Goal: Task Accomplishment & Management: Manage account settings

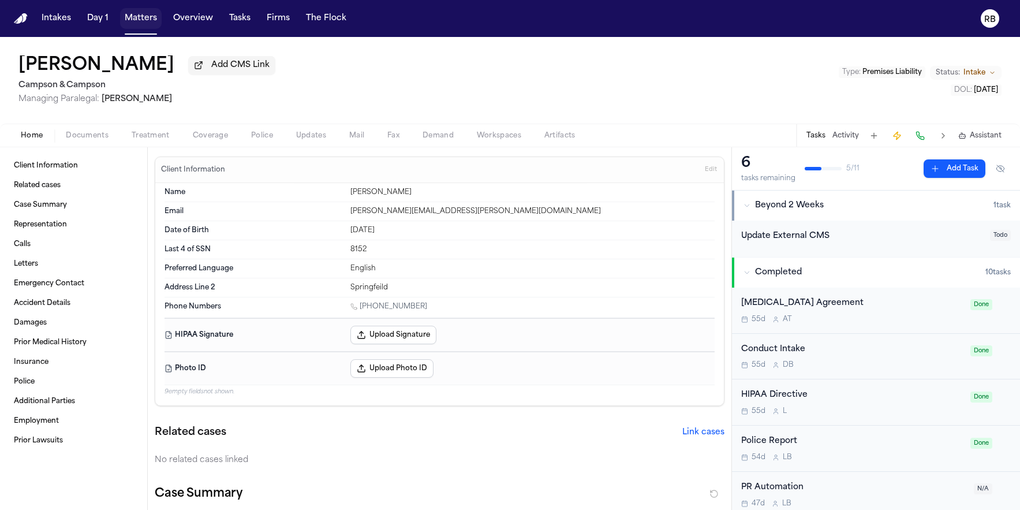
click at [147, 21] on button "Matters" at bounding box center [141, 18] width 42 height 21
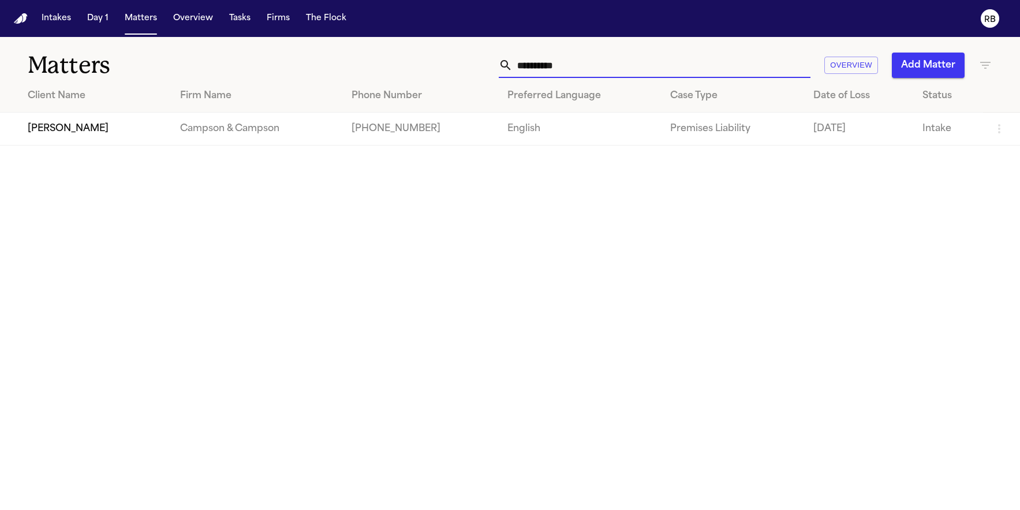
click at [584, 68] on input "**********" at bounding box center [662, 65] width 298 height 25
drag, startPoint x: 589, startPoint y: 68, endPoint x: 473, endPoint y: 67, distance: 115.4
click at [473, 67] on div "**********" at bounding box center [648, 65] width 687 height 25
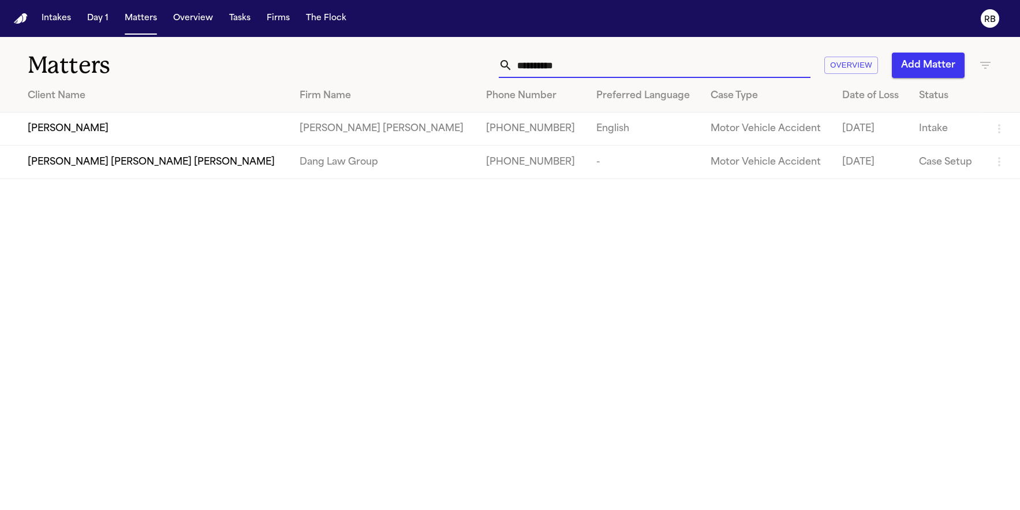
type input "**********"
click at [180, 126] on div "[PERSON_NAME]" at bounding box center [154, 129] width 253 height 14
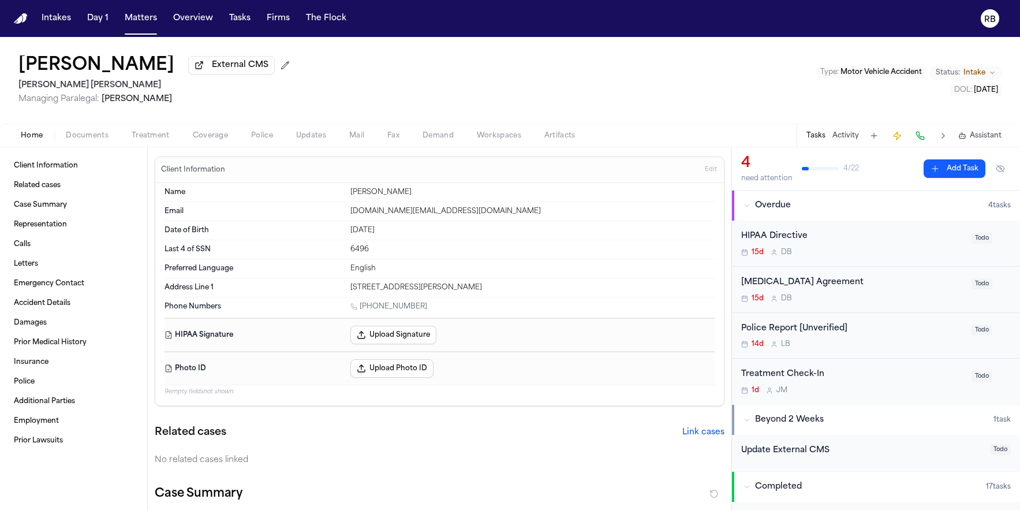
click at [415, 85] on div "[PERSON_NAME] External CMS [PERSON_NAME] [PERSON_NAME] Managing Paralegal: [PER…" at bounding box center [510, 80] width 1020 height 87
click at [134, 23] on button "Matters" at bounding box center [141, 18] width 42 height 21
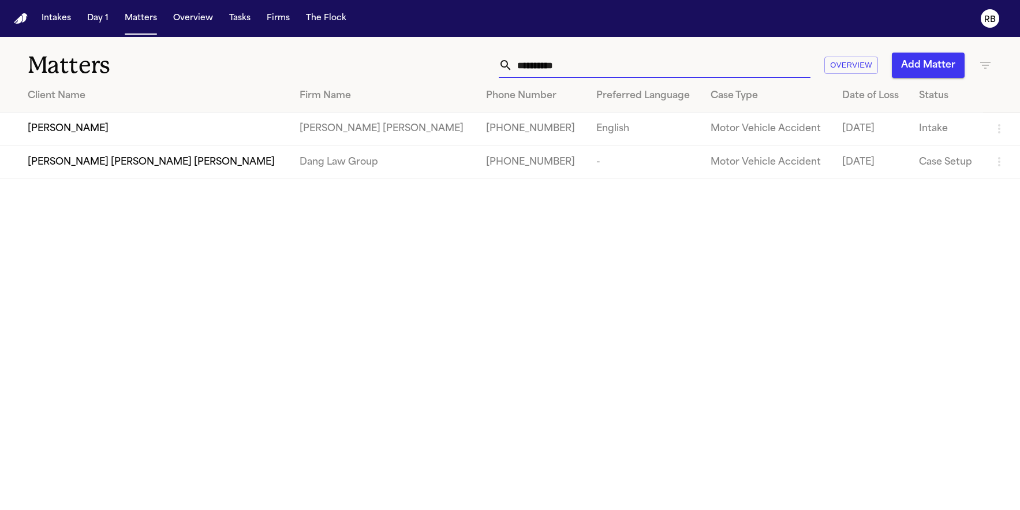
drag, startPoint x: 576, startPoint y: 68, endPoint x: 503, endPoint y: 63, distance: 72.8
click at [503, 63] on div "**********" at bounding box center [655, 65] width 312 height 25
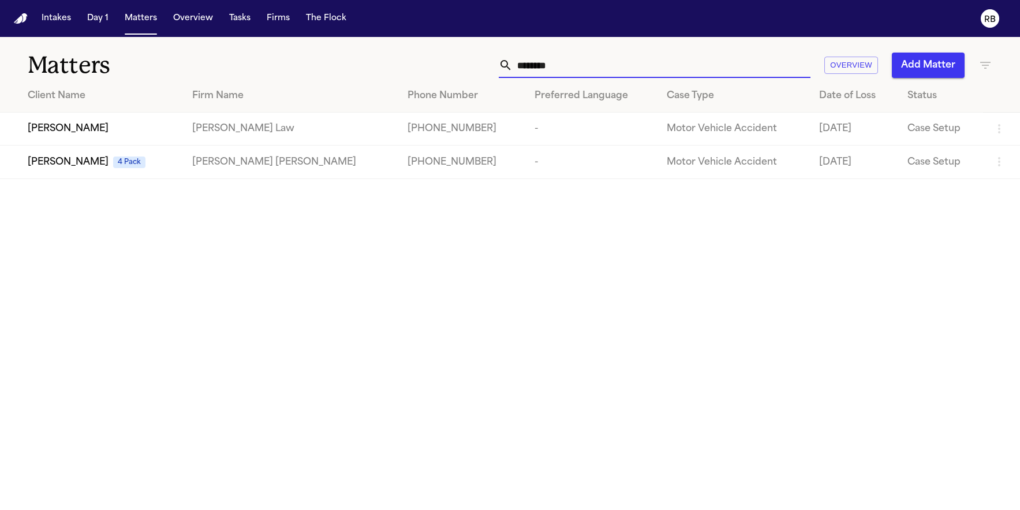
type input "********"
click at [294, 129] on td "[PERSON_NAME] Law" at bounding box center [290, 129] width 215 height 33
click at [279, 125] on td "[PERSON_NAME] Law" at bounding box center [290, 129] width 215 height 33
click at [341, 314] on main "Matters ******** Overview Add Matter Client Name Firm Name Phone Number Preferr…" at bounding box center [510, 273] width 1020 height 473
click at [100, 134] on span "[PERSON_NAME]" at bounding box center [68, 129] width 81 height 14
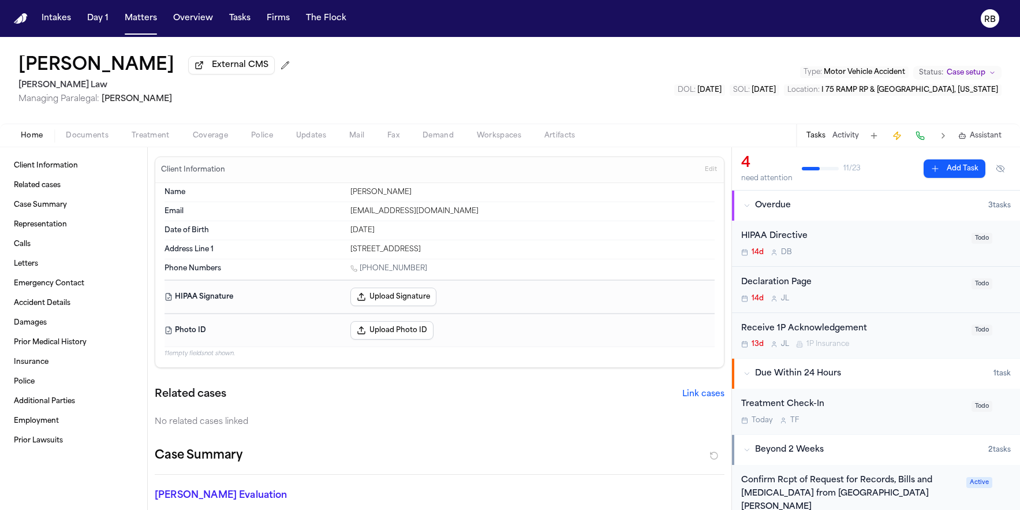
click at [372, 104] on div "Emmanuel Bada External CMS Angell Law Managing Paralegal: Thea Feeney Type : Mo…" at bounding box center [510, 80] width 1020 height 87
click at [145, 17] on button "Matters" at bounding box center [141, 18] width 42 height 21
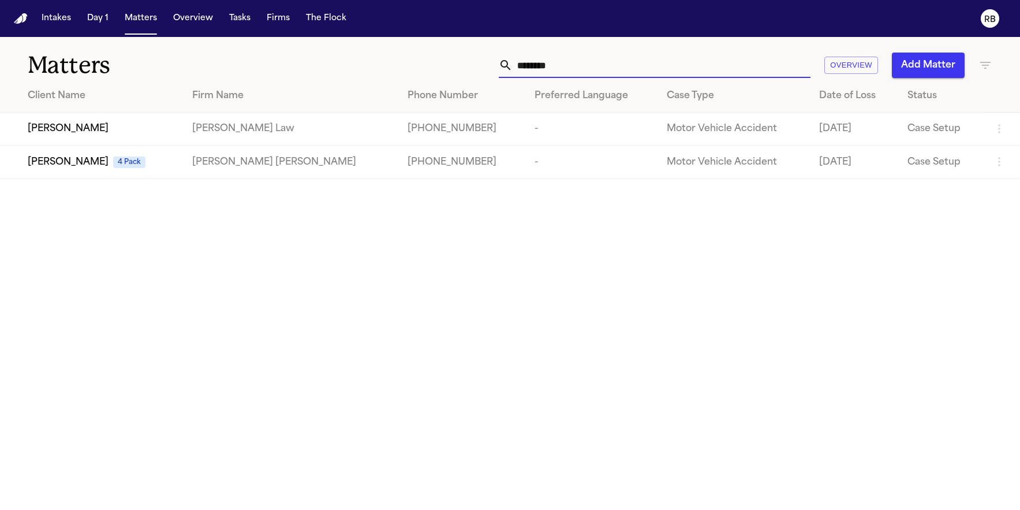
drag, startPoint x: 610, startPoint y: 63, endPoint x: 477, endPoint y: 59, distance: 132.8
click at [477, 59] on div "******** Overview Add Matter" at bounding box center [648, 65] width 687 height 25
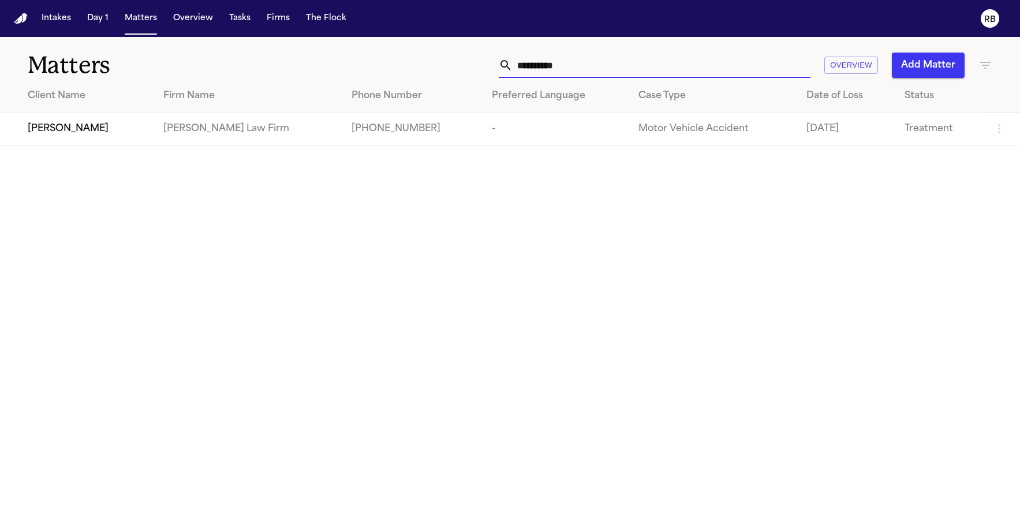
type input "**********"
click at [113, 126] on div "[PERSON_NAME]" at bounding box center [86, 129] width 117 height 14
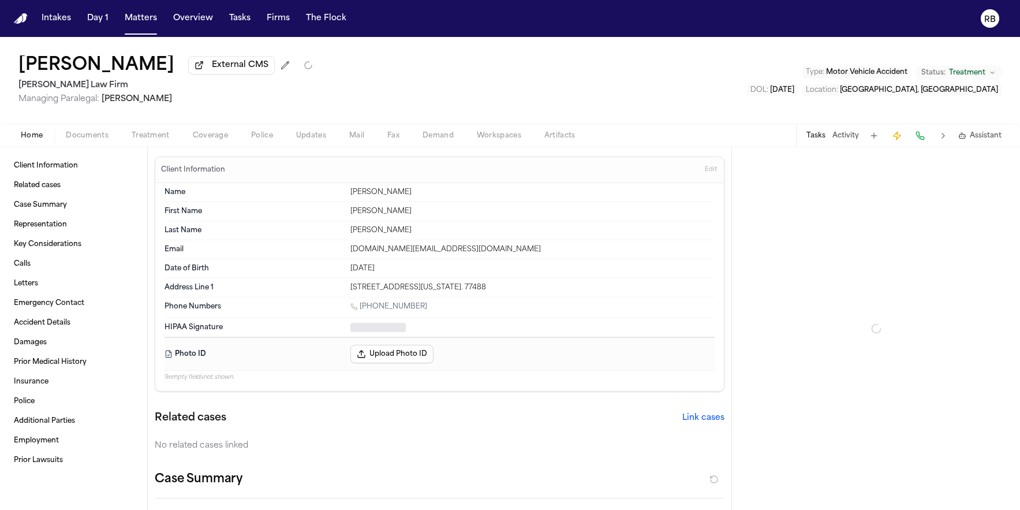
type textarea "*"
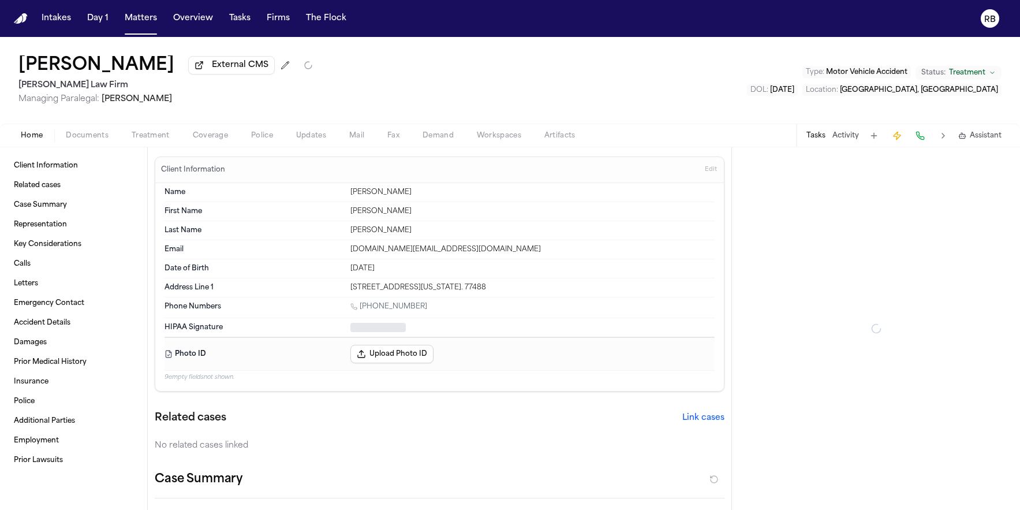
type textarea "*"
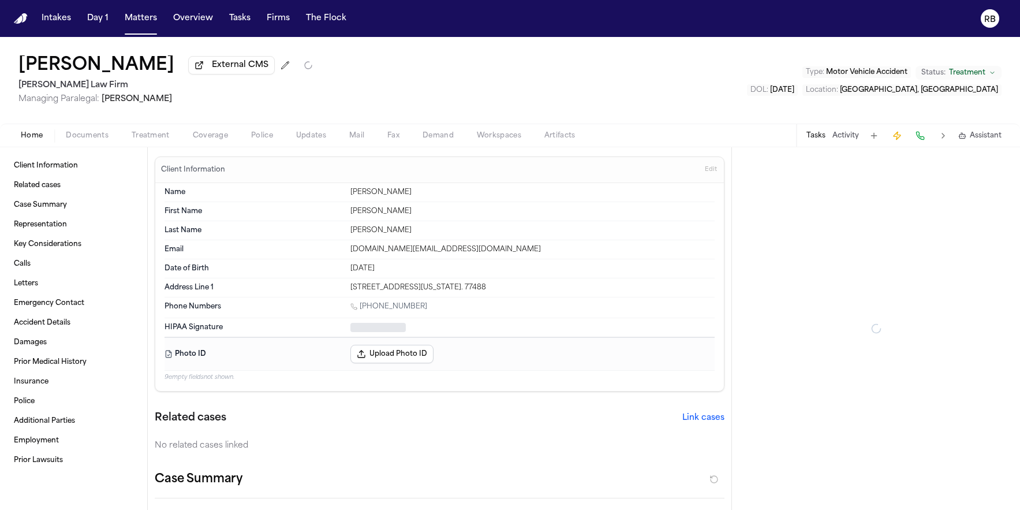
type textarea "*"
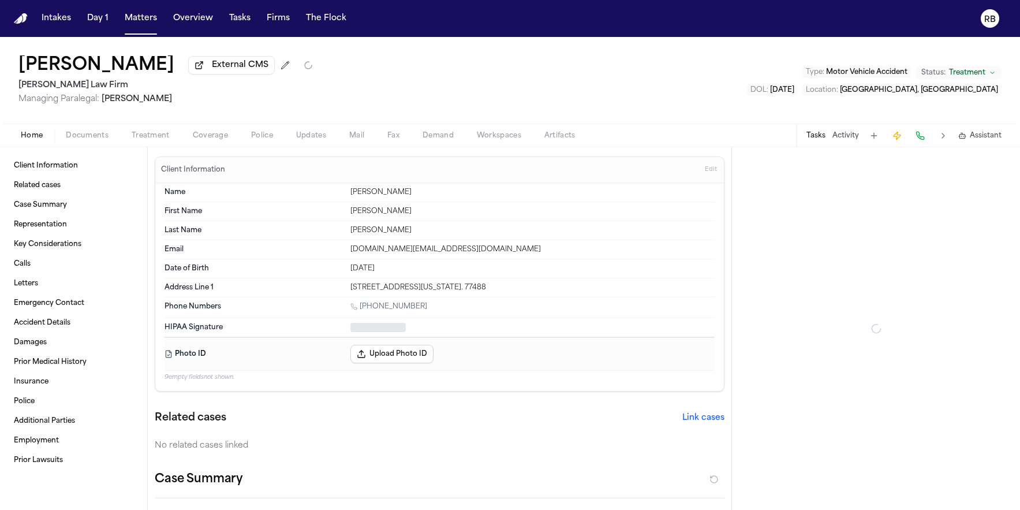
type textarea "*"
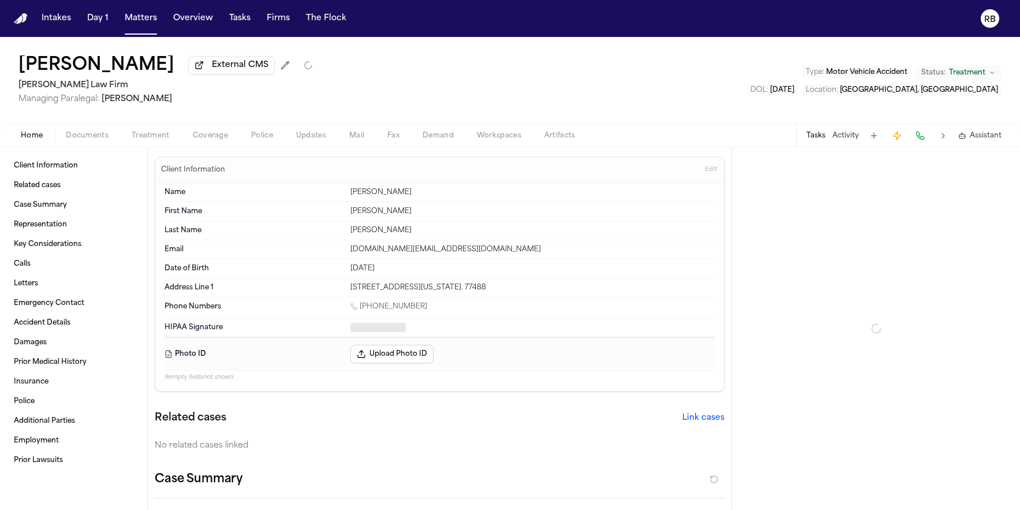
type textarea "*"
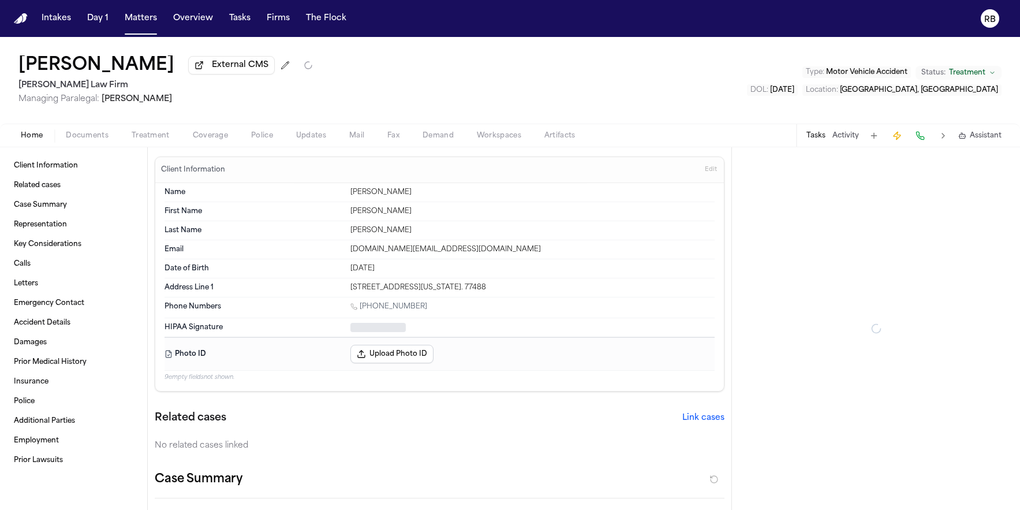
type textarea "*"
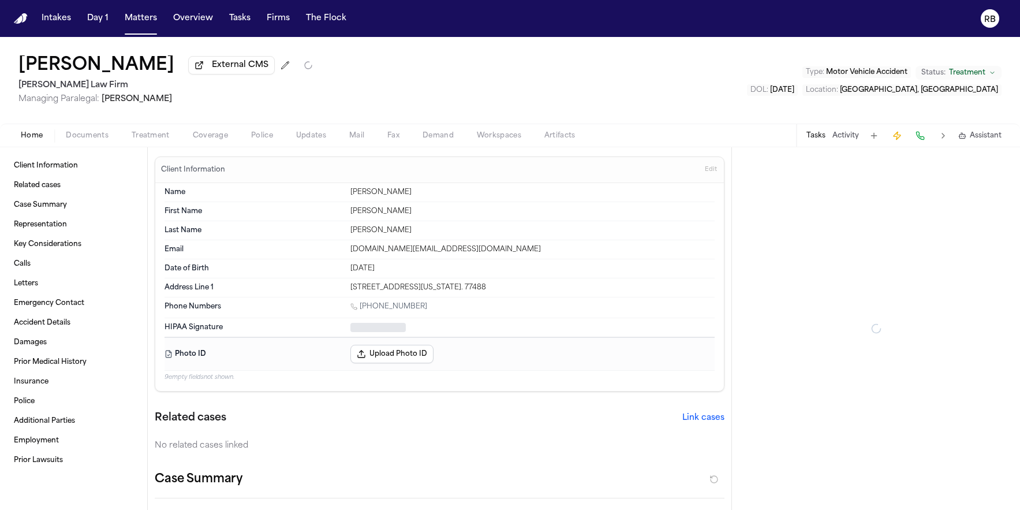
type textarea "*"
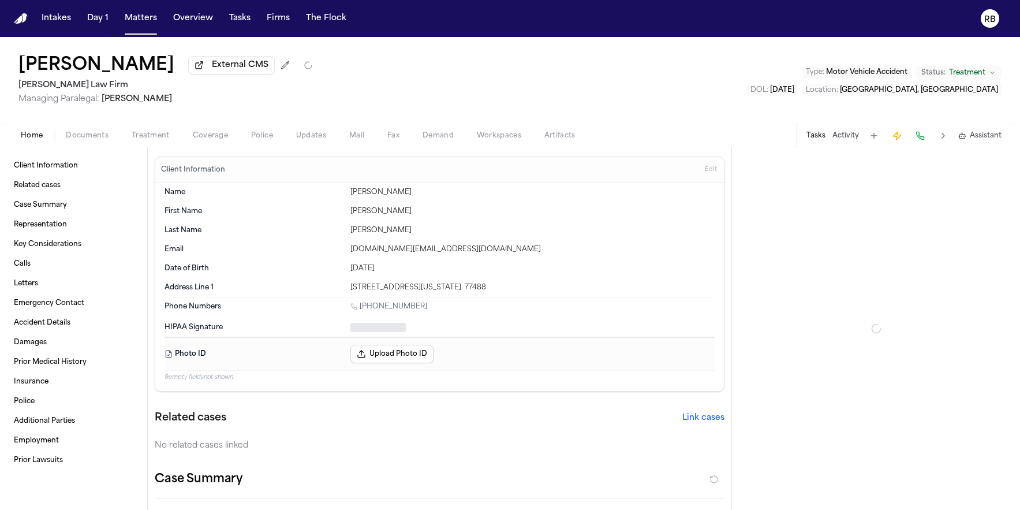
type textarea "*"
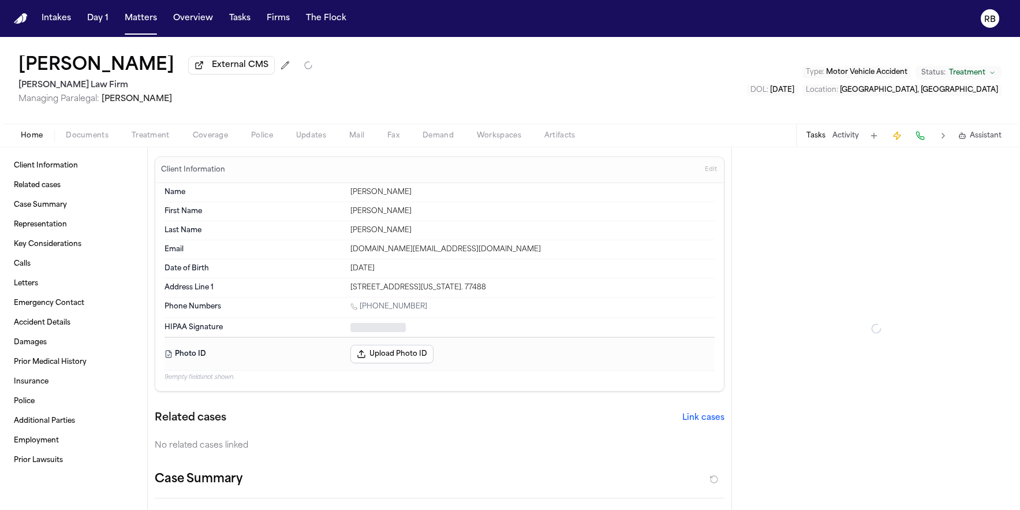
type textarea "*"
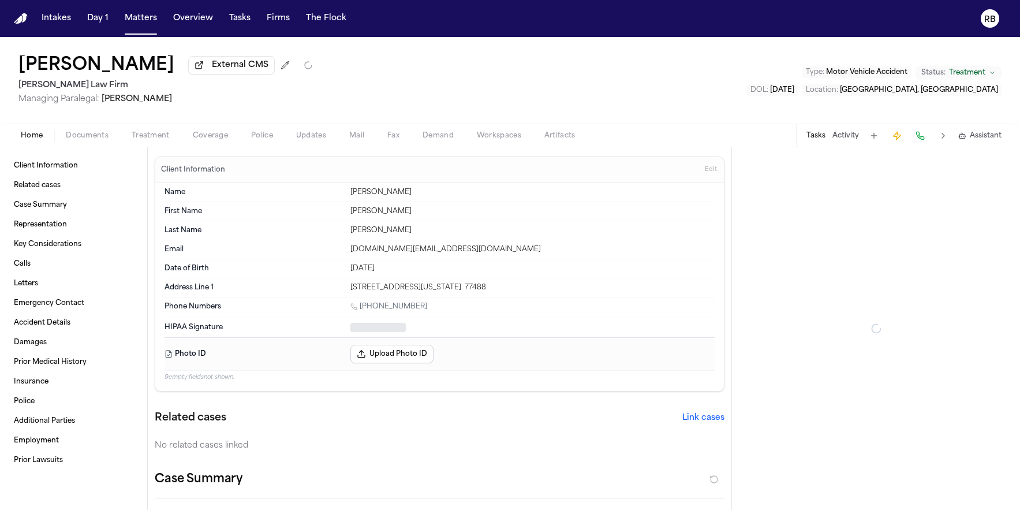
type textarea "*"
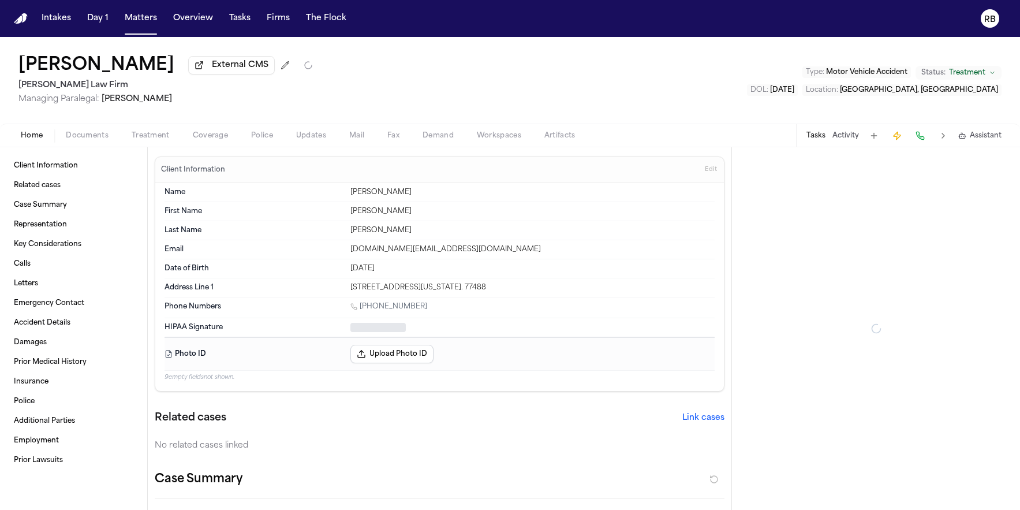
type textarea "*"
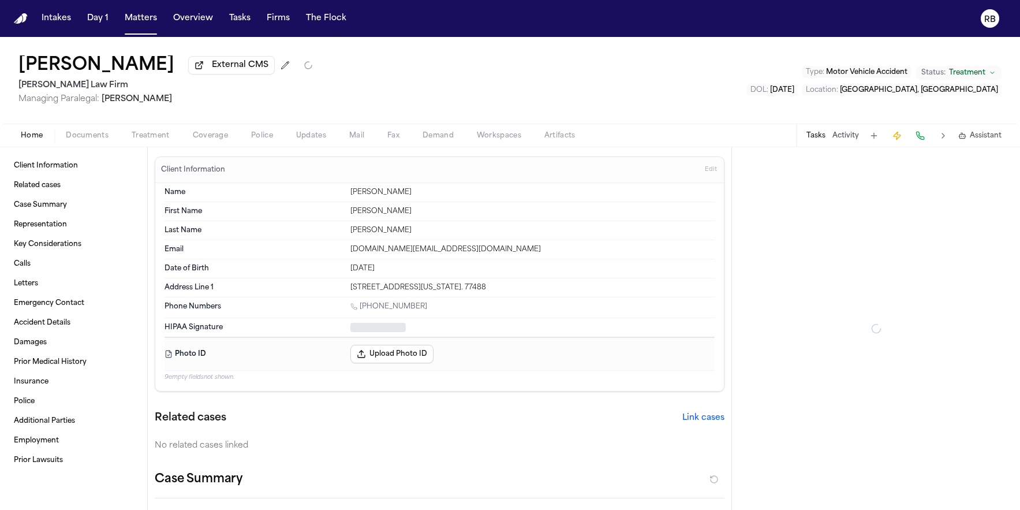
type textarea "*"
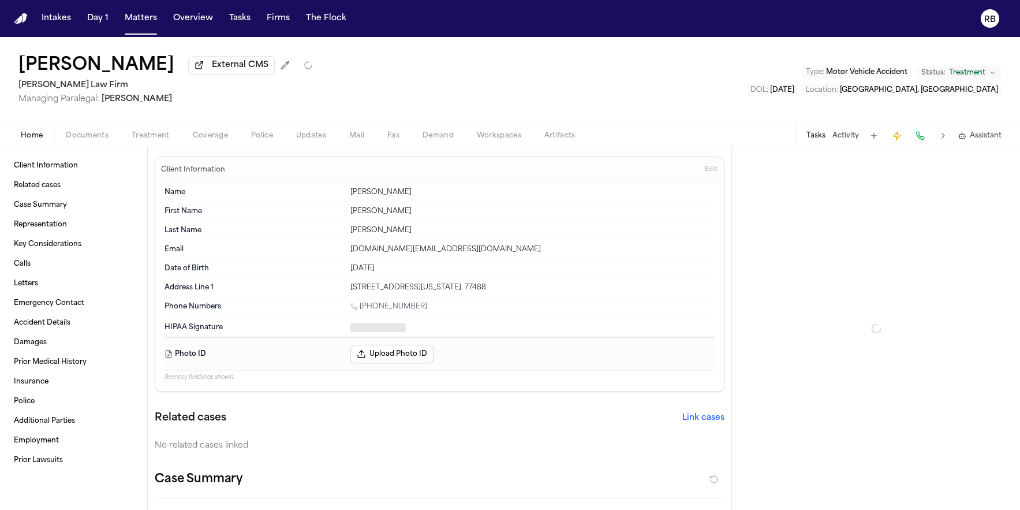
type textarea "*"
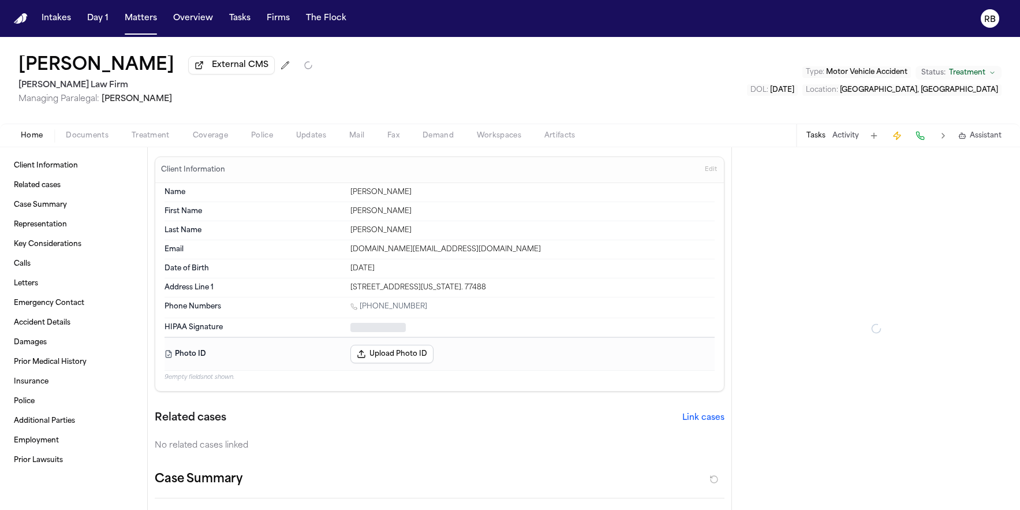
type textarea "*"
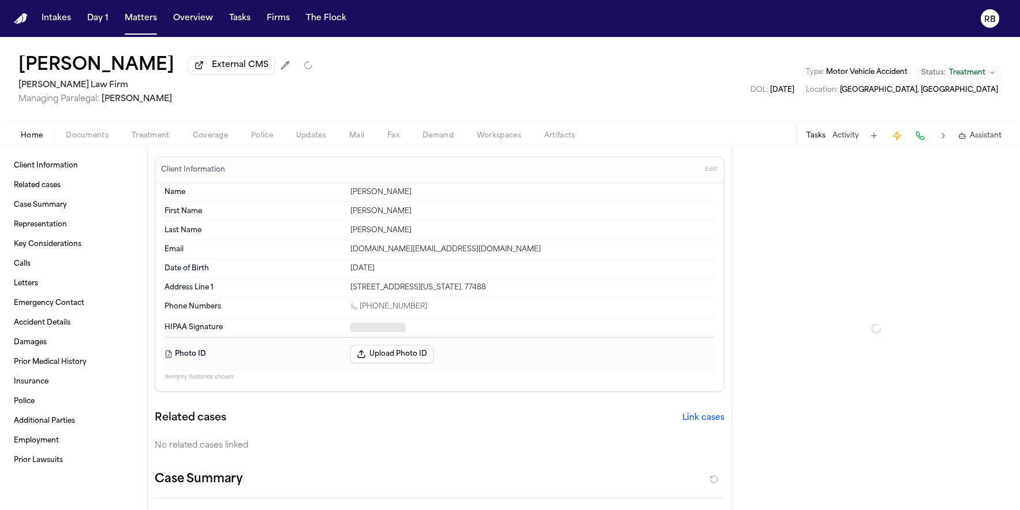
type textarea "*"
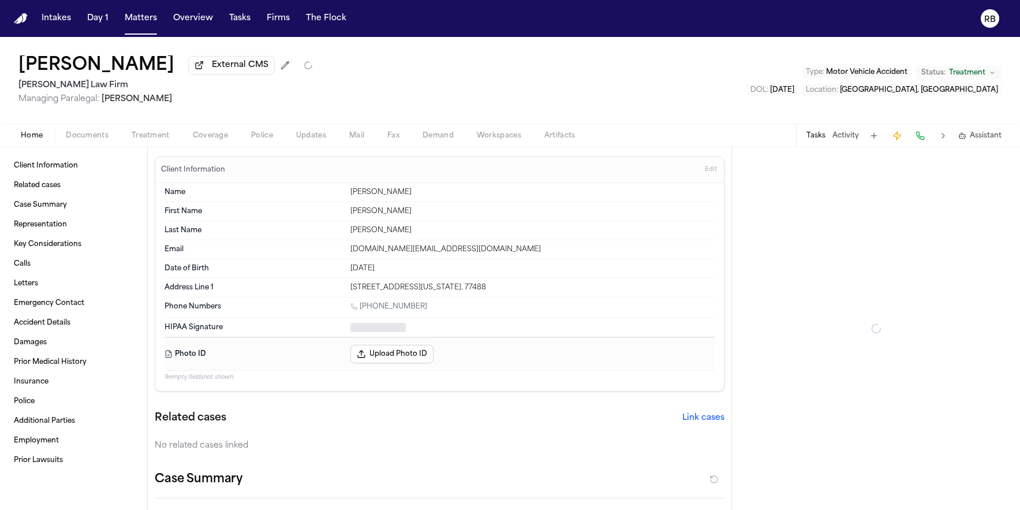
type textarea "*"
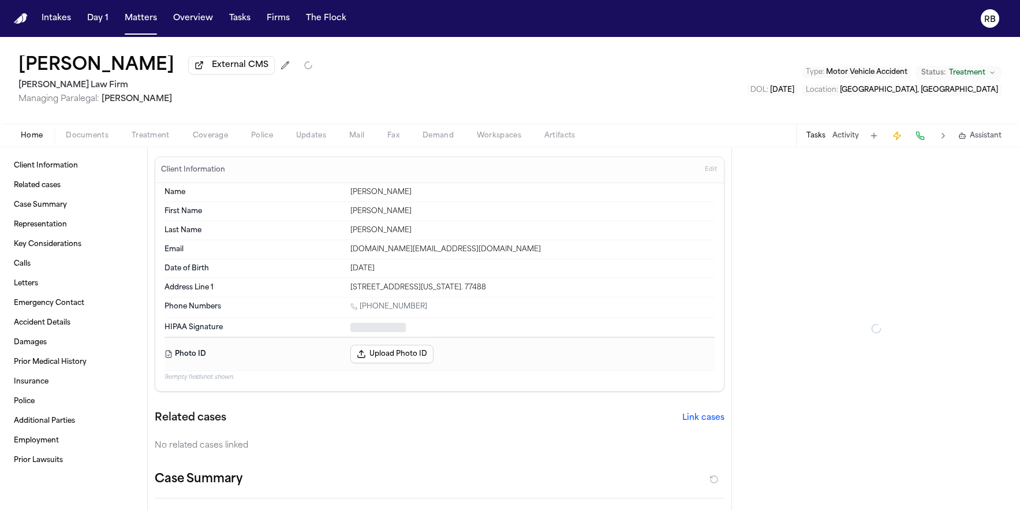
type textarea "*"
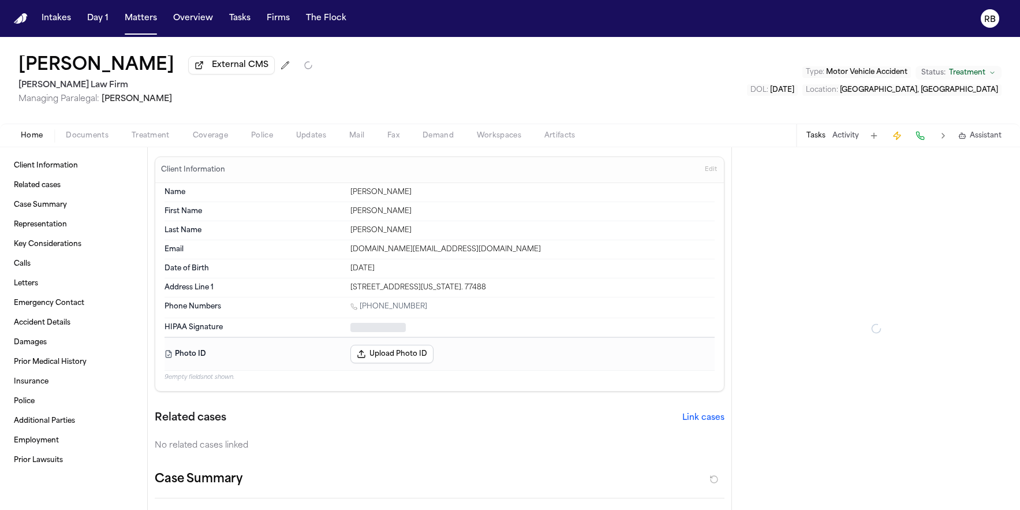
type textarea "*"
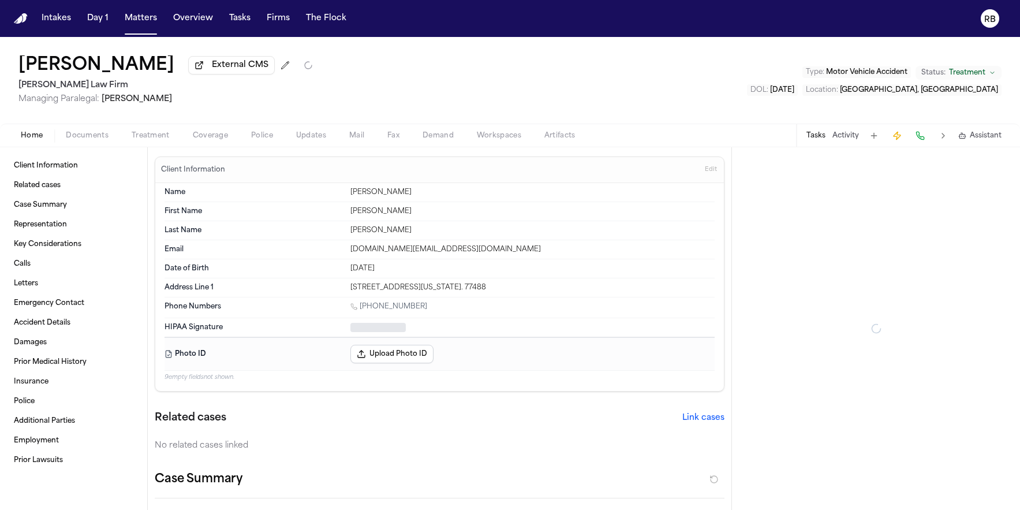
type textarea "*"
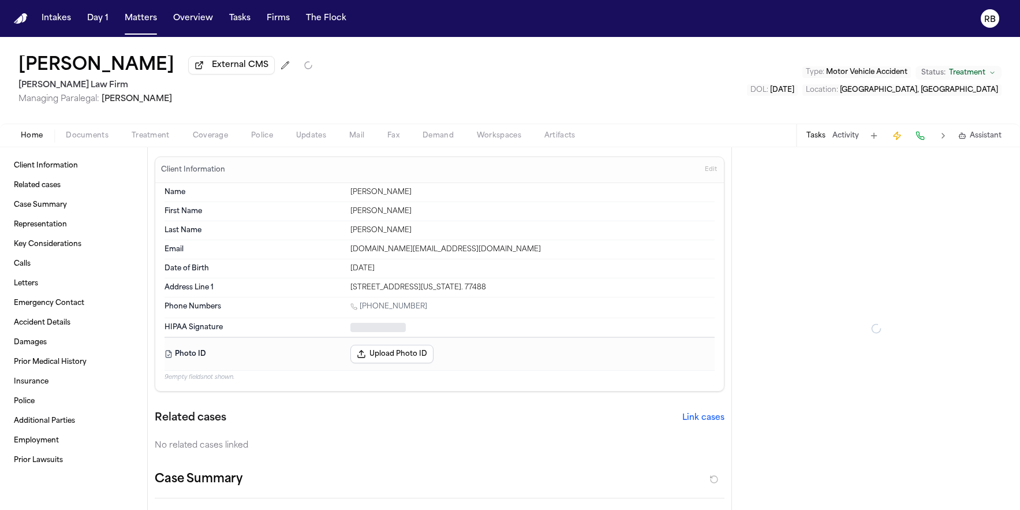
type textarea "*"
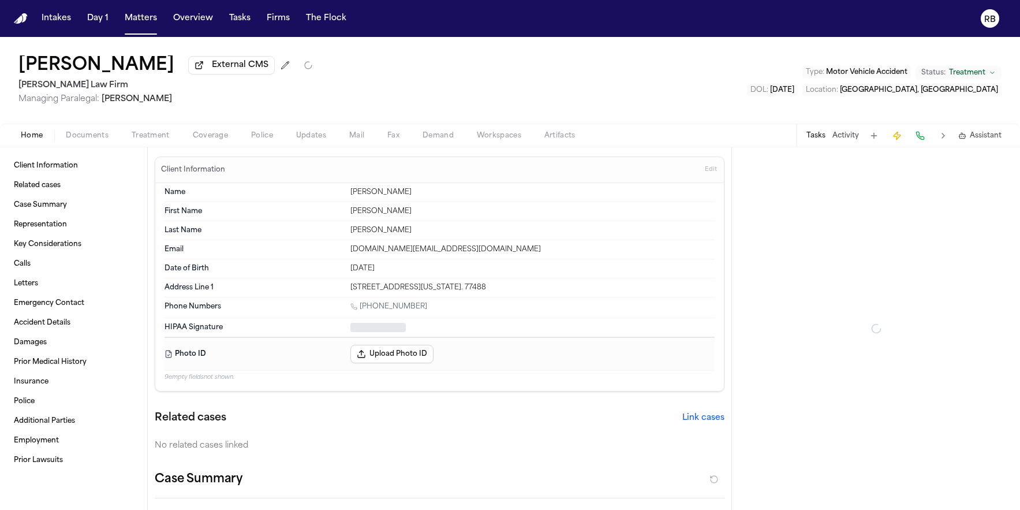
type textarea "*"
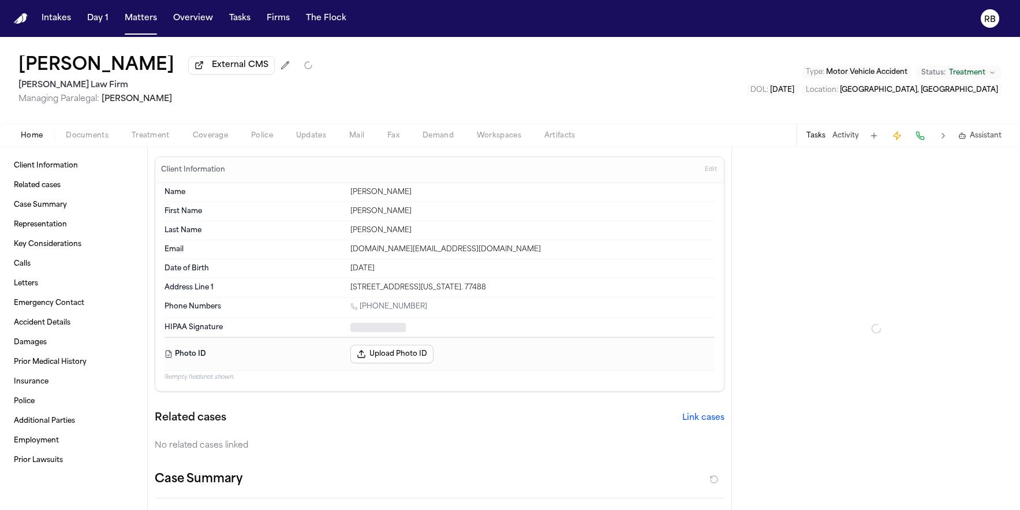
type textarea "*"
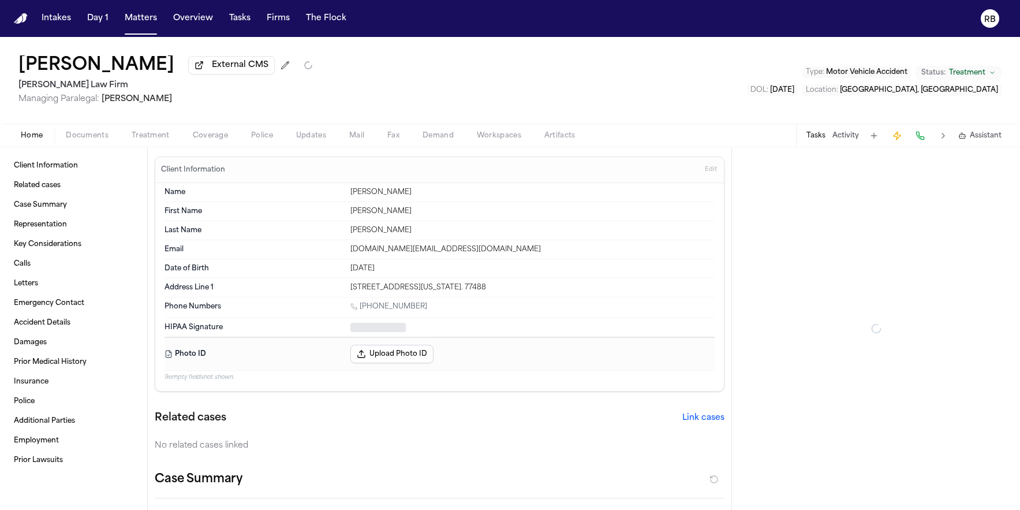
type textarea "*"
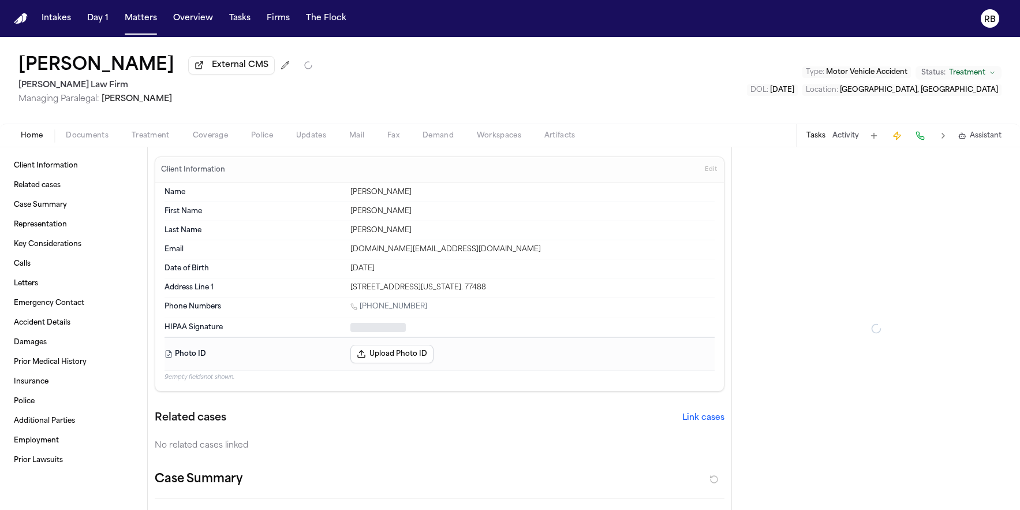
type textarea "*"
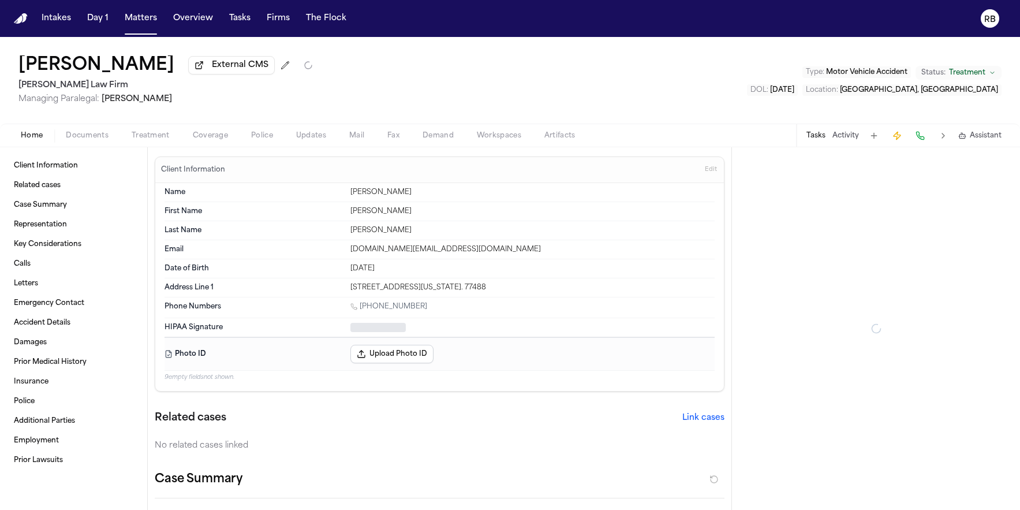
type textarea "*"
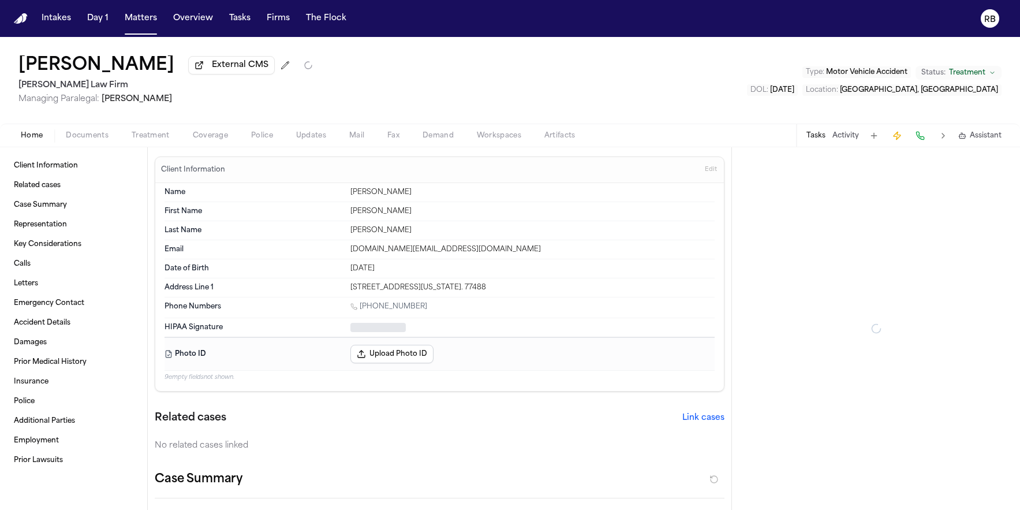
type textarea "*"
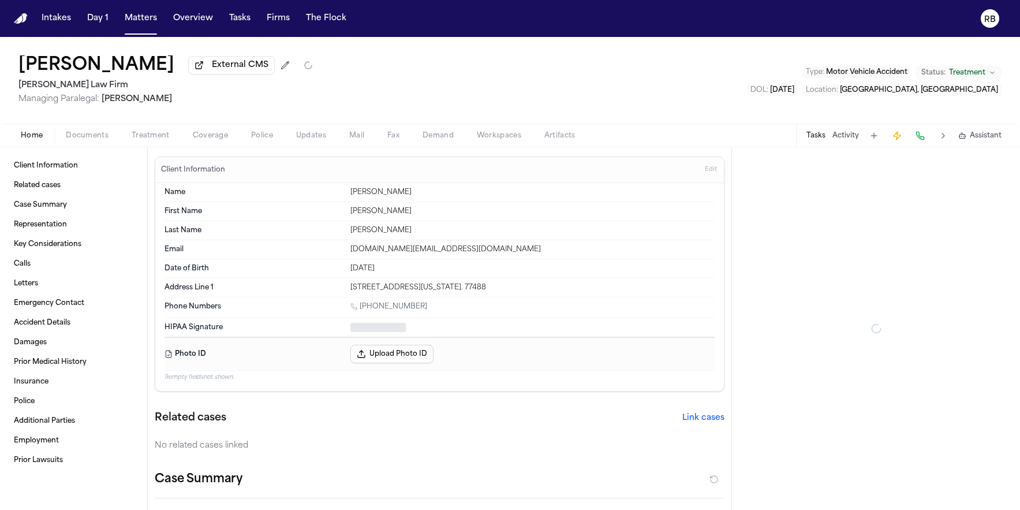
type textarea "*"
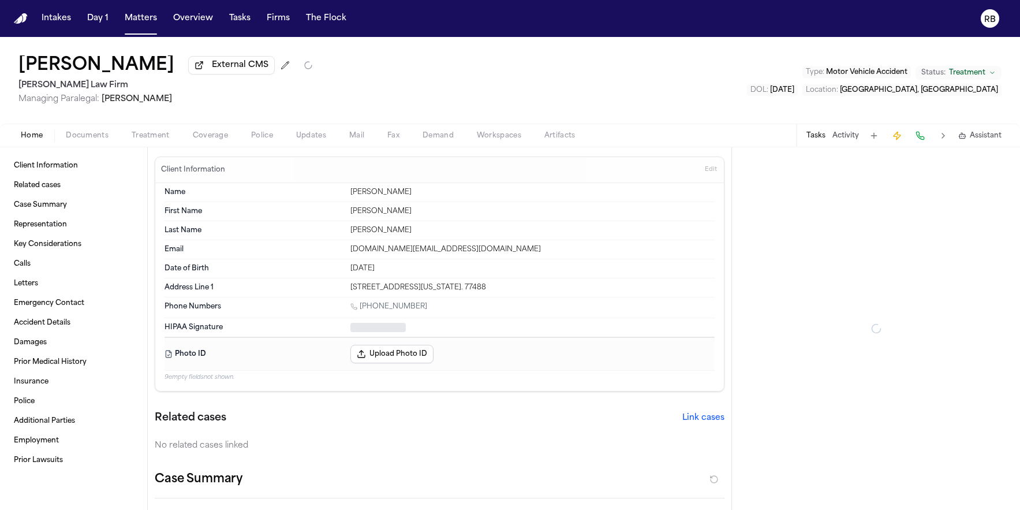
type textarea "*"
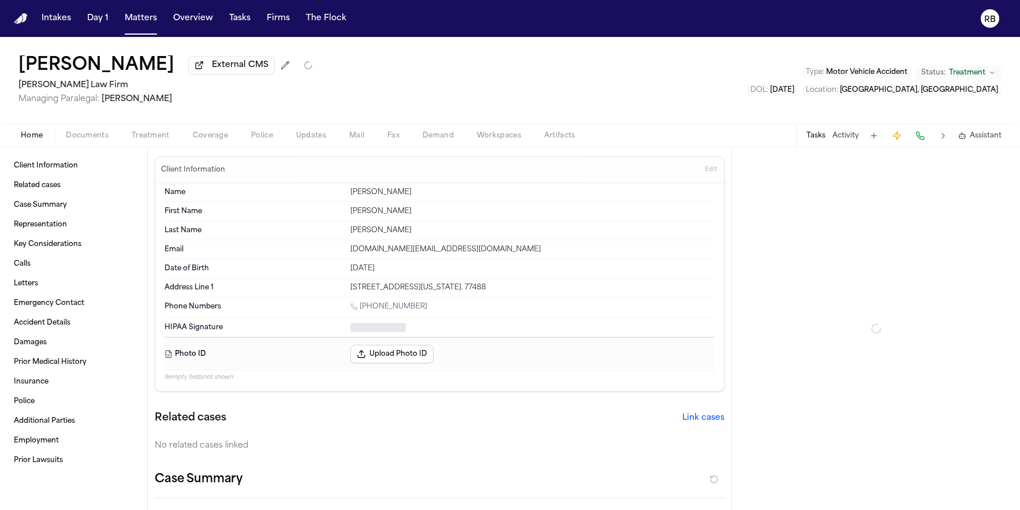
type textarea "*"
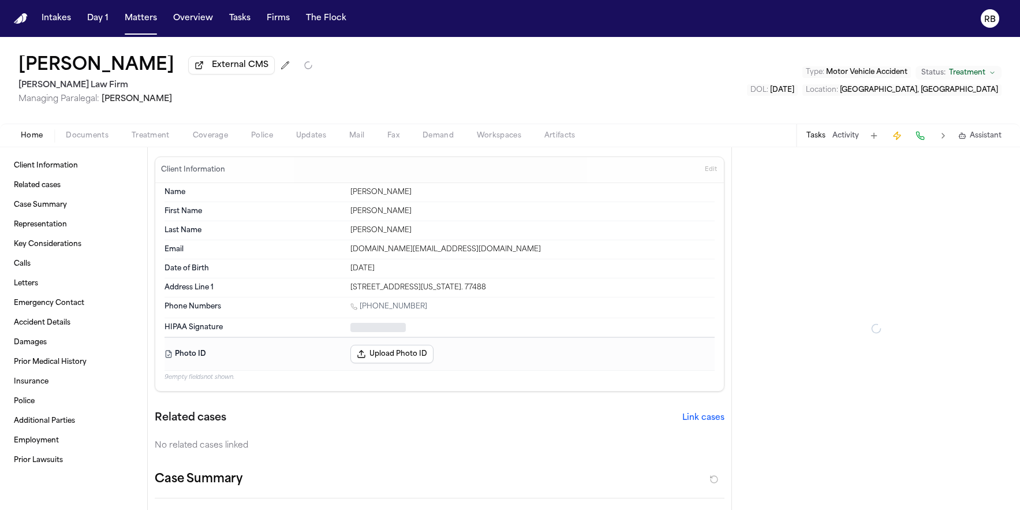
type textarea "*"
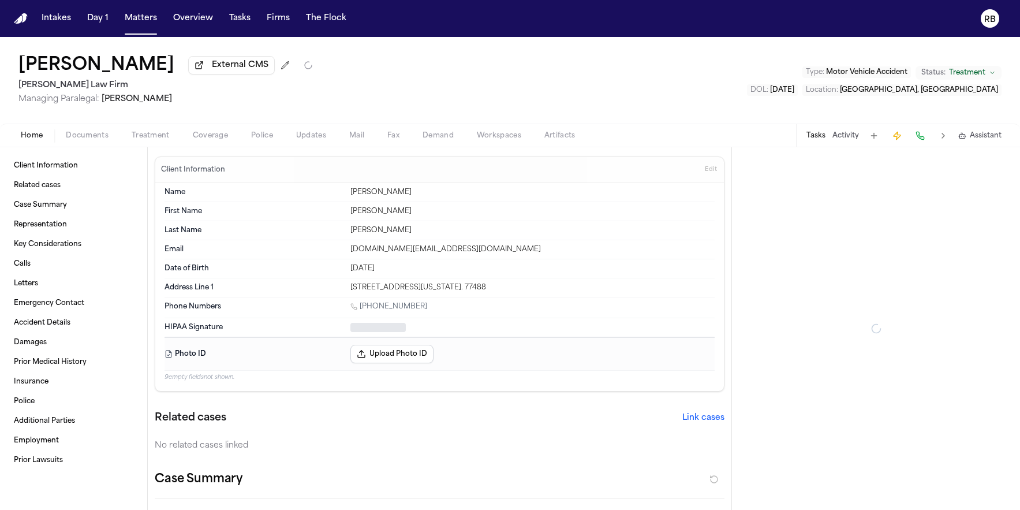
type textarea "*"
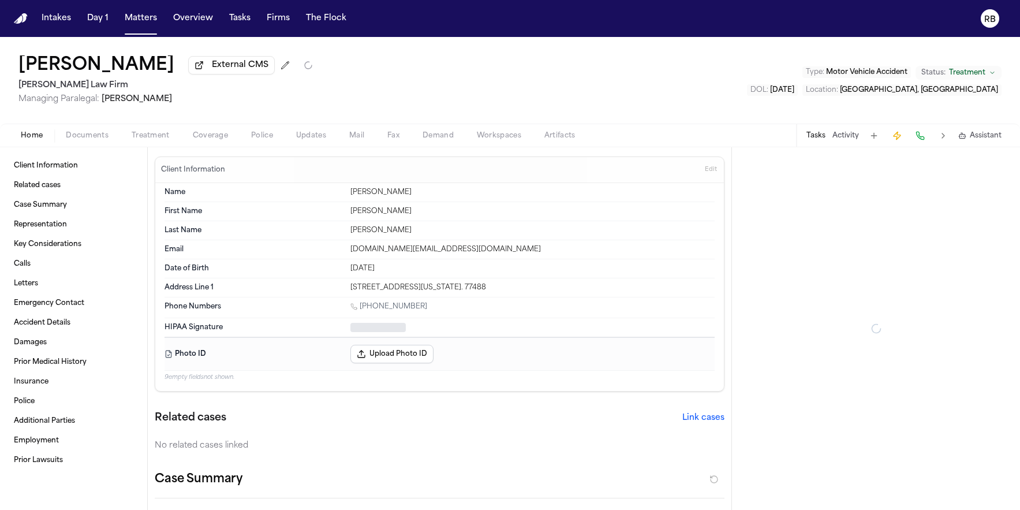
type textarea "*"
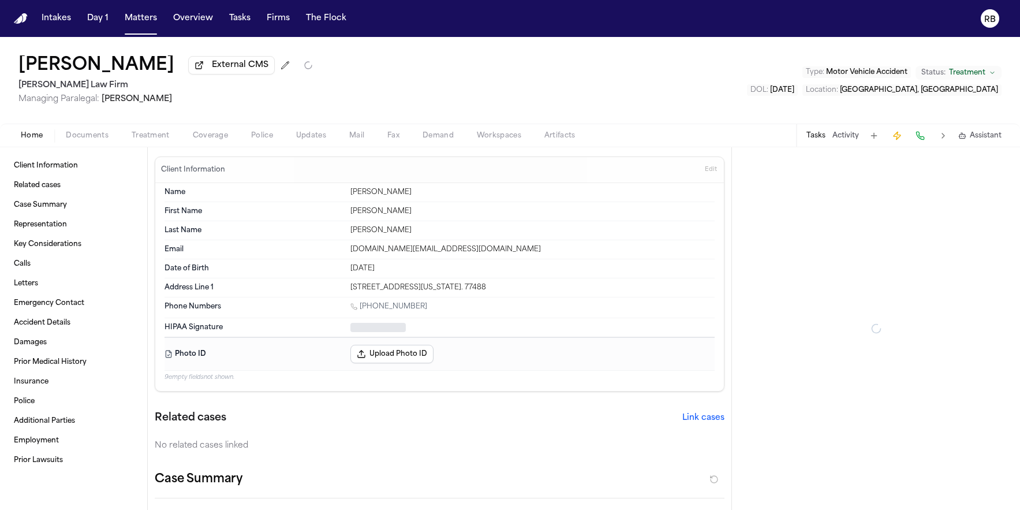
type textarea "*"
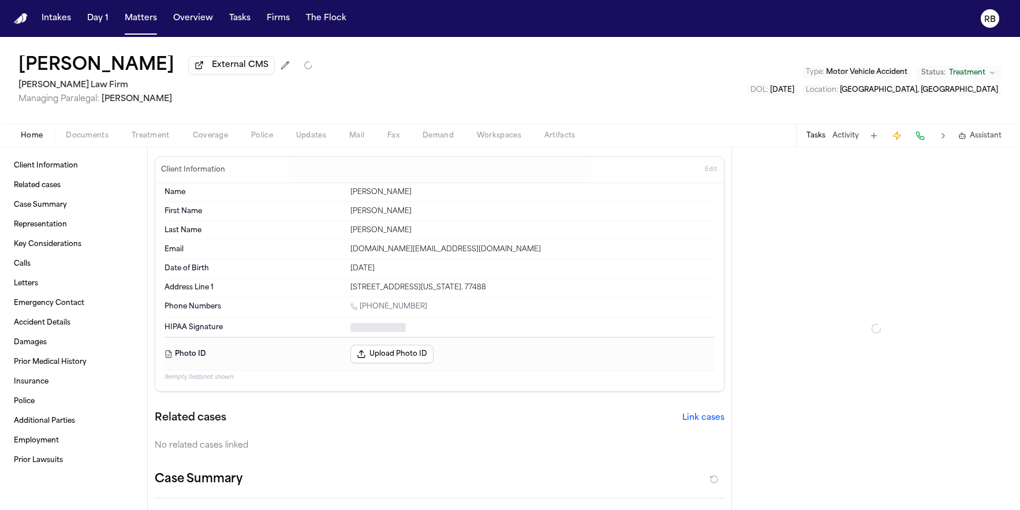
type textarea "*"
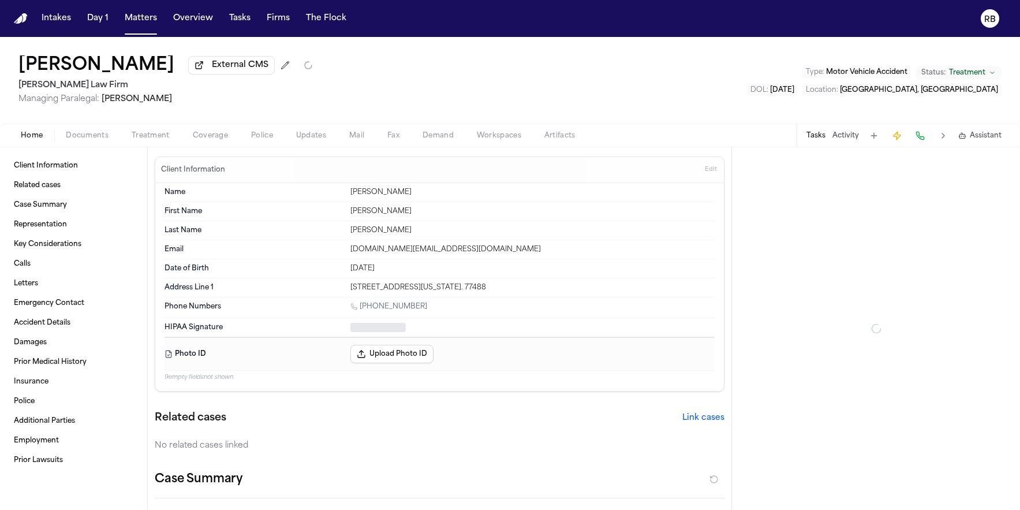
type textarea "*"
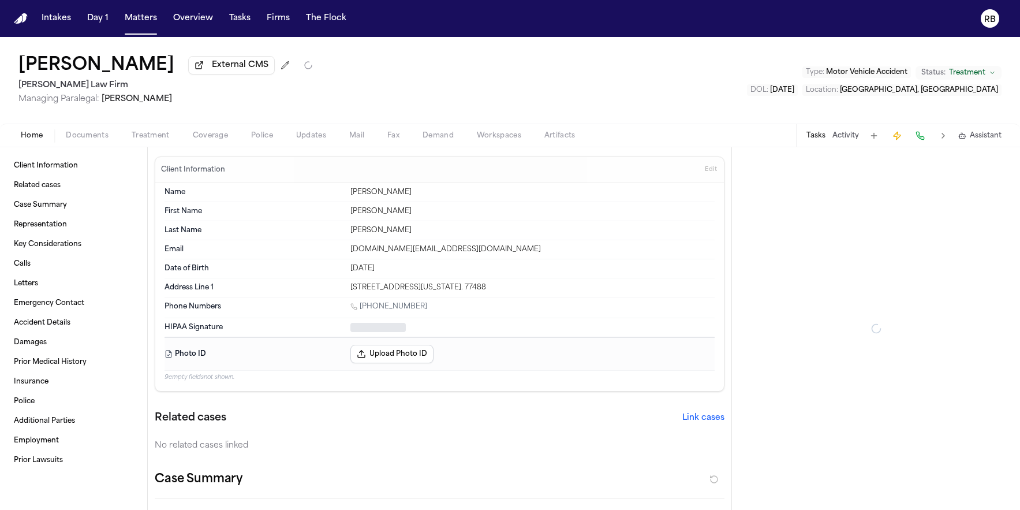
type textarea "*"
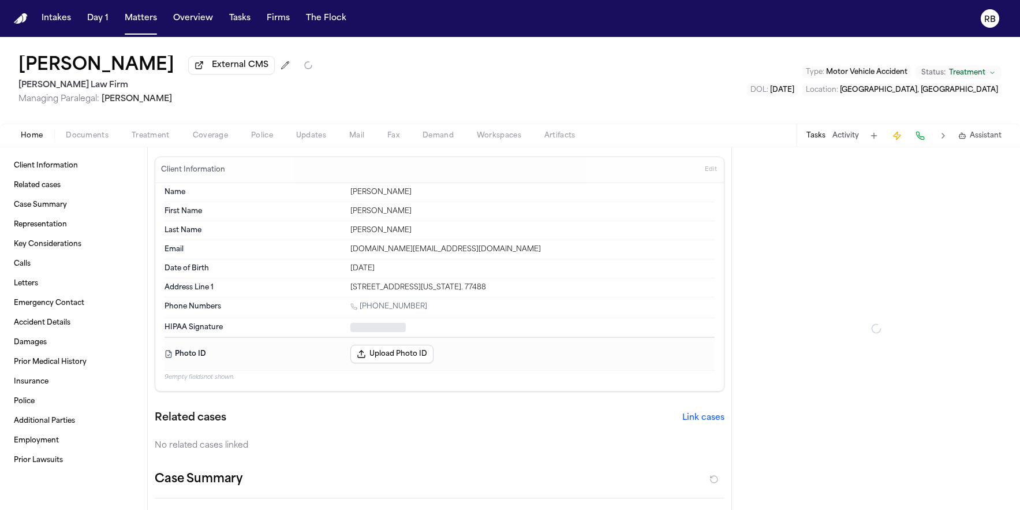
type textarea "*"
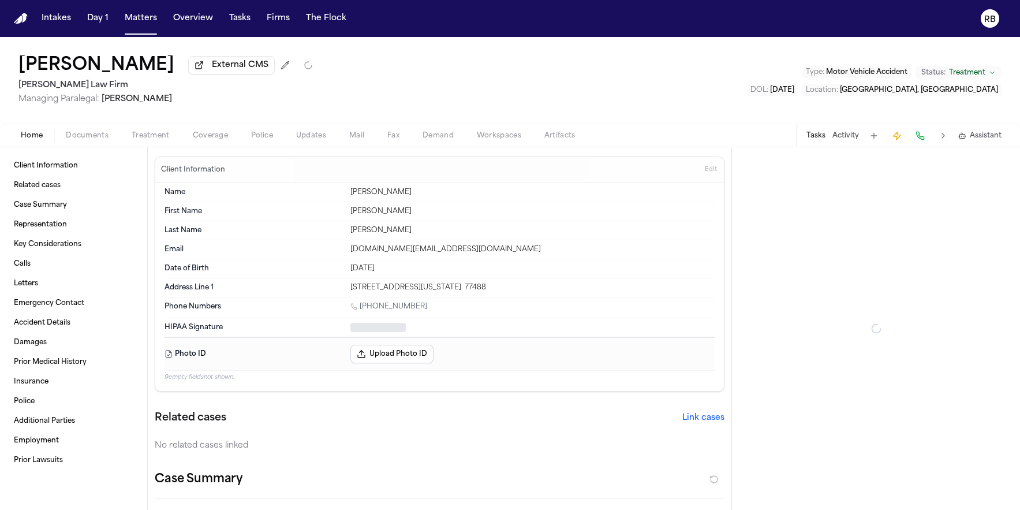
type textarea "*"
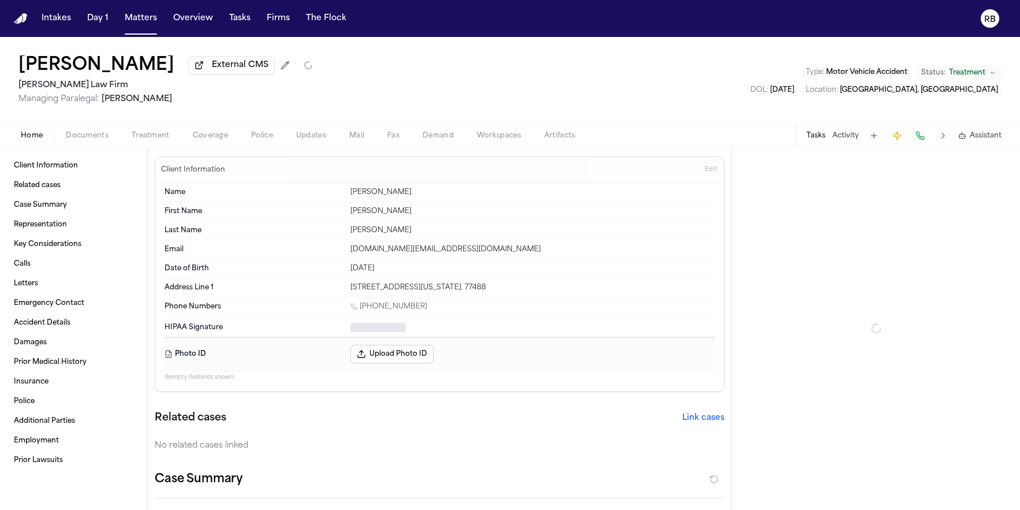
type textarea "*"
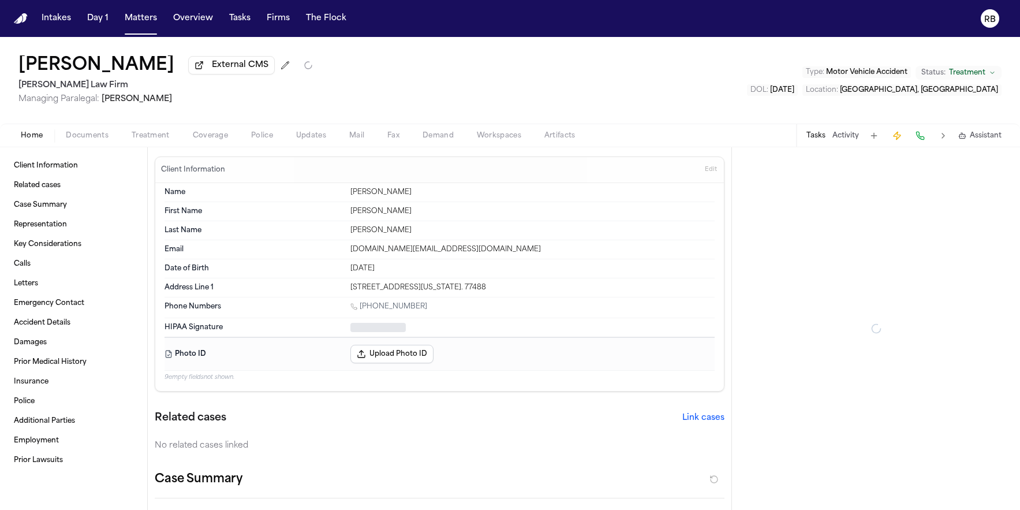
type textarea "*"
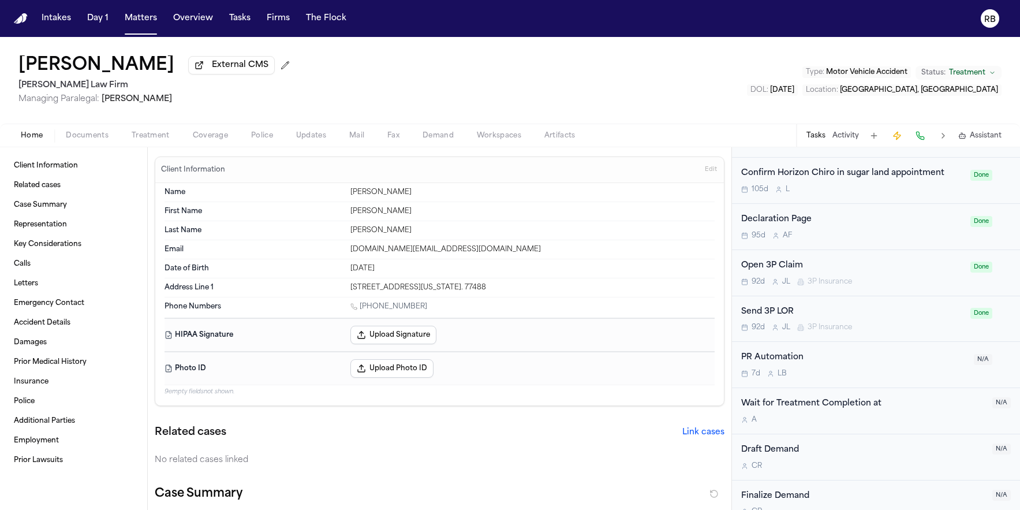
scroll to position [1217, 0]
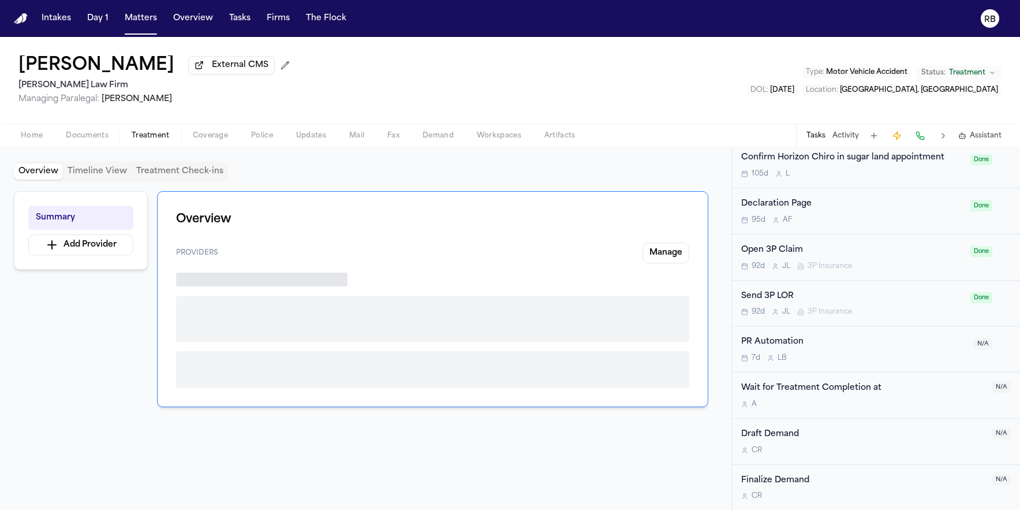
click at [155, 135] on span "Treatment" at bounding box center [151, 135] width 38 height 9
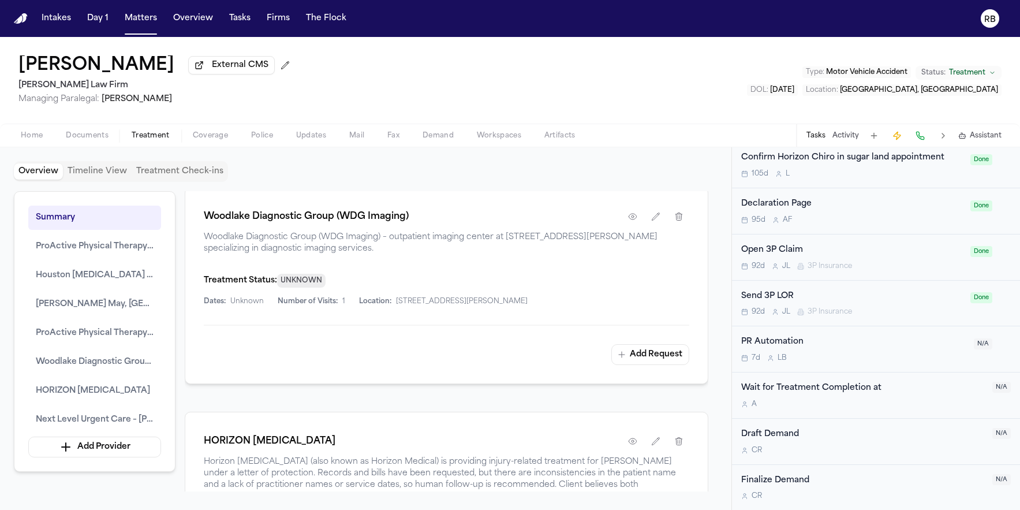
scroll to position [1724, 0]
click at [569, 229] on div "Woodlake Diagnostic Group (WDG Imaging)" at bounding box center [446, 218] width 485 height 21
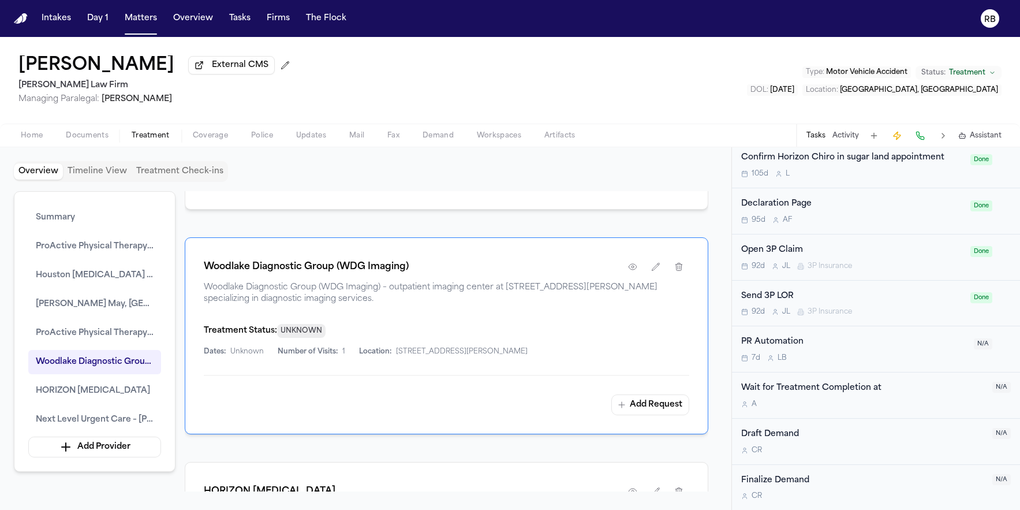
scroll to position [1677, 0]
click at [632, 275] on button "button" at bounding box center [632, 265] width 21 height 21
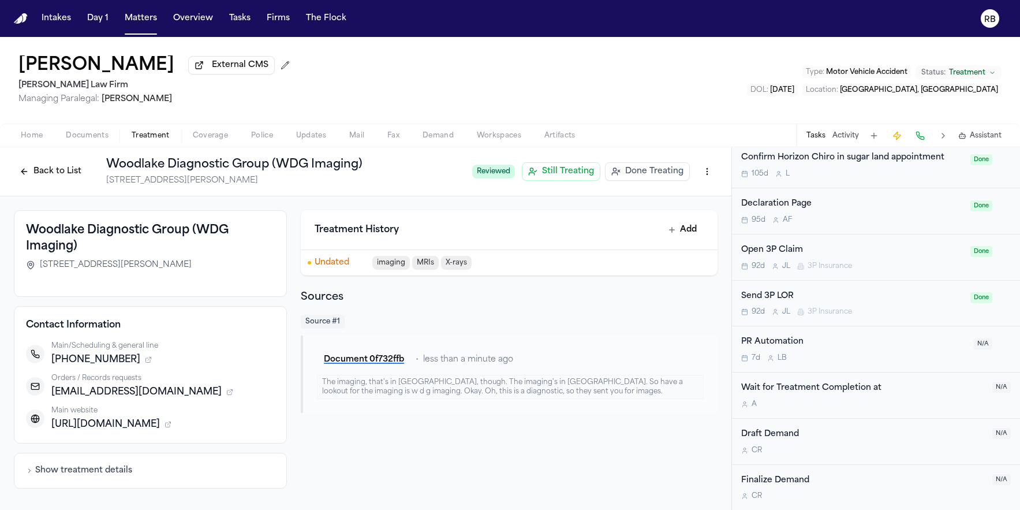
drag, startPoint x: 627, startPoint y: 300, endPoint x: 316, endPoint y: 271, distance: 313.0
click at [627, 300] on h2 "Sources" at bounding box center [509, 297] width 417 height 16
click at [53, 175] on button "Back to List" at bounding box center [50, 171] width 73 height 18
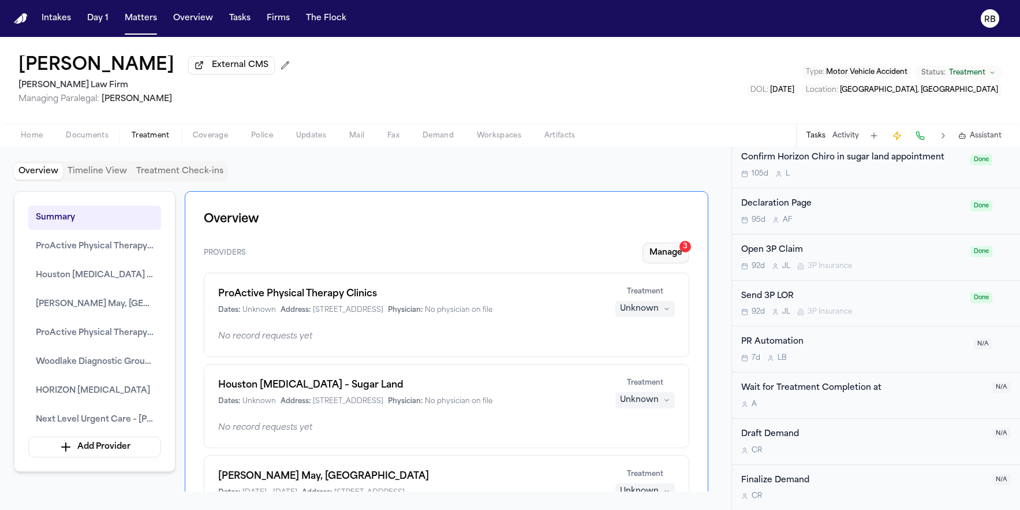
click at [672, 260] on button "Manage 3" at bounding box center [665, 252] width 47 height 21
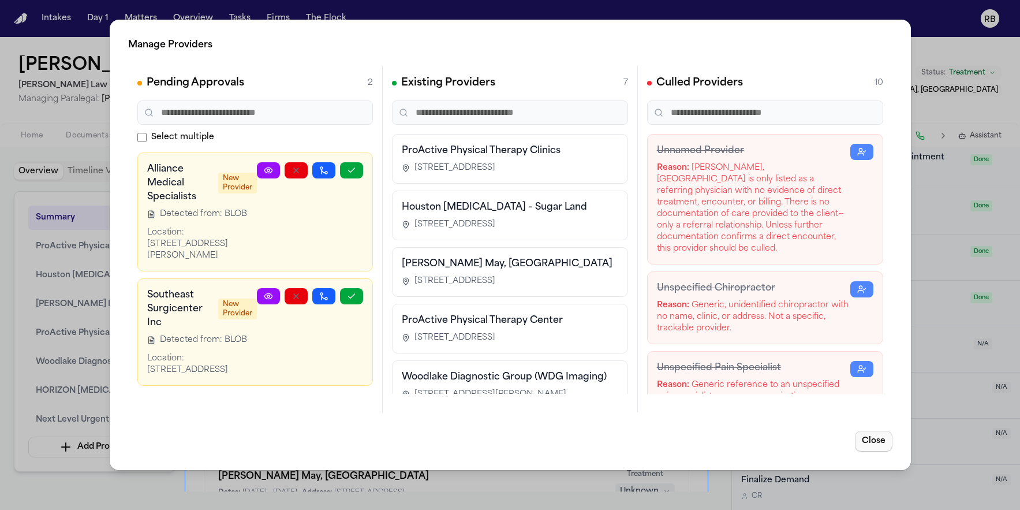
click at [876, 440] on button "Close" at bounding box center [874, 441] width 38 height 21
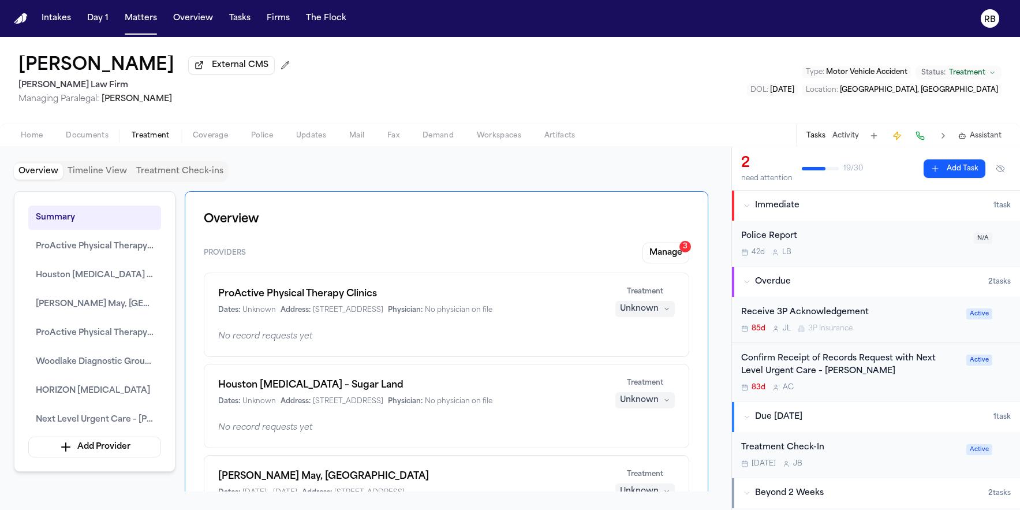
click at [670, 163] on div "Overview Timeline View Treatment Check-ins" at bounding box center [366, 171] width 704 height 21
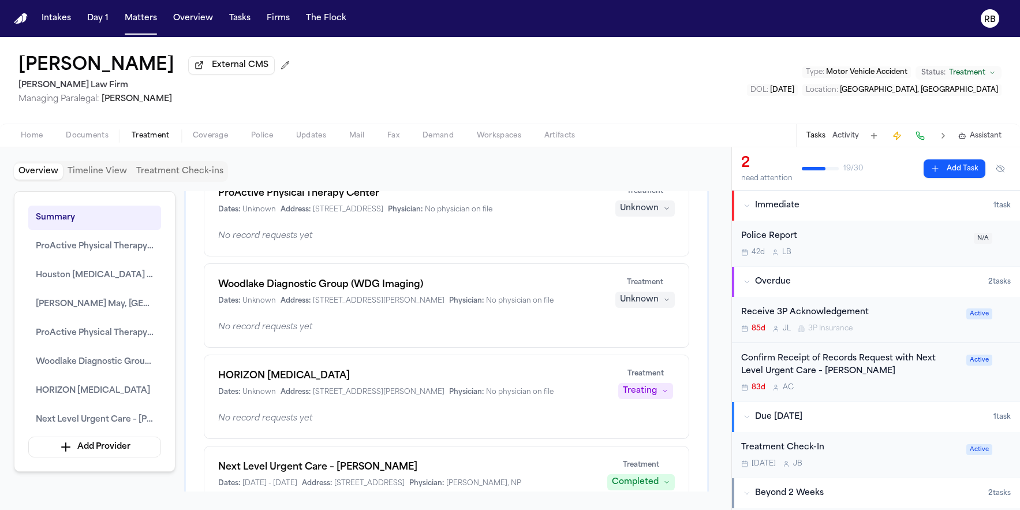
scroll to position [410, 0]
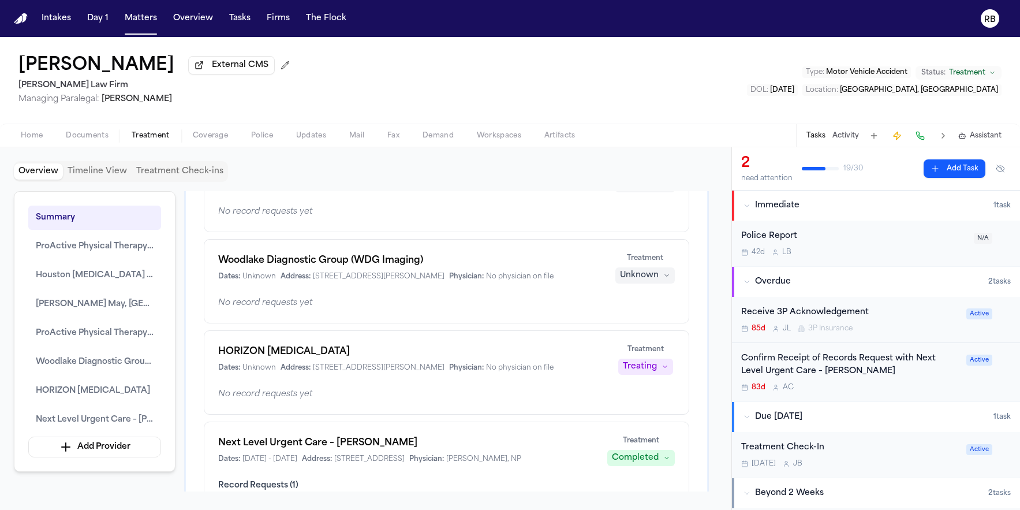
click at [655, 281] on div "Unknown" at bounding box center [639, 276] width 39 height 12
click at [663, 312] on button "Treating" at bounding box center [645, 312] width 92 height 21
click at [647, 281] on div "Unknown" at bounding box center [639, 276] width 39 height 12
click at [657, 327] on button "Completed" at bounding box center [645, 333] width 92 height 21
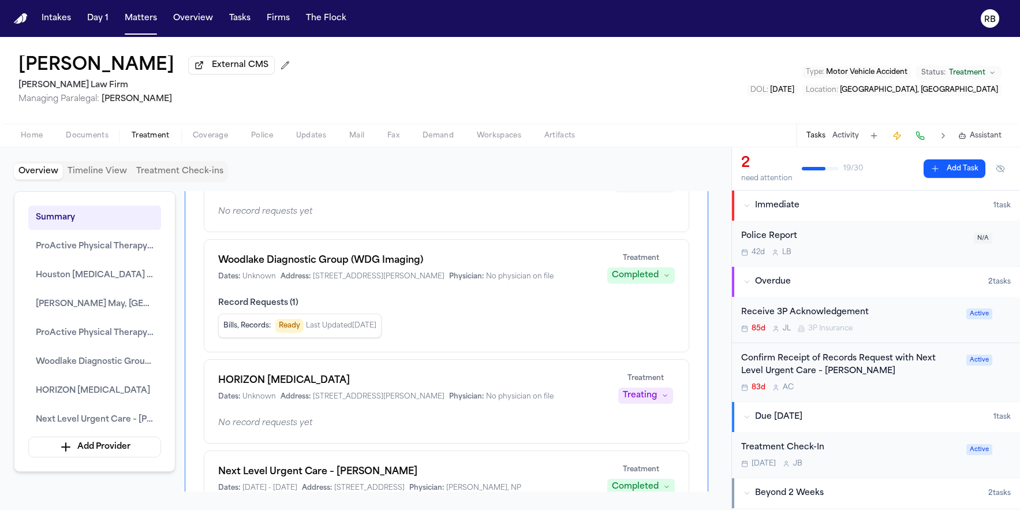
click at [584, 320] on div "Woodlake Diagnostic Group (WDG Imaging) Dates: Unknown Address: 1065 Gessner Rd…" at bounding box center [446, 295] width 485 height 113
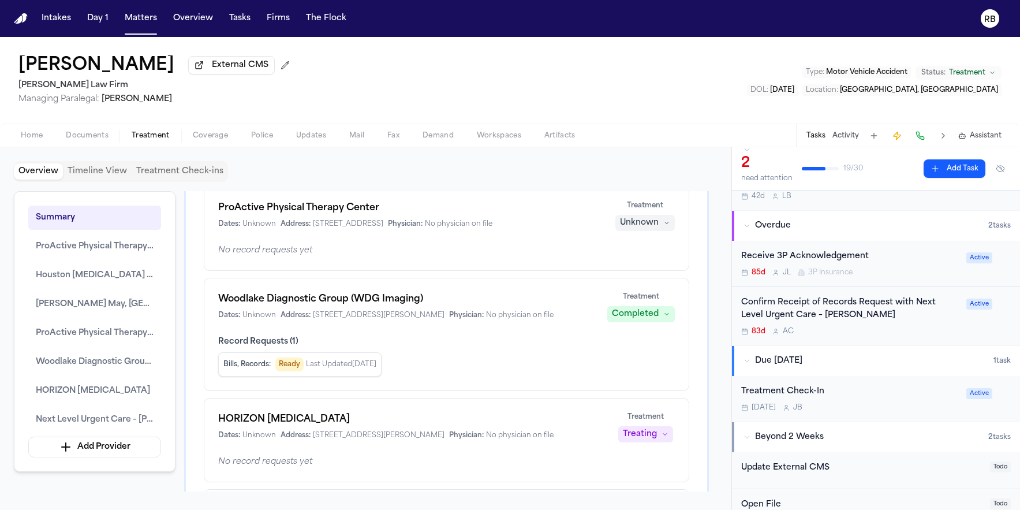
scroll to position [60, 0]
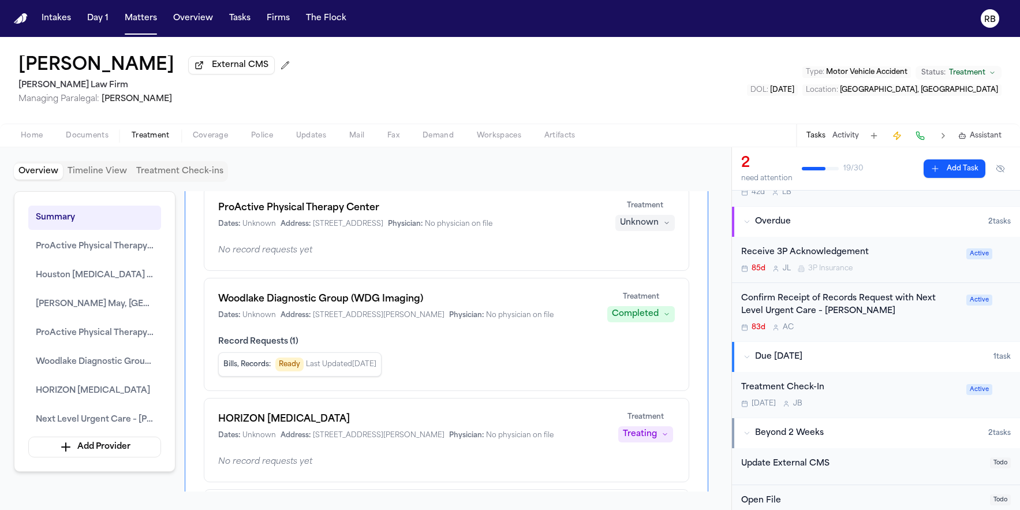
drag, startPoint x: 660, startPoint y: 98, endPoint x: 650, endPoint y: 94, distance: 10.4
click at [660, 98] on div "Dylan Miller External CMS Hecht Law Firm Managing Paralegal: Jessica Barrett Ty…" at bounding box center [510, 80] width 1020 height 87
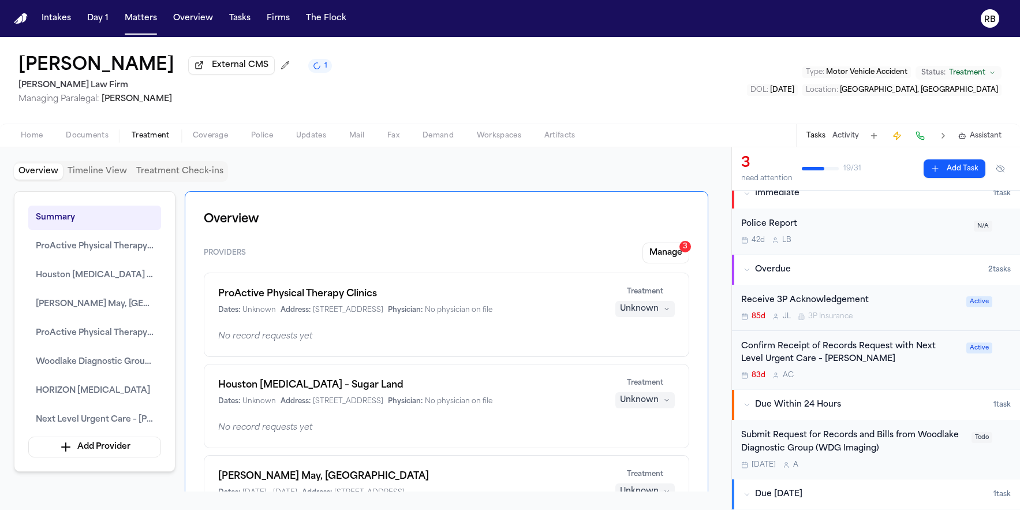
scroll to position [13, 0]
click at [940, 465] on div "Tomorrow A" at bounding box center [852, 463] width 223 height 9
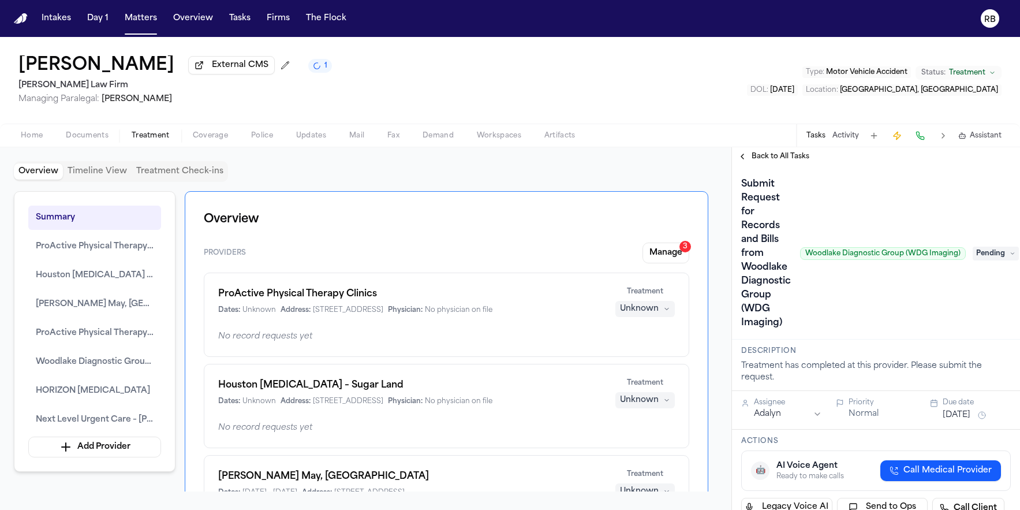
click at [992, 260] on span "Pending" at bounding box center [996, 253] width 46 height 14
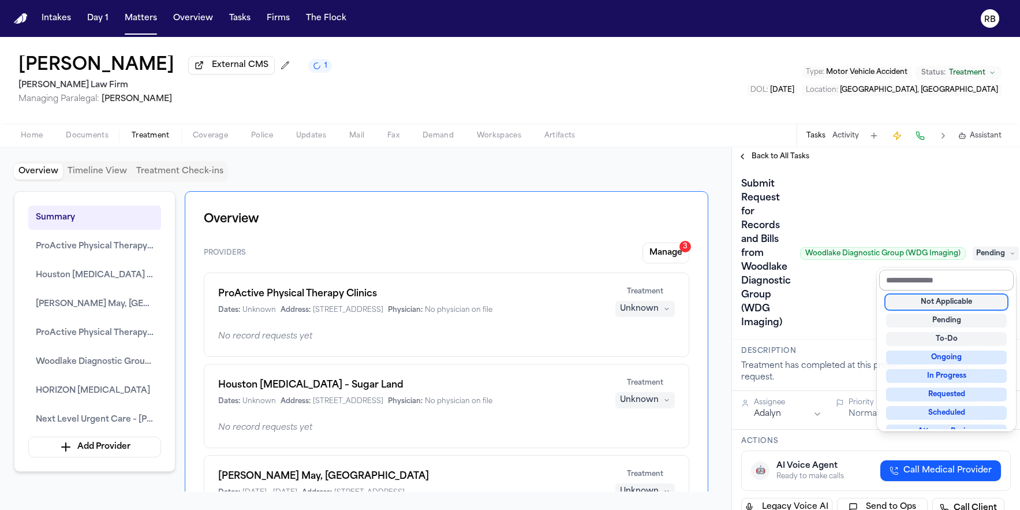
click at [943, 277] on input "text" at bounding box center [946, 280] width 134 height 21
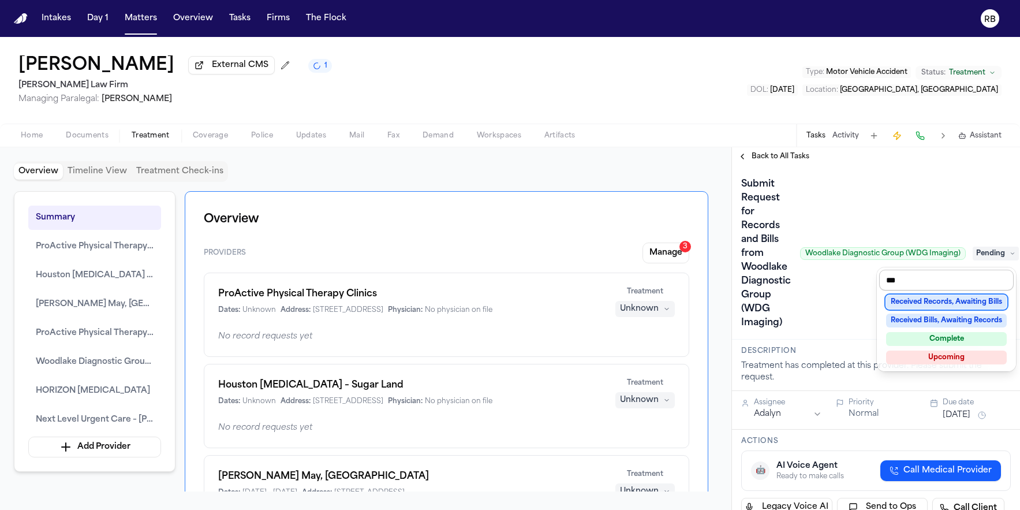
type input "****"
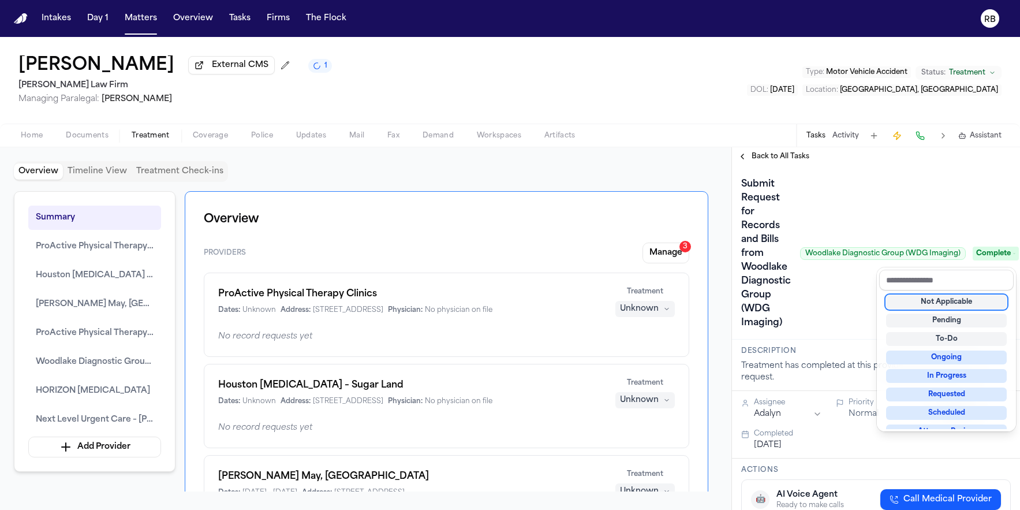
click at [859, 305] on div "Submit Request for Records and Bills from Woodlake Diagnostic Group (WDG Imagin…" at bounding box center [876, 253] width 270 height 157
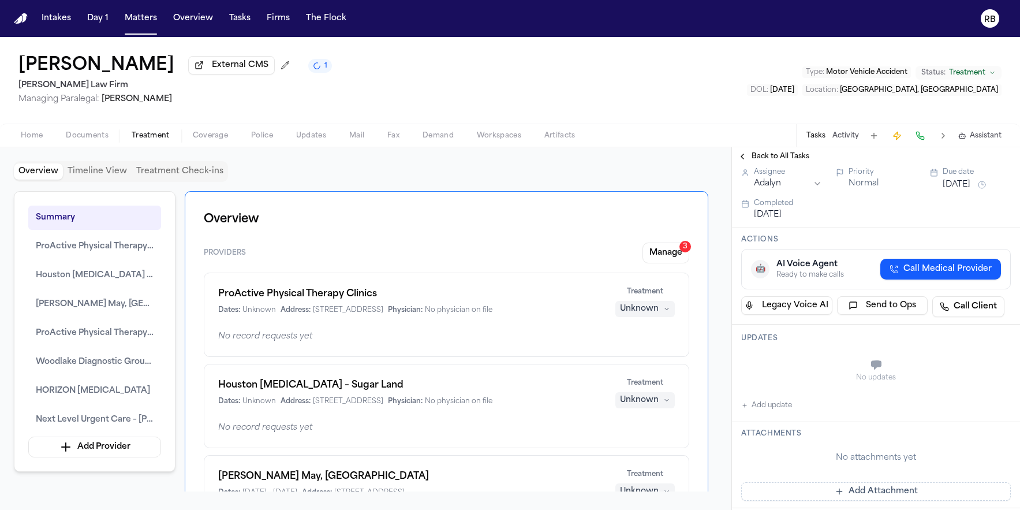
scroll to position [251, 0]
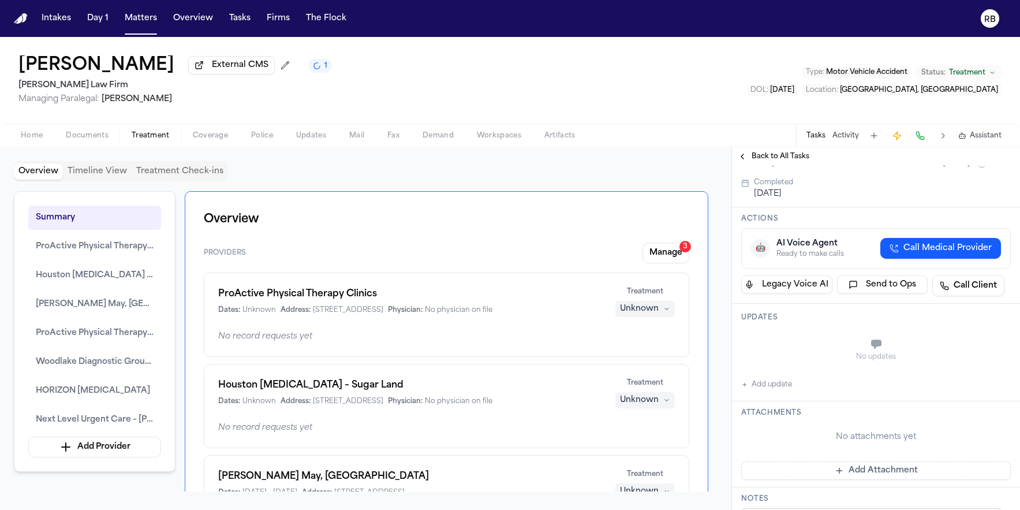
click at [782, 389] on button "Add update" at bounding box center [766, 384] width 51 height 14
click at [827, 353] on textarea "Add your update" at bounding box center [883, 345] width 246 height 23
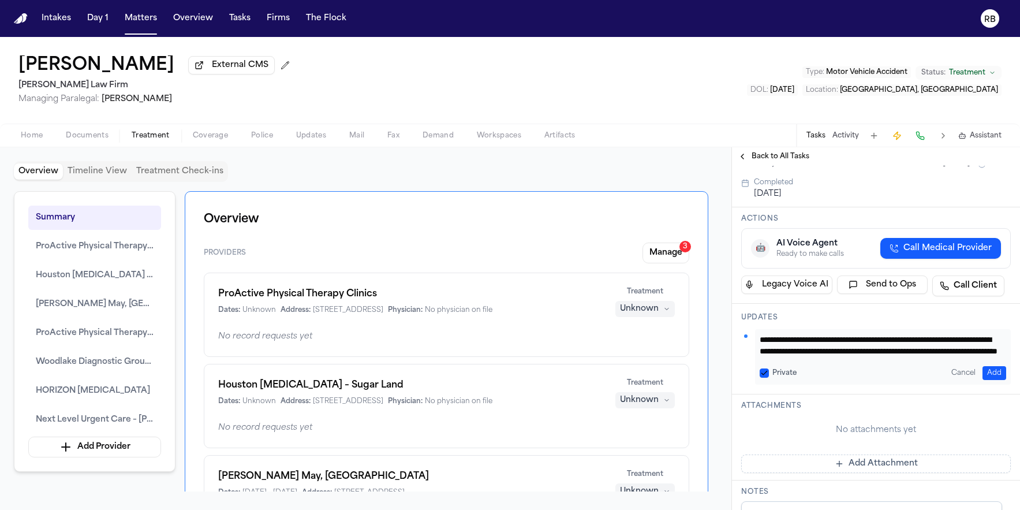
scroll to position [24, 0]
type textarea "**********"
click at [982, 369] on button "Add" at bounding box center [994, 373] width 24 height 14
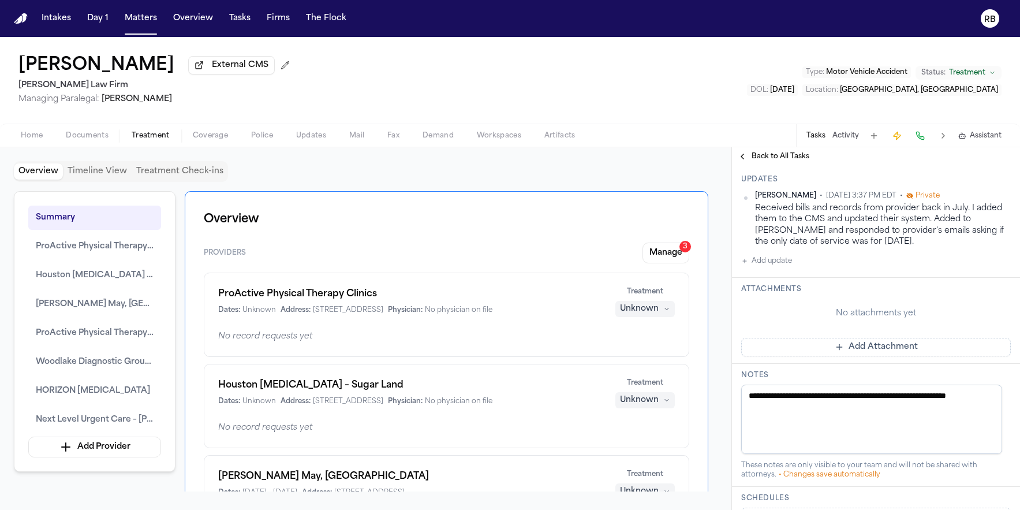
scroll to position [405, 0]
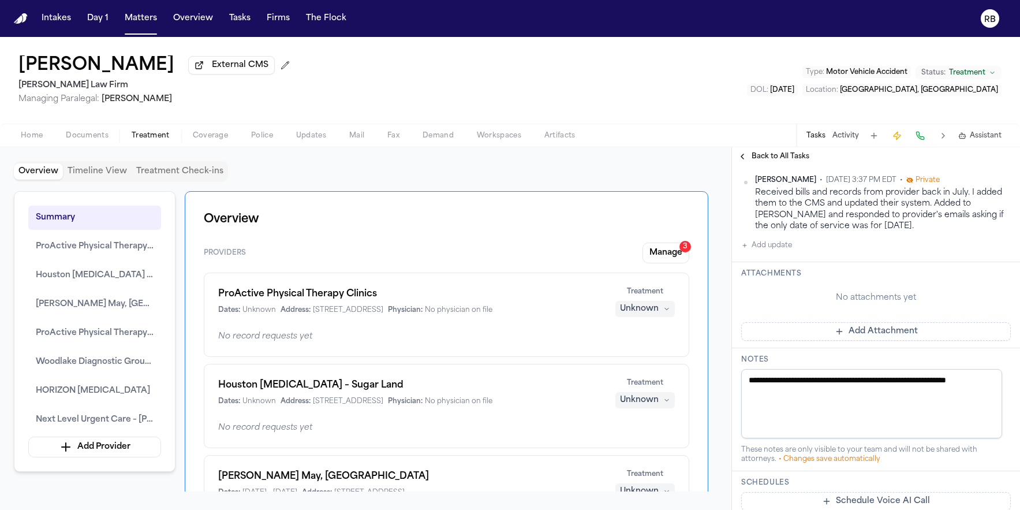
click at [880, 335] on button "Add Attachment" at bounding box center [876, 331] width 270 height 18
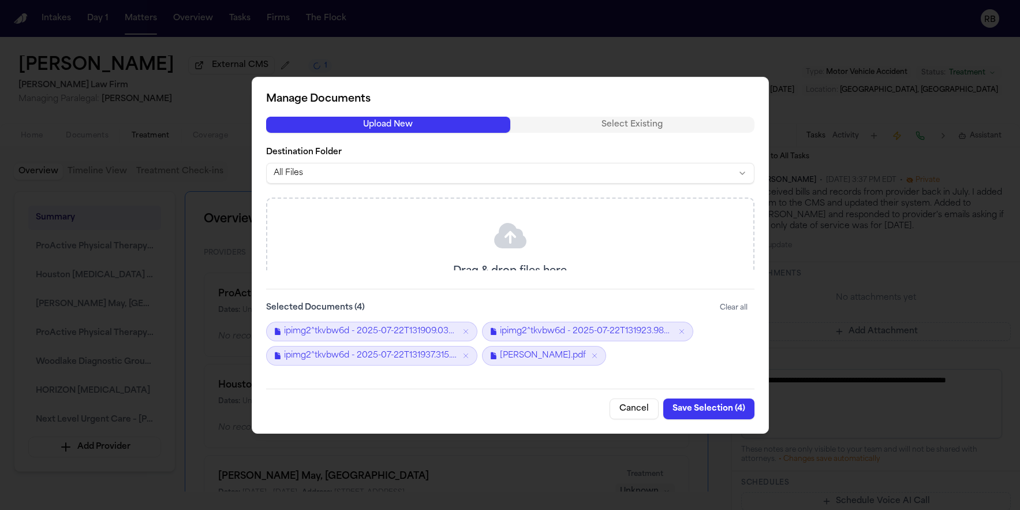
click at [720, 409] on button "Save Selection ( 4 )" at bounding box center [708, 408] width 91 height 21
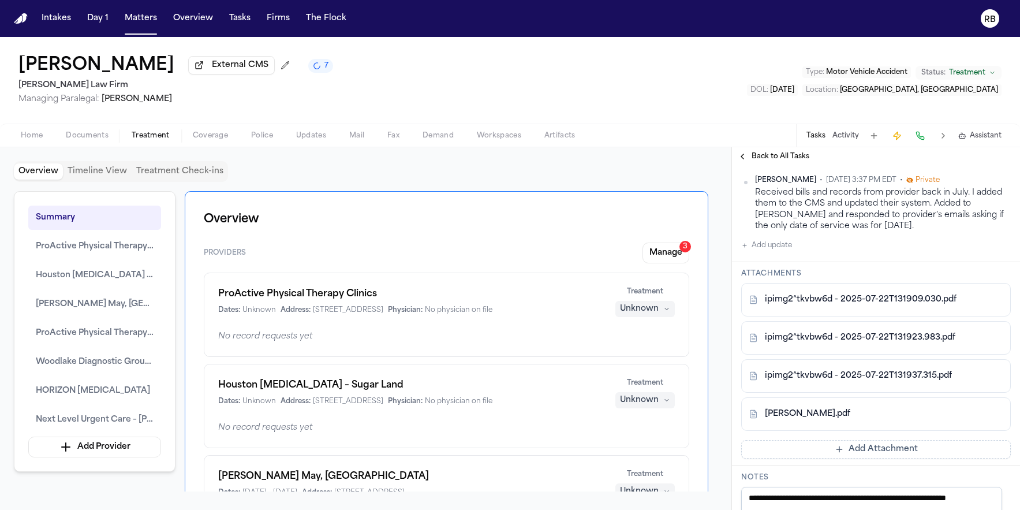
drag, startPoint x: 620, startPoint y: 99, endPoint x: 221, endPoint y: 42, distance: 402.9
click at [619, 99] on div "Dylan Miller External CMS 7 Hecht Law Firm Managing Paralegal: Jessica Barrett …" at bounding box center [510, 80] width 1020 height 87
click at [137, 17] on button "Matters" at bounding box center [141, 18] width 42 height 21
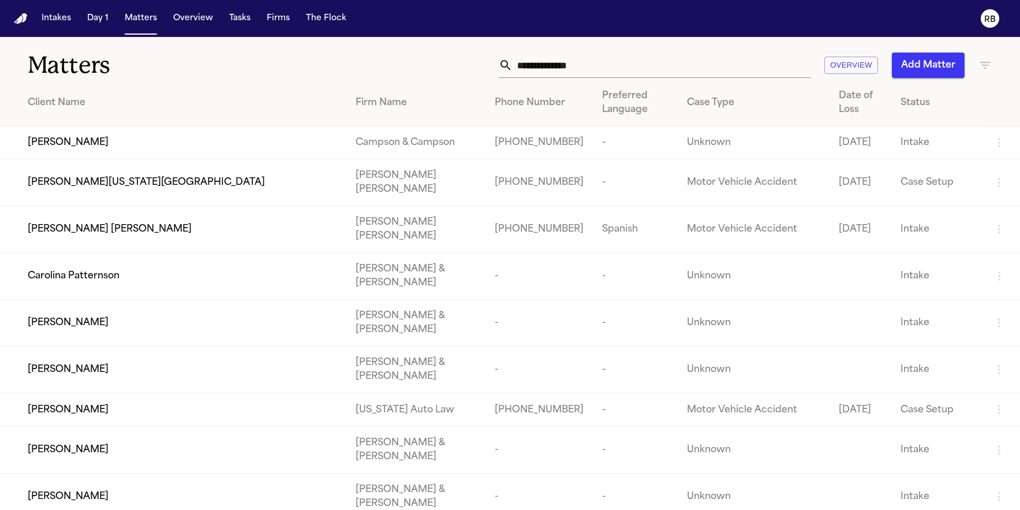
click at [625, 65] on input "text" at bounding box center [662, 65] width 298 height 25
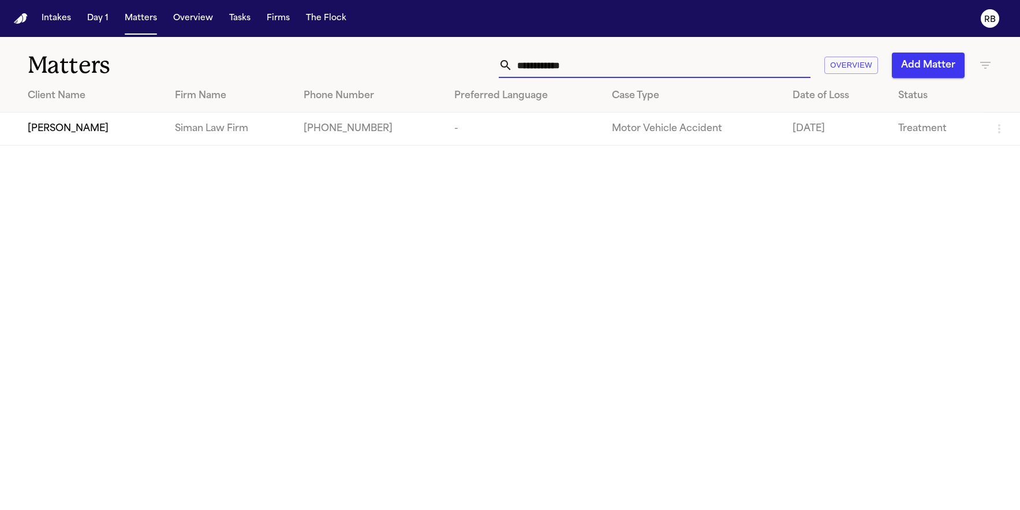
type input "**********"
click at [121, 123] on div "Robyn Hibbert" at bounding box center [92, 129] width 129 height 14
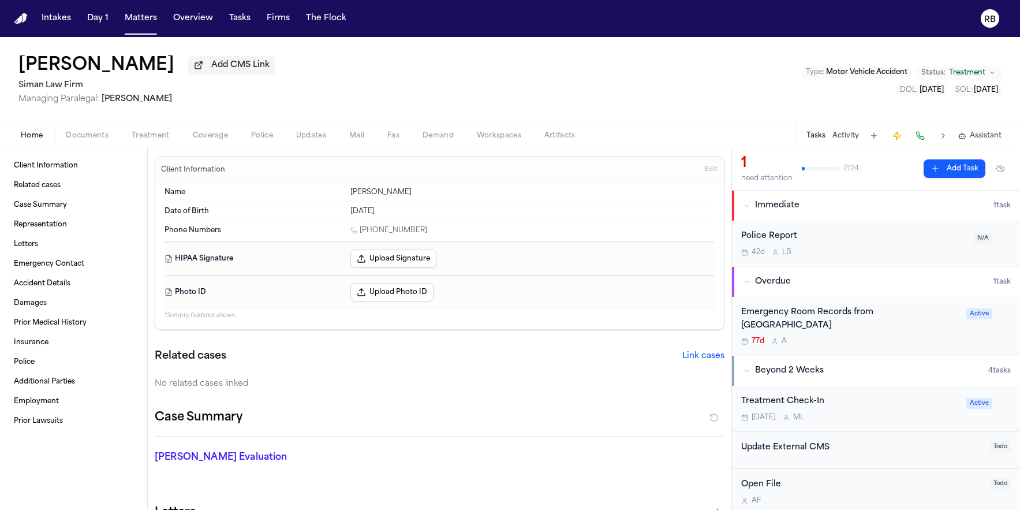
click at [162, 145] on div "Home Documents Treatment Coverage Police Updates Mail Fax Demand Workspaces Art…" at bounding box center [510, 135] width 1020 height 23
click at [160, 139] on span "Treatment" at bounding box center [151, 135] width 38 height 9
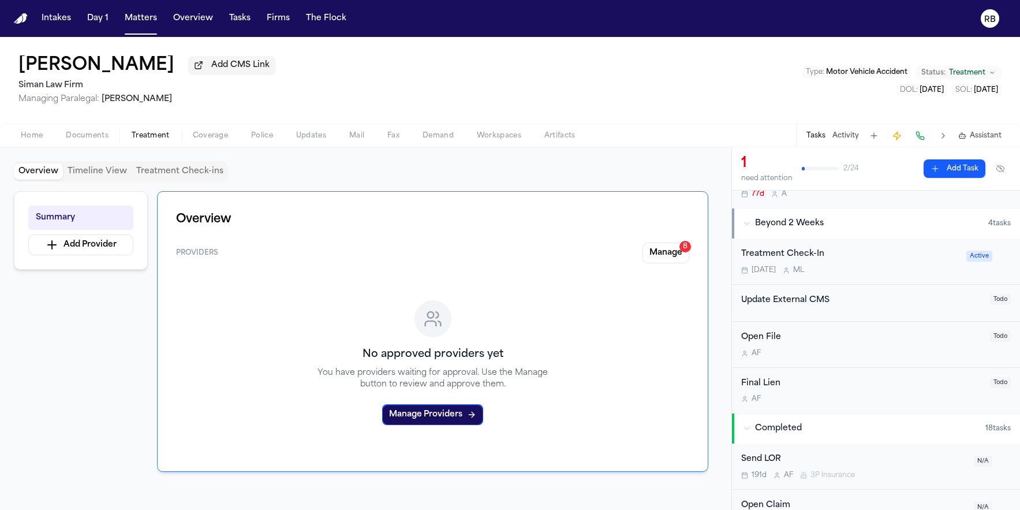
scroll to position [148, 0]
click at [667, 254] on button "Manage 8" at bounding box center [665, 252] width 47 height 21
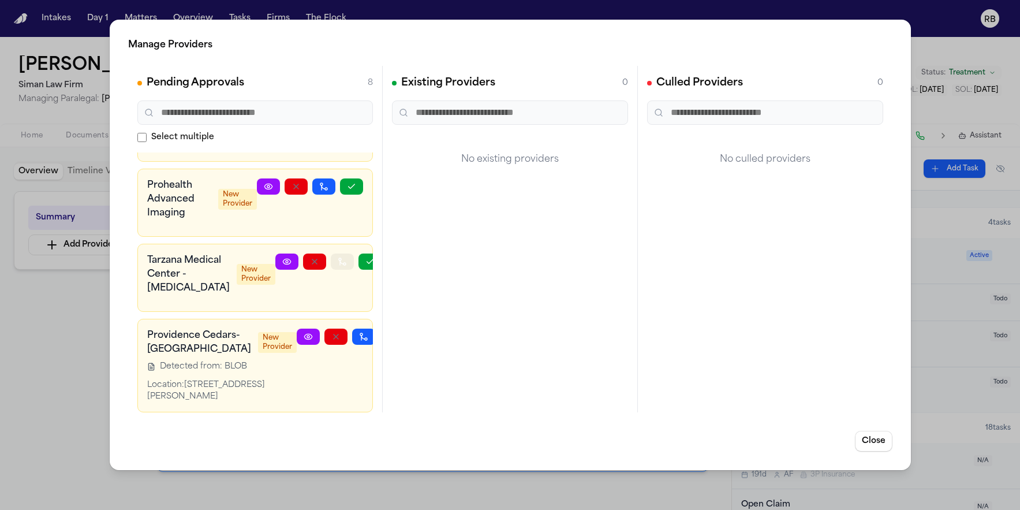
scroll to position [780, 0]
click at [387, 332] on icon "button" at bounding box center [391, 336] width 9 height 9
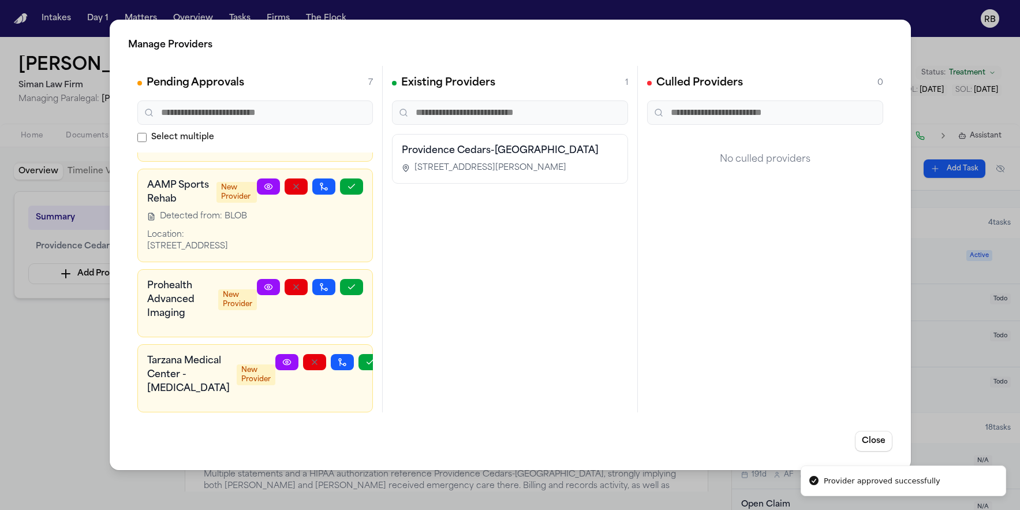
scroll to position [642, 0]
click at [534, 291] on div "Existing Providers 1 Providence Cedars-Sinai Tarzana Medical Center 18321 Clark…" at bounding box center [510, 239] width 255 height 346
click at [20, 369] on div "Manage Providers Pending Approvals 7 Select multiple Providence Health & Servic…" at bounding box center [510, 255] width 1020 height 510
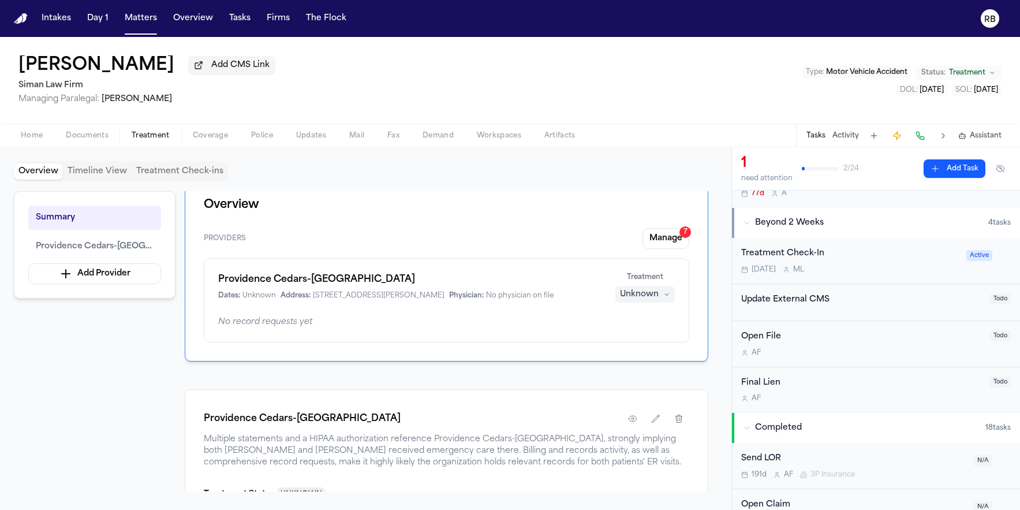
scroll to position [0, 0]
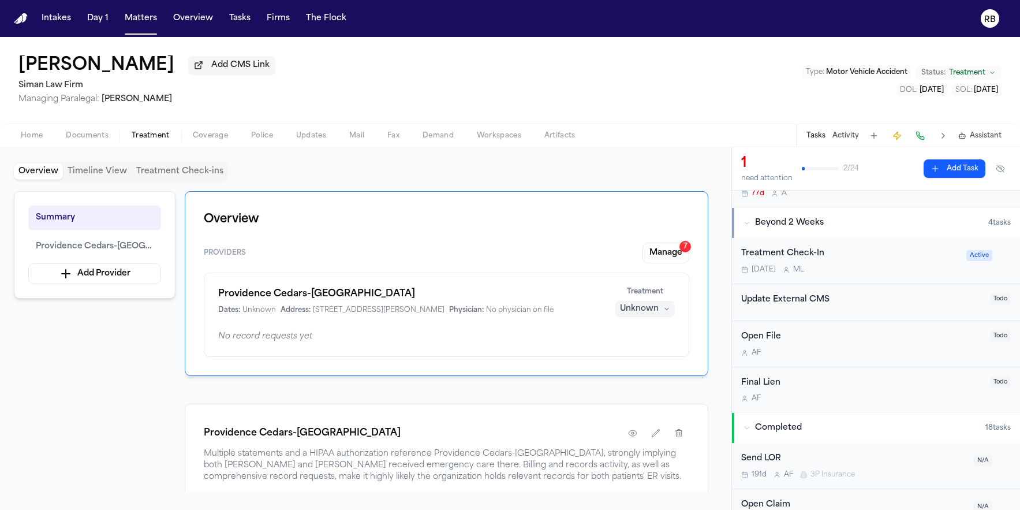
click at [657, 311] on div "Unknown" at bounding box center [639, 309] width 39 height 12
click at [663, 349] on button "Completed" at bounding box center [645, 355] width 92 height 21
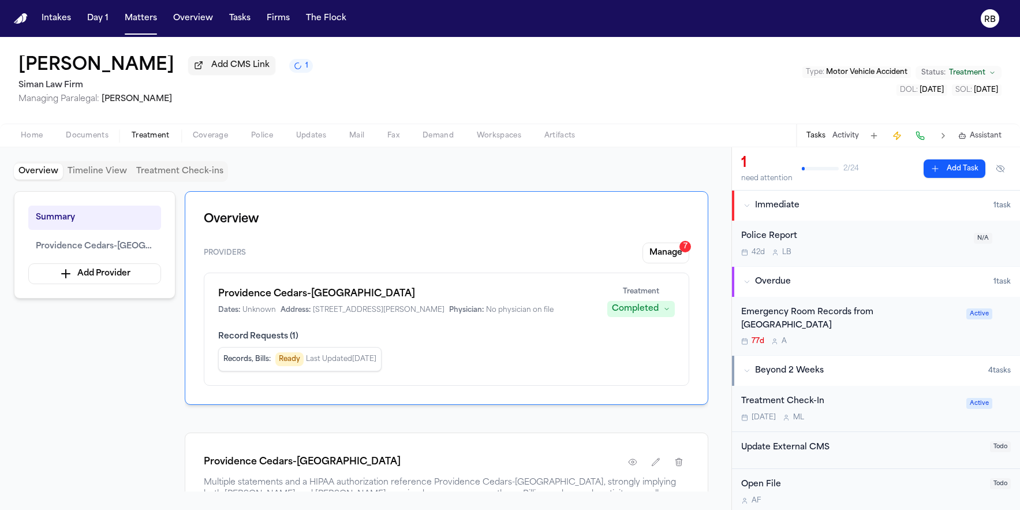
click at [918, 337] on div "77d A" at bounding box center [850, 341] width 218 height 9
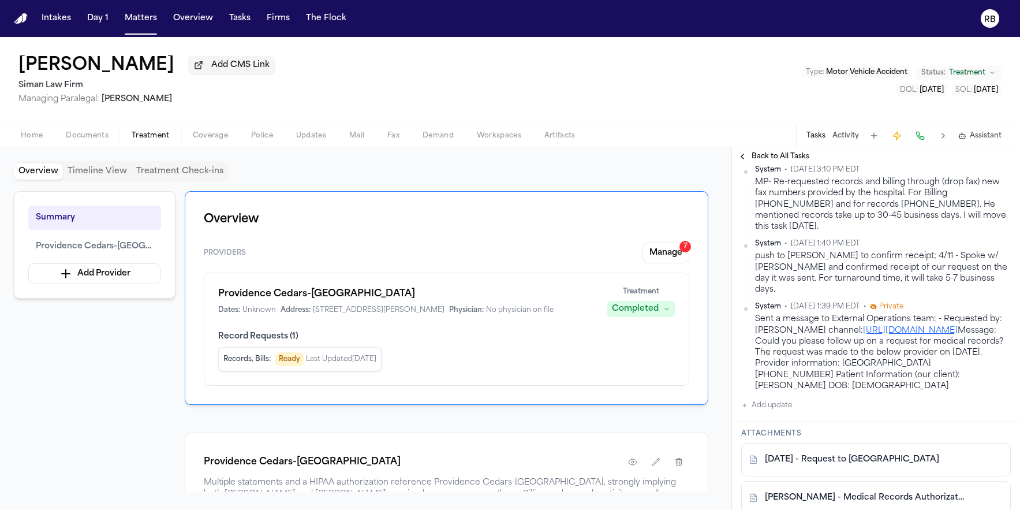
scroll to position [502, 0]
click at [782, 409] on button "Add update" at bounding box center [766, 402] width 51 height 14
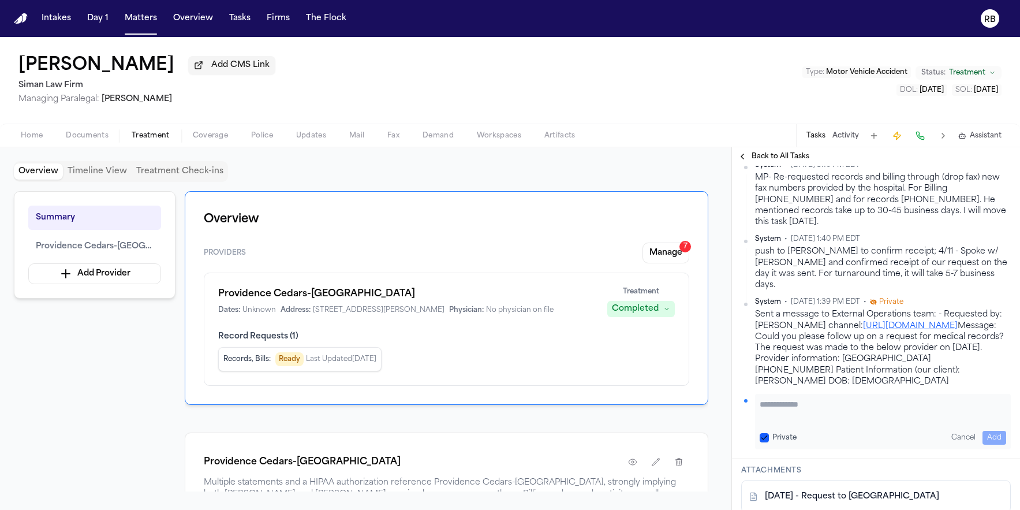
scroll to position [504, 0]
click at [844, 421] on textarea "Add your update" at bounding box center [883, 409] width 246 height 23
paste textarea "**********"
type textarea "**********"
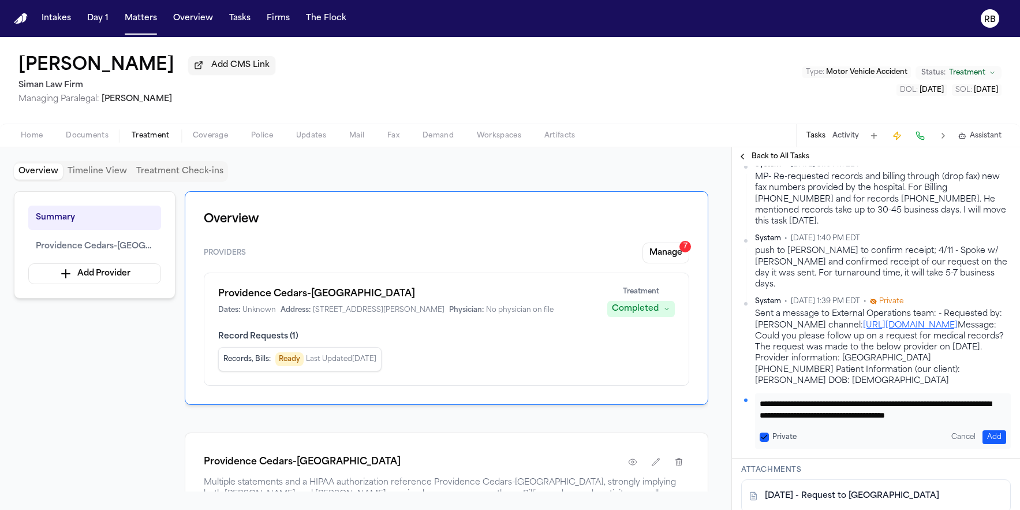
click at [988, 444] on button "Add" at bounding box center [994, 437] width 24 height 14
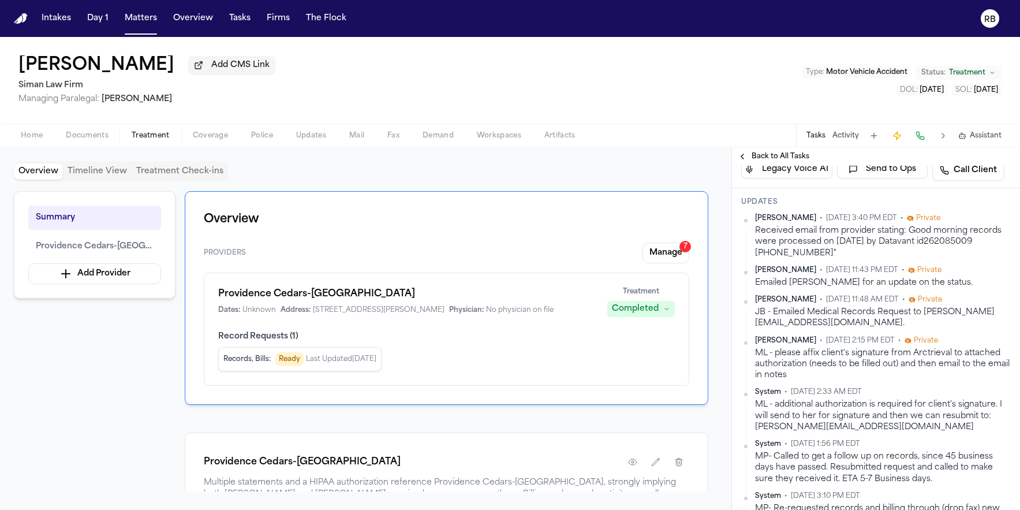
scroll to position [219, 0]
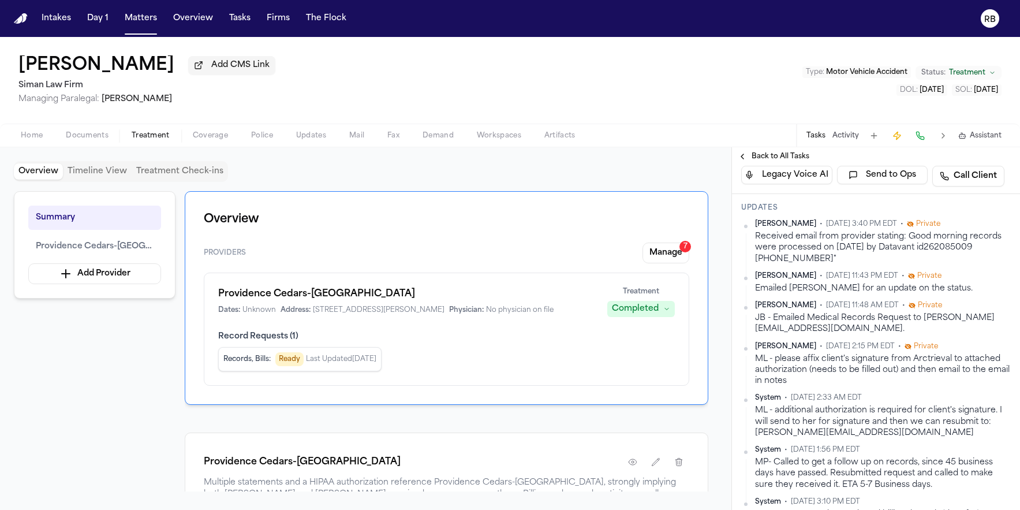
click at [993, 254] on html "Intakes Day 1 Matters Overview Tasks Firms The Flock RB Robyn Hibbert Add CMS L…" at bounding box center [510, 255] width 1020 height 510
click at [967, 270] on div "Edit" at bounding box center [965, 272] width 68 height 16
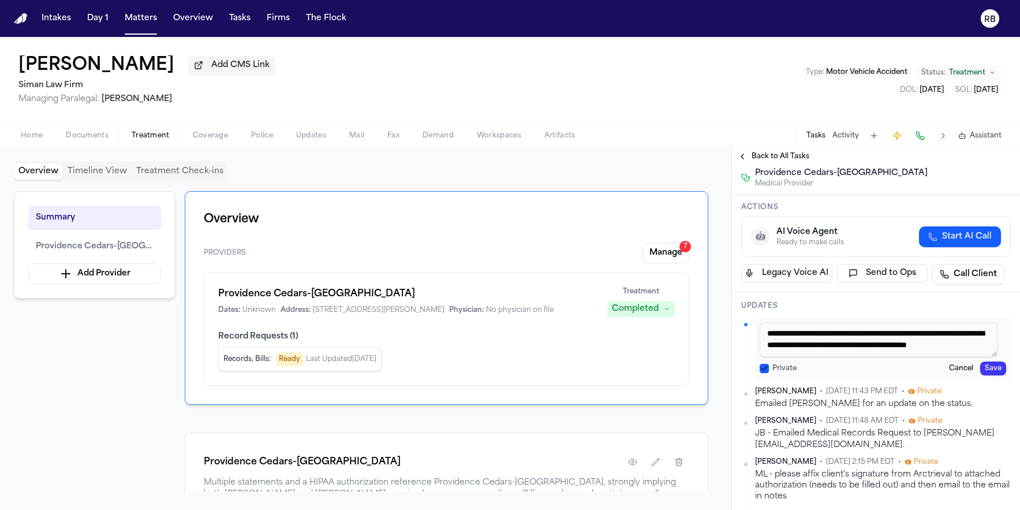
scroll to position [304, 0]
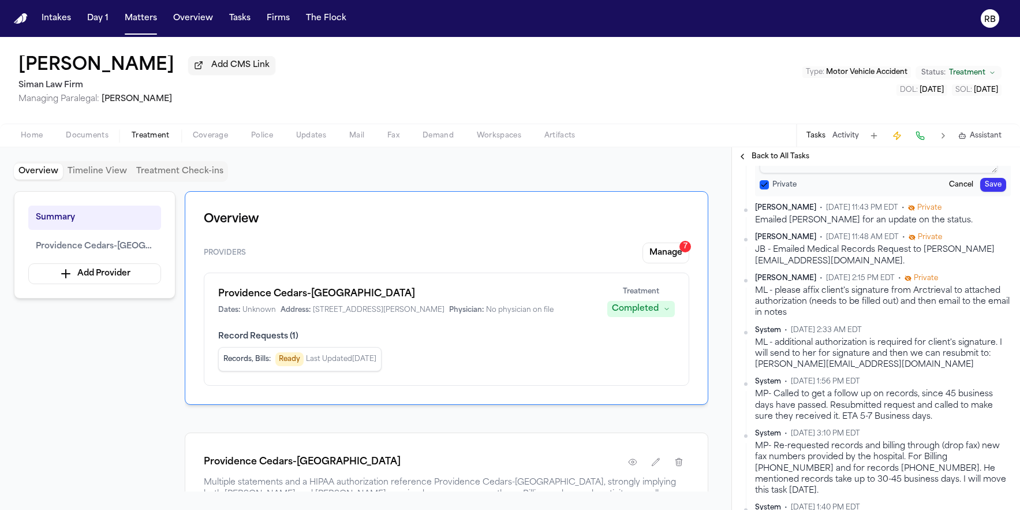
click at [911, 173] on textarea "**********" at bounding box center [879, 156] width 238 height 35
type textarea "**********"
click at [990, 192] on button "Save" at bounding box center [993, 185] width 26 height 14
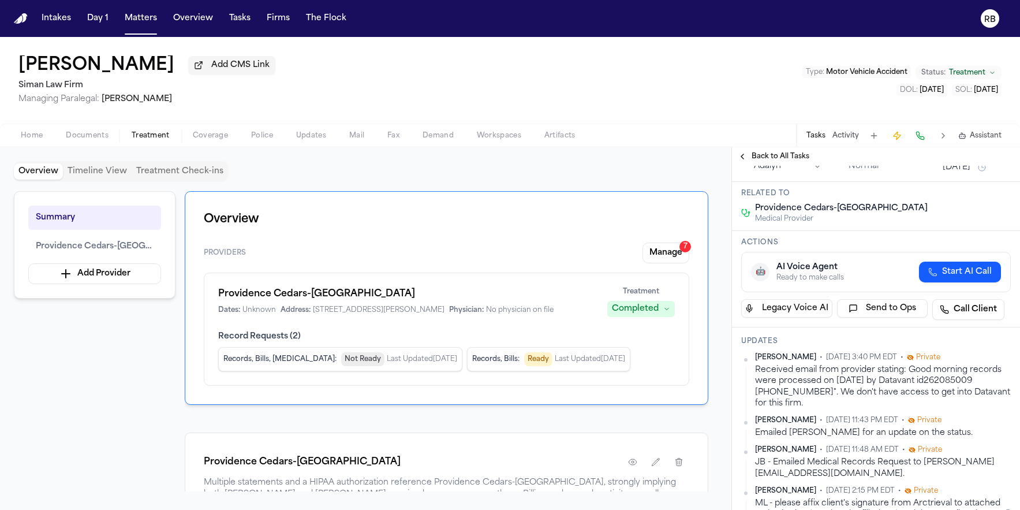
scroll to position [86, 0]
click at [995, 385] on html "Intakes Day 1 Matters Overview Tasks Firms The Flock RB Robyn Hibbert Add CMS L…" at bounding box center [510, 255] width 1020 height 510
click at [964, 406] on div "Edit" at bounding box center [965, 405] width 68 height 16
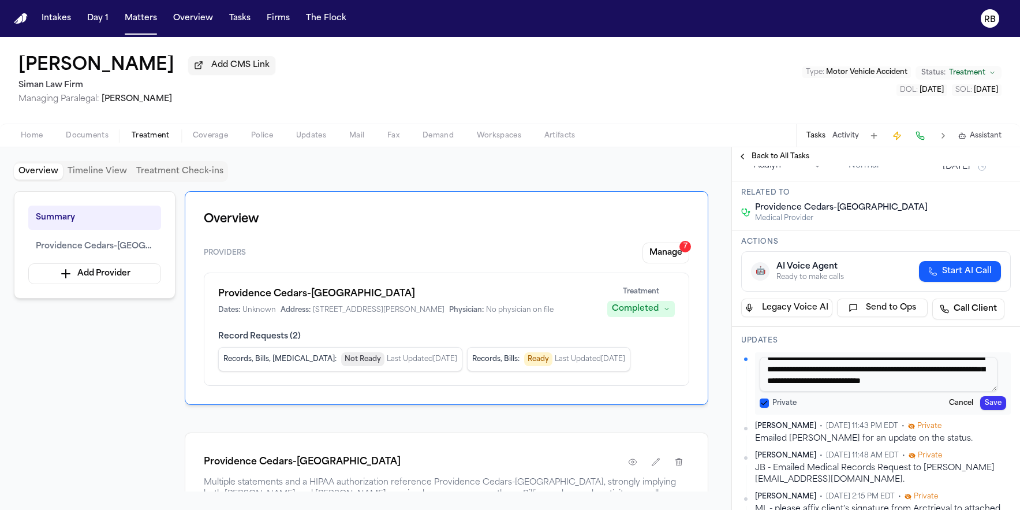
scroll to position [22, 0]
drag, startPoint x: 910, startPoint y: 408, endPoint x: 893, endPoint y: 398, distance: 19.9
click at [893, 391] on textarea "**********" at bounding box center [879, 374] width 238 height 35
type textarea "**********"
click at [982, 410] on button "Save" at bounding box center [993, 403] width 26 height 14
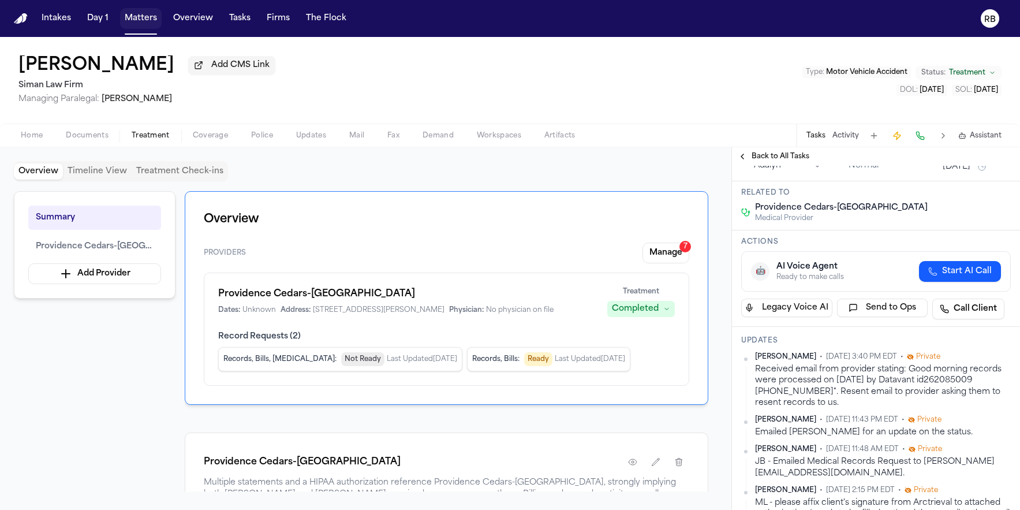
click at [143, 21] on button "Matters" at bounding box center [141, 18] width 42 height 21
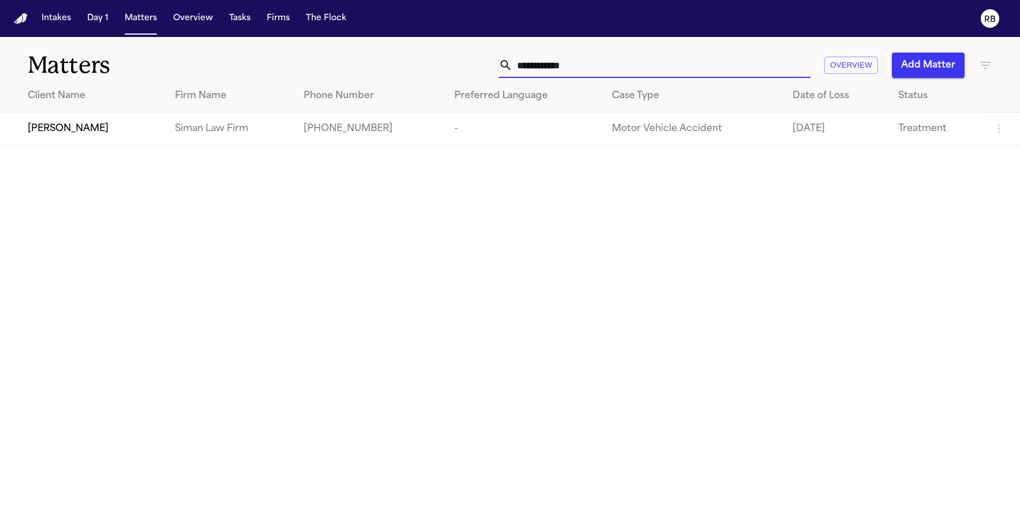
click at [608, 62] on input "**********" at bounding box center [662, 65] width 298 height 25
drag, startPoint x: 607, startPoint y: 64, endPoint x: 479, endPoint y: 56, distance: 128.4
click at [480, 64] on div "**********" at bounding box center [648, 65] width 687 height 25
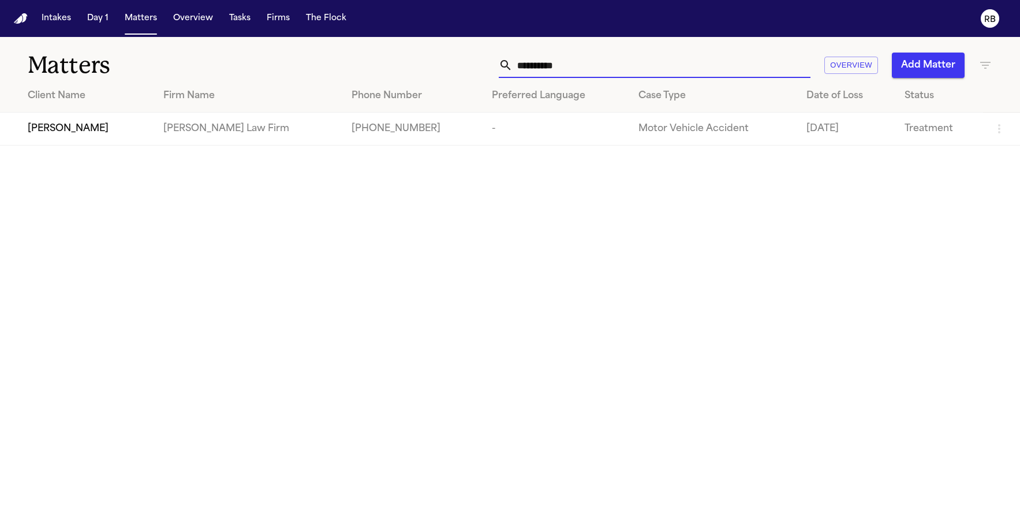
type input "**********"
click at [119, 124] on div "[PERSON_NAME]" at bounding box center [86, 129] width 117 height 14
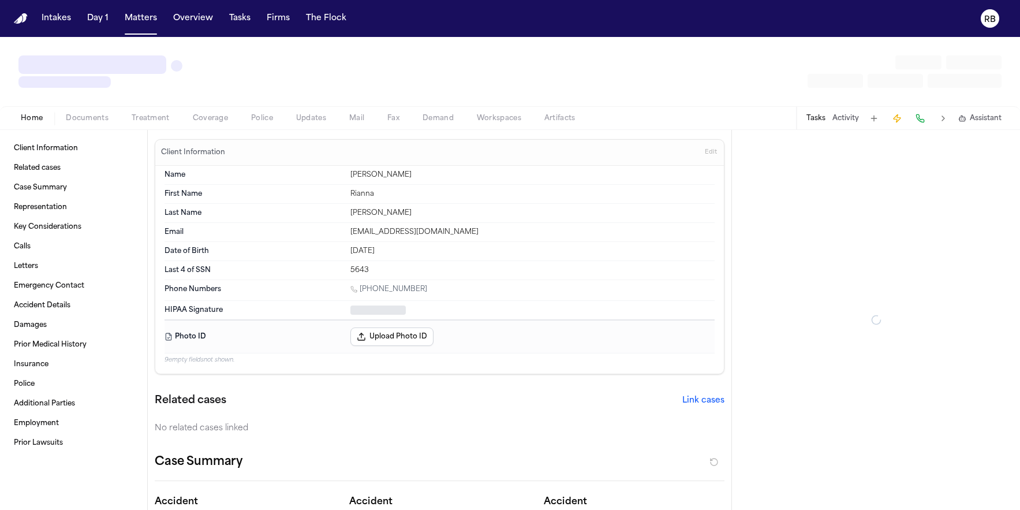
type textarea "*"
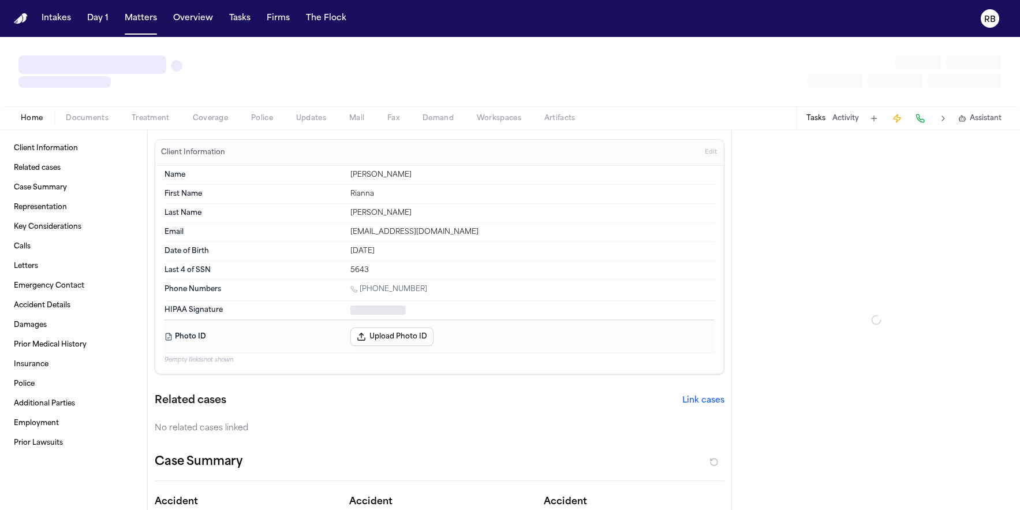
type textarea "*"
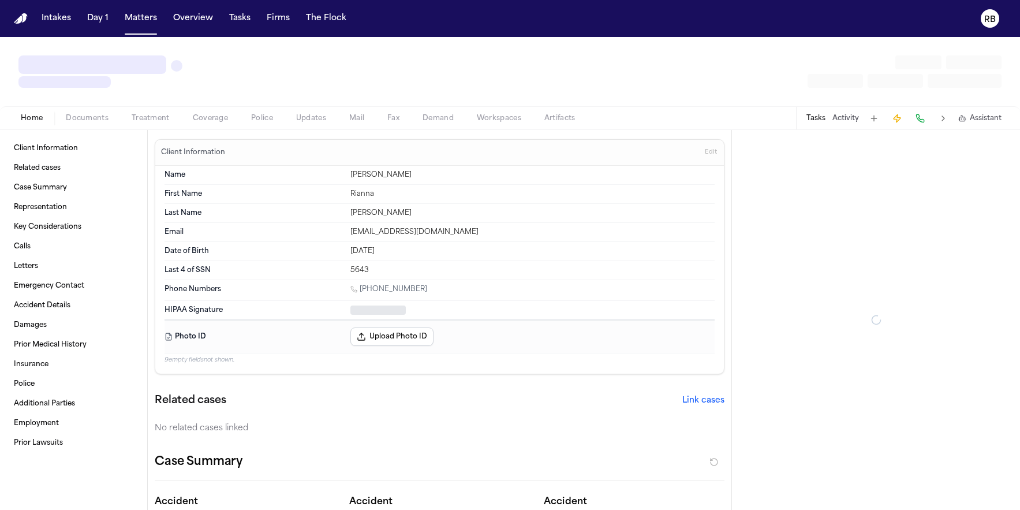
type textarea "*"
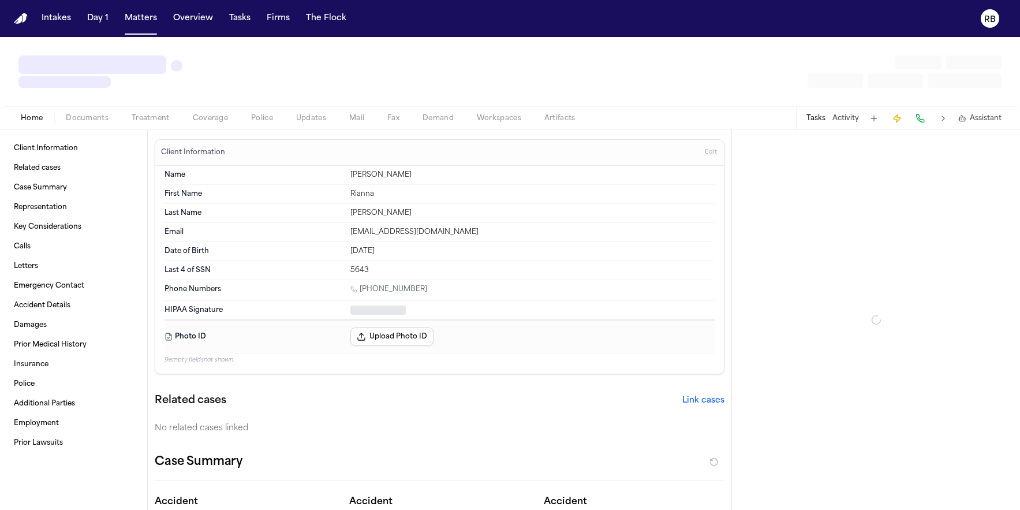
type textarea "*"
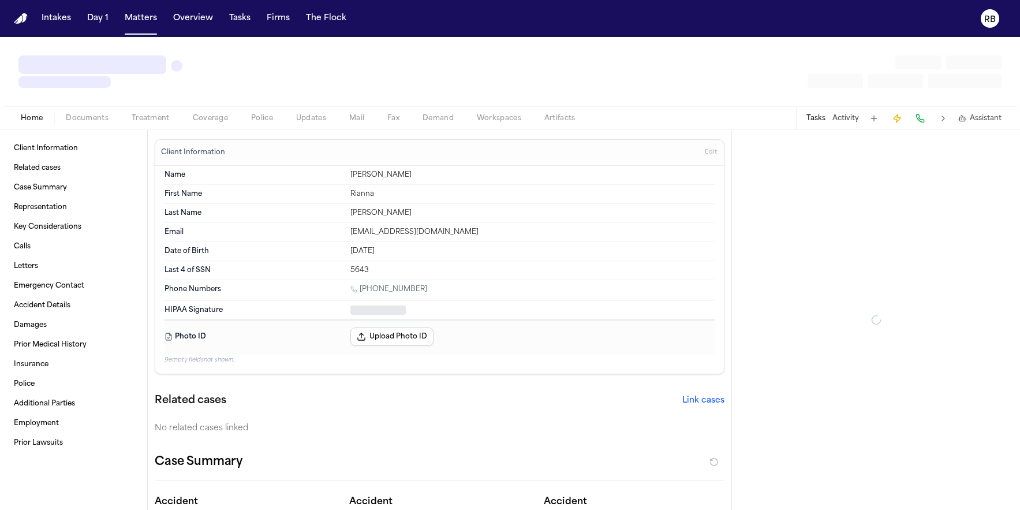
type textarea "*"
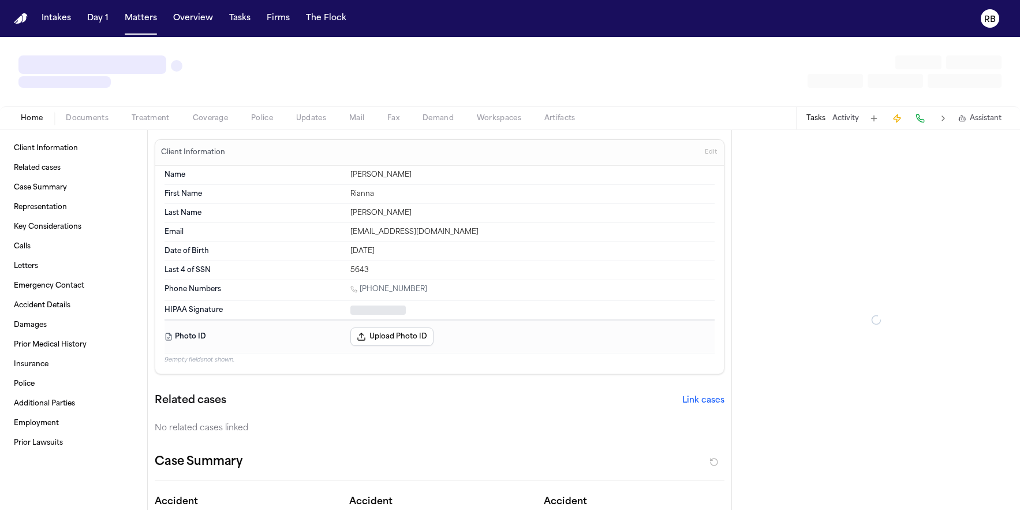
type textarea "*"
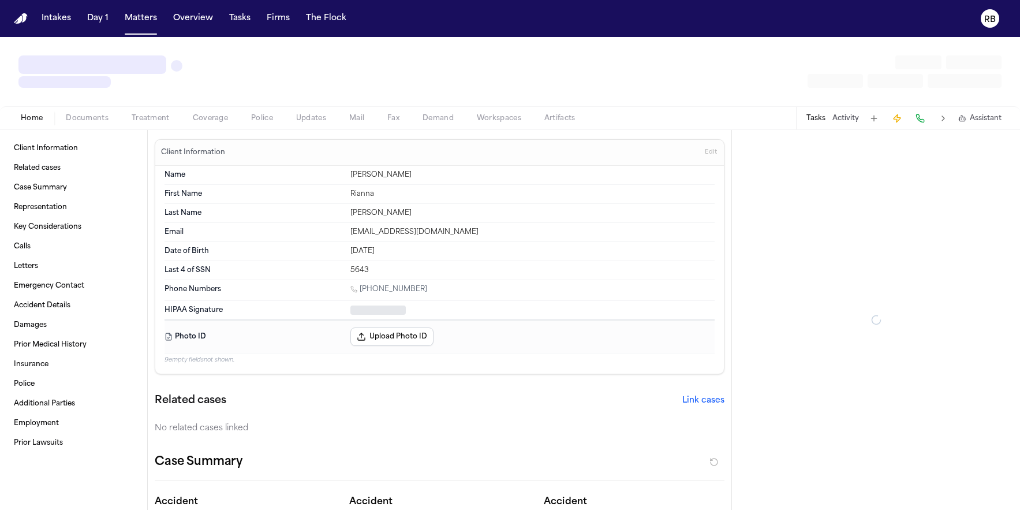
type textarea "*"
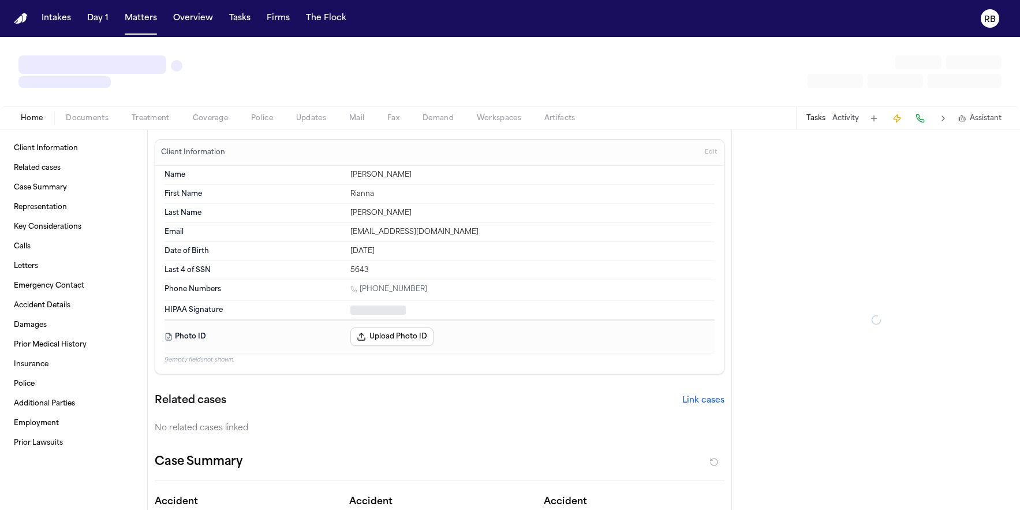
type textarea "*"
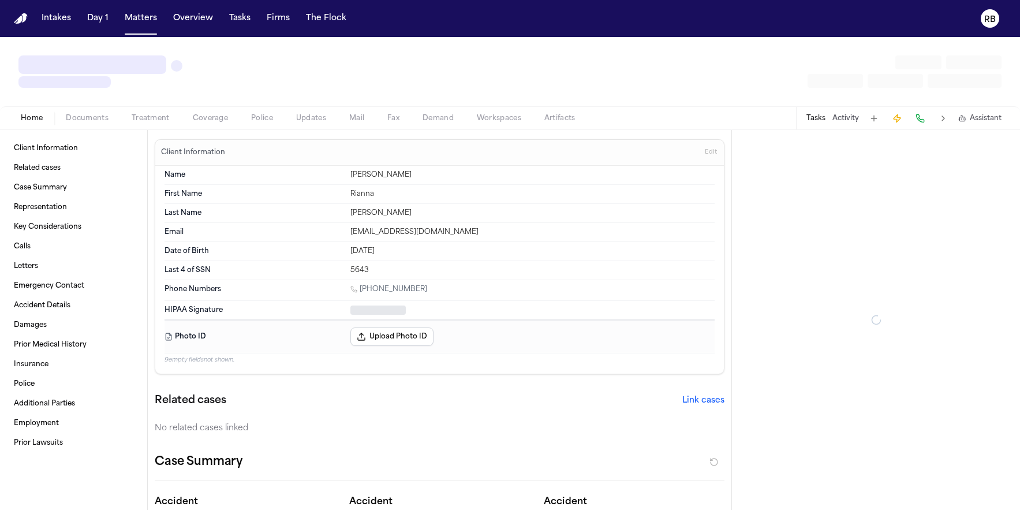
type textarea "*"
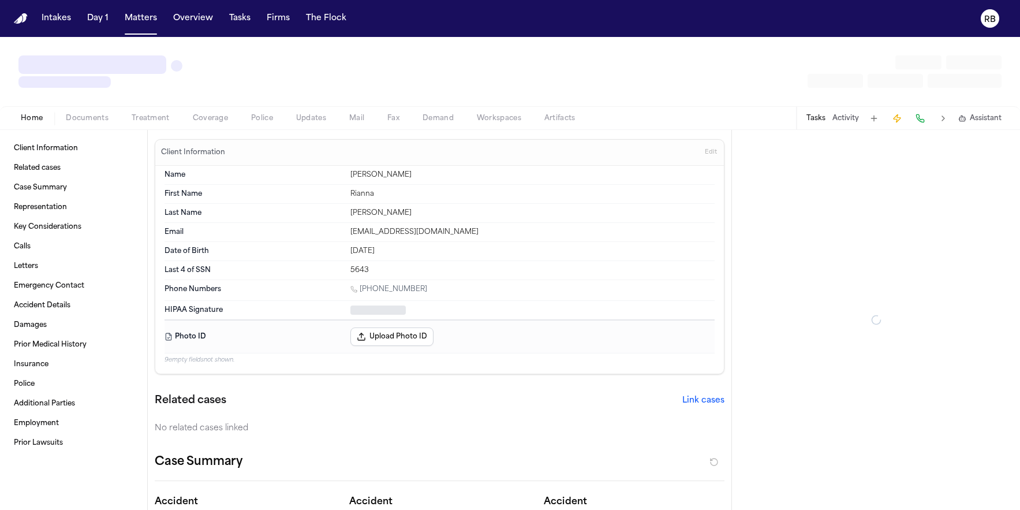
type textarea "*"
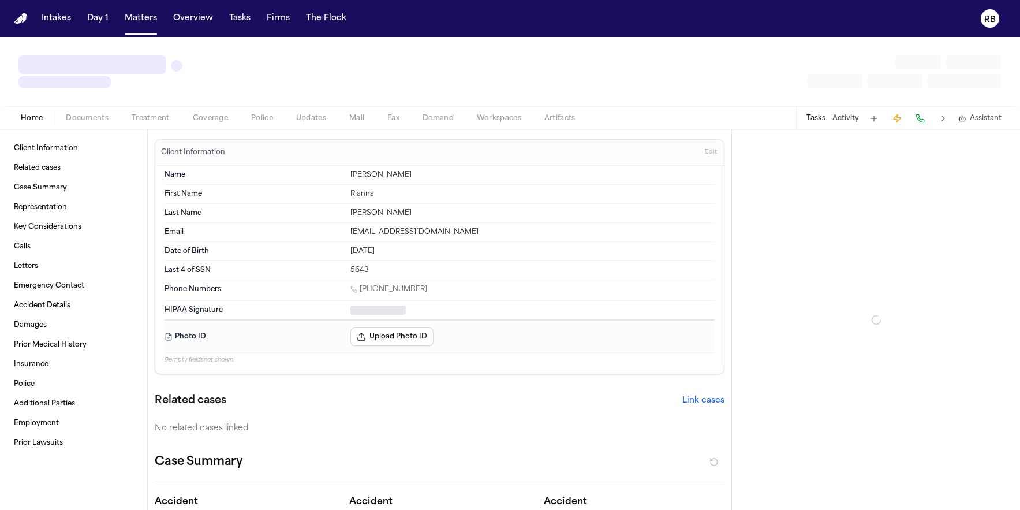
type textarea "*"
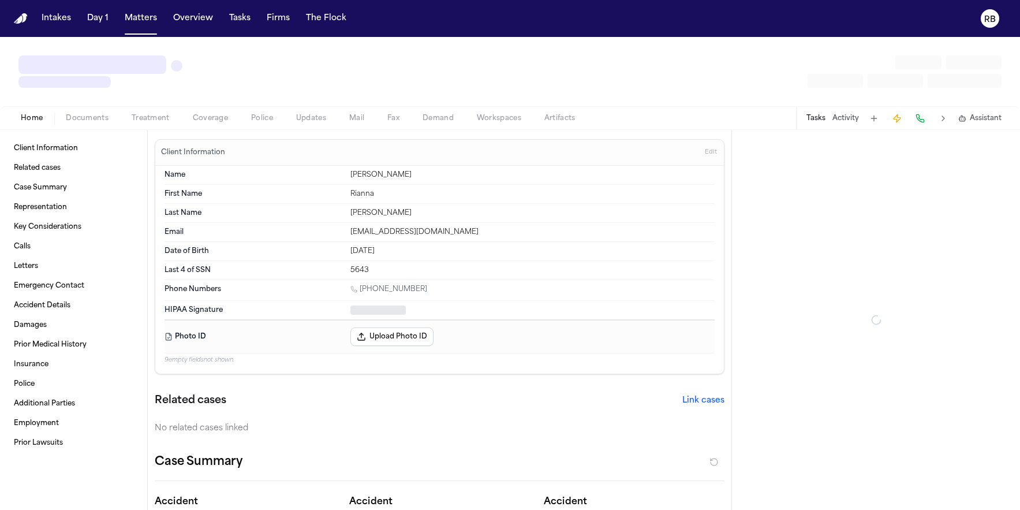
type textarea "*"
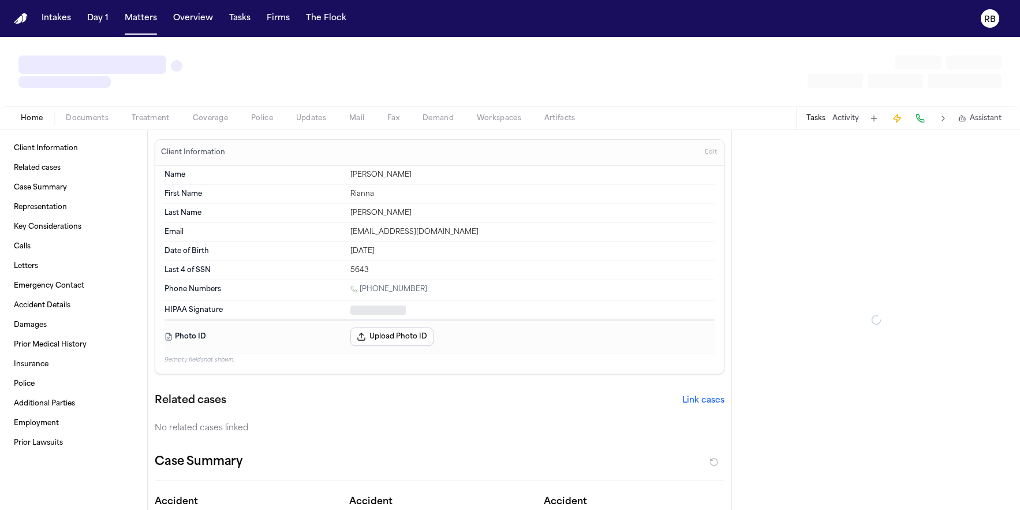
type textarea "*"
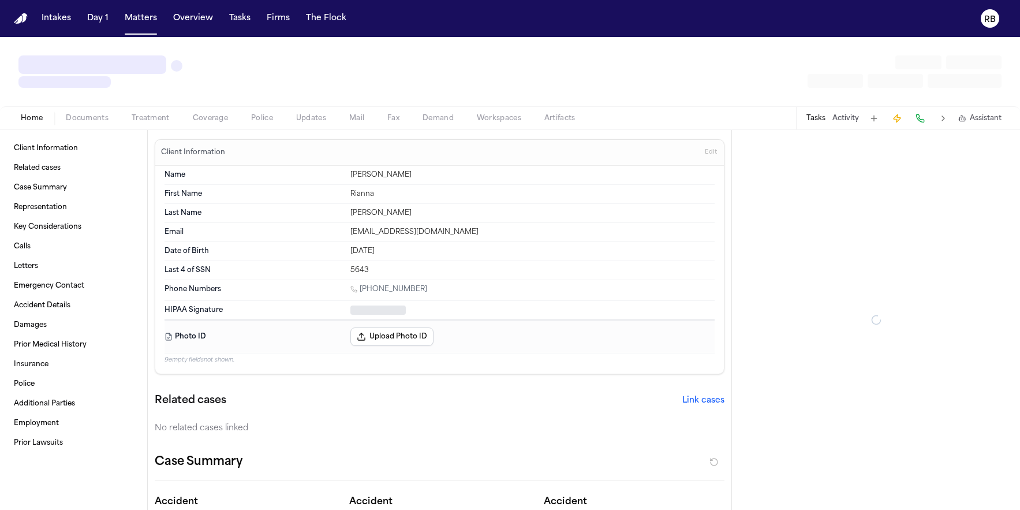
type textarea "*"
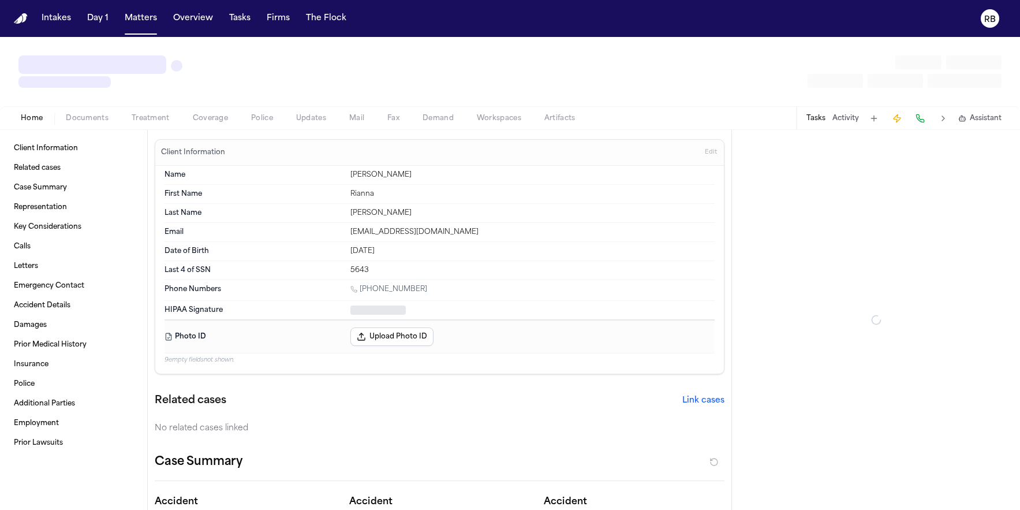
type textarea "*"
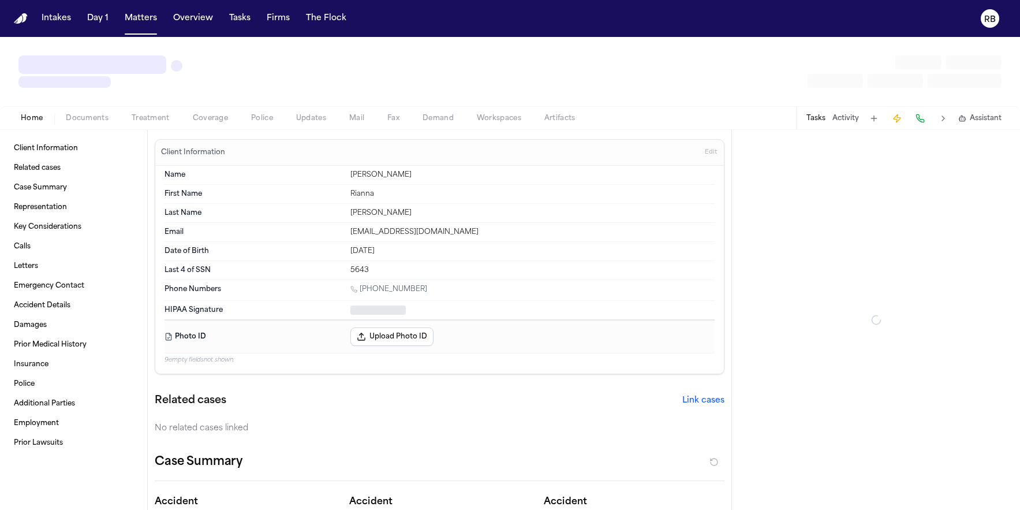
type textarea "*"
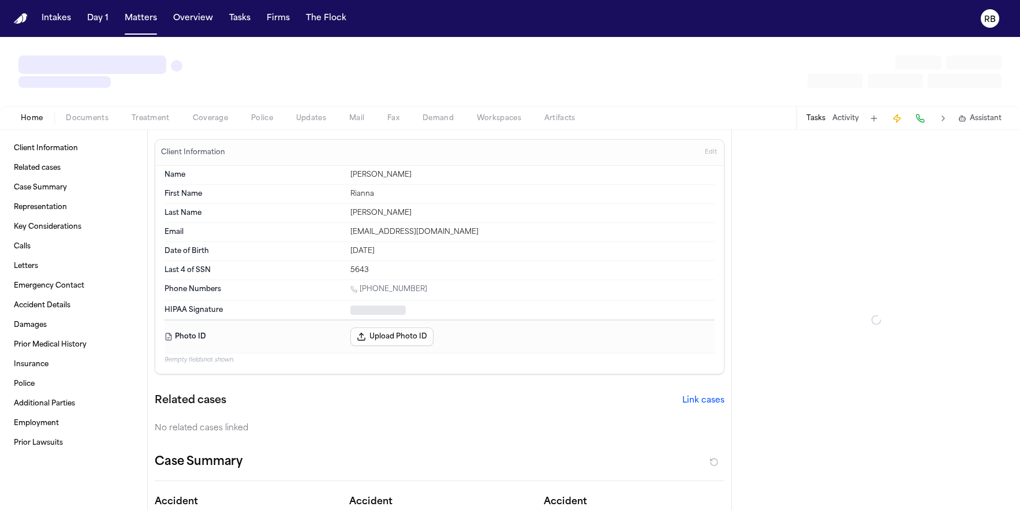
type textarea "*"
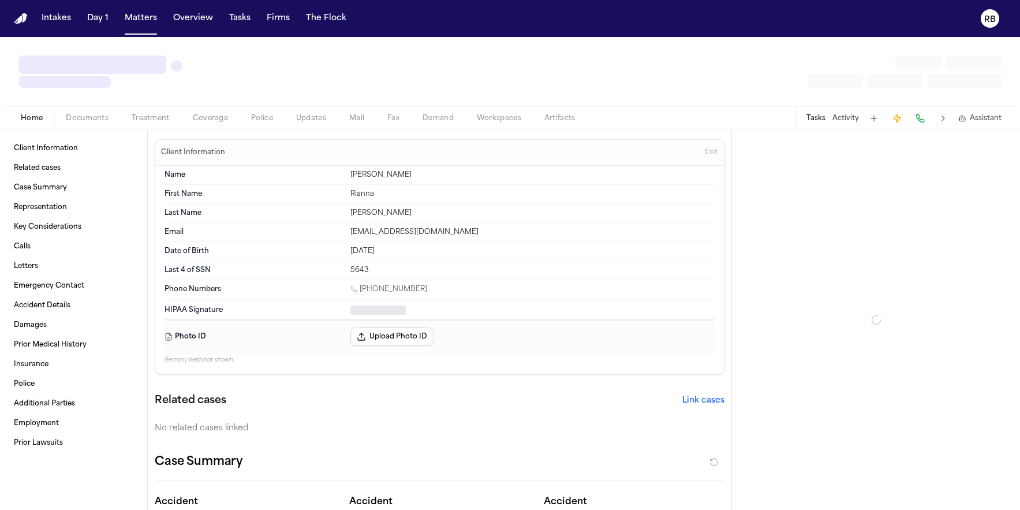
type textarea "*"
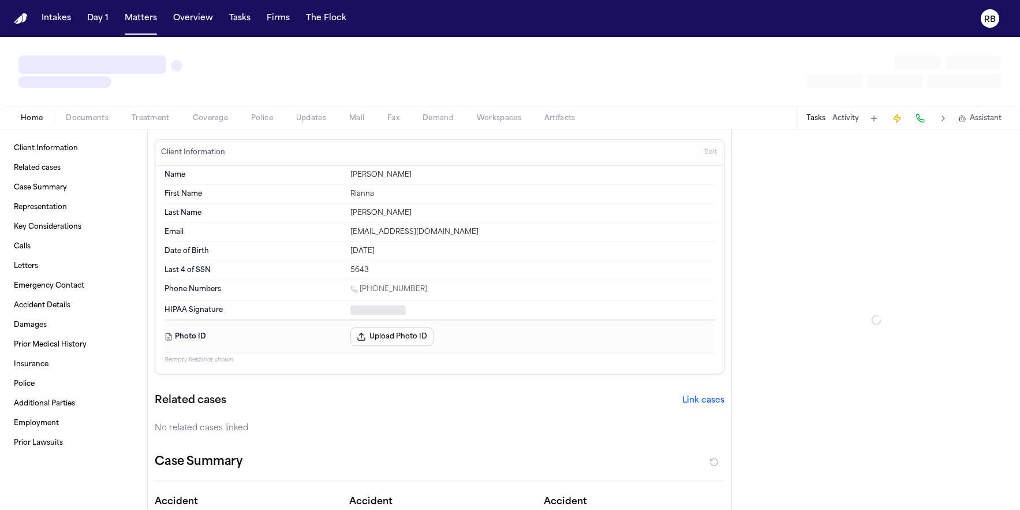
type textarea "*"
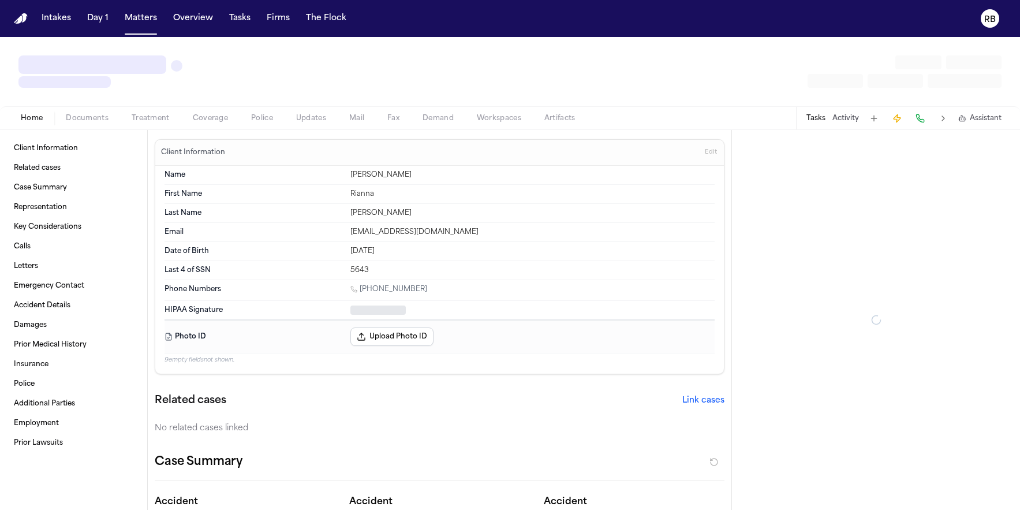
type textarea "*"
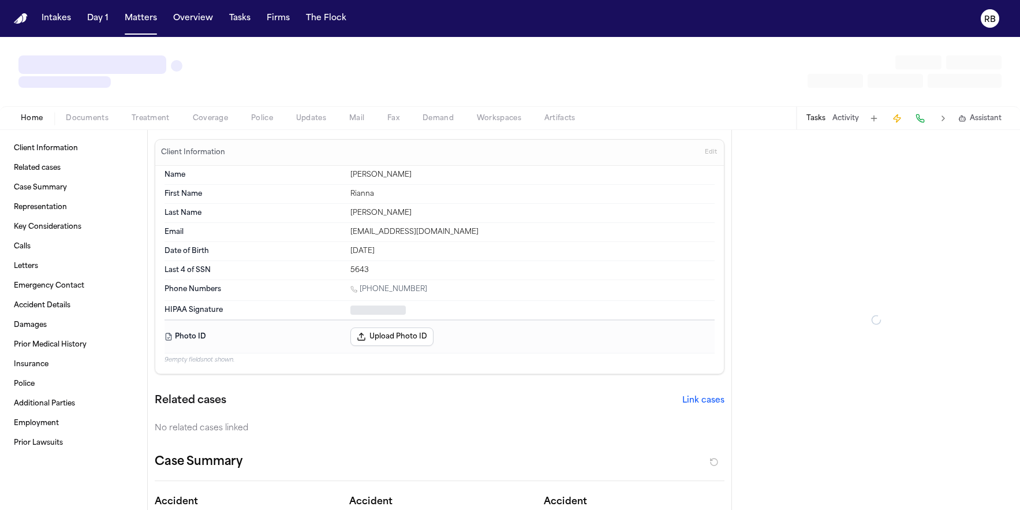
type textarea "*"
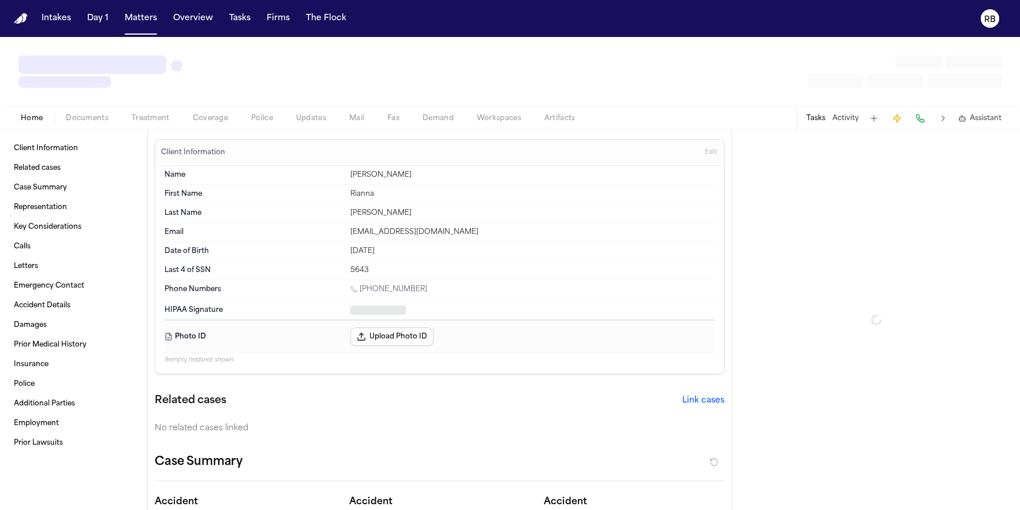
type textarea "*"
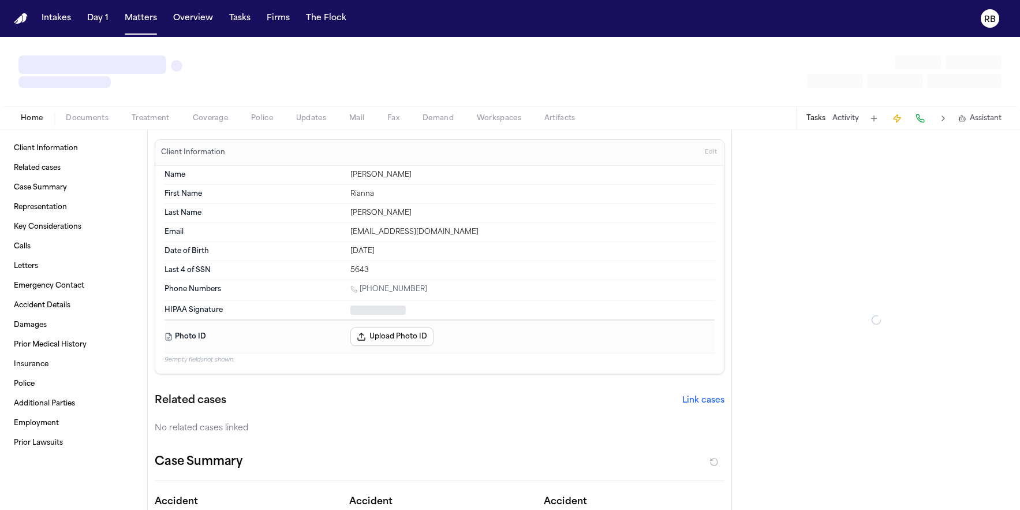
type textarea "*"
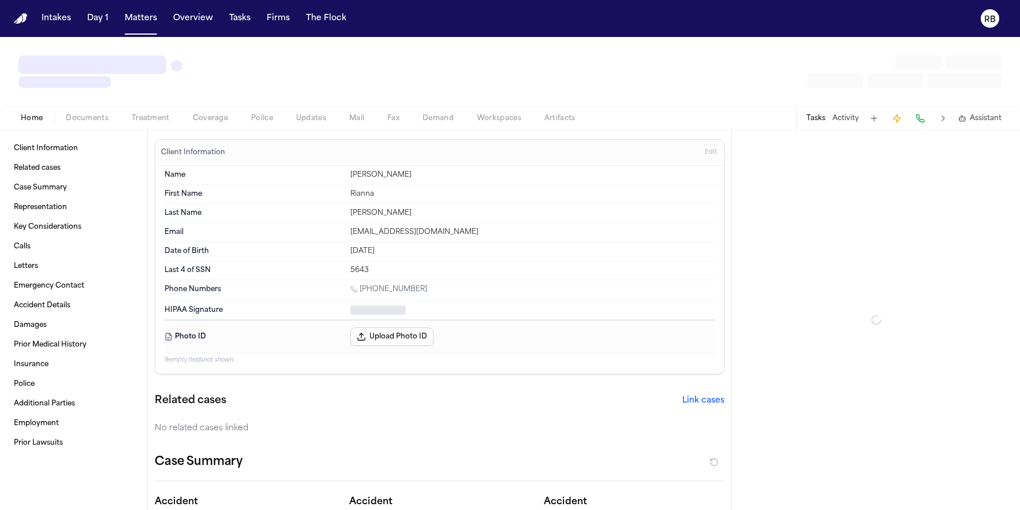
type textarea "*"
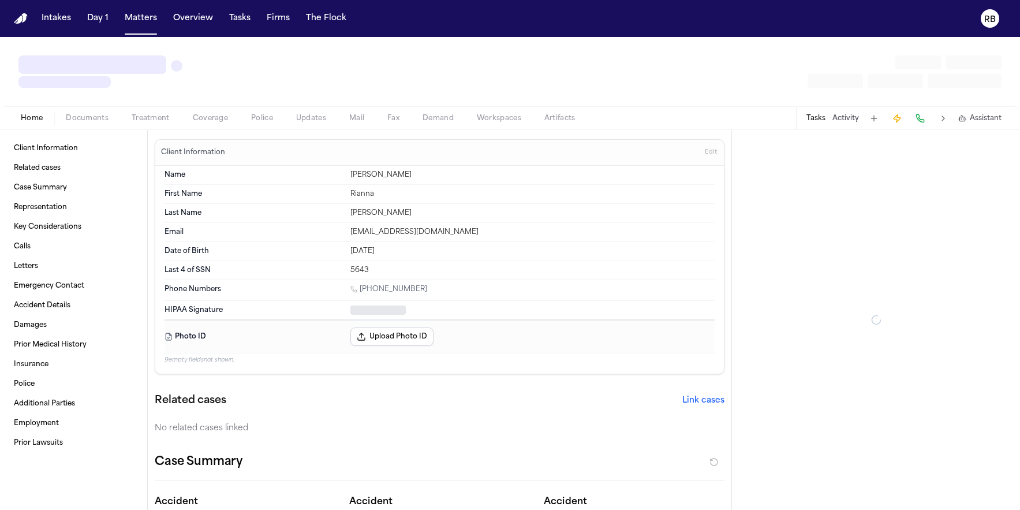
type textarea "*"
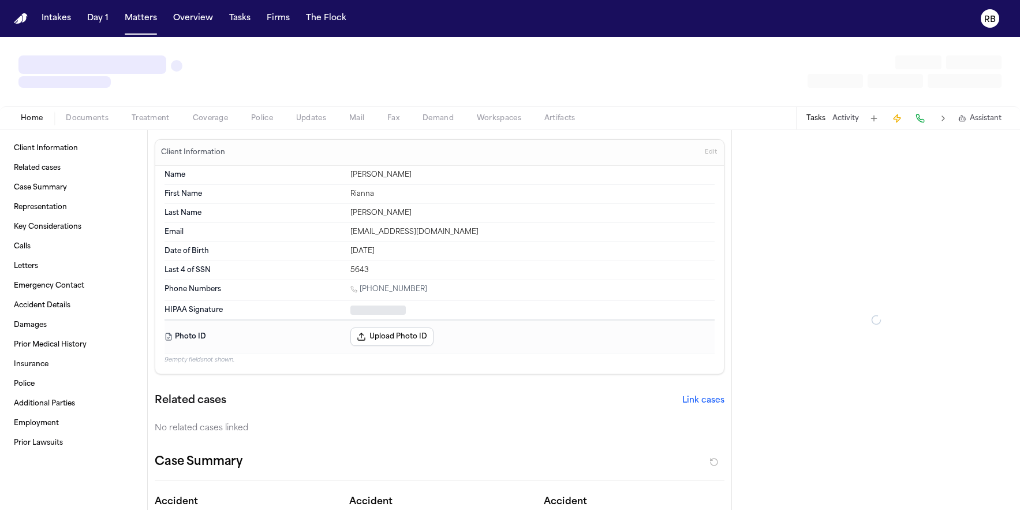
type textarea "*"
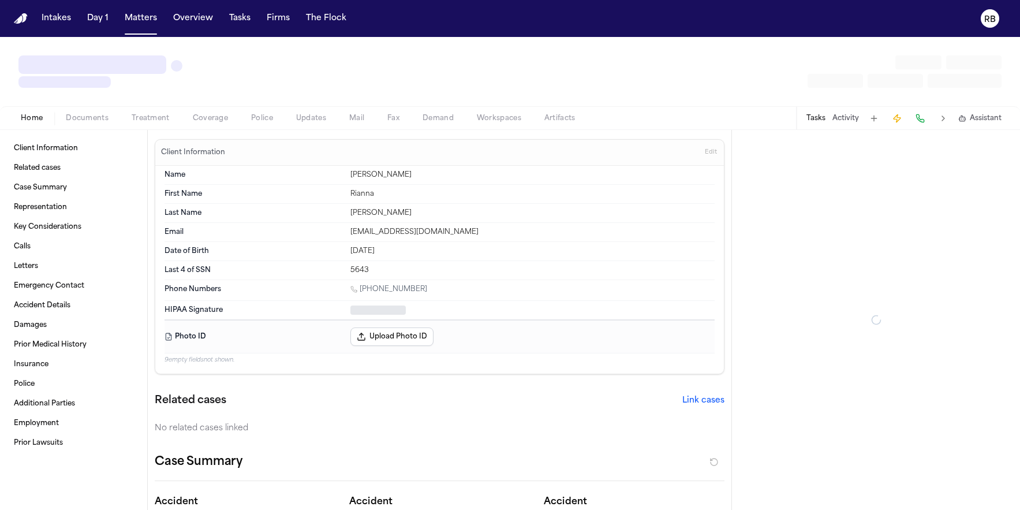
type textarea "*"
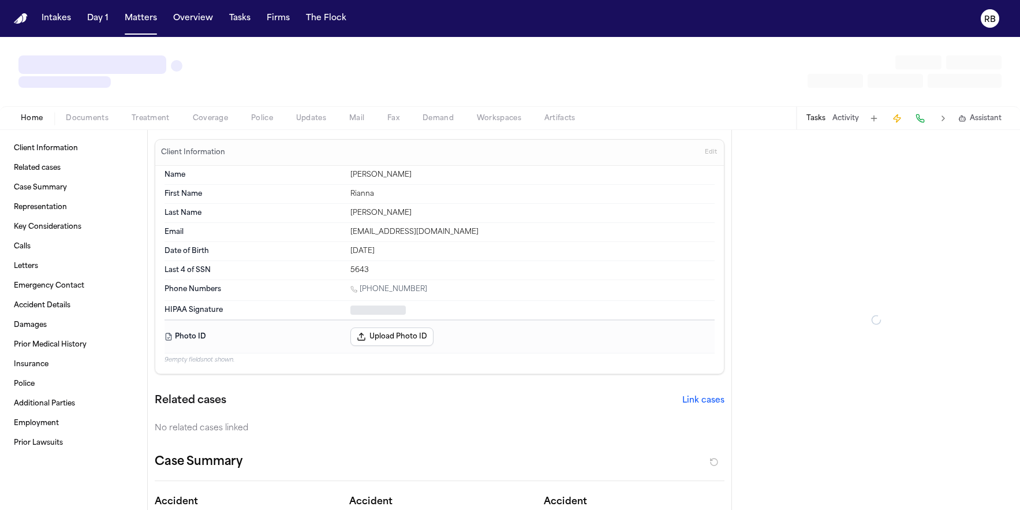
type textarea "*"
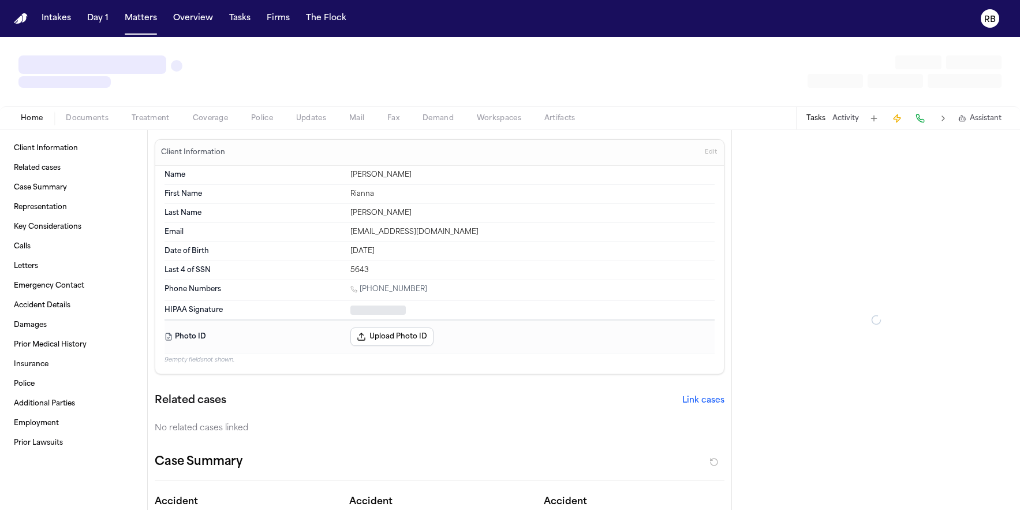
type textarea "*"
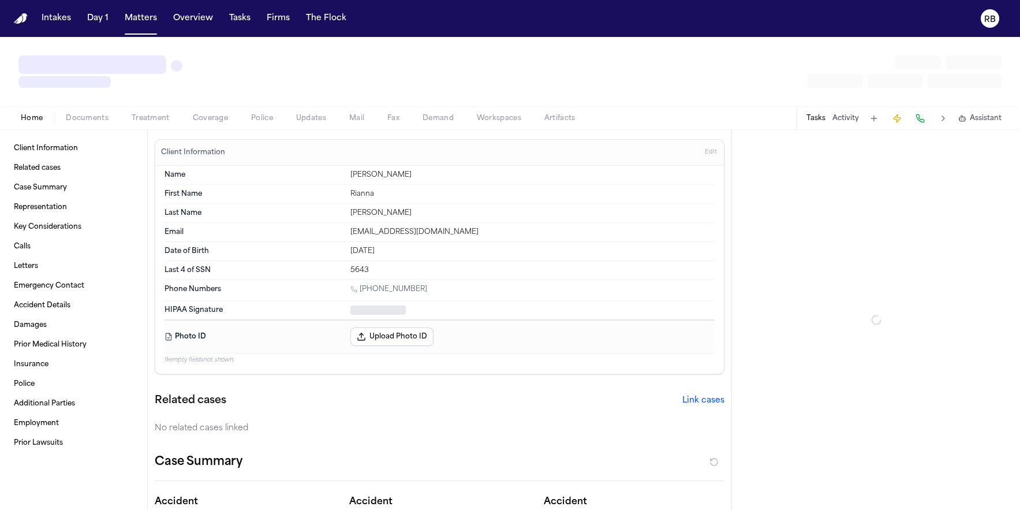
type textarea "*"
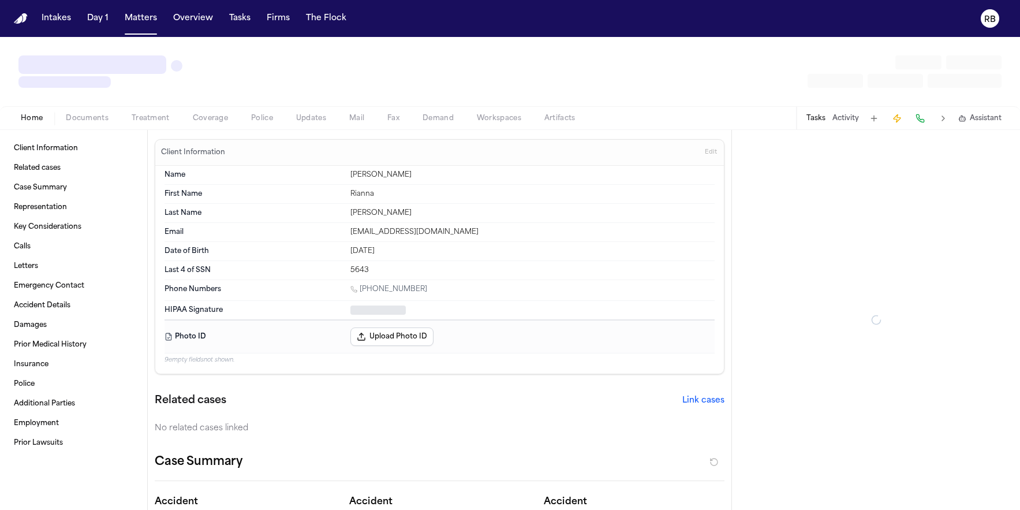
type textarea "*"
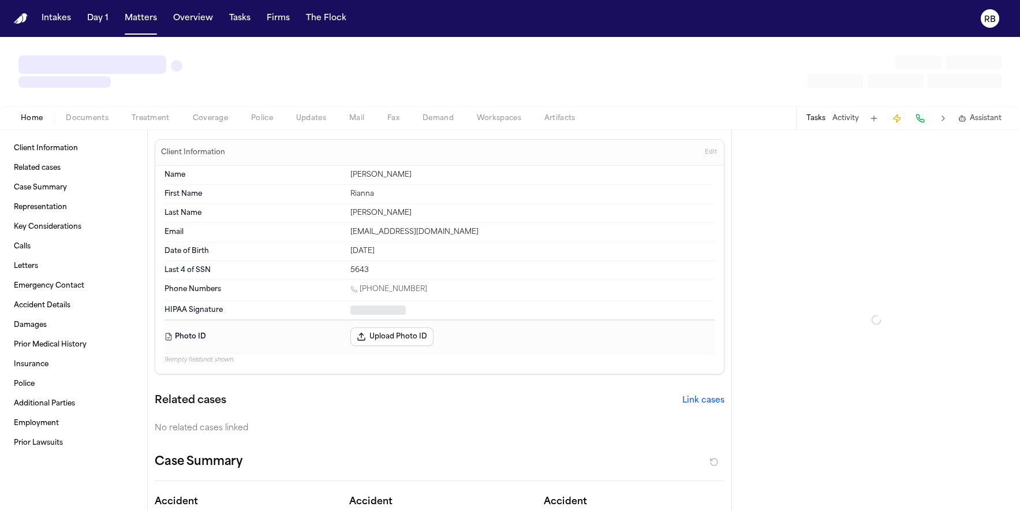
type textarea "*"
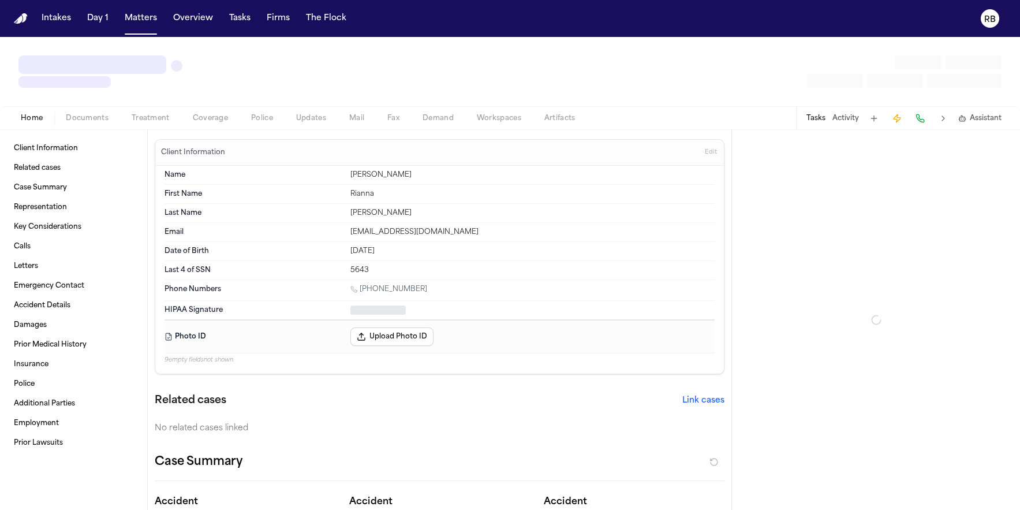
type textarea "*"
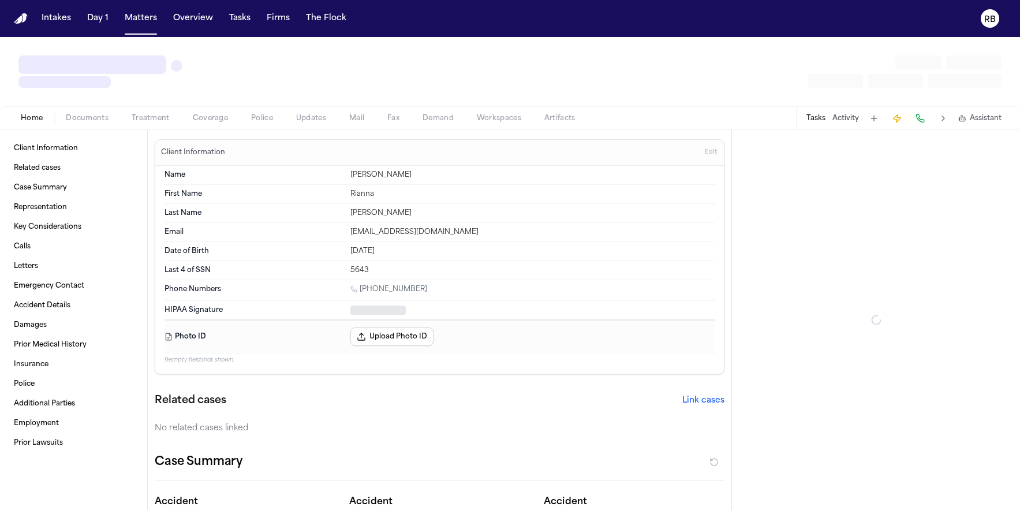
type textarea "*"
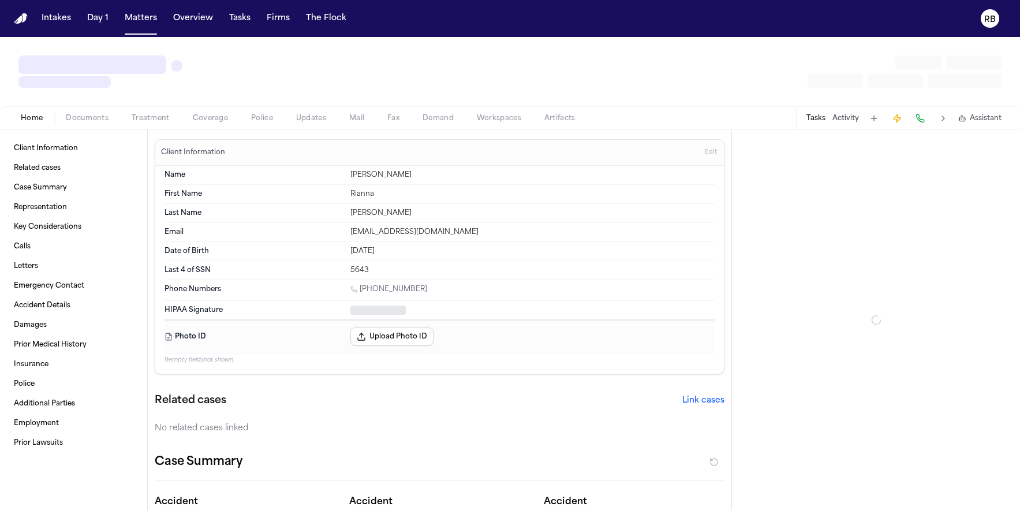
type textarea "*"
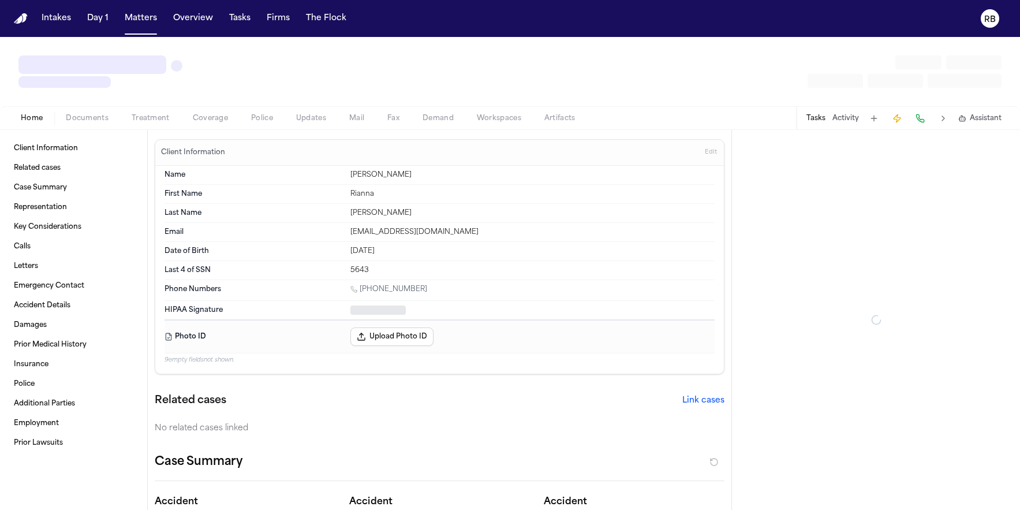
type textarea "*"
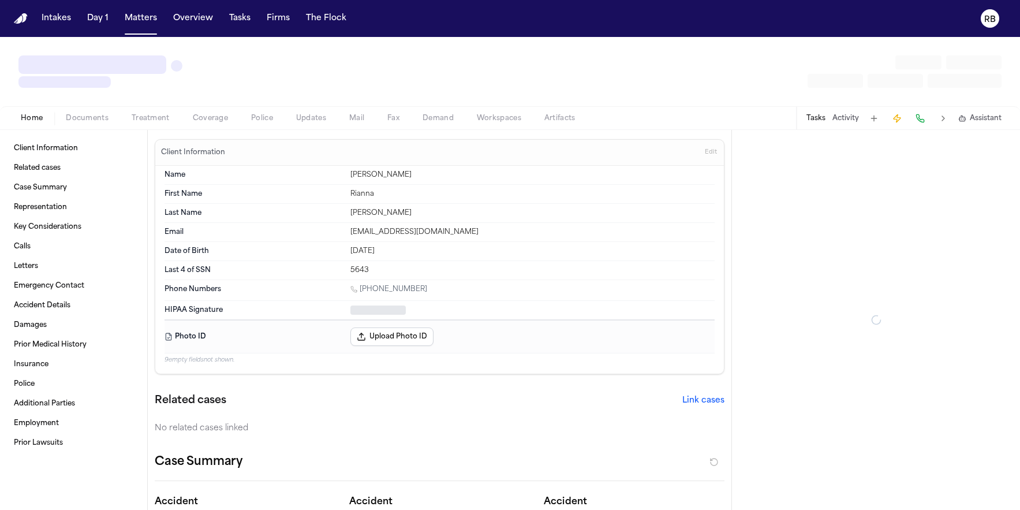
type textarea "*"
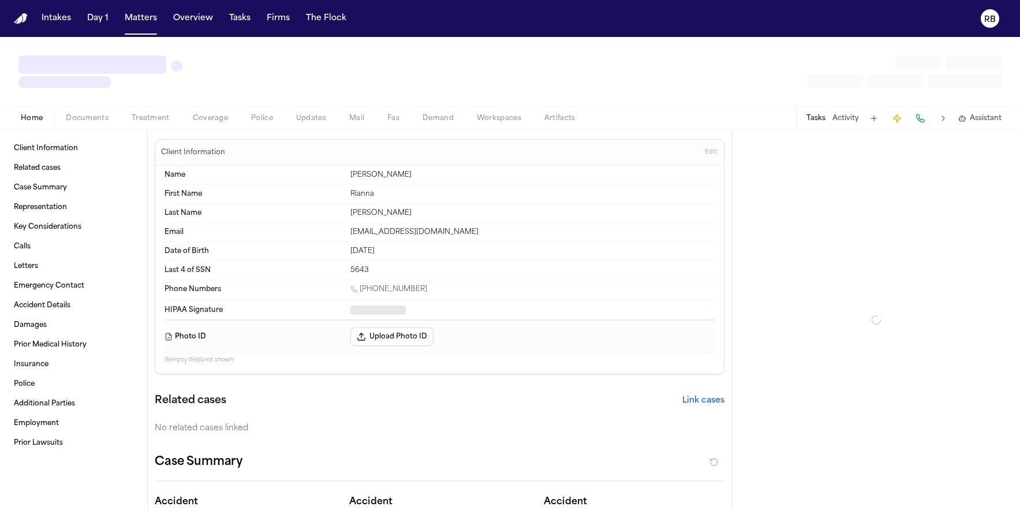
type textarea "*"
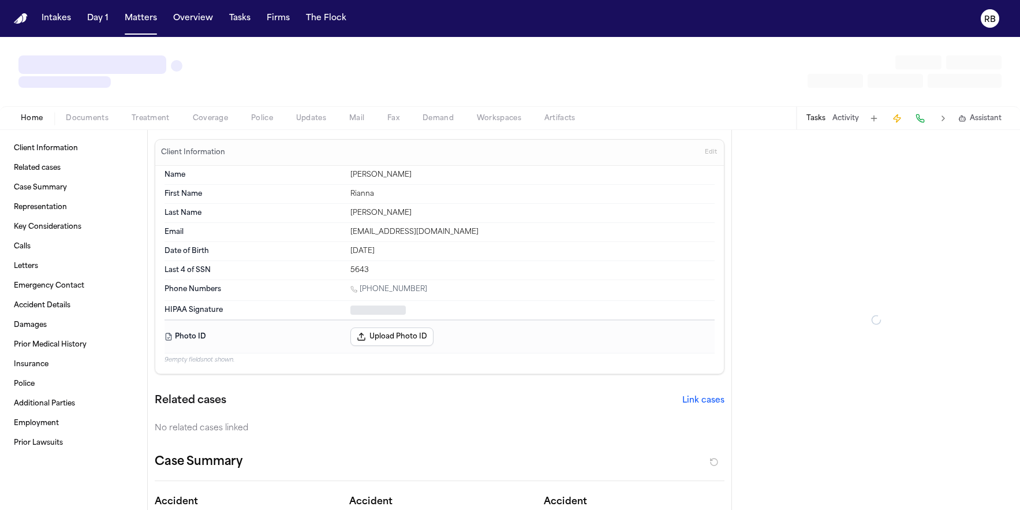
type textarea "*"
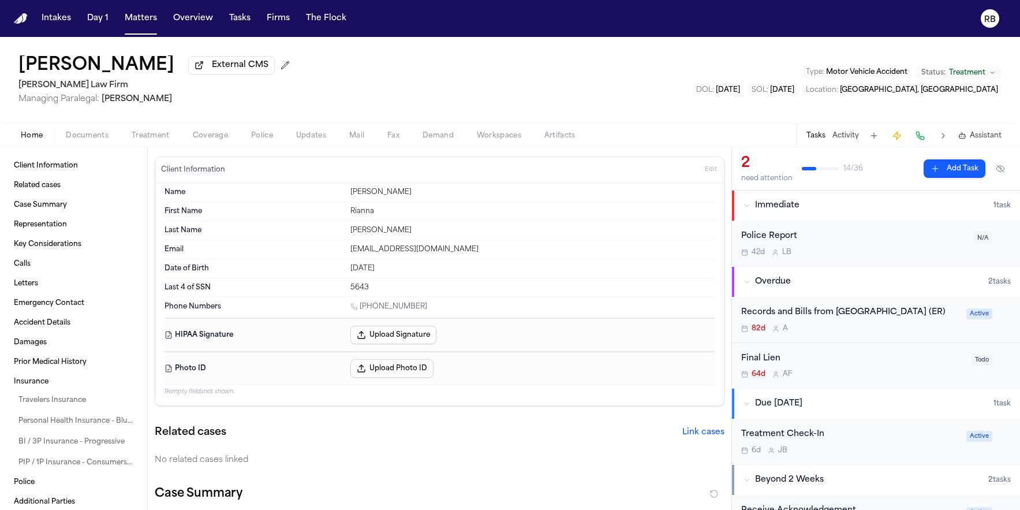
click at [149, 134] on span "Treatment" at bounding box center [151, 135] width 38 height 9
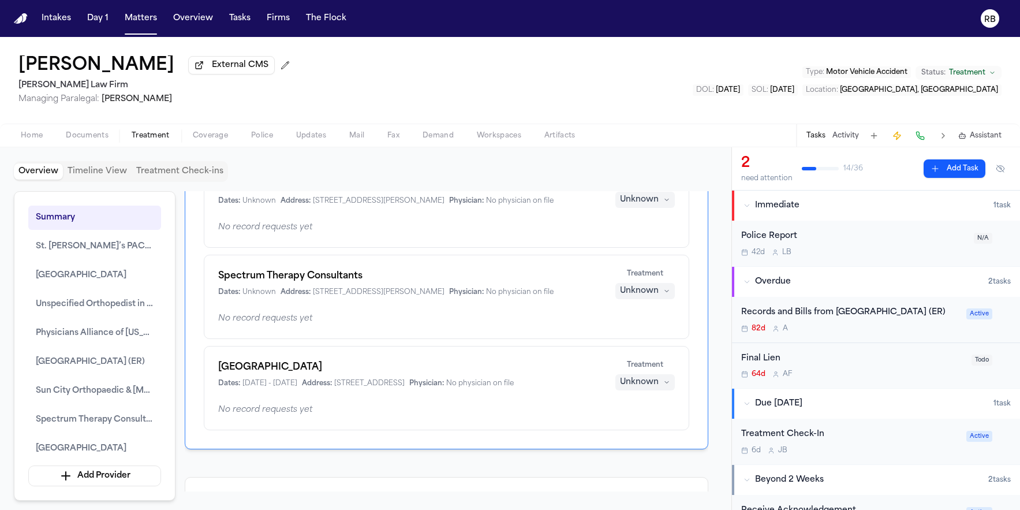
scroll to position [607, 0]
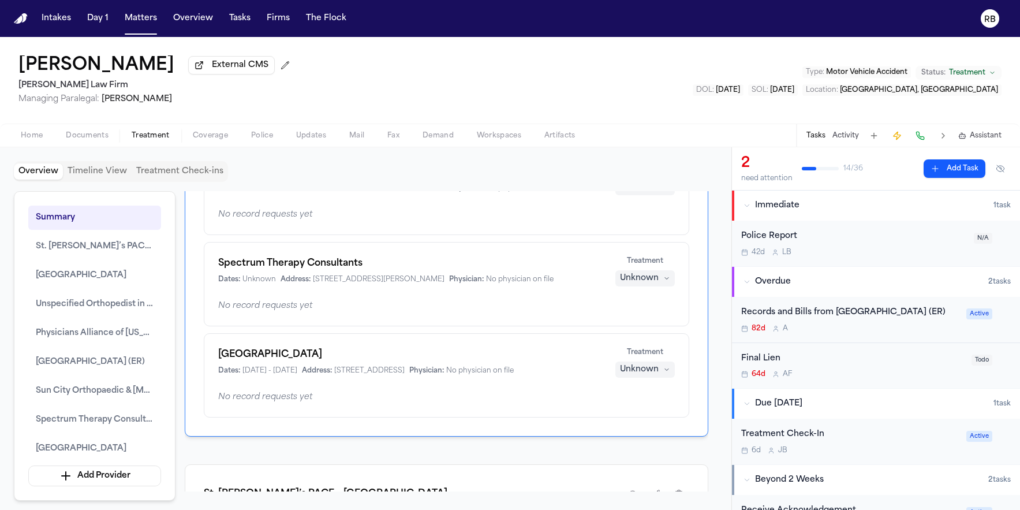
click at [627, 375] on div "Unknown" at bounding box center [639, 370] width 39 height 12
click at [642, 421] on span "Completed" at bounding box center [631, 427] width 46 height 12
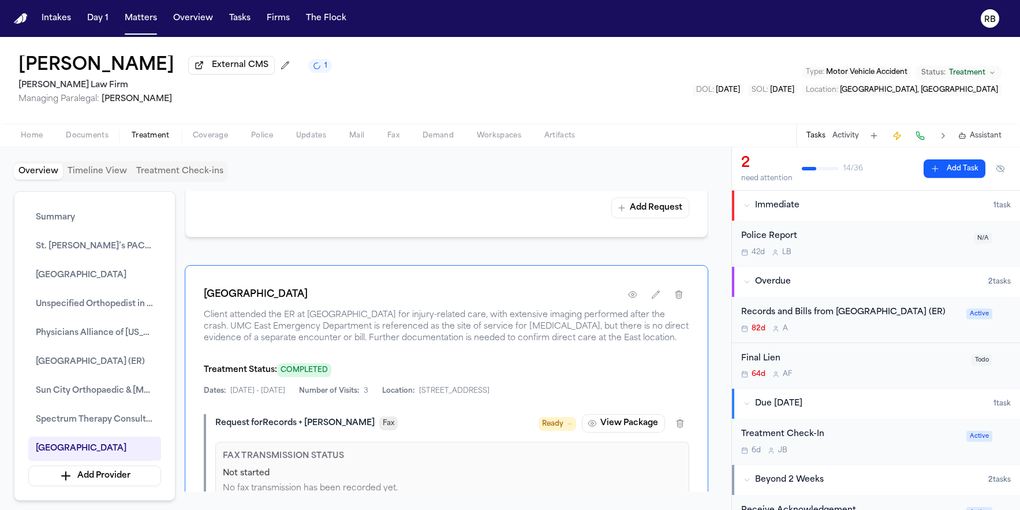
scroll to position [2564, 0]
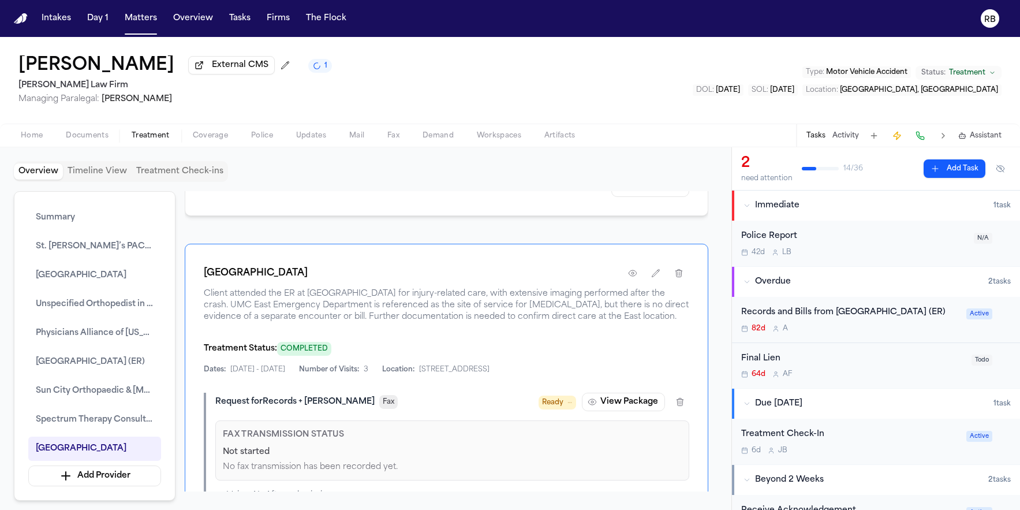
click at [857, 333] on div "82d A" at bounding box center [850, 328] width 218 height 9
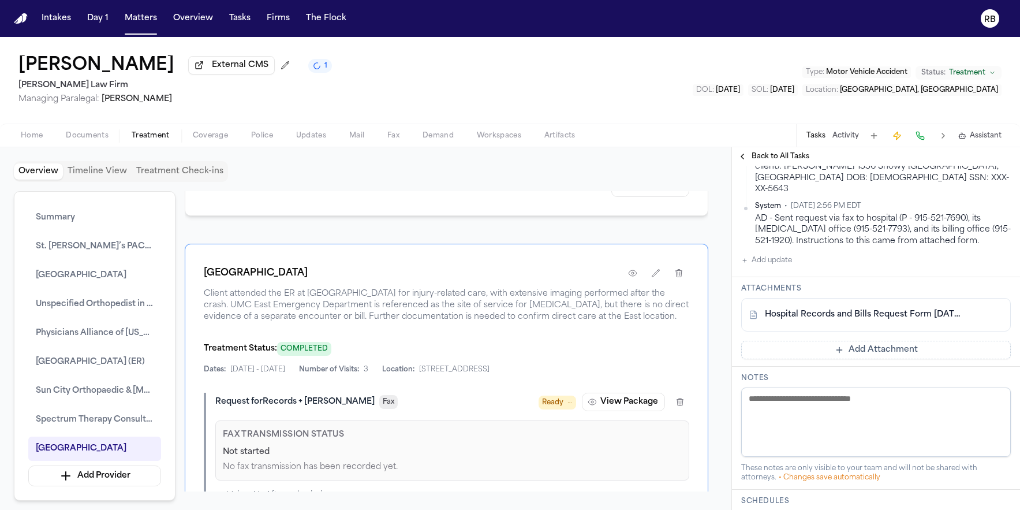
scroll to position [729, 0]
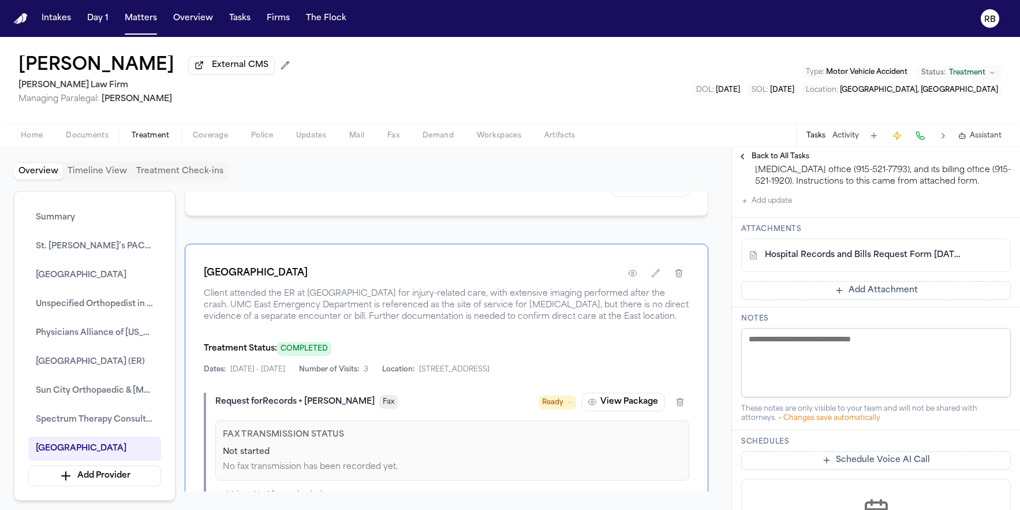
click at [930, 300] on button "Add Attachment" at bounding box center [876, 290] width 270 height 18
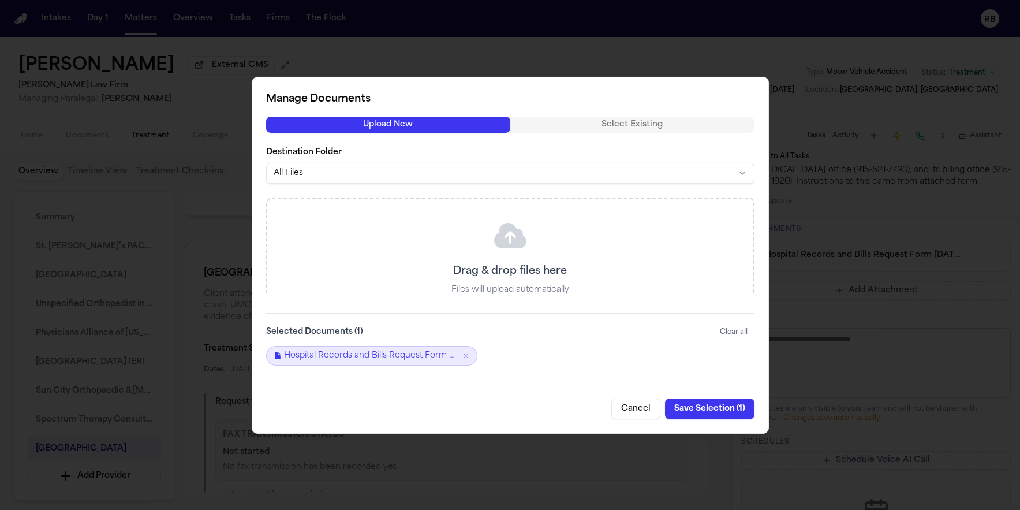
click at [656, 245] on div "Drag & drop files here Files will upload automatically or Browse Files" at bounding box center [510, 277] width 486 height 159
click at [641, 401] on button "Cancel" at bounding box center [635, 408] width 49 height 21
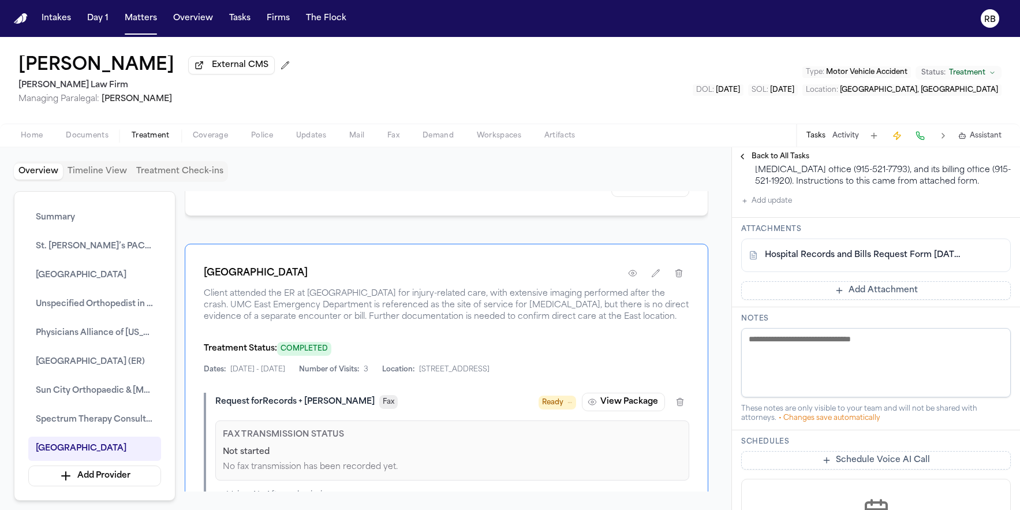
click at [773, 208] on button "Add update" at bounding box center [766, 201] width 51 height 14
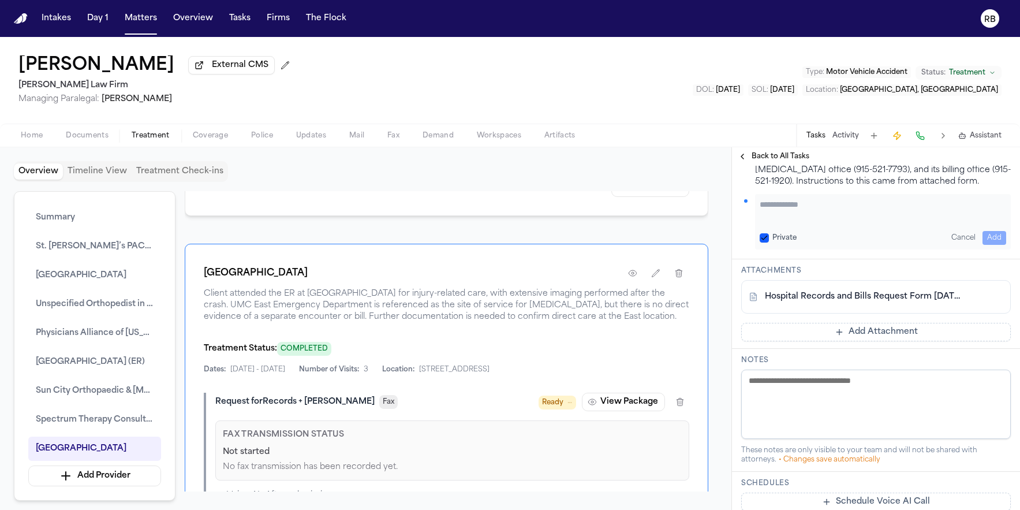
click at [856, 245] on div "Private Cancel Add" at bounding box center [883, 238] width 246 height 14
click at [853, 222] on textarea "Add your update" at bounding box center [883, 210] width 246 height 23
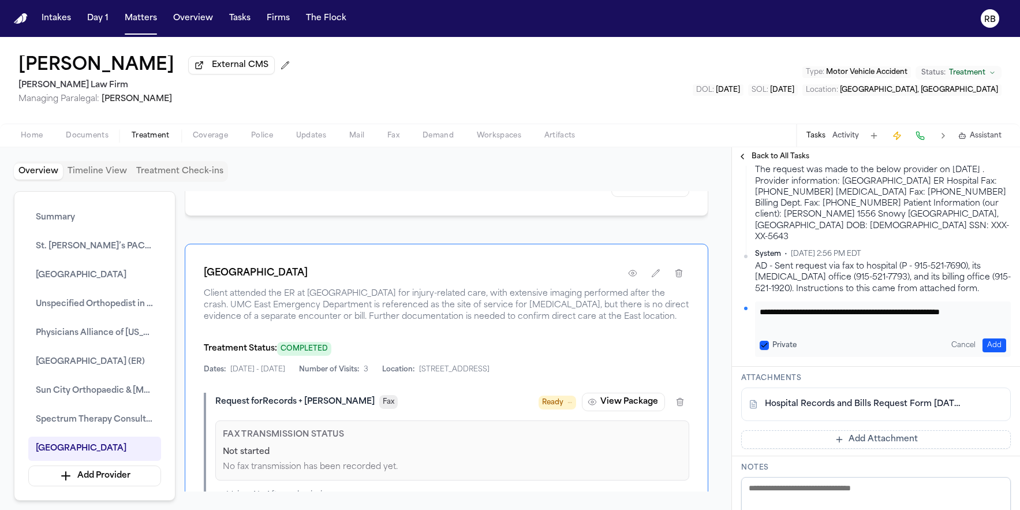
scroll to position [1, 0]
click at [982, 352] on button "Add" at bounding box center [994, 345] width 24 height 14
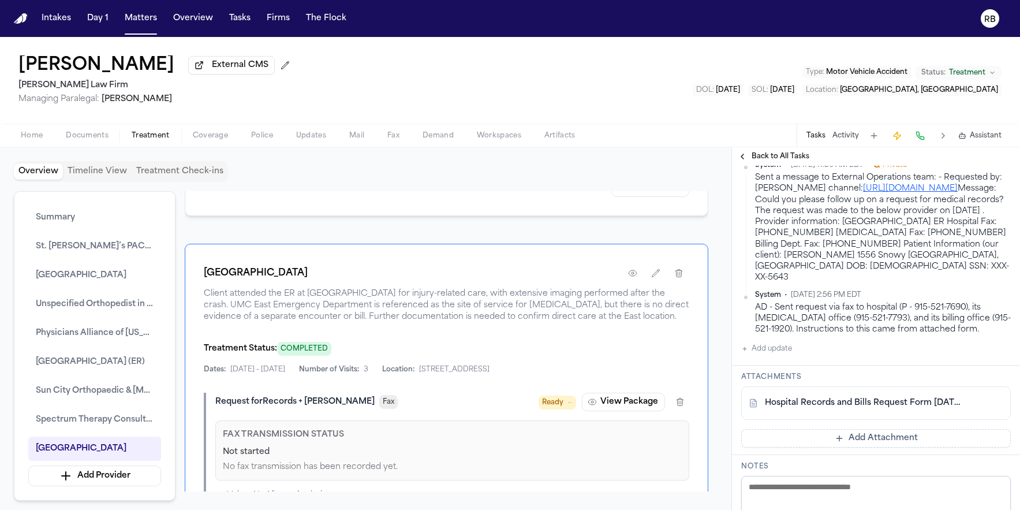
scroll to position [663, 0]
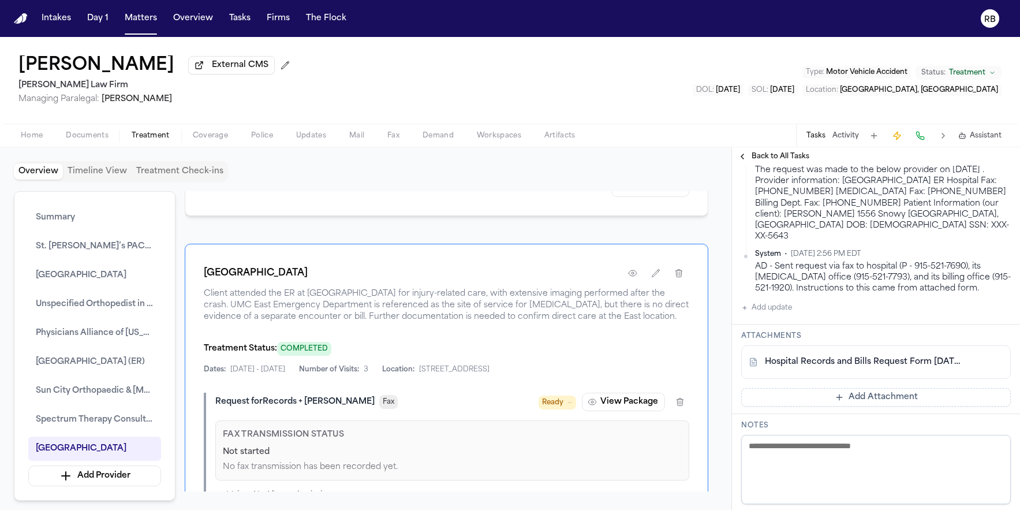
click at [36, 140] on span "Home" at bounding box center [32, 135] width 22 height 9
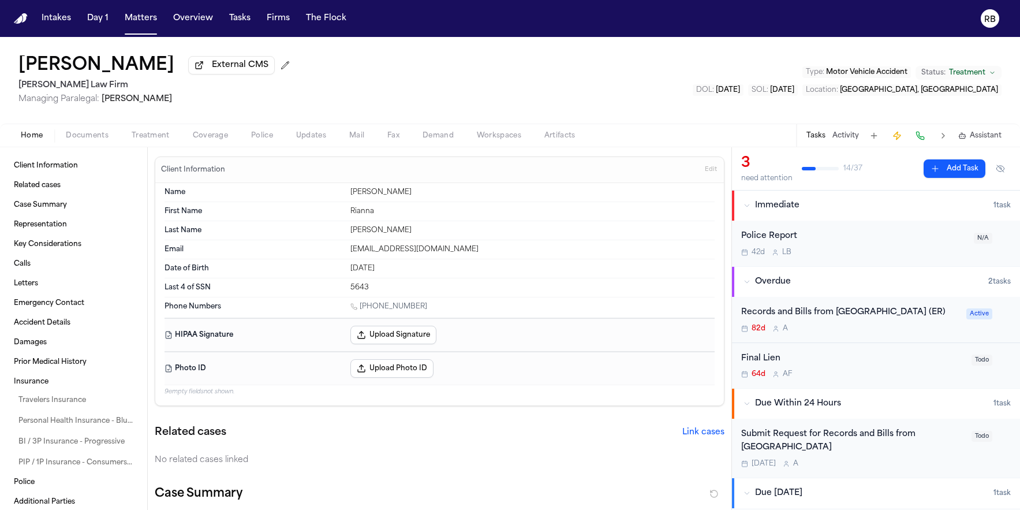
click at [487, 78] on div "[PERSON_NAME] External CMS [PERSON_NAME] Law Firm Managing Paralegal: [PERSON_N…" at bounding box center [510, 80] width 1020 height 87
click at [149, 17] on button "Matters" at bounding box center [141, 18] width 42 height 21
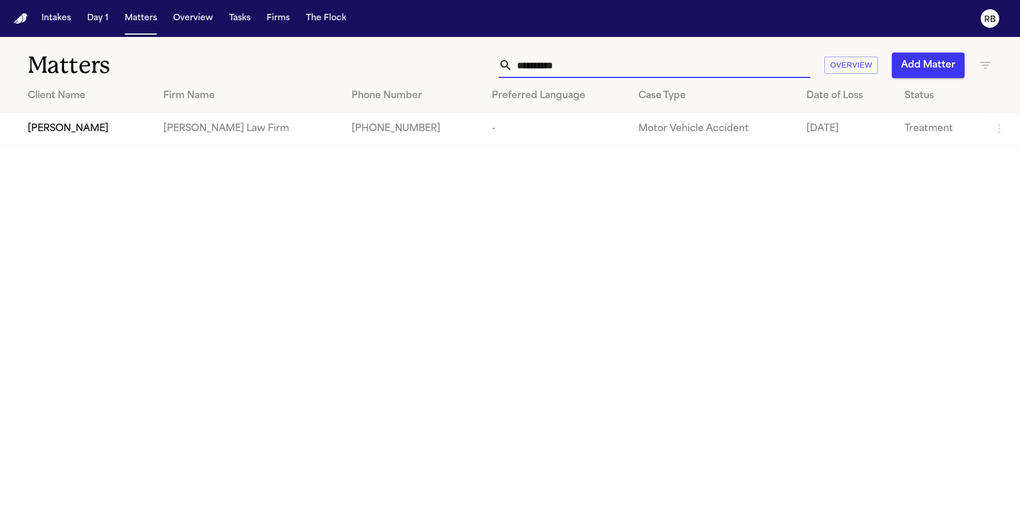
click at [656, 73] on input "**********" at bounding box center [662, 65] width 298 height 25
drag, startPoint x: 654, startPoint y: 69, endPoint x: 407, endPoint y: 63, distance: 246.5
click at [407, 63] on div "**********" at bounding box center [648, 65] width 687 height 25
type input "**********"
click at [105, 136] on div "[PERSON_NAME]" at bounding box center [86, 129] width 117 height 14
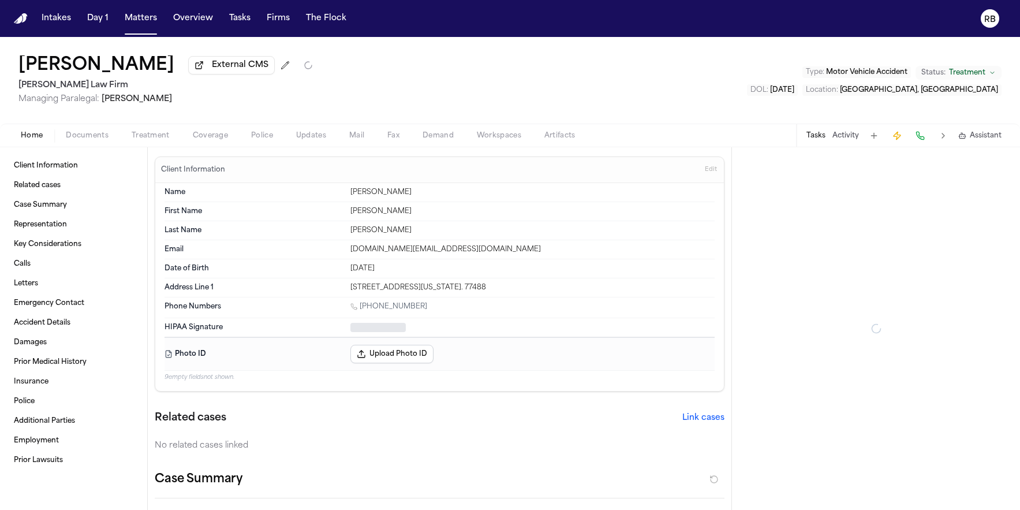
type textarea "*"
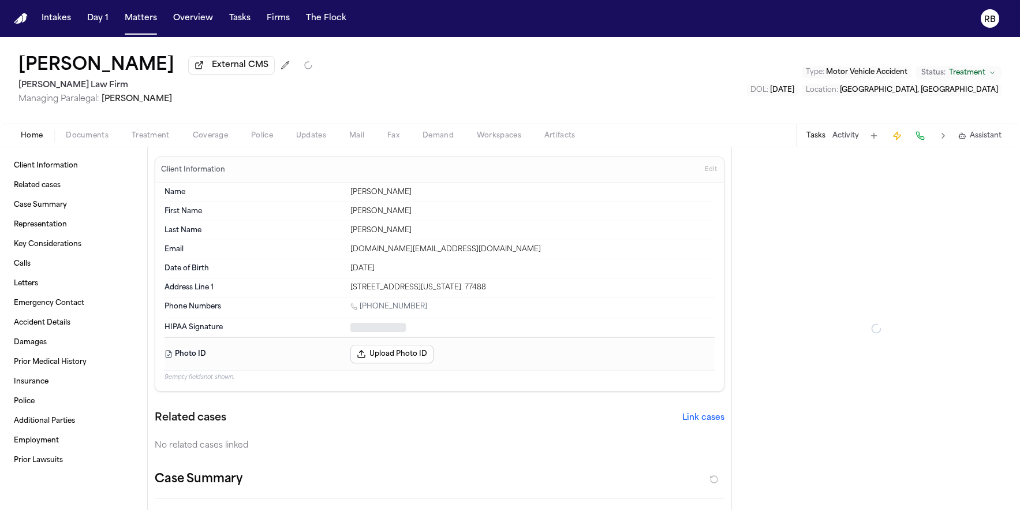
type textarea "*"
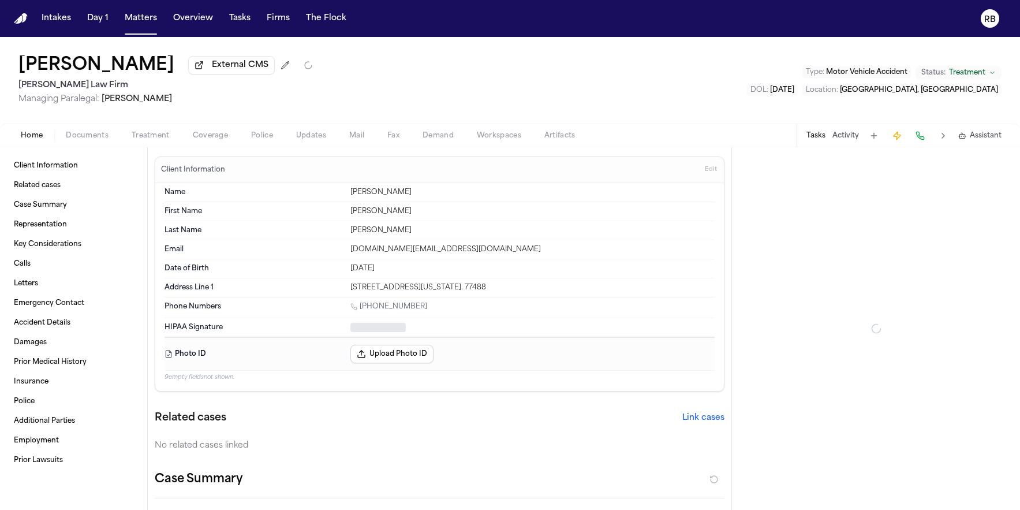
type textarea "*"
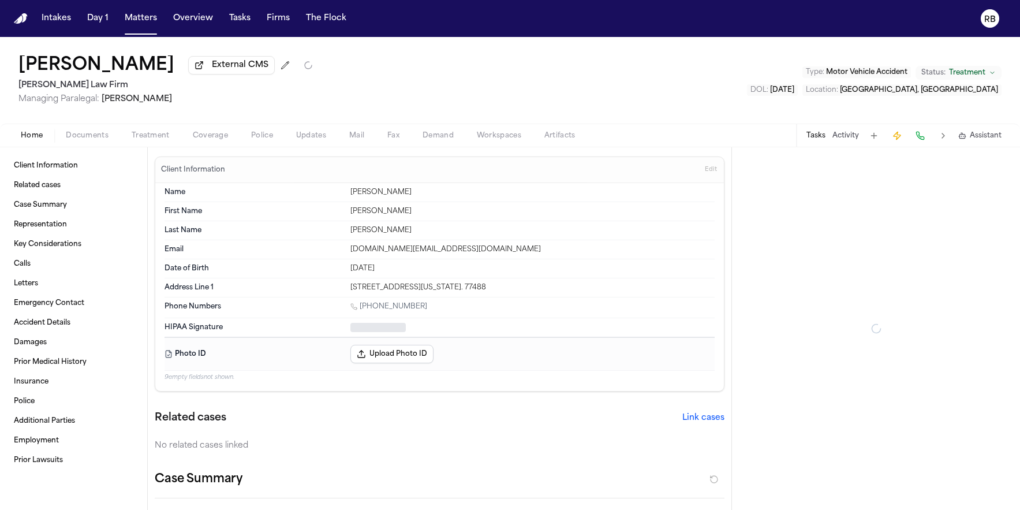
type textarea "*"
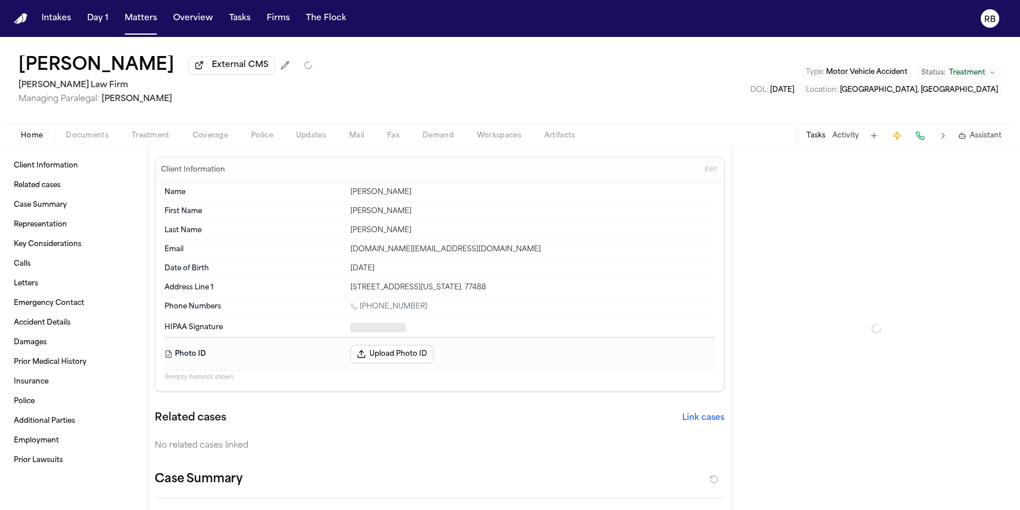
type textarea "*"
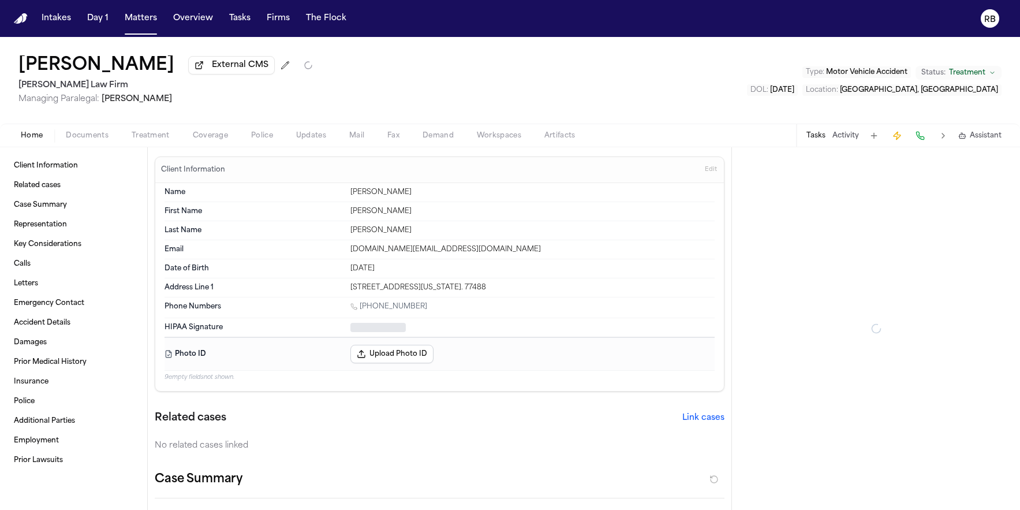
type textarea "*"
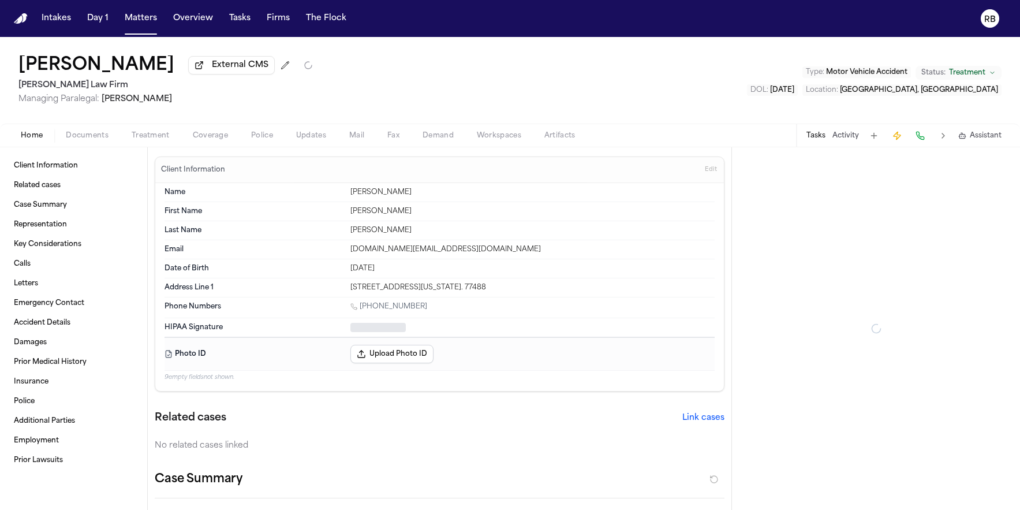
type textarea "*"
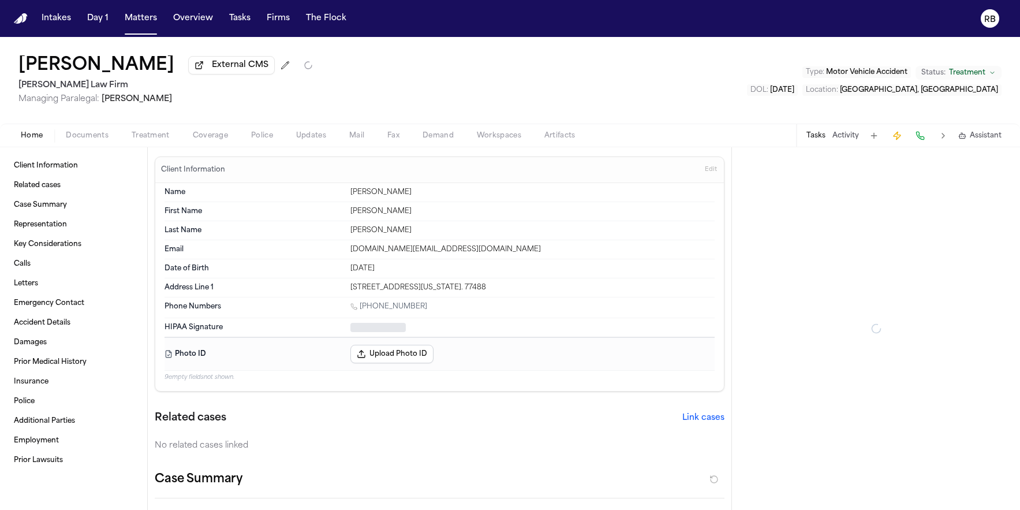
type textarea "*"
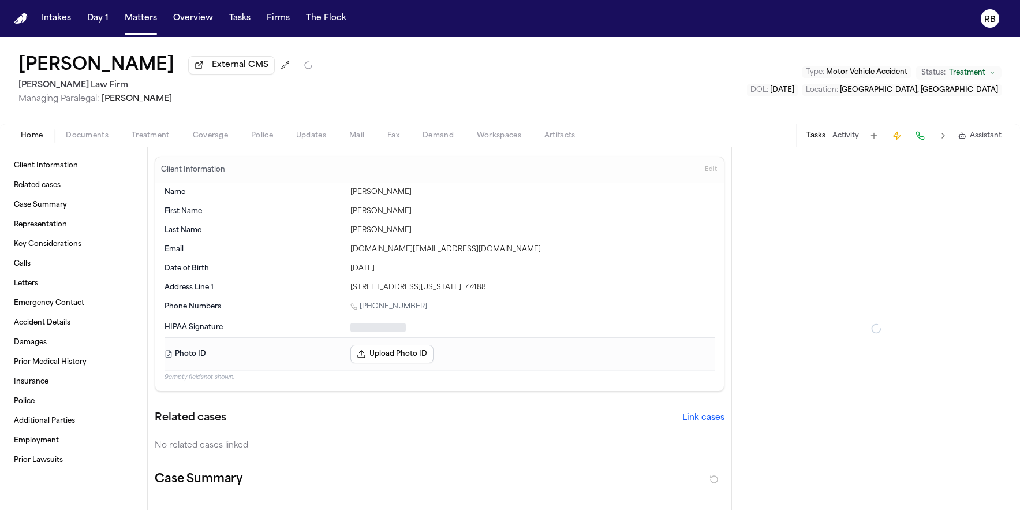
type textarea "*"
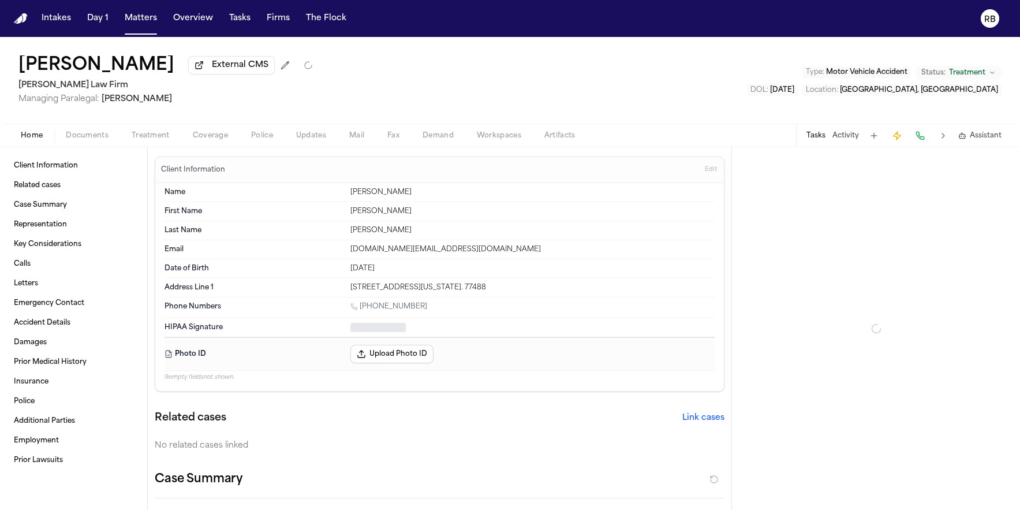
type textarea "*"
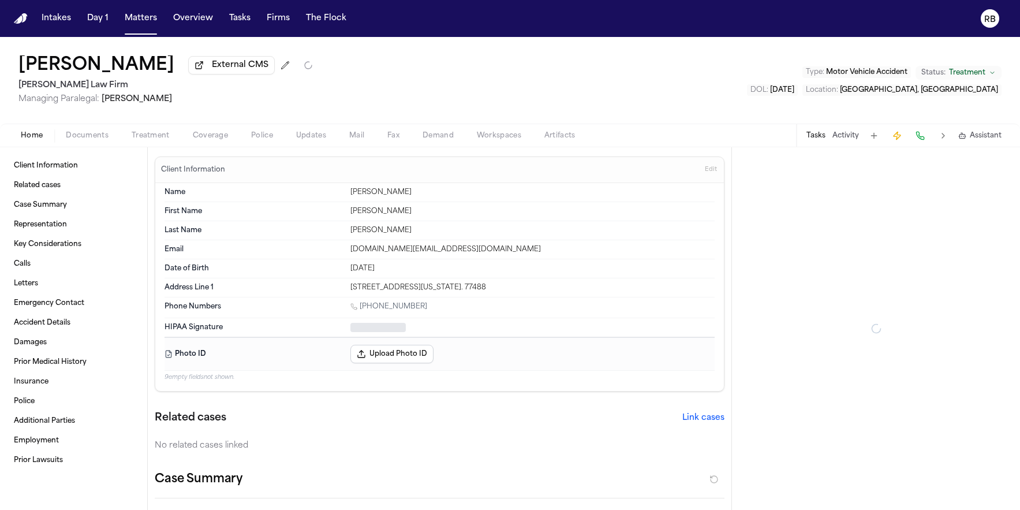
type textarea "*"
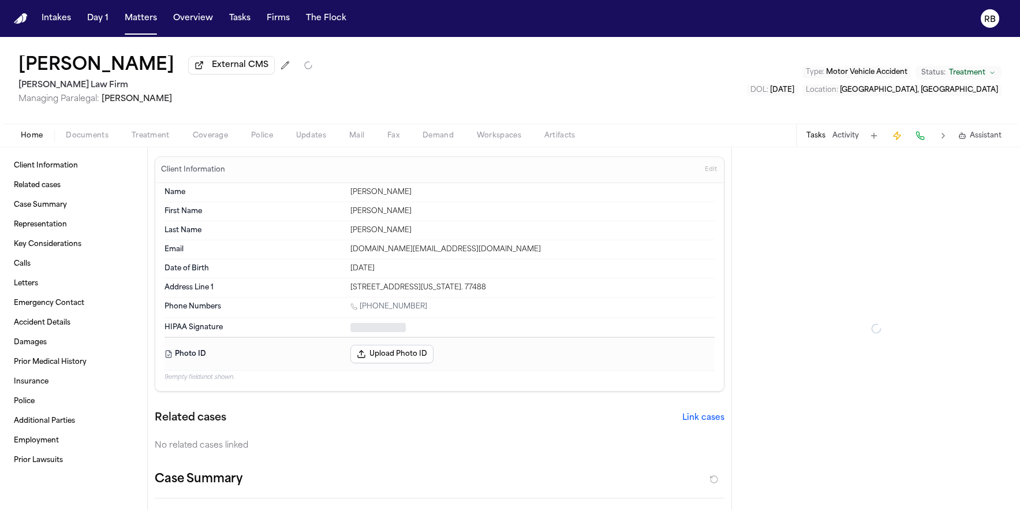
type textarea "*"
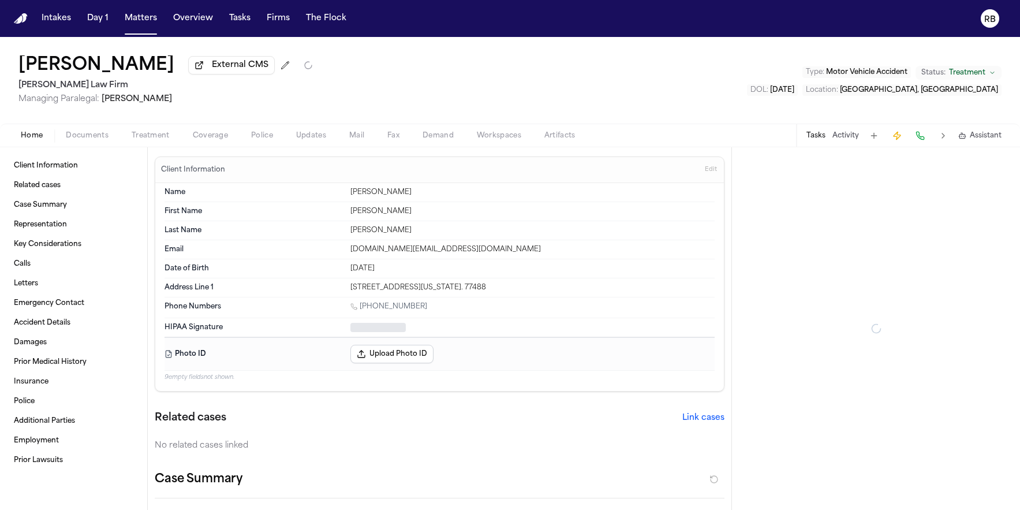
type textarea "*"
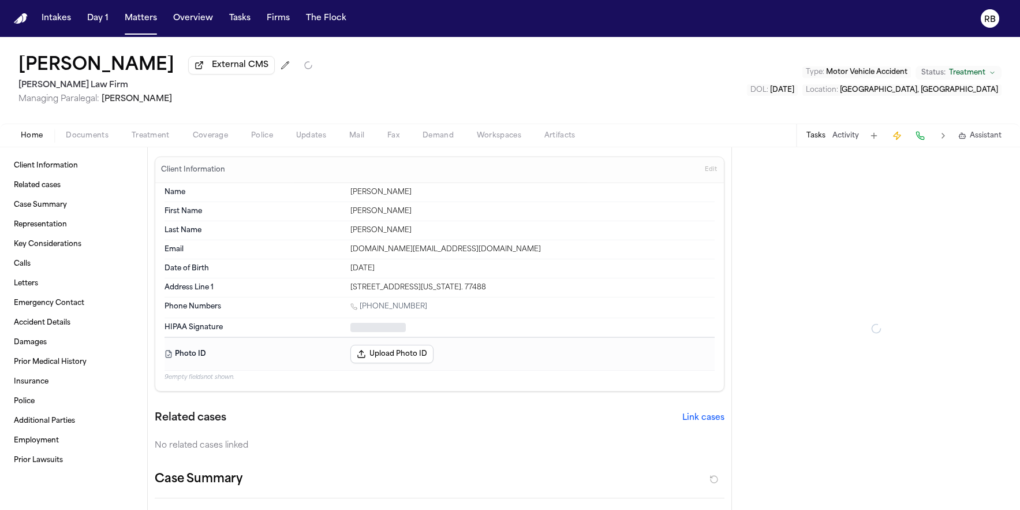
type textarea "*"
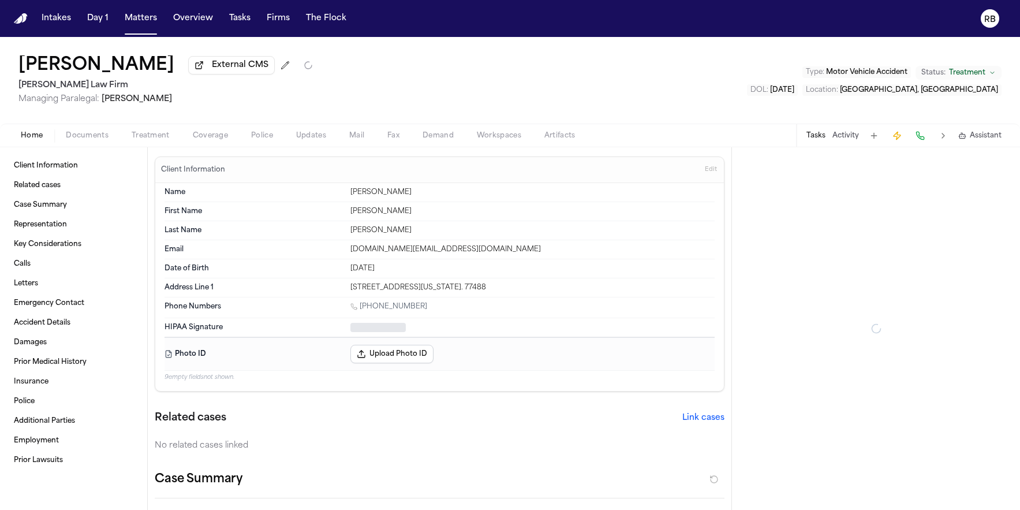
type textarea "*"
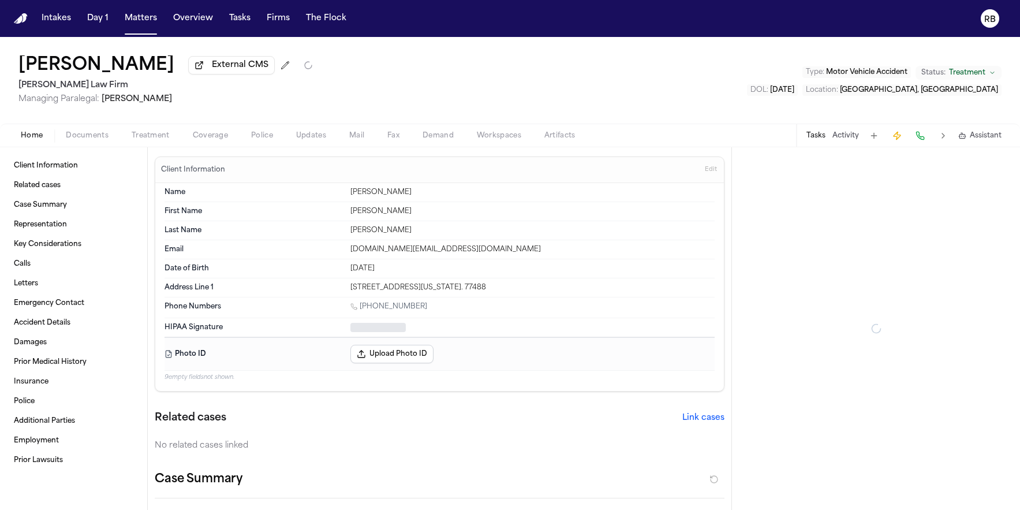
type textarea "*"
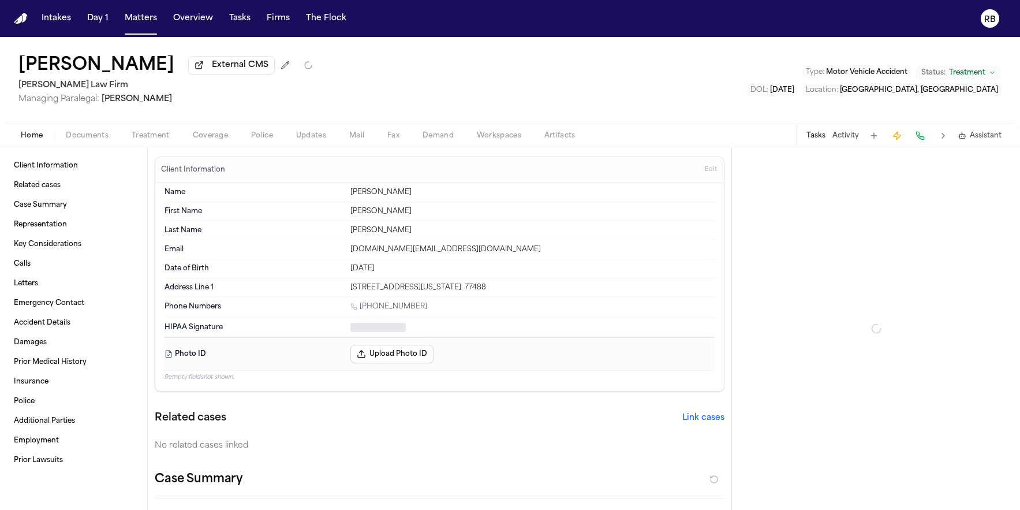
type textarea "*"
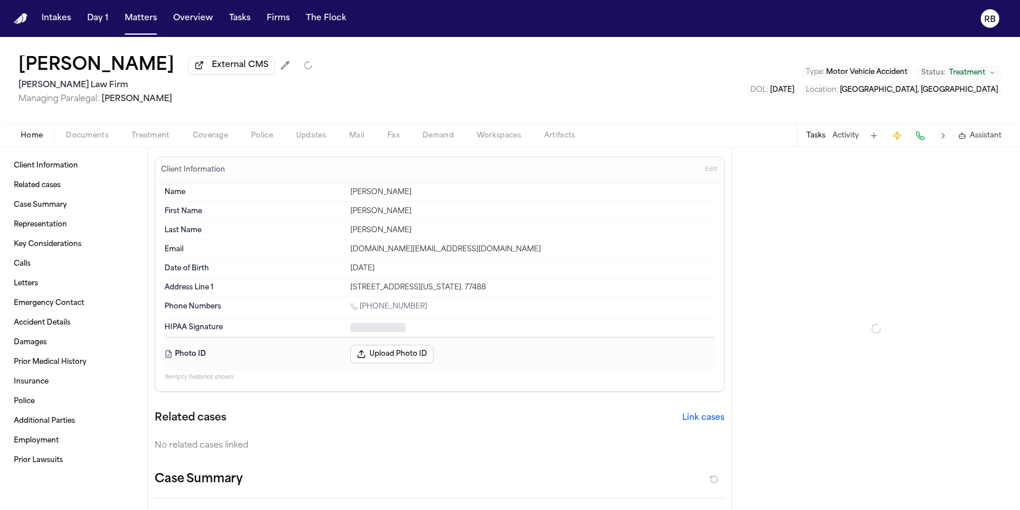
type textarea "*"
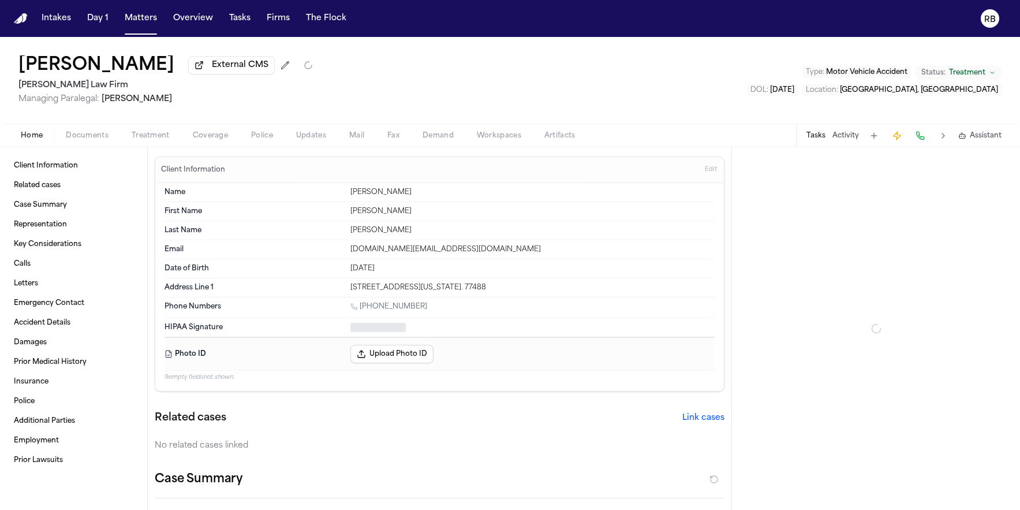
type textarea "*"
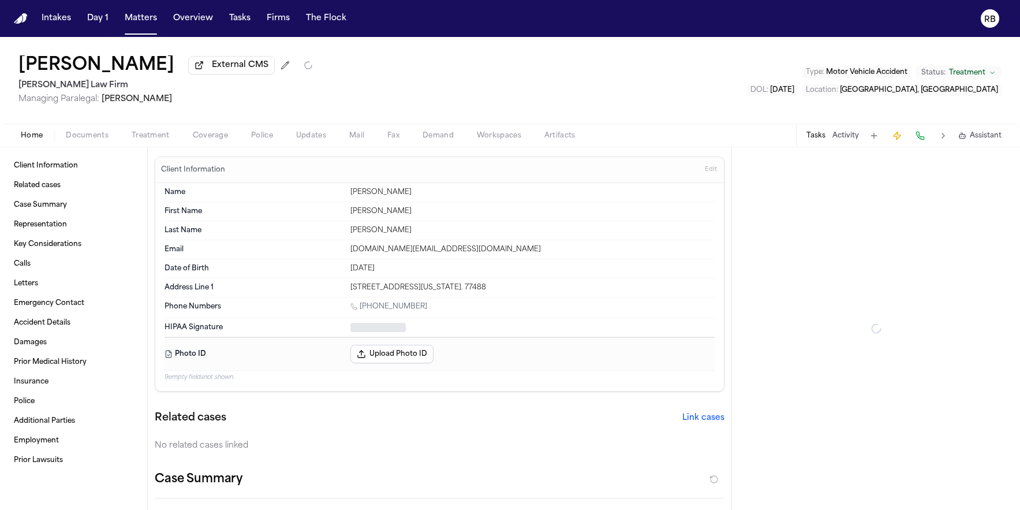
type textarea "*"
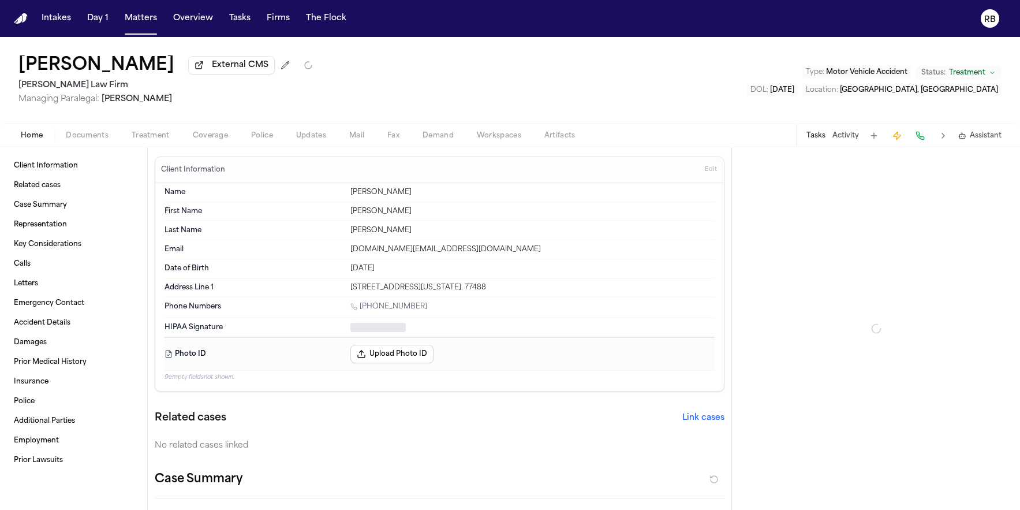
type textarea "*"
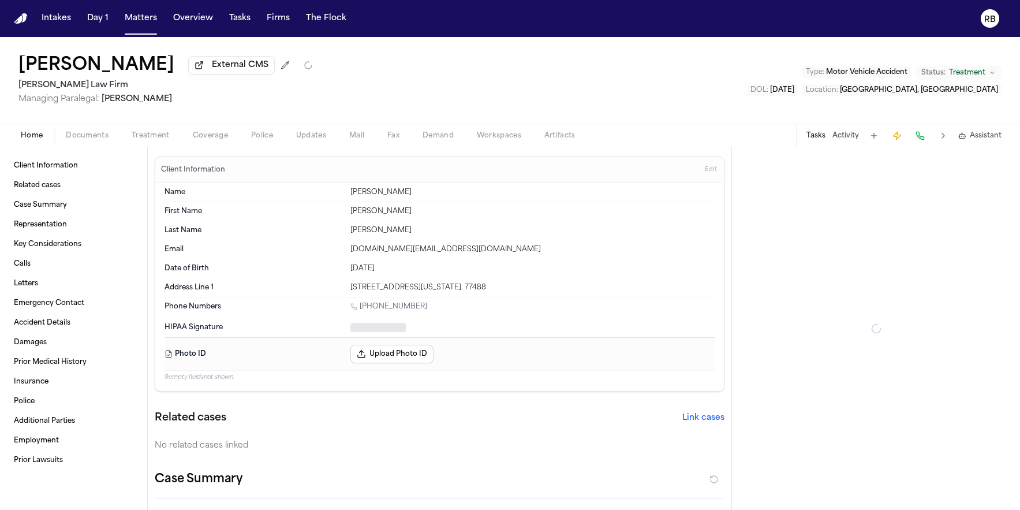
type textarea "*"
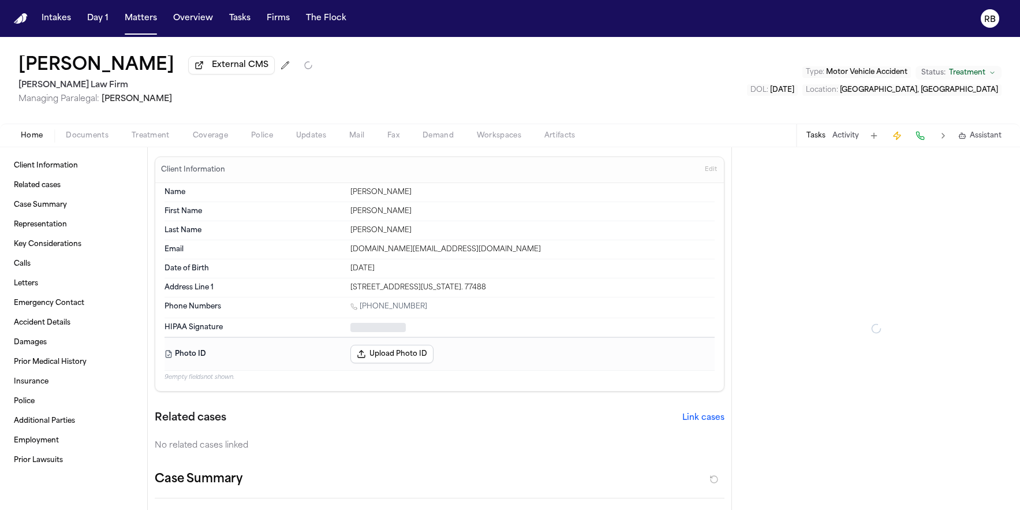
type textarea "*"
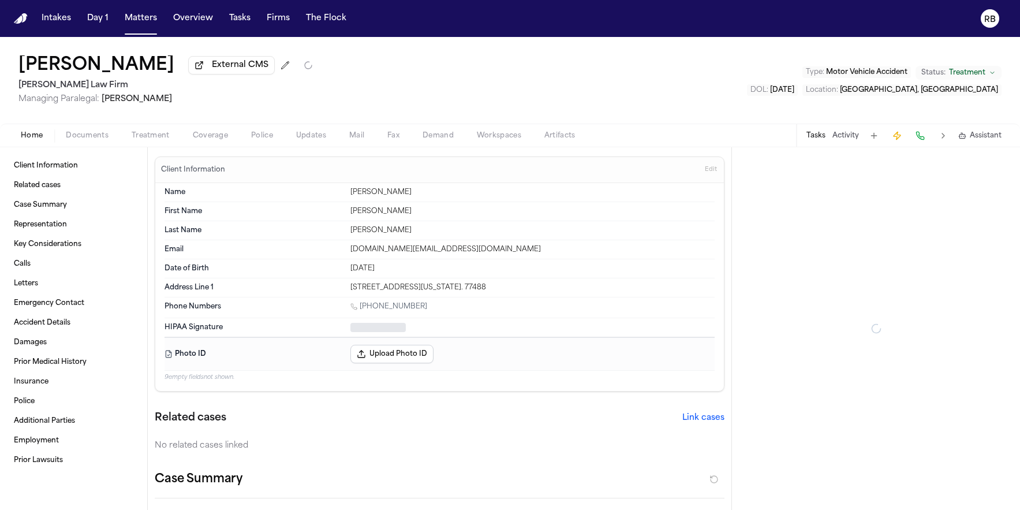
type textarea "*"
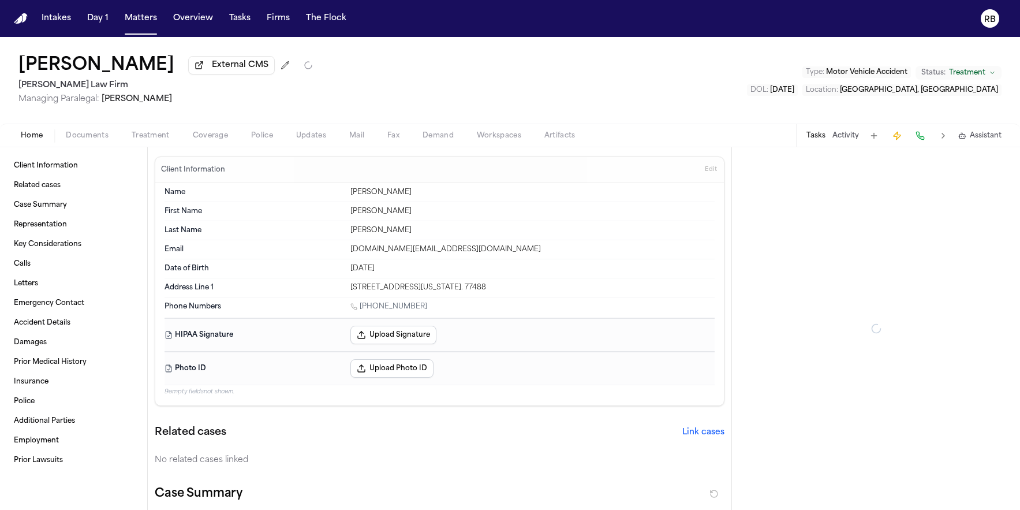
type textarea "*"
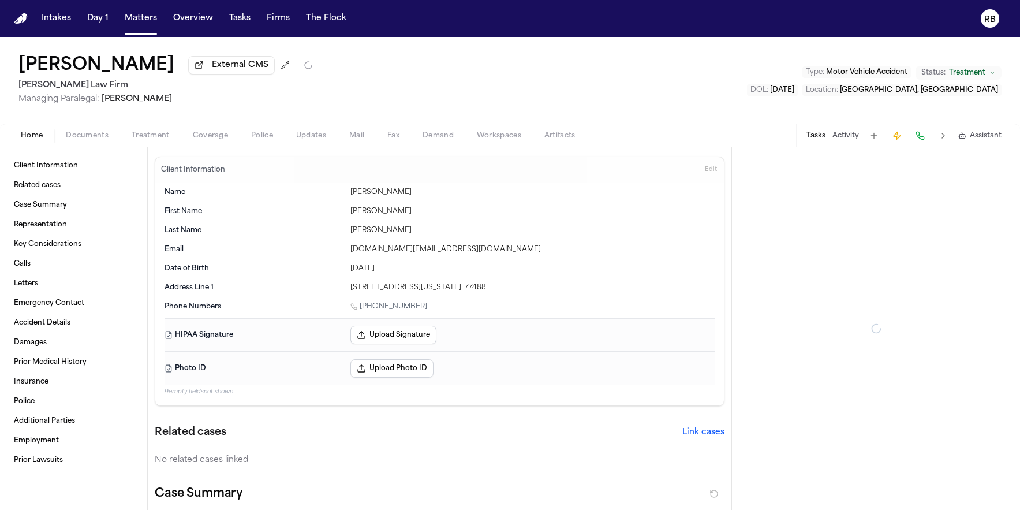
type textarea "*"
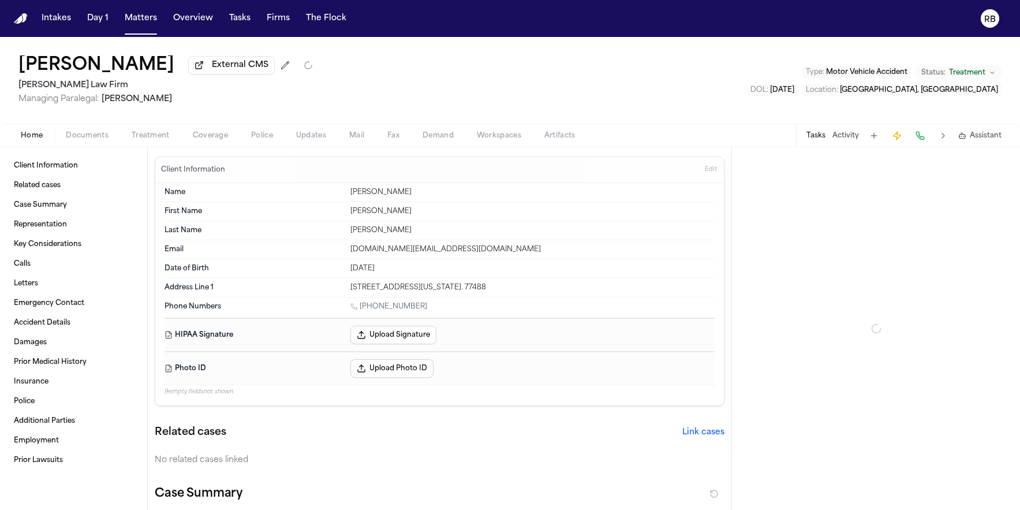
type textarea "*"
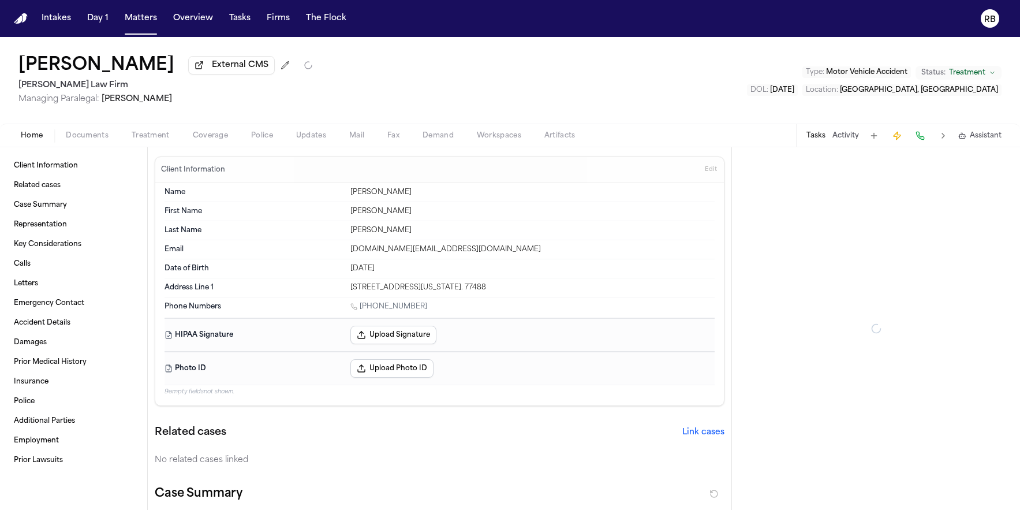
type textarea "*"
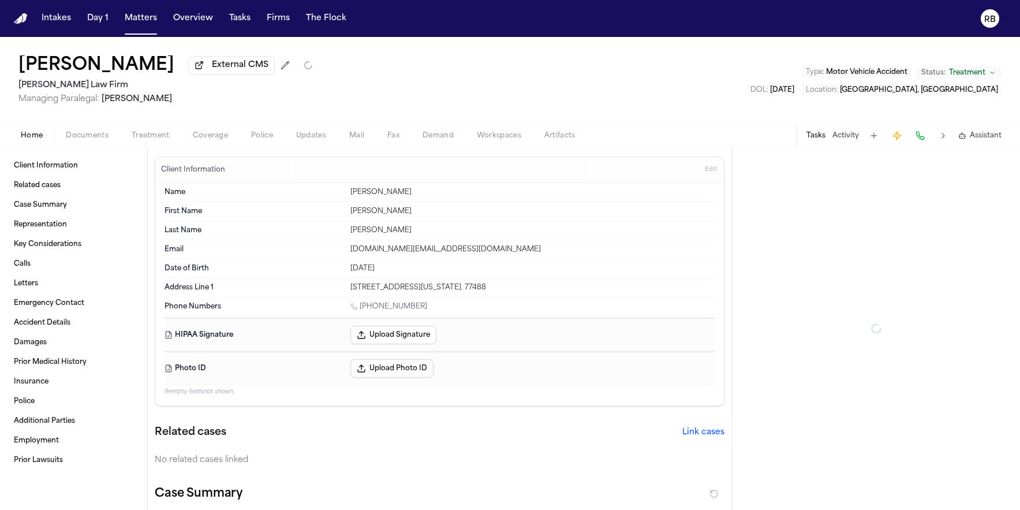
type textarea "*"
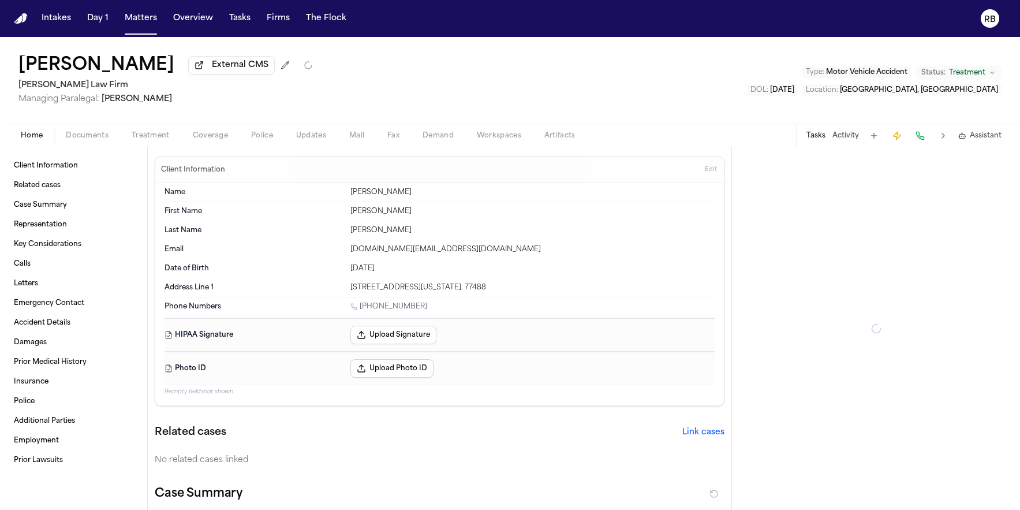
type textarea "*"
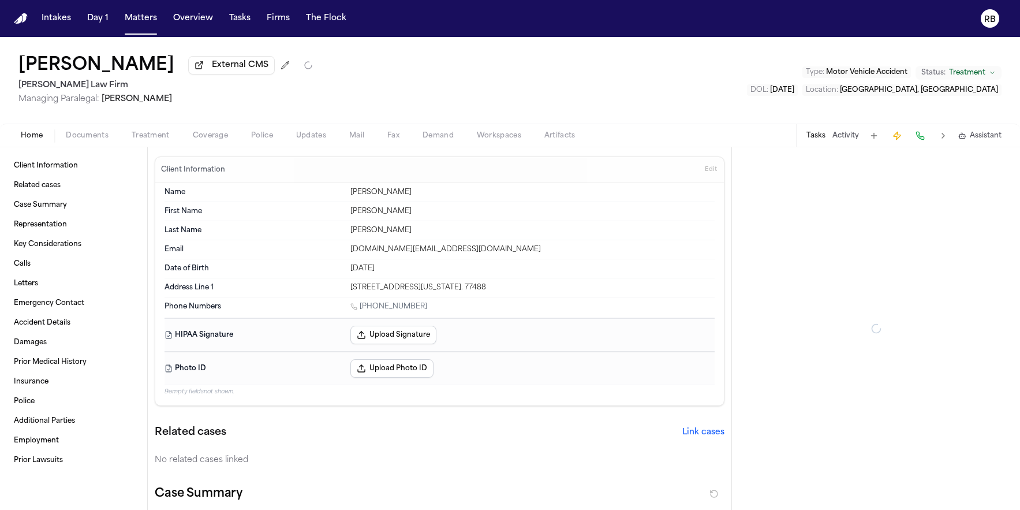
type textarea "*"
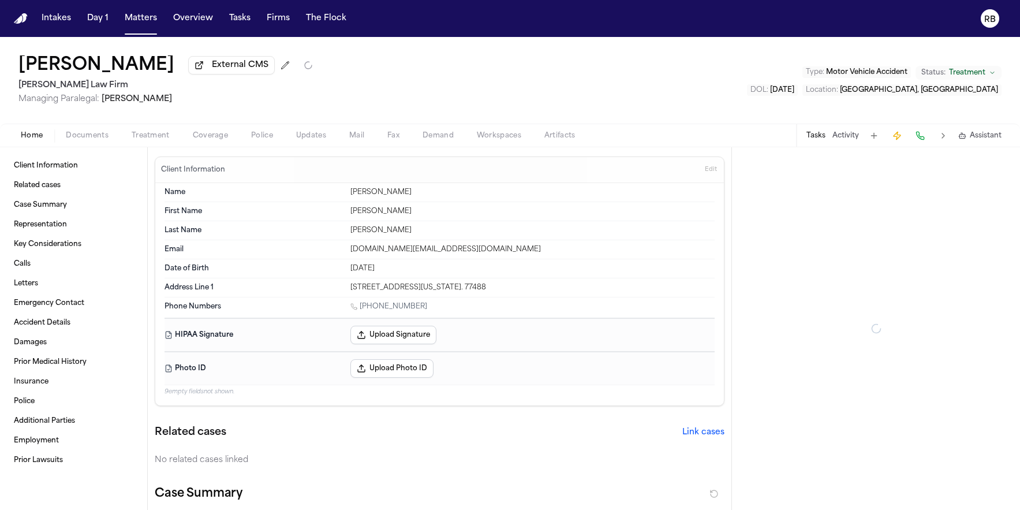
type textarea "*"
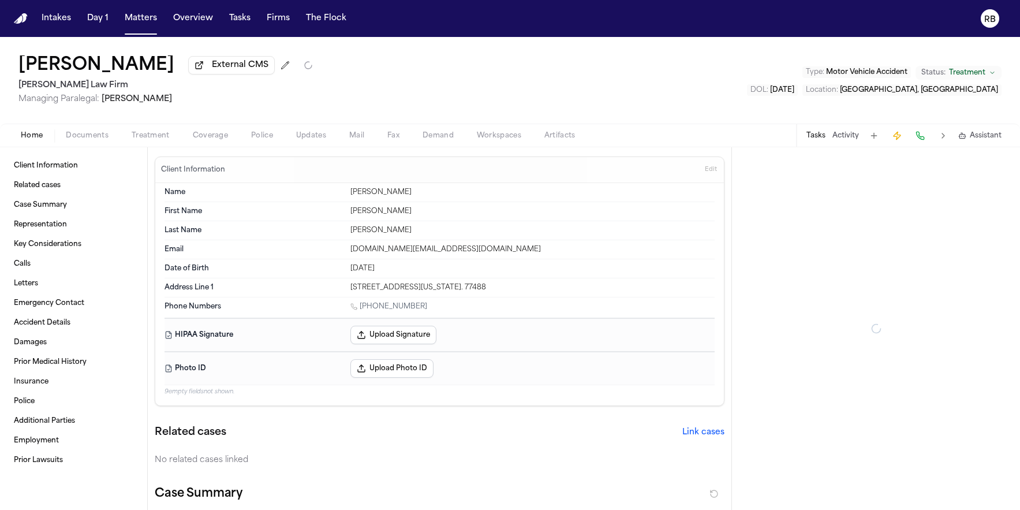
type textarea "*"
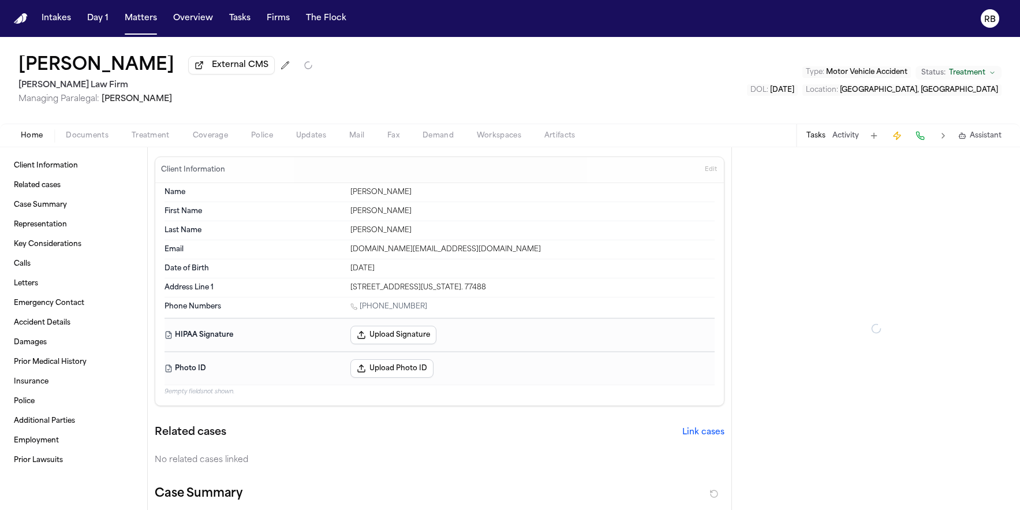
type textarea "*"
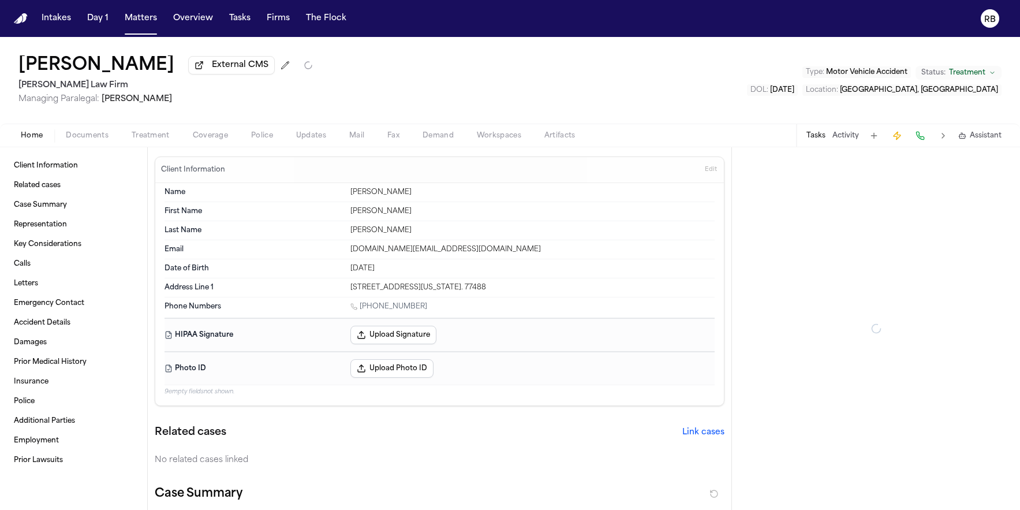
type textarea "*"
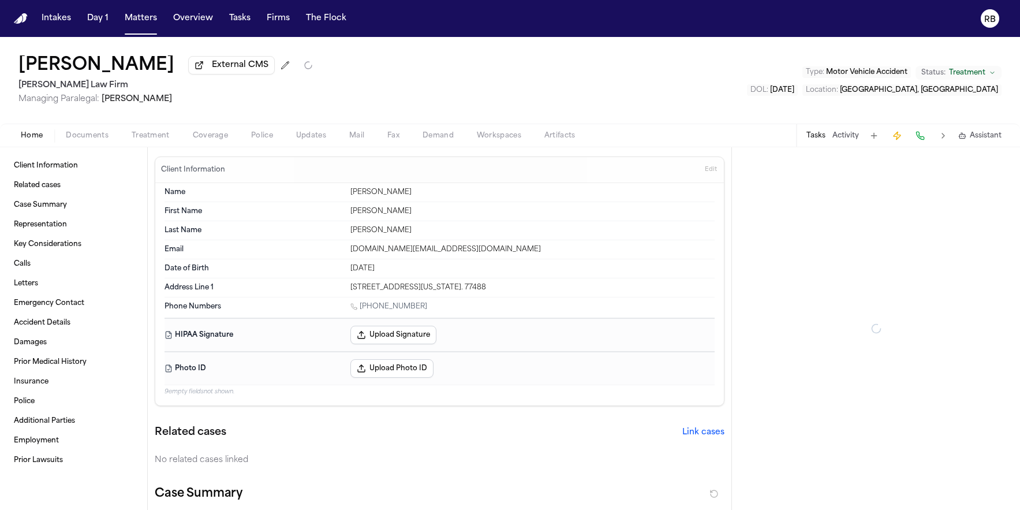
type textarea "*"
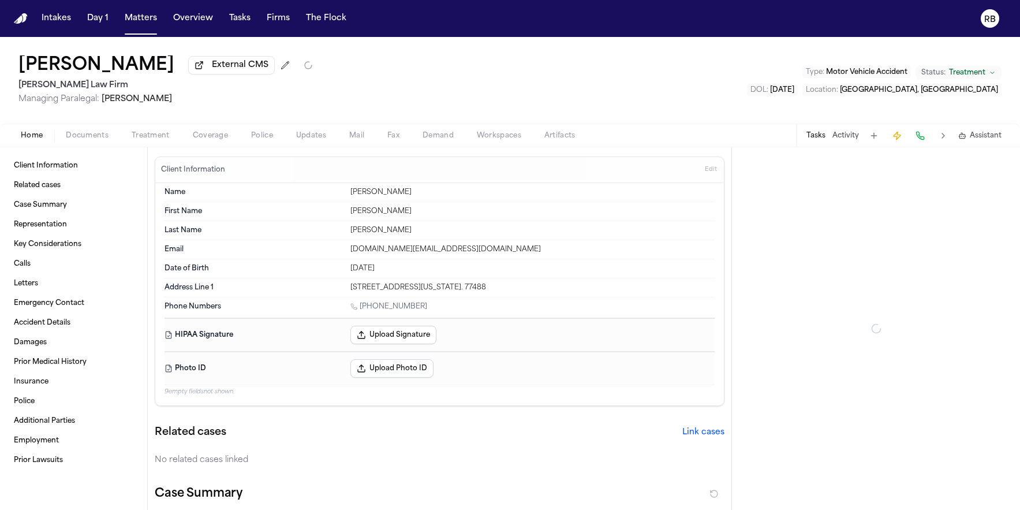
type textarea "*"
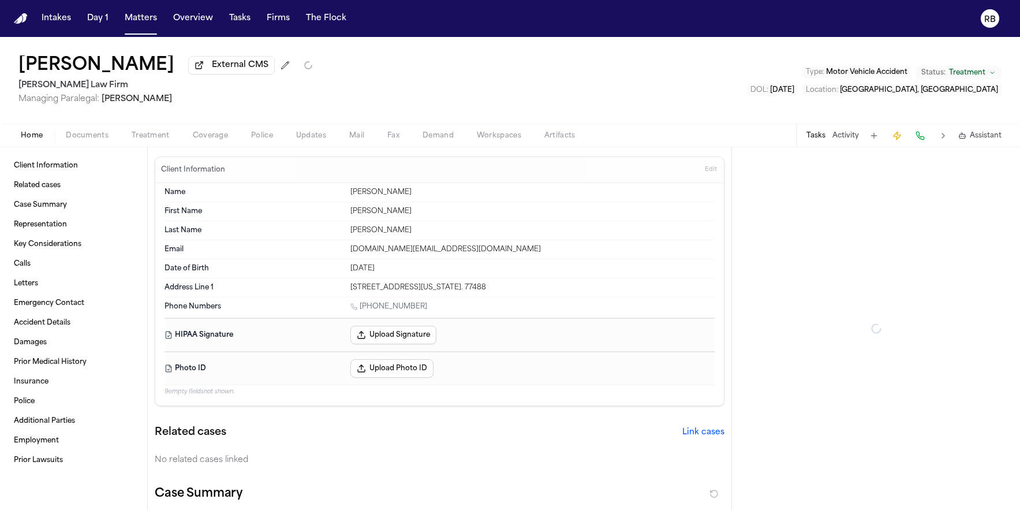
type textarea "*"
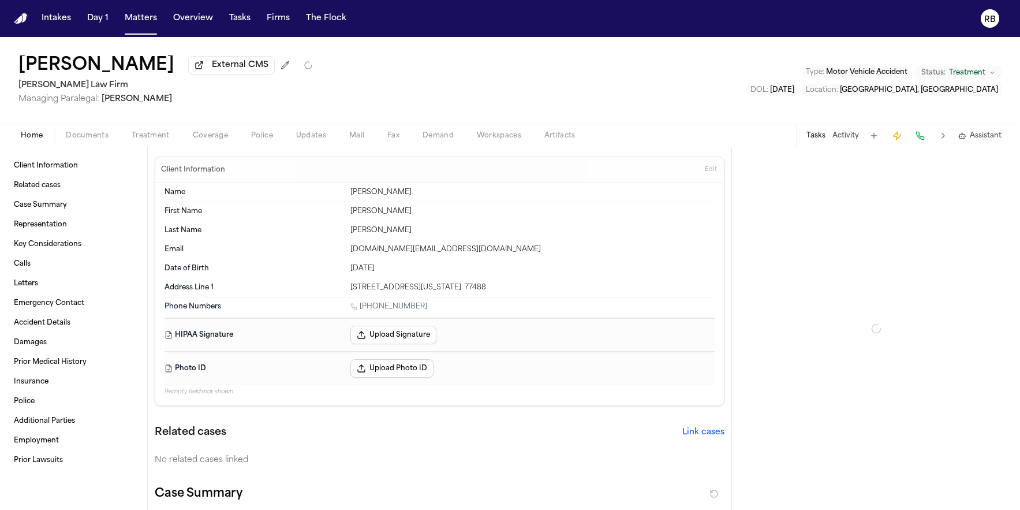
type textarea "*"
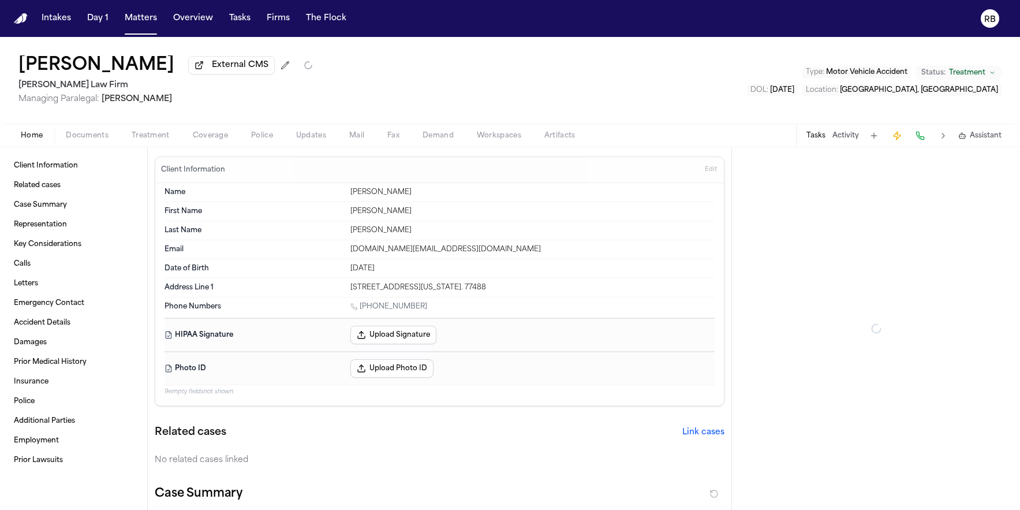
type textarea "*"
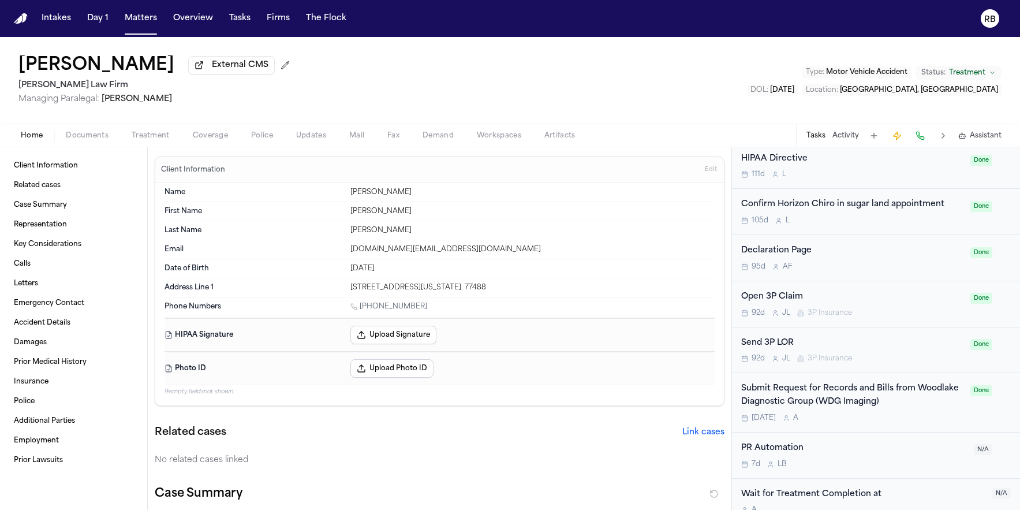
scroll to position [1169, 0]
click at [936, 411] on div "Submit Request for Records and Bills from Woodlake Diagnostic Group (WDG Imagin…" at bounding box center [852, 402] width 222 height 40
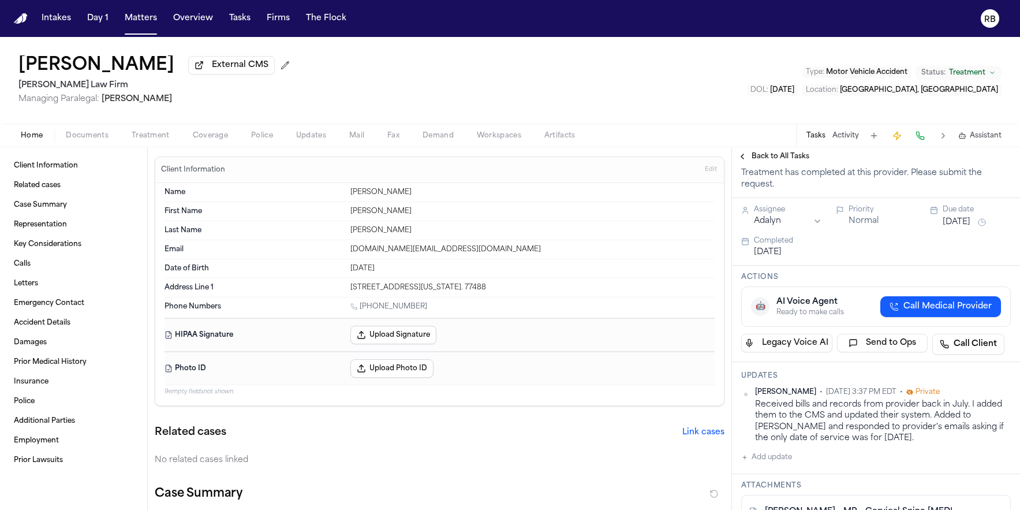
scroll to position [194, 0]
click at [789, 456] on button "Add update" at bounding box center [766, 456] width 51 height 14
click at [840, 455] on textarea "Add your update" at bounding box center [883, 465] width 246 height 23
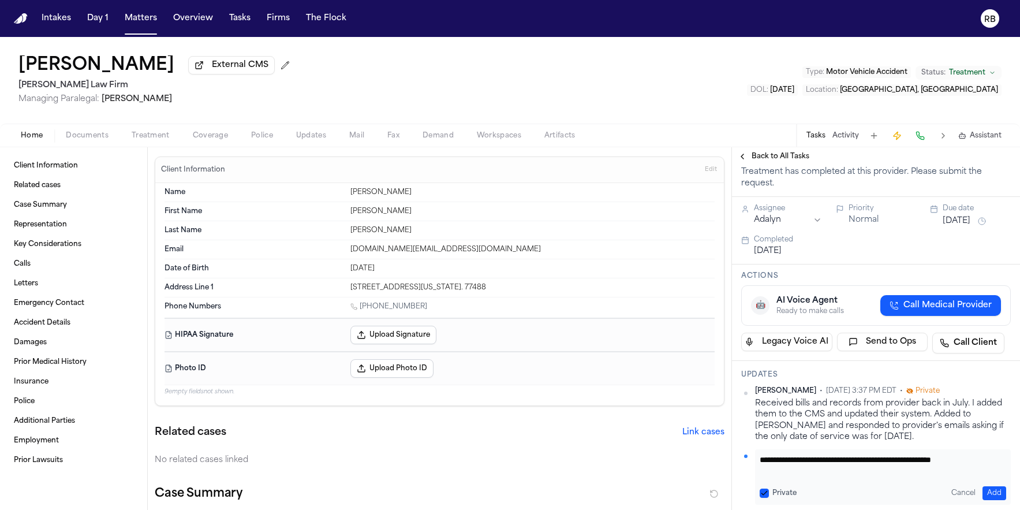
scroll to position [1, 0]
drag, startPoint x: 984, startPoint y: 494, endPoint x: 1010, endPoint y: 481, distance: 28.4
click at [985, 494] on button "Add" at bounding box center [994, 493] width 24 height 14
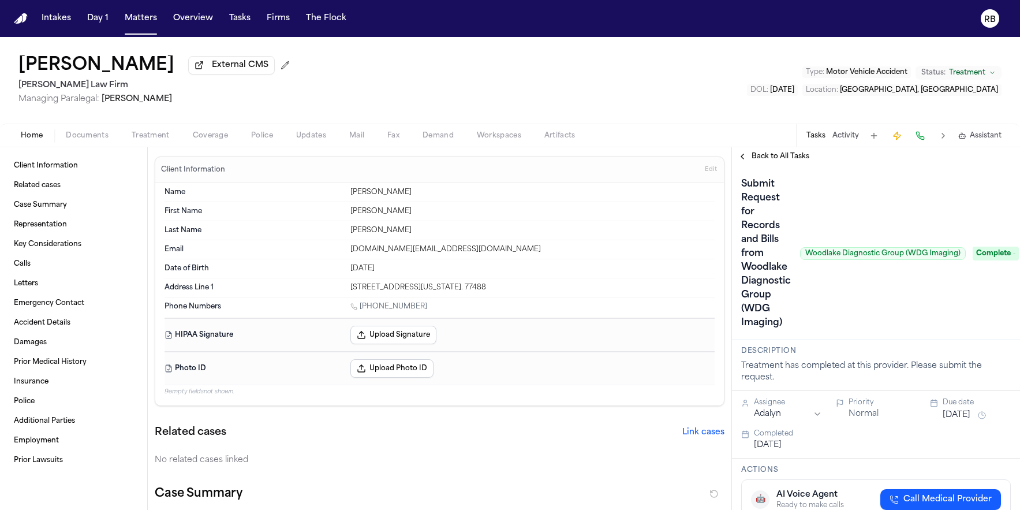
scroll to position [194, 0]
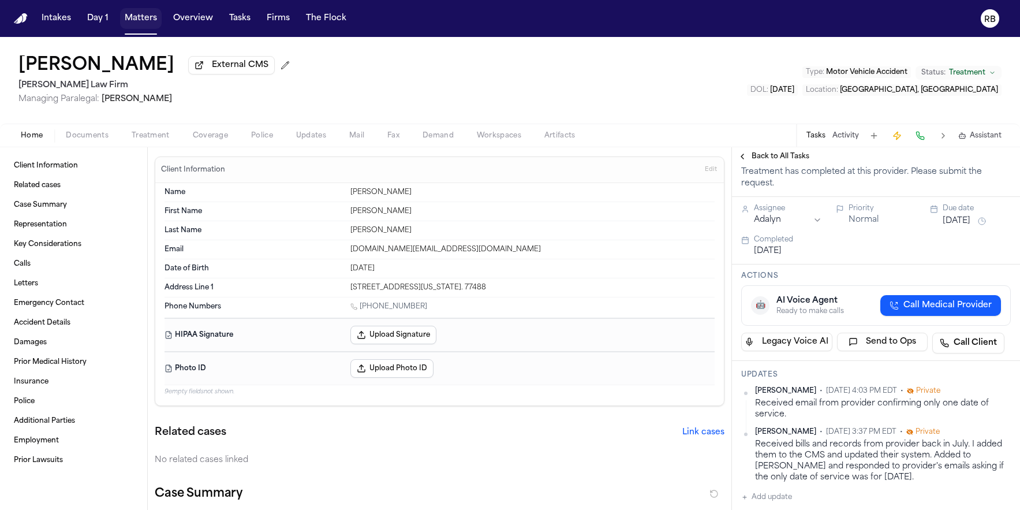
click at [142, 21] on button "Matters" at bounding box center [141, 18] width 42 height 21
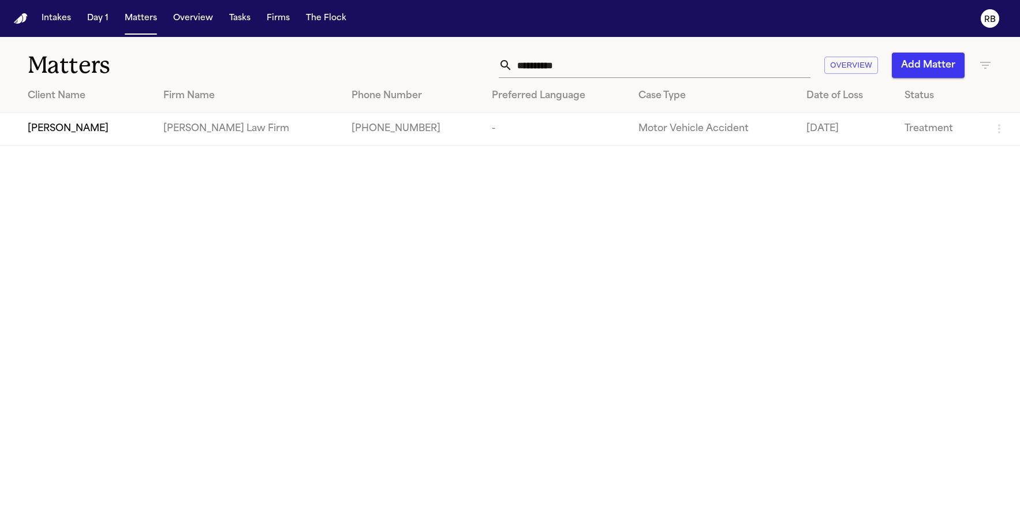
click at [608, 61] on input "**********" at bounding box center [662, 65] width 298 height 25
drag, startPoint x: 605, startPoint y: 70, endPoint x: 439, endPoint y: 67, distance: 166.3
click at [459, 66] on div "**********" at bounding box center [648, 65] width 687 height 25
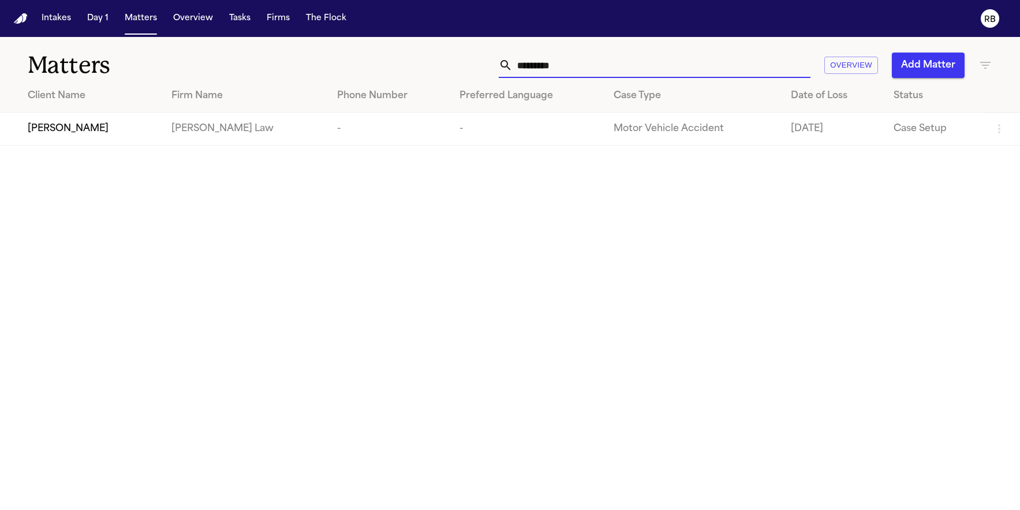
type input "*********"
click at [92, 131] on div "Peter Chin" at bounding box center [90, 129] width 125 height 14
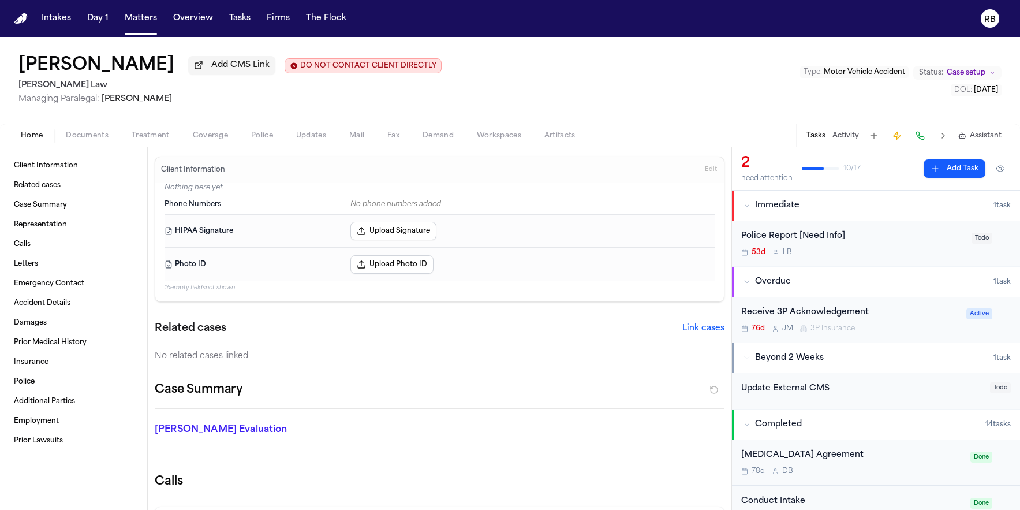
click at [631, 87] on div "Peter Chin Add CMS Link DO NOT CONTACT CLIENT DIRECTLY DO NOT CONTACT Sedaghat …" at bounding box center [510, 80] width 1020 height 87
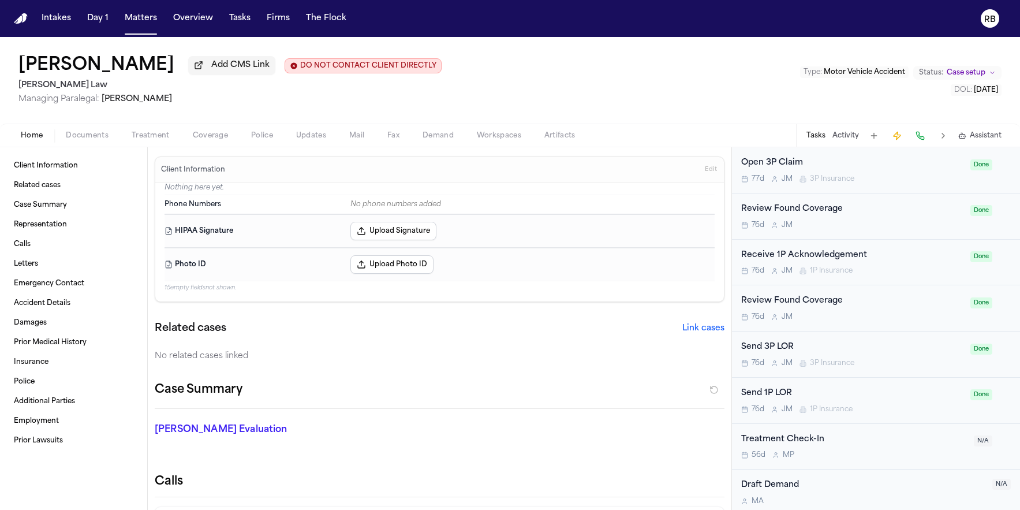
scroll to position [576, 0]
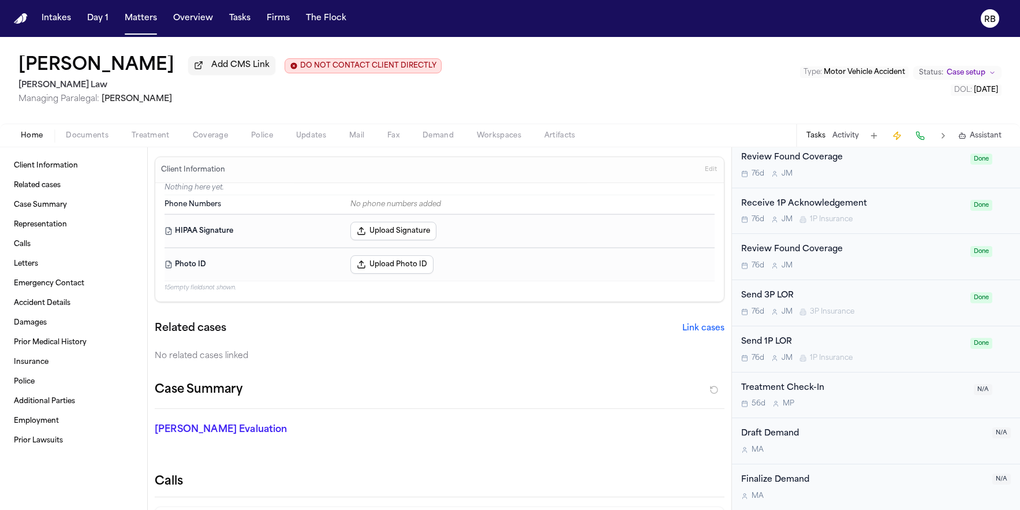
click at [152, 139] on span "Treatment" at bounding box center [151, 135] width 38 height 9
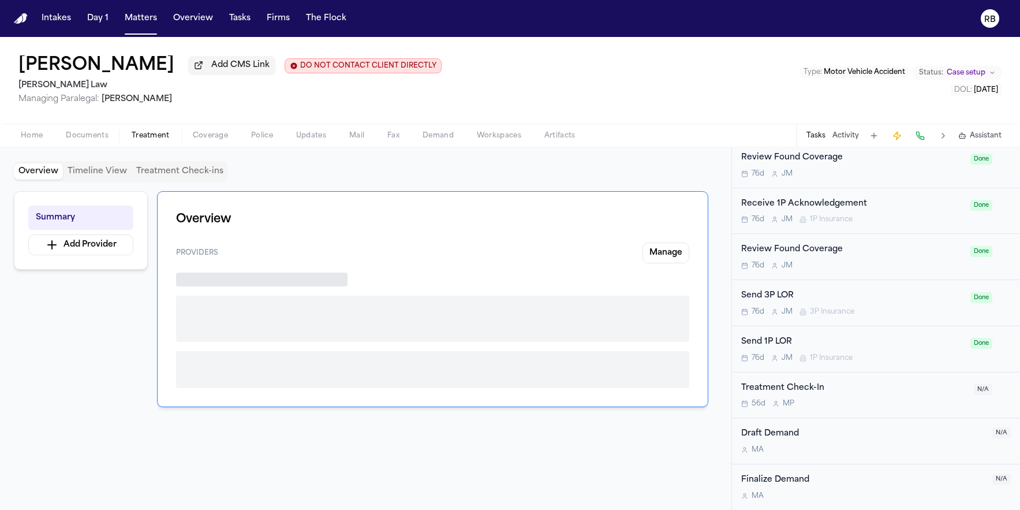
click at [152, 139] on span "Treatment" at bounding box center [151, 135] width 38 height 9
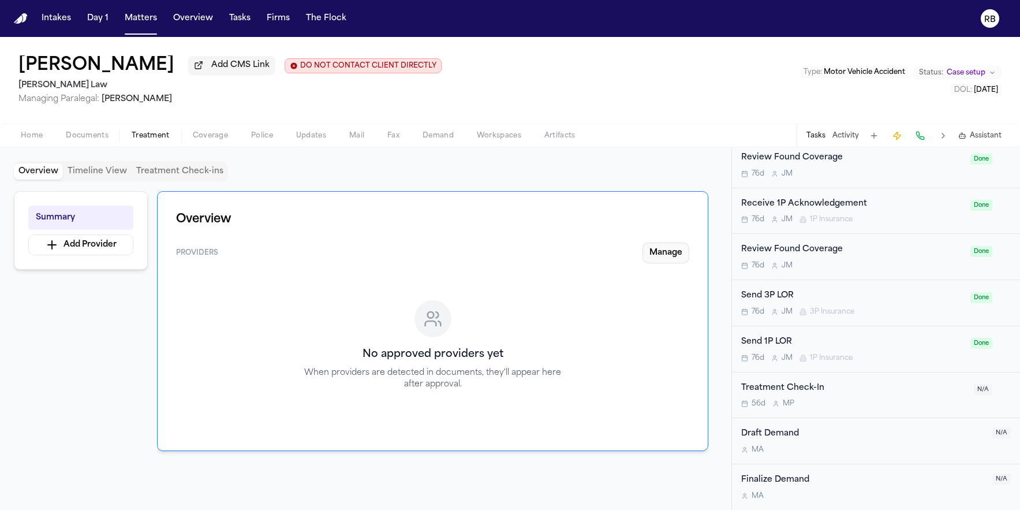
click at [676, 252] on button "Manage" at bounding box center [665, 252] width 47 height 21
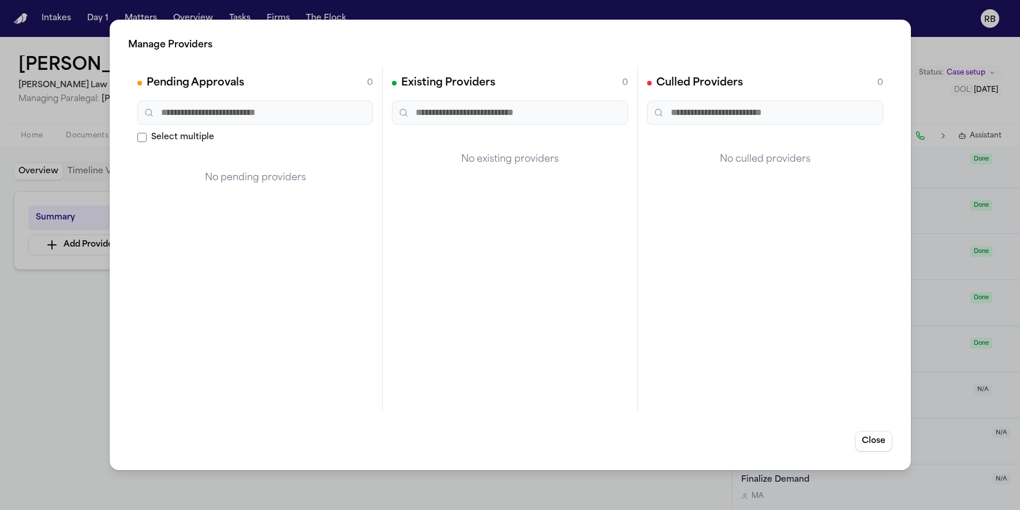
click at [551, 234] on div "Existing Providers 0 No existing providers" at bounding box center [510, 239] width 255 height 346
click at [879, 440] on button "Close" at bounding box center [874, 441] width 38 height 21
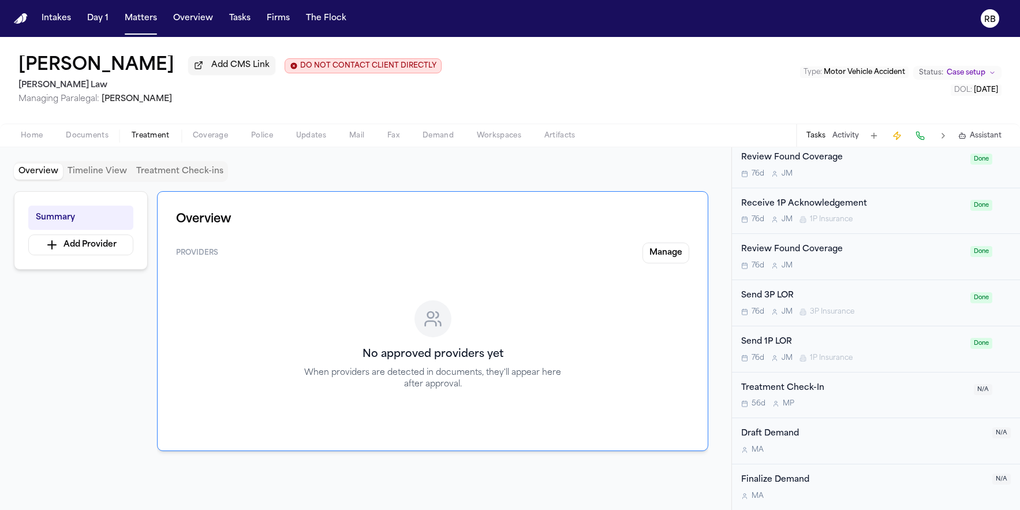
click at [88, 136] on span "Documents" at bounding box center [87, 135] width 43 height 9
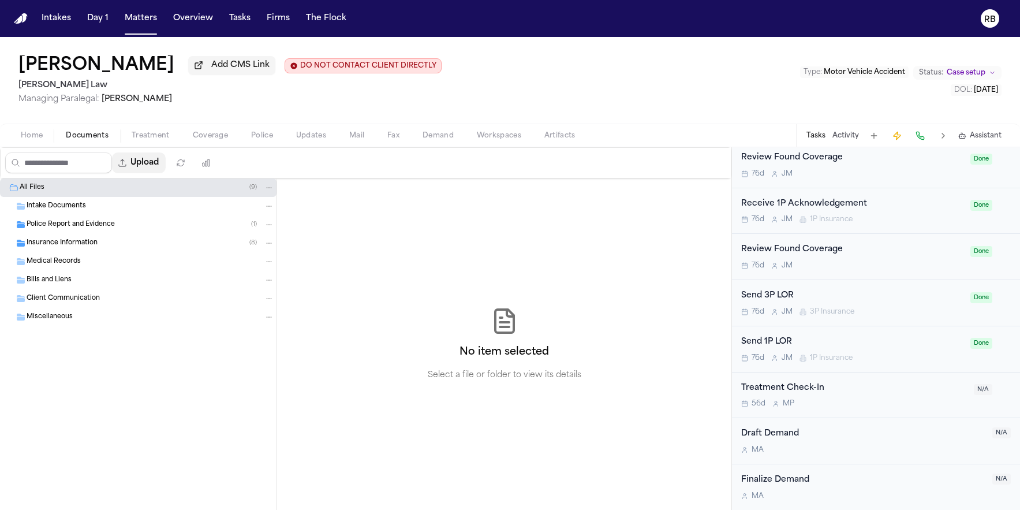
click at [155, 164] on button "Upload" at bounding box center [139, 162] width 54 height 21
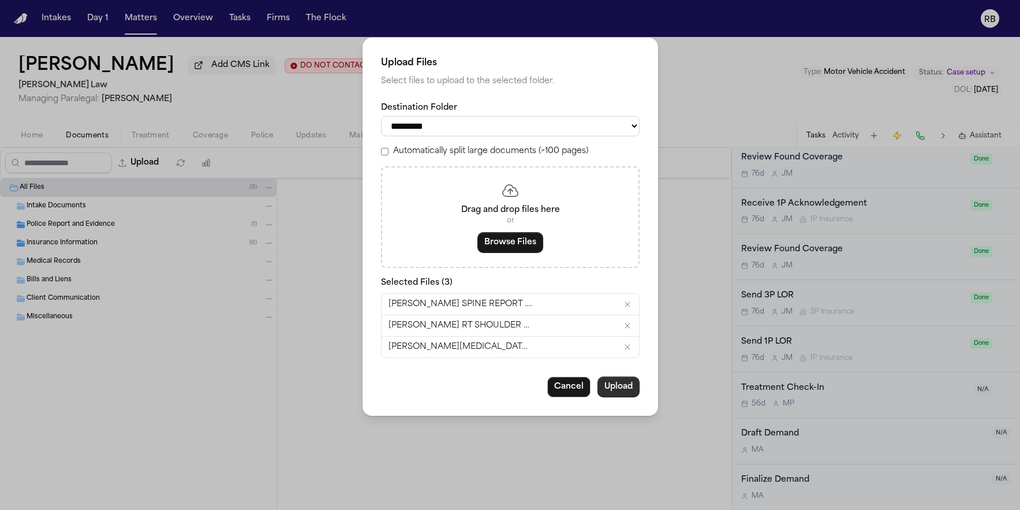
click at [629, 393] on button "Upload" at bounding box center [618, 386] width 42 height 21
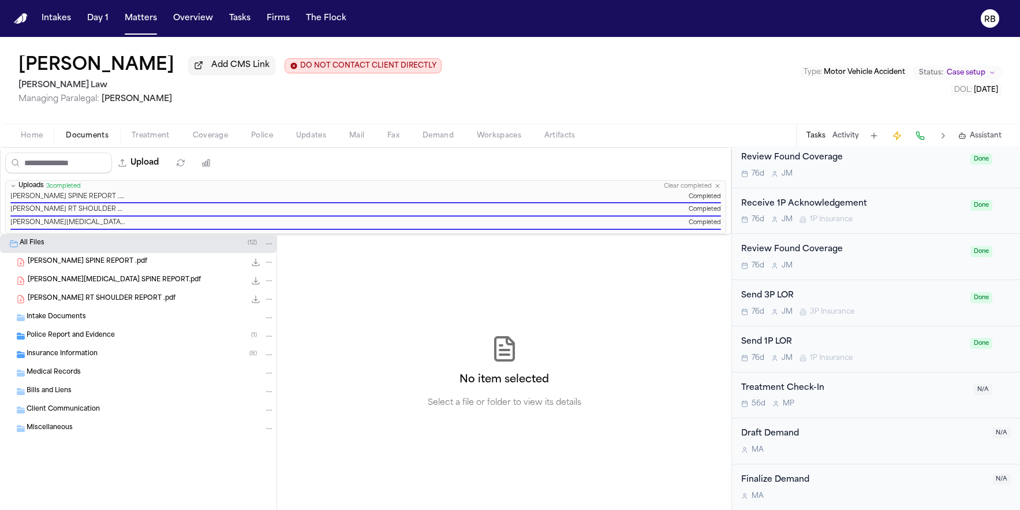
click at [160, 140] on span "Treatment" at bounding box center [151, 135] width 38 height 9
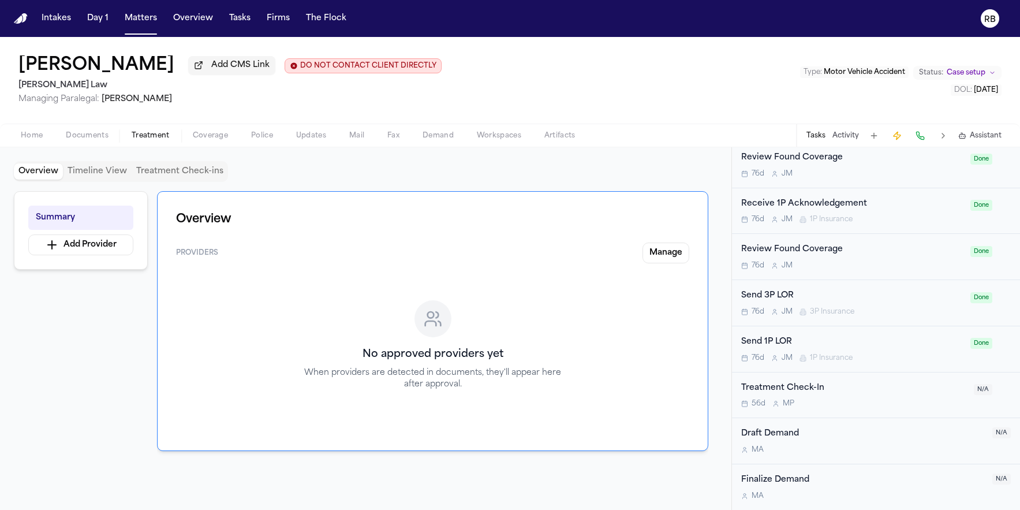
click at [86, 137] on span "Documents" at bounding box center [87, 135] width 43 height 9
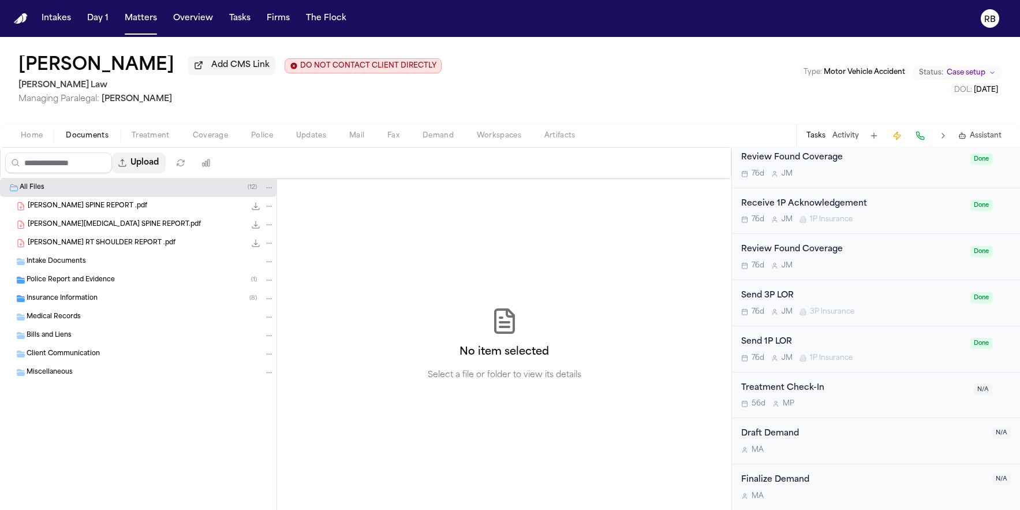
click at [163, 165] on button "Upload" at bounding box center [139, 162] width 54 height 21
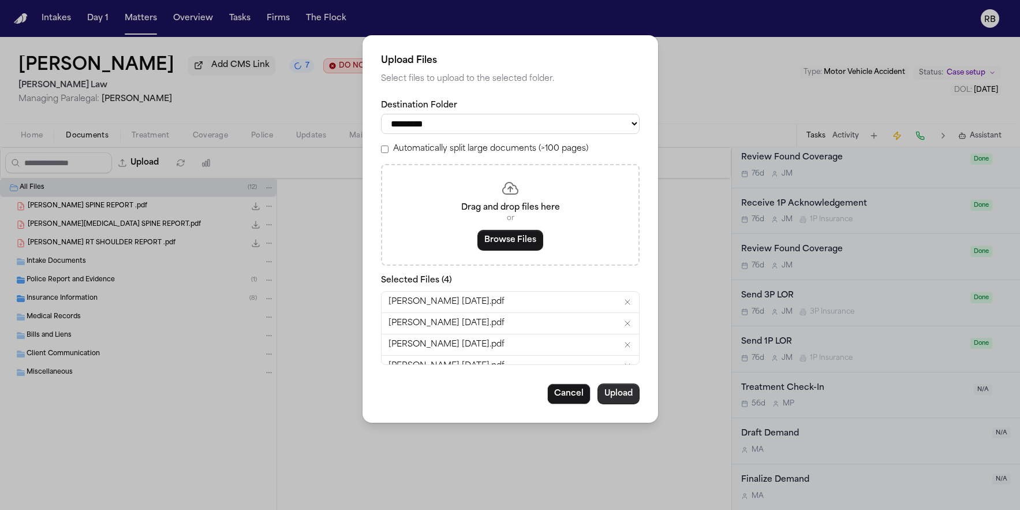
click at [623, 392] on button "Upload" at bounding box center [618, 393] width 42 height 21
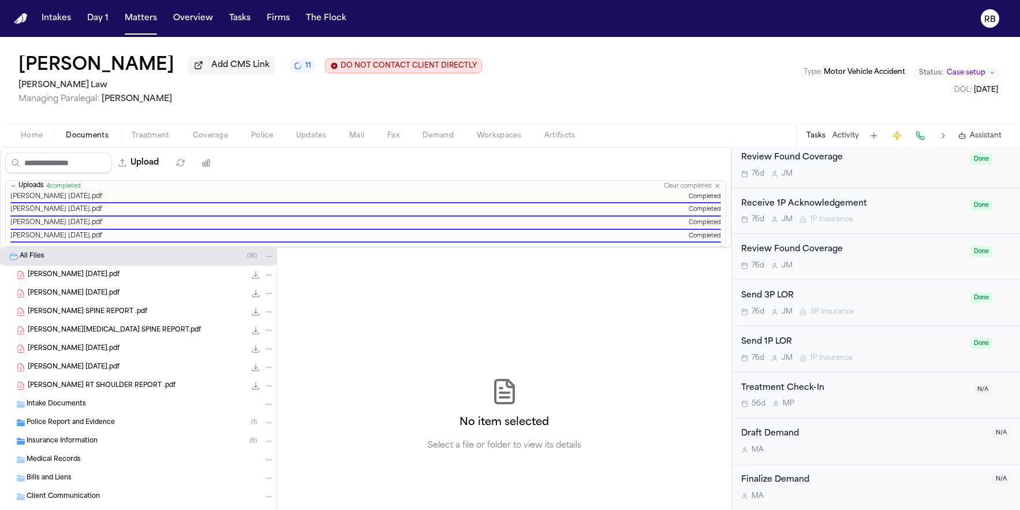
click at [543, 106] on div "Peter Chin Add CMS Link 11 DO NOT CONTACT CLIENT DIRECTLY DO NOT CONTACT Sedagh…" at bounding box center [510, 80] width 1020 height 87
click at [163, 140] on span "Treatment" at bounding box center [151, 135] width 38 height 9
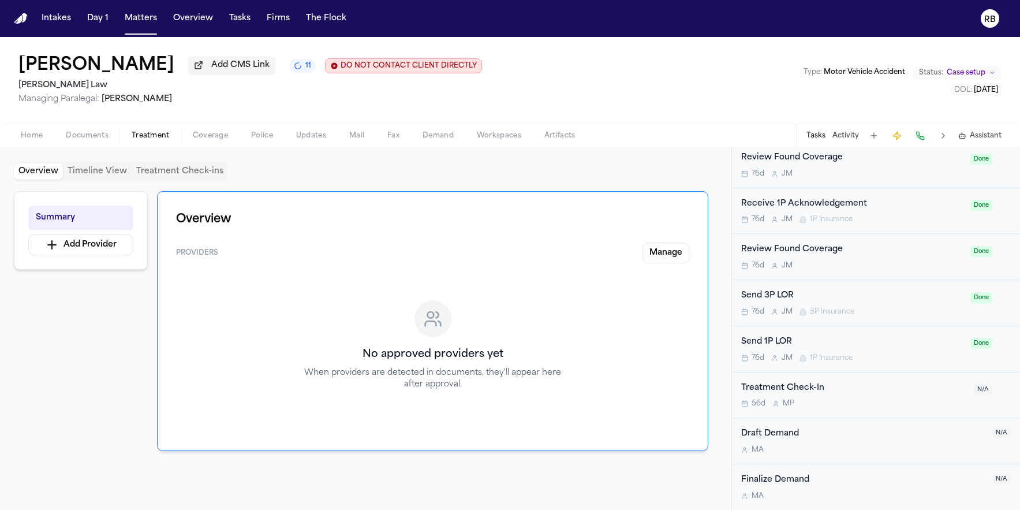
click at [405, 280] on div "No approved providers yet When providers are detected in documents, they'll app…" at bounding box center [432, 351] width 513 height 159
click at [666, 260] on button "Manage" at bounding box center [665, 252] width 47 height 21
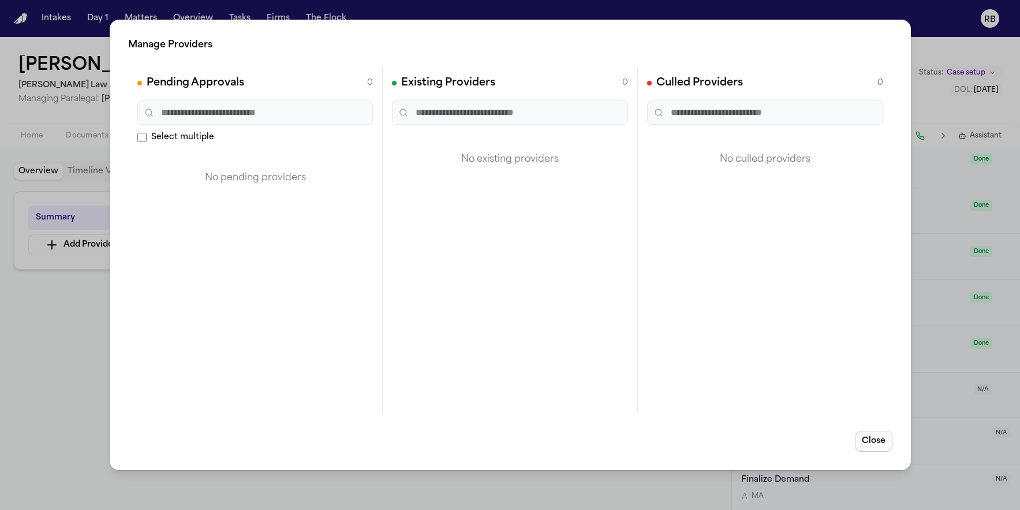
click at [878, 440] on button "Close" at bounding box center [874, 441] width 38 height 21
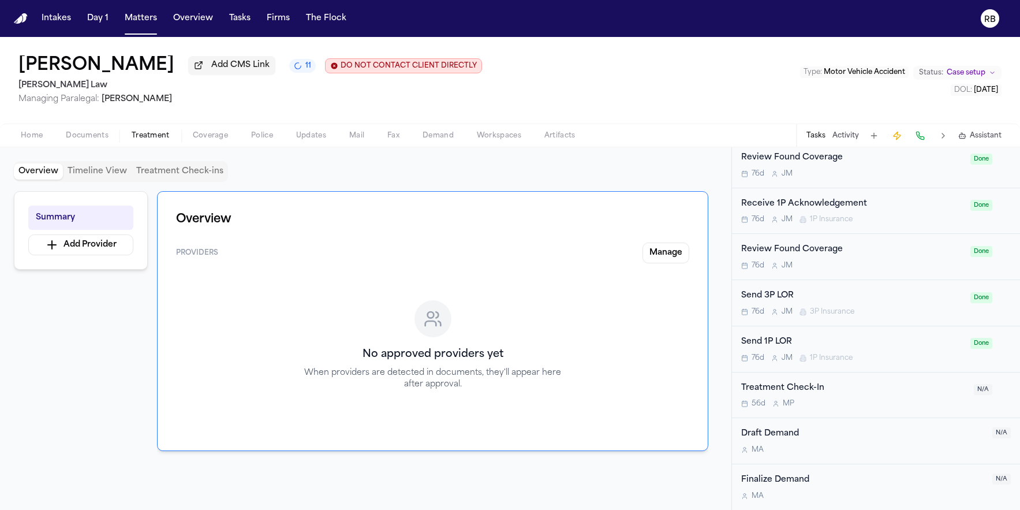
click at [87, 313] on div "Summary Add Provider Overview Providers Manage No approved providers yet When p…" at bounding box center [366, 341] width 704 height 300
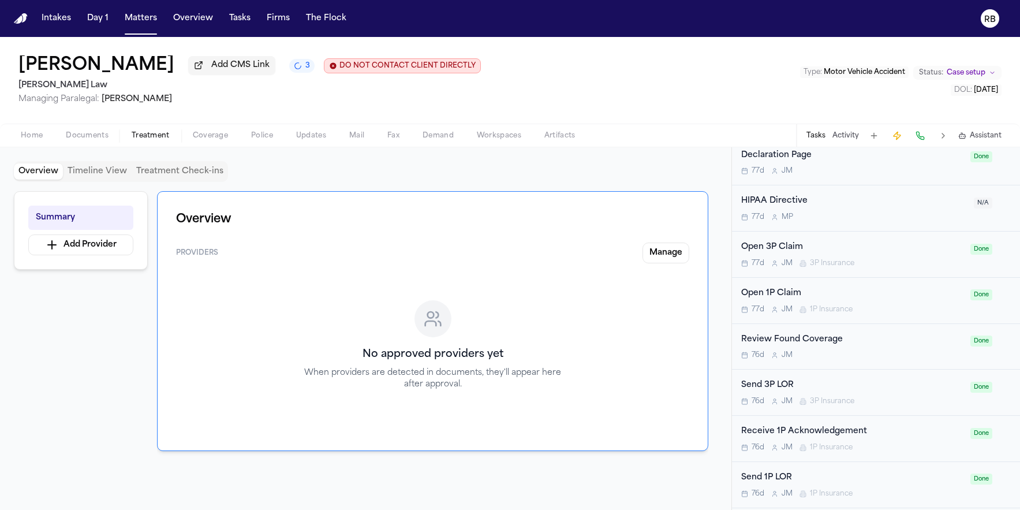
click at [333, 175] on div "Overview Timeline View Treatment Check-ins" at bounding box center [366, 171] width 704 height 21
click at [328, 152] on div "Overview Timeline View Treatment Check-ins Summary Add Provider Overview Provid…" at bounding box center [365, 328] width 731 height 362
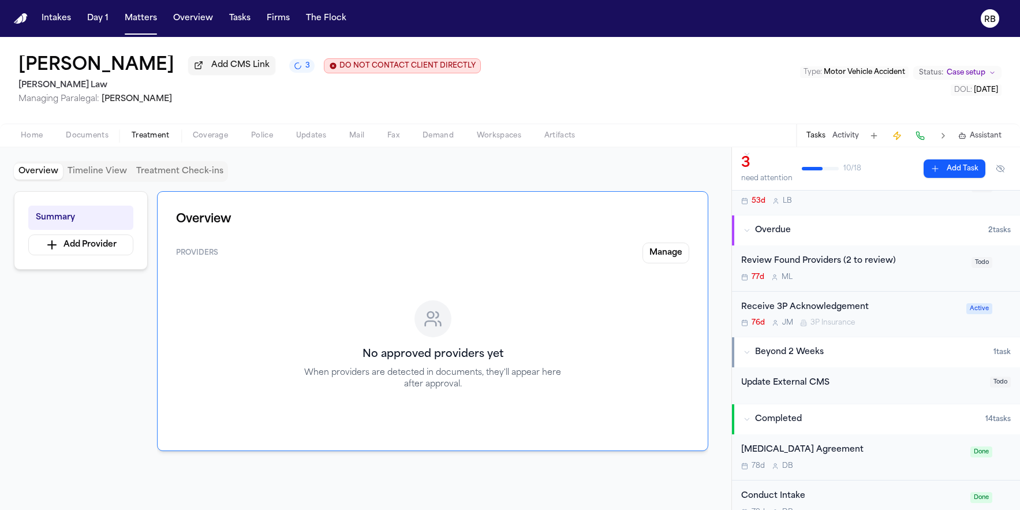
scroll to position [0, 0]
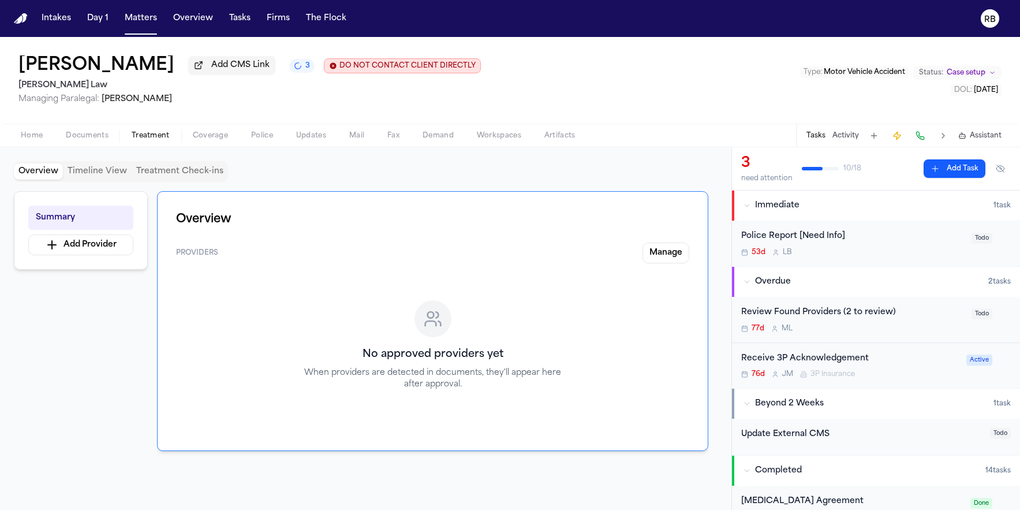
drag, startPoint x: 457, startPoint y: 169, endPoint x: 423, endPoint y: 168, distance: 34.1
click at [457, 169] on div "Overview Timeline View Treatment Check-ins" at bounding box center [366, 171] width 704 height 21
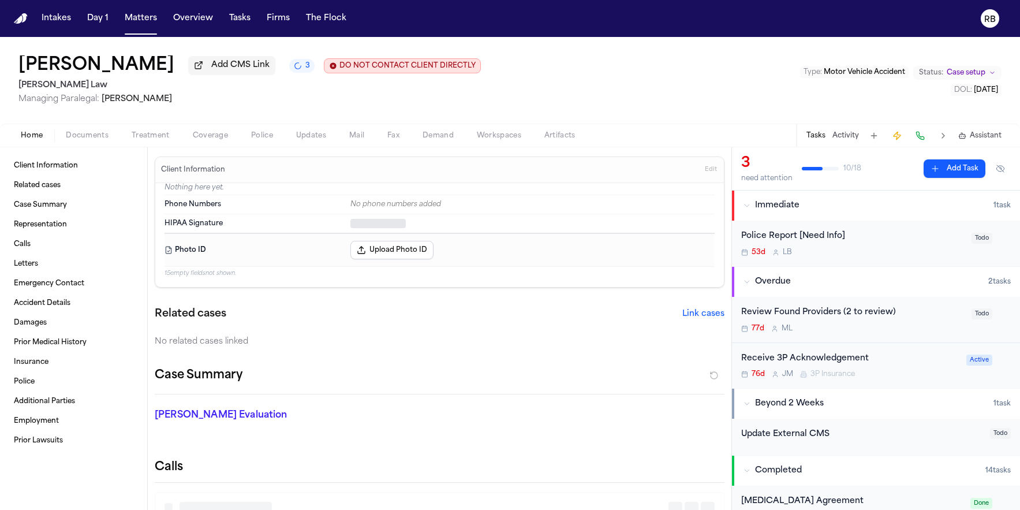
click at [36, 140] on span "Home" at bounding box center [32, 135] width 22 height 9
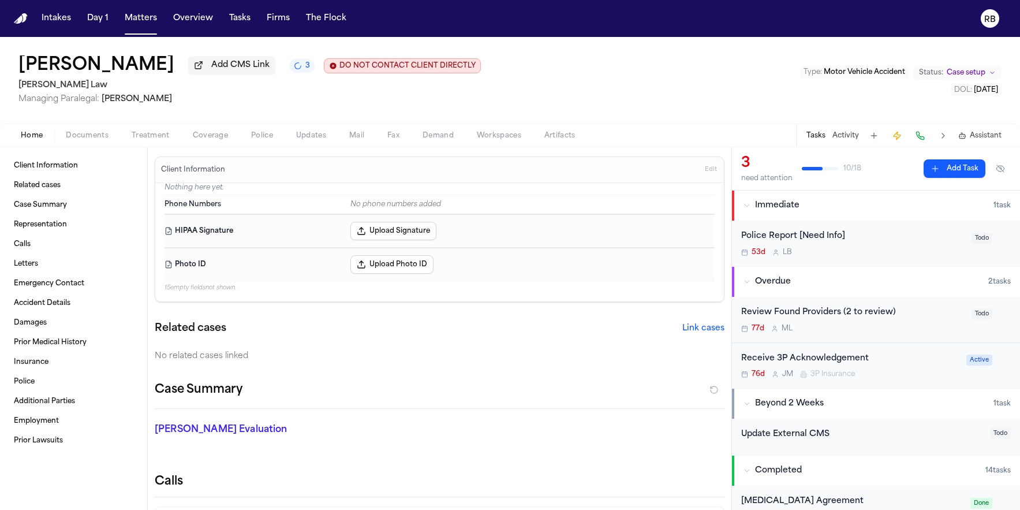
click at [149, 135] on span "Treatment" at bounding box center [151, 135] width 38 height 9
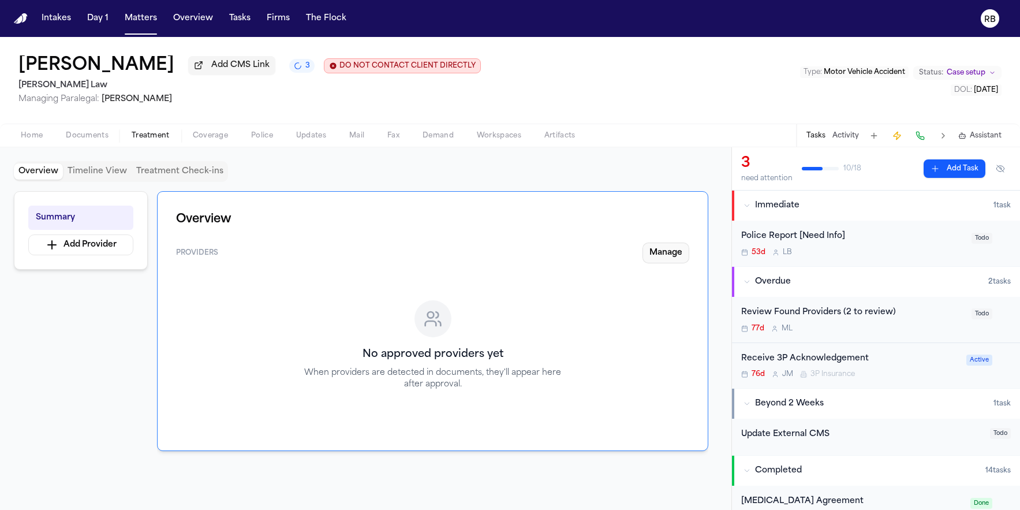
click at [676, 258] on button "Manage" at bounding box center [665, 252] width 47 height 21
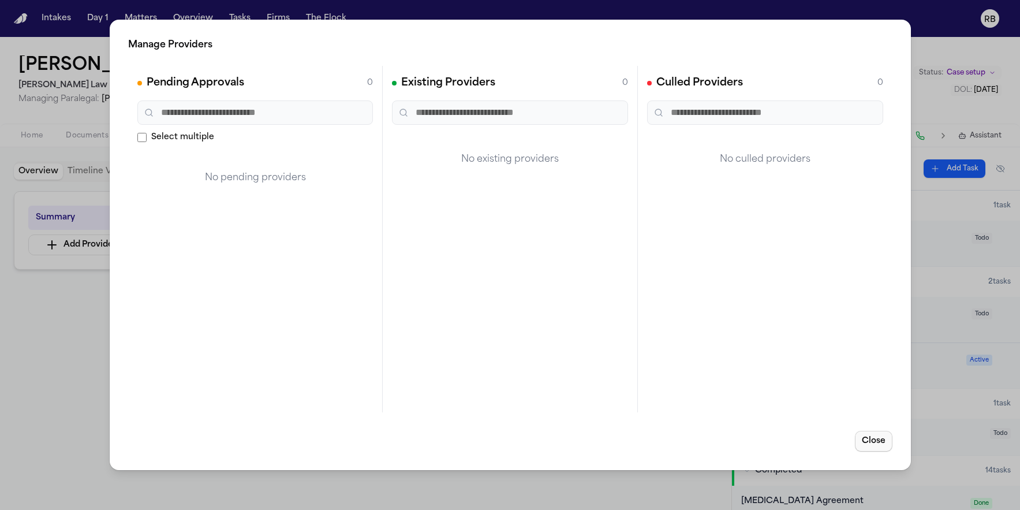
click at [870, 438] on button "Close" at bounding box center [874, 441] width 38 height 21
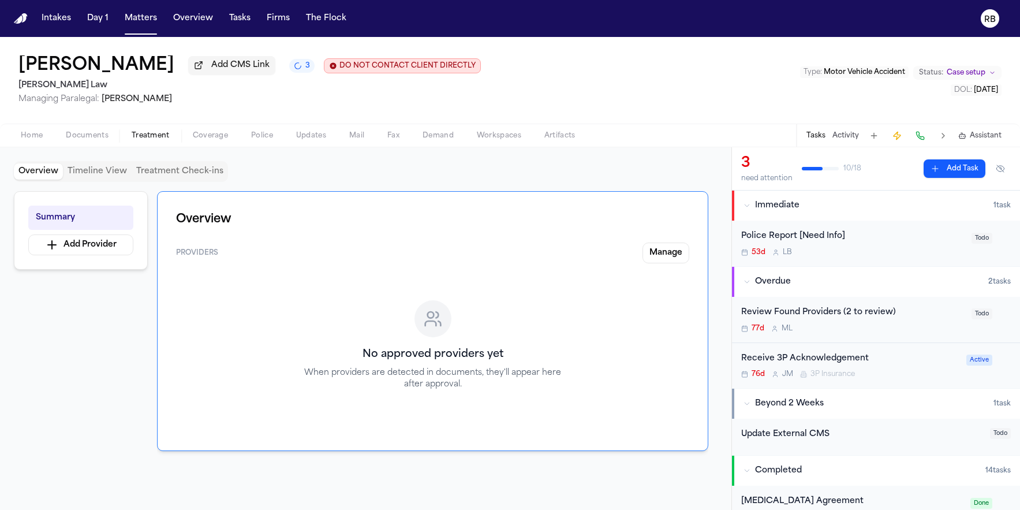
click at [81, 327] on div "Summary Add Provider Overview Providers Manage No approved providers yet When p…" at bounding box center [366, 341] width 704 height 300
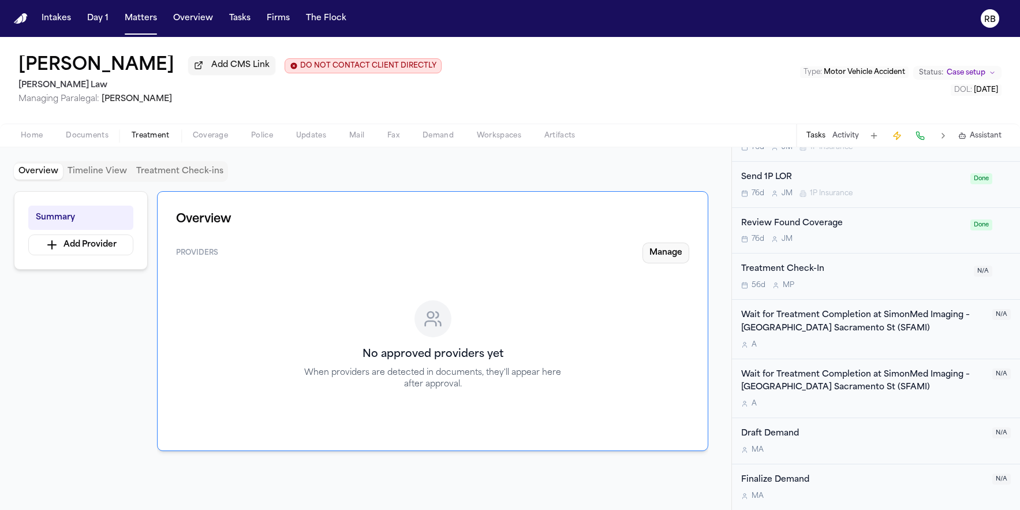
click at [664, 254] on button "Manage" at bounding box center [665, 252] width 47 height 21
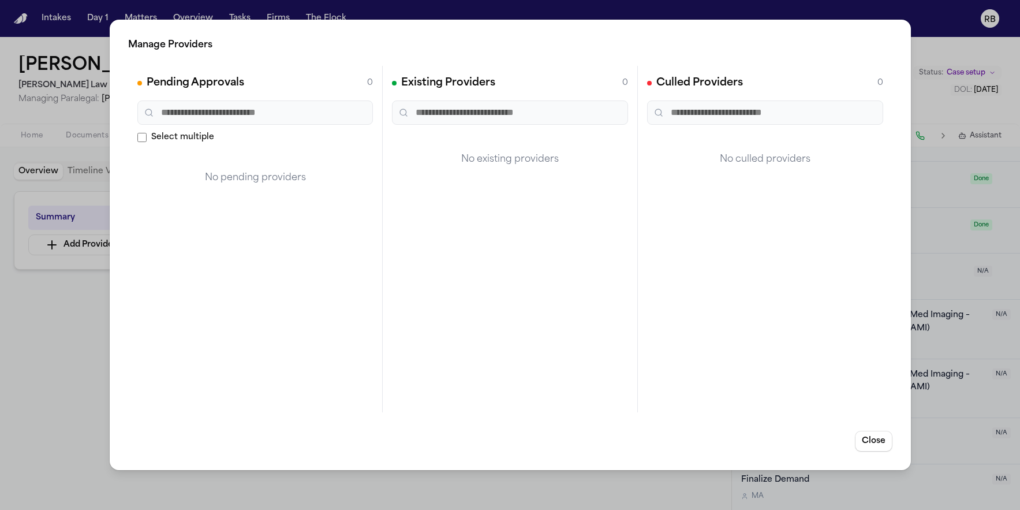
click at [334, 335] on div "Pending Approvals 0 Select multiple No pending providers" at bounding box center [255, 239] width 255 height 346
click at [879, 444] on button "Close" at bounding box center [874, 441] width 38 height 21
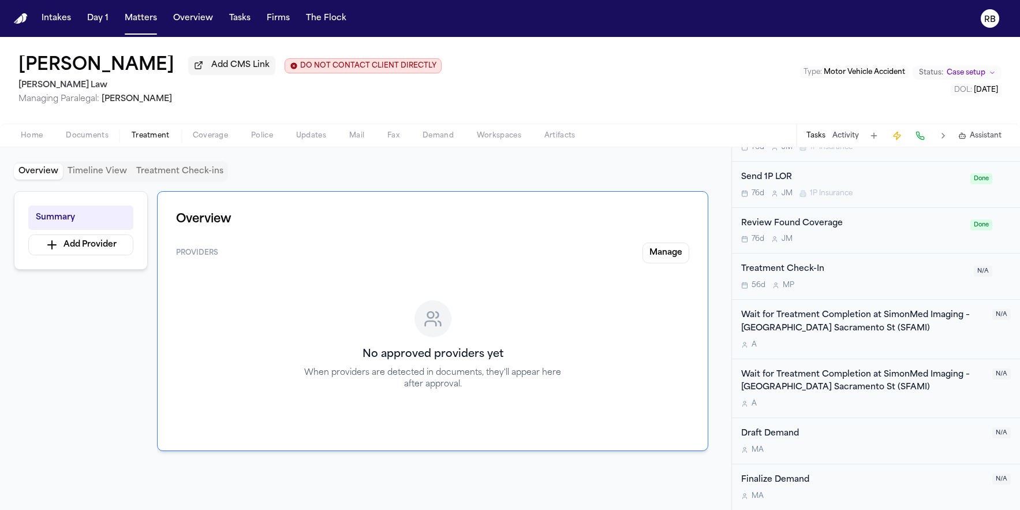
click at [37, 140] on span "Home" at bounding box center [32, 135] width 22 height 9
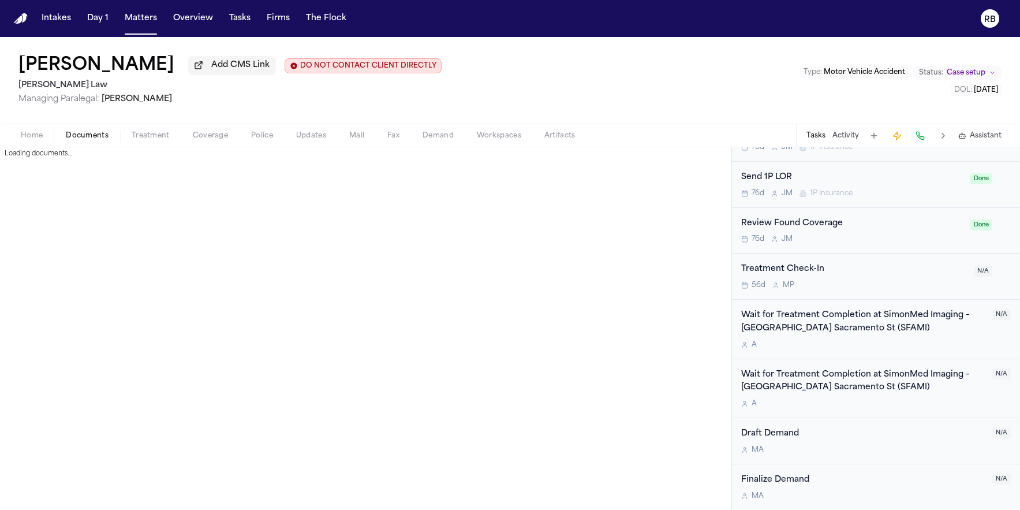
click at [102, 137] on span "Documents" at bounding box center [87, 135] width 43 height 9
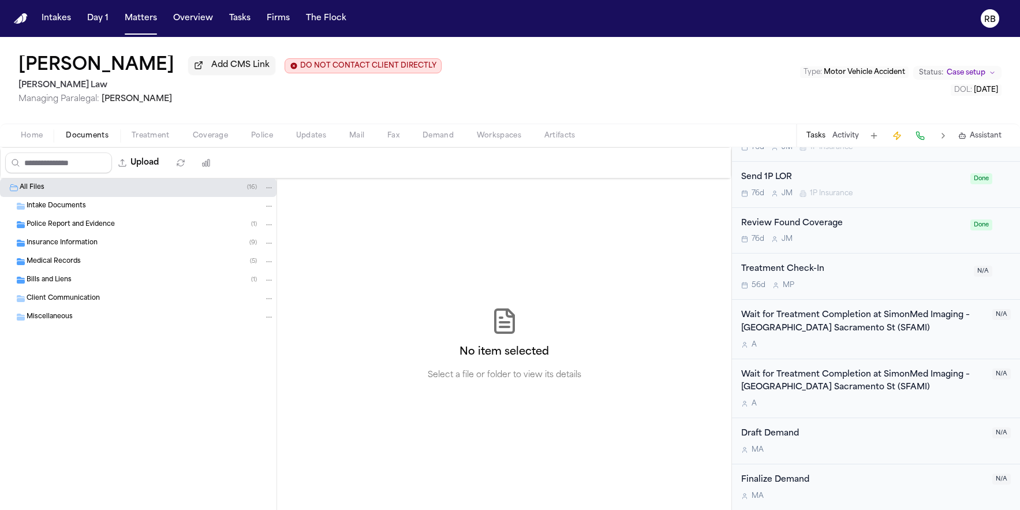
click at [40, 259] on span "Medical Records" at bounding box center [54, 262] width 54 height 10
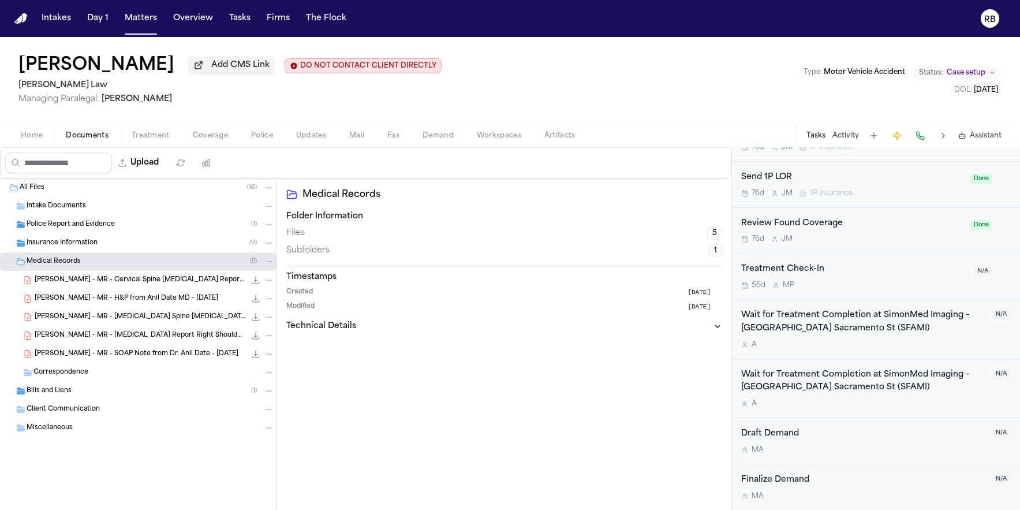
click at [129, 281] on span "P. Chin - MR - Cervical Spine MRI Report from SimonMed Imaging - 8.20.25" at bounding box center [140, 280] width 211 height 10
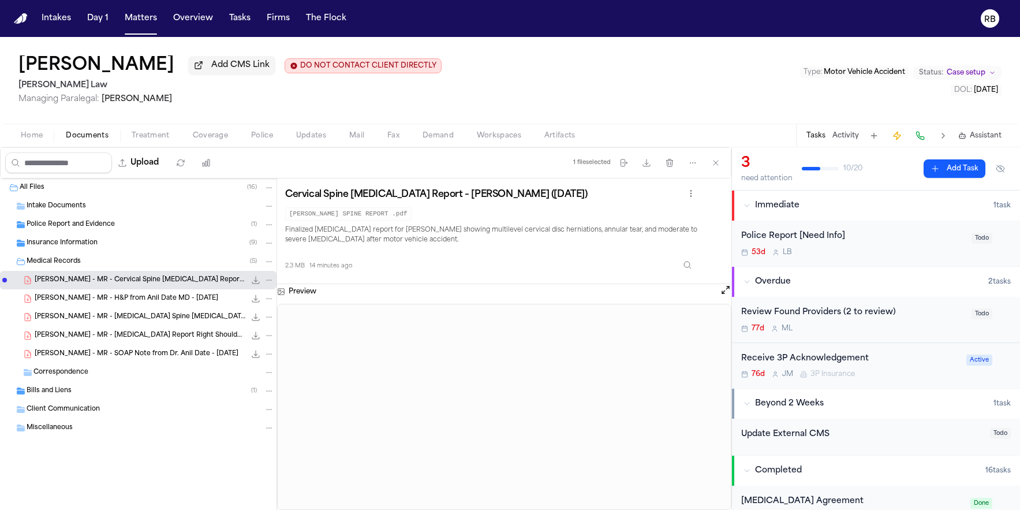
click at [158, 139] on span "Treatment" at bounding box center [151, 135] width 38 height 9
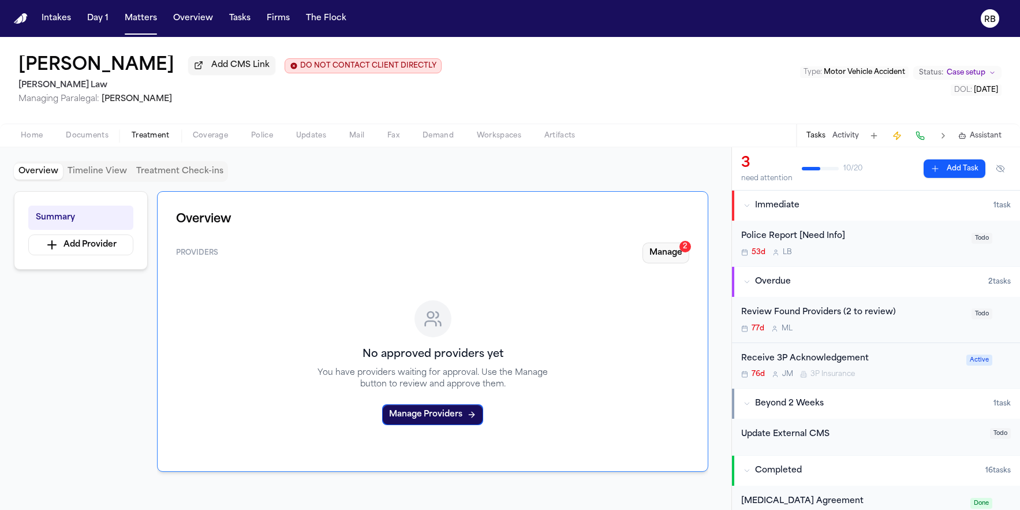
click at [671, 255] on button "Manage 2" at bounding box center [665, 252] width 47 height 21
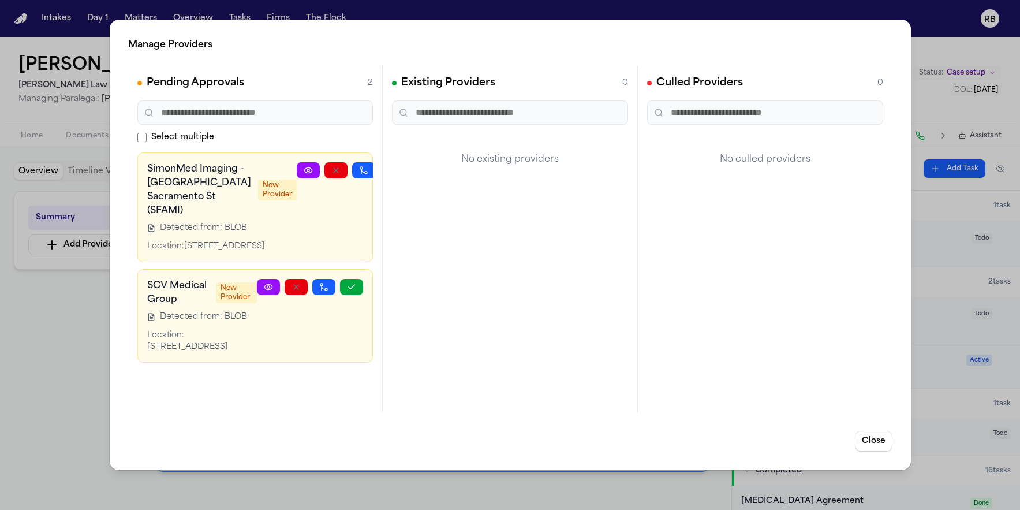
click at [387, 167] on icon "button" at bounding box center [391, 170] width 9 height 9
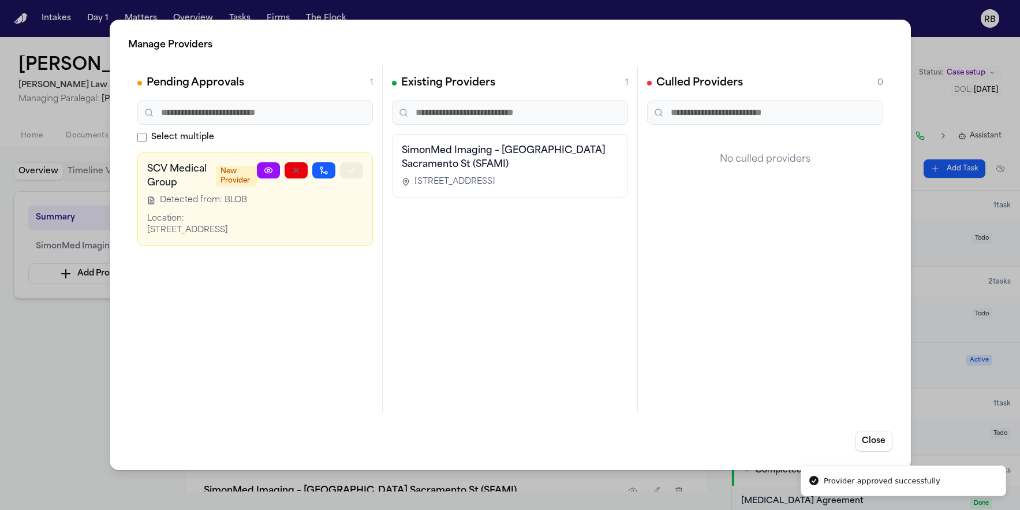
click at [360, 169] on button "button" at bounding box center [351, 170] width 23 height 16
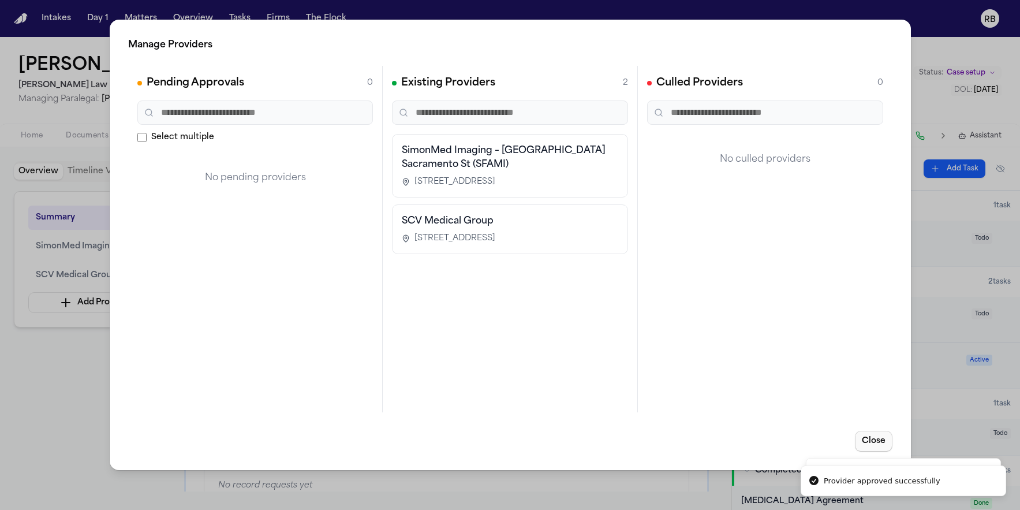
click at [871, 442] on button "Close" at bounding box center [874, 441] width 38 height 21
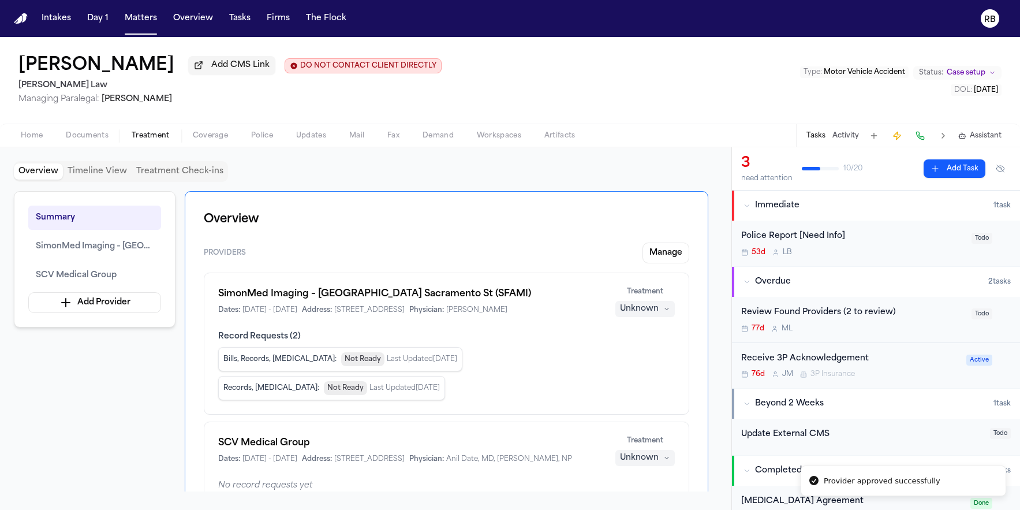
click at [871, 441] on div "Update External CMS" at bounding box center [862, 434] width 242 height 13
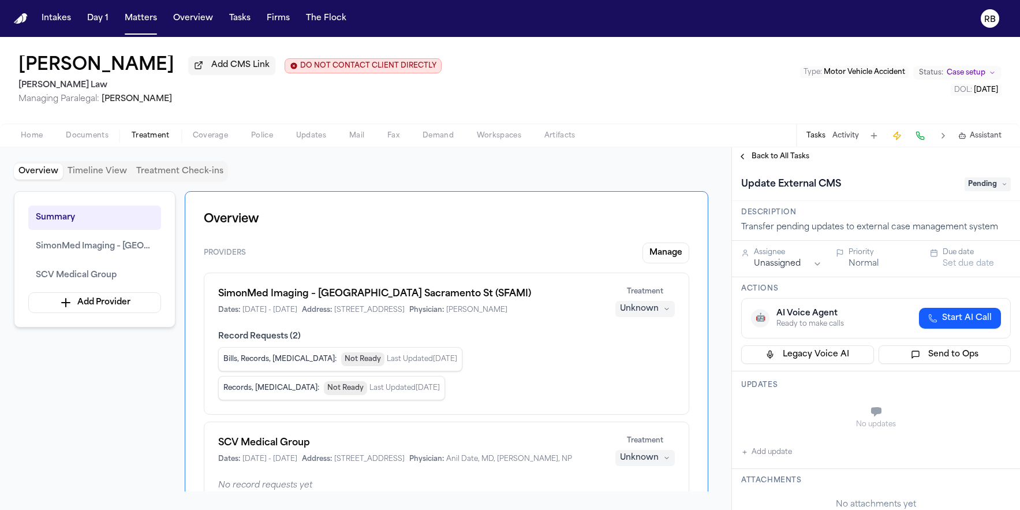
click at [772, 161] on span "Back to All Tasks" at bounding box center [781, 156] width 58 height 9
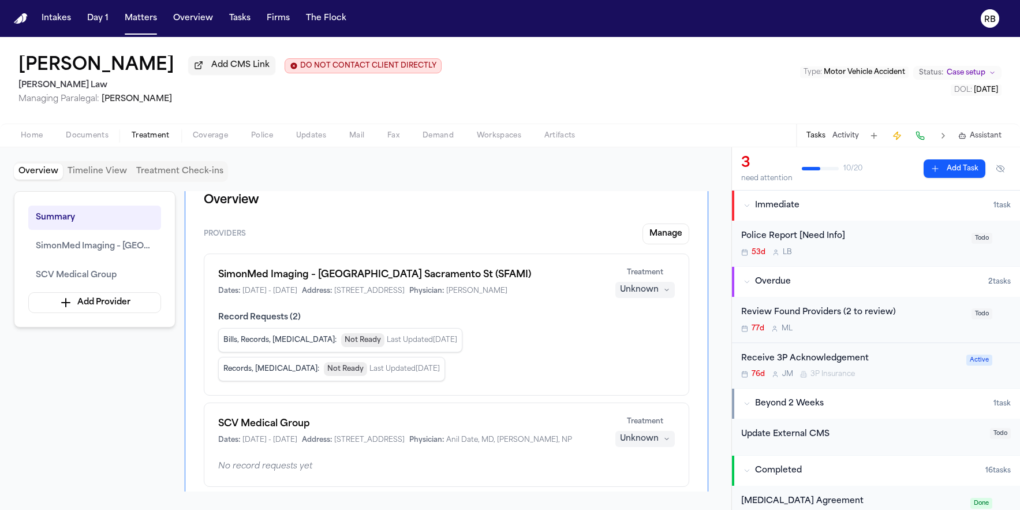
scroll to position [78, 0]
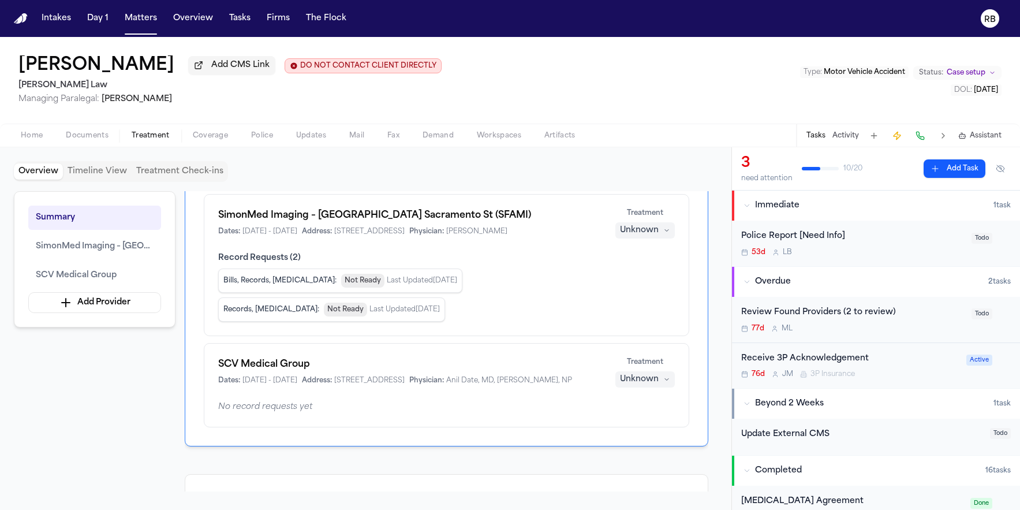
click at [667, 234] on icon "button" at bounding box center [666, 230] width 7 height 7
click at [647, 271] on span "Completed" at bounding box center [631, 277] width 46 height 12
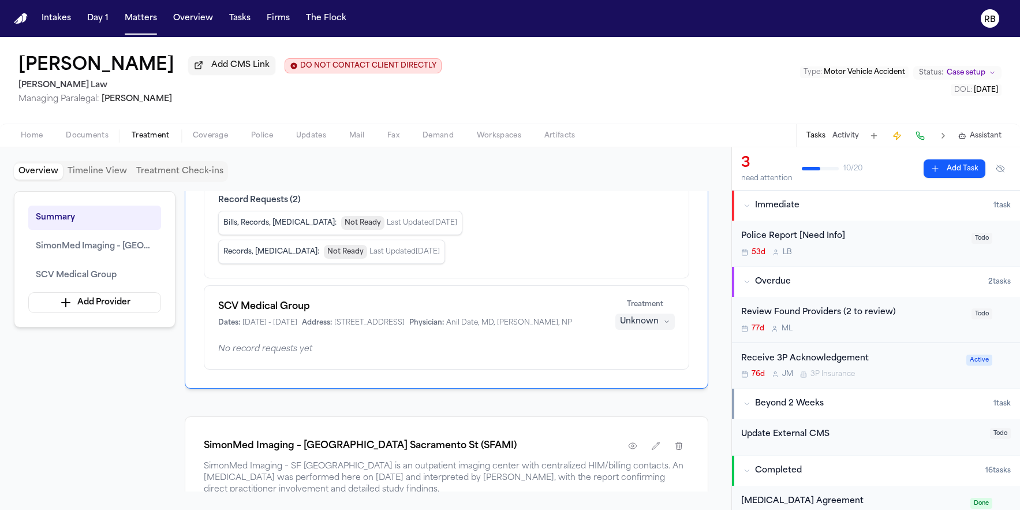
scroll to position [155, 0]
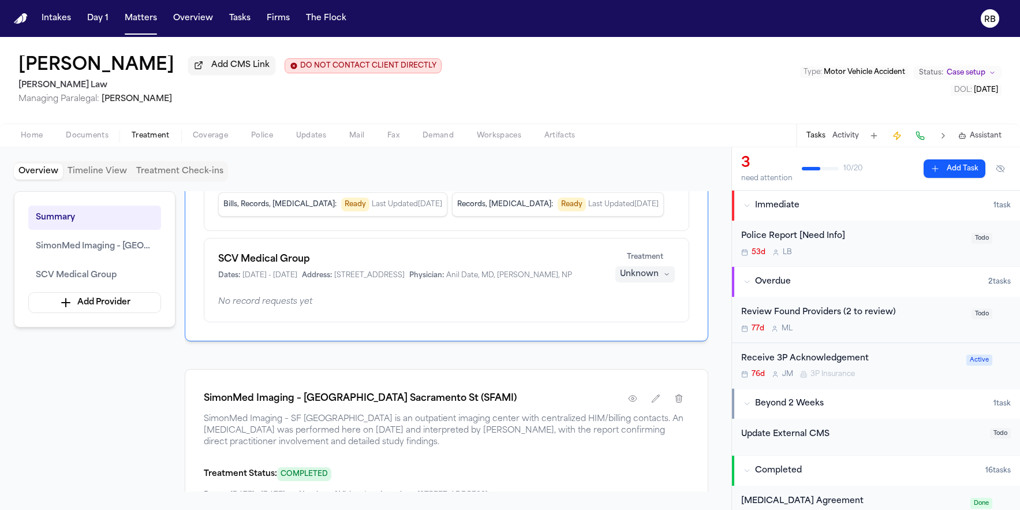
click at [654, 280] on div "Unknown" at bounding box center [639, 274] width 39 height 12
click at [657, 336] on button "Completed" at bounding box center [645, 331] width 92 height 21
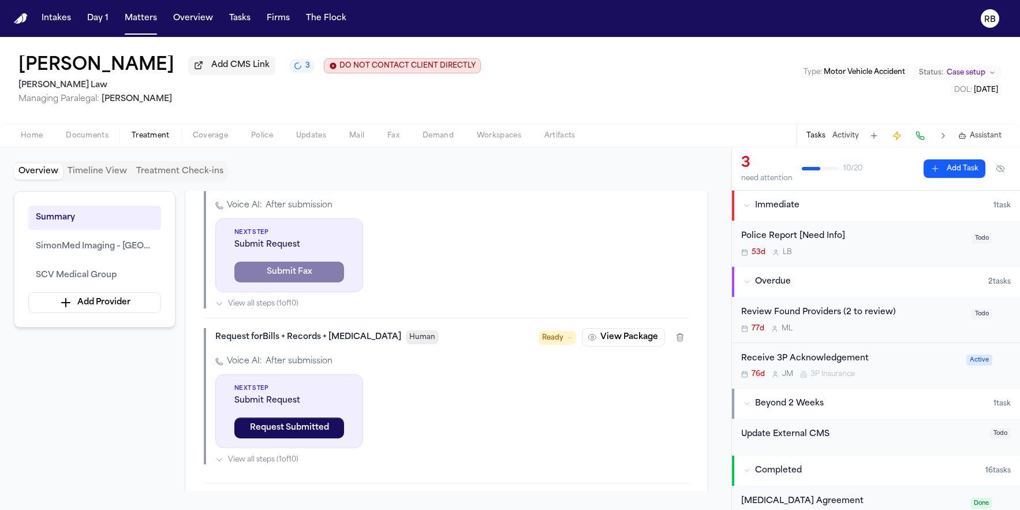
scroll to position [599, 0]
click at [924, 317] on div "Review Found Providers (2 to review)" at bounding box center [852, 312] width 223 height 13
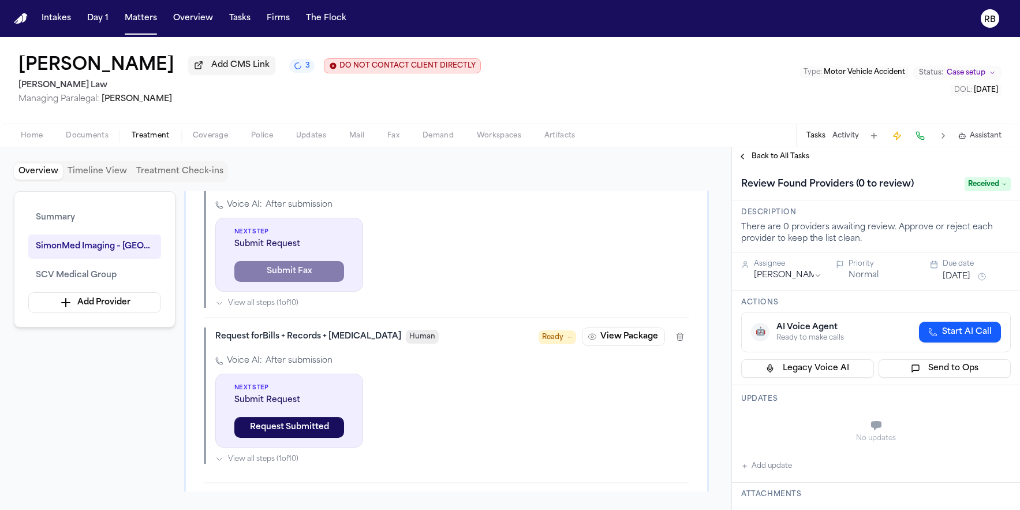
click at [776, 159] on span "Back to All Tasks" at bounding box center [781, 156] width 58 height 9
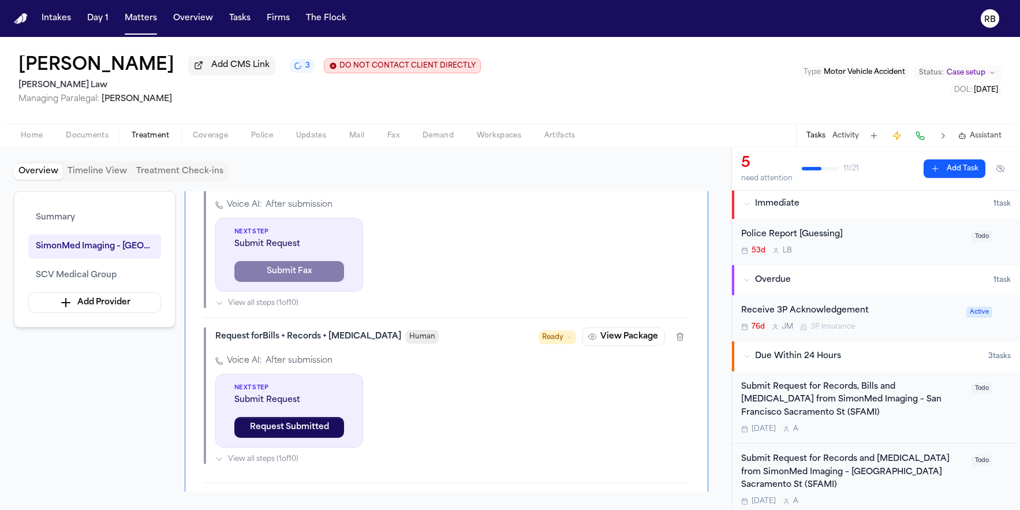
scroll to position [2, 0]
click at [969, 417] on div "Submit Request for Records, Bills and Radiology from SimonMed Imaging – San Fra…" at bounding box center [876, 406] width 270 height 53
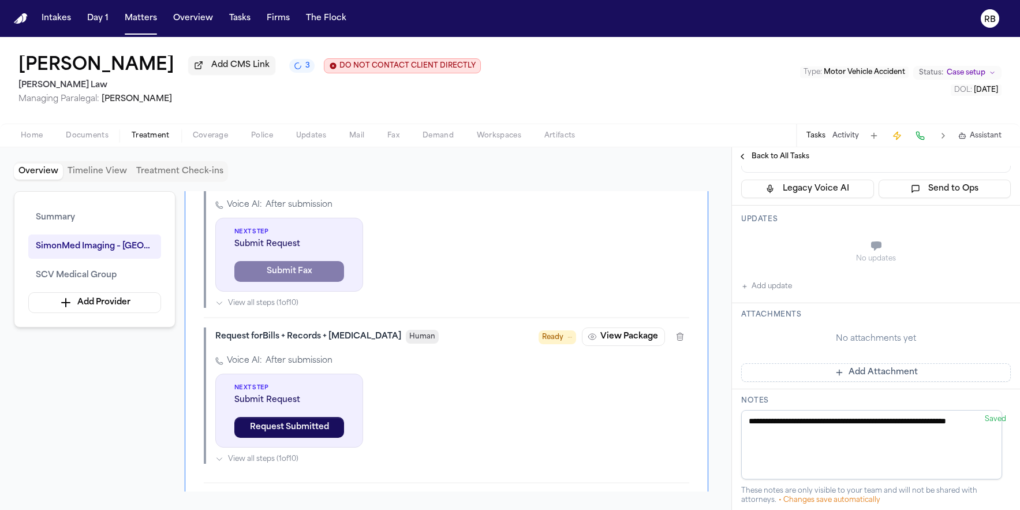
scroll to position [262, 0]
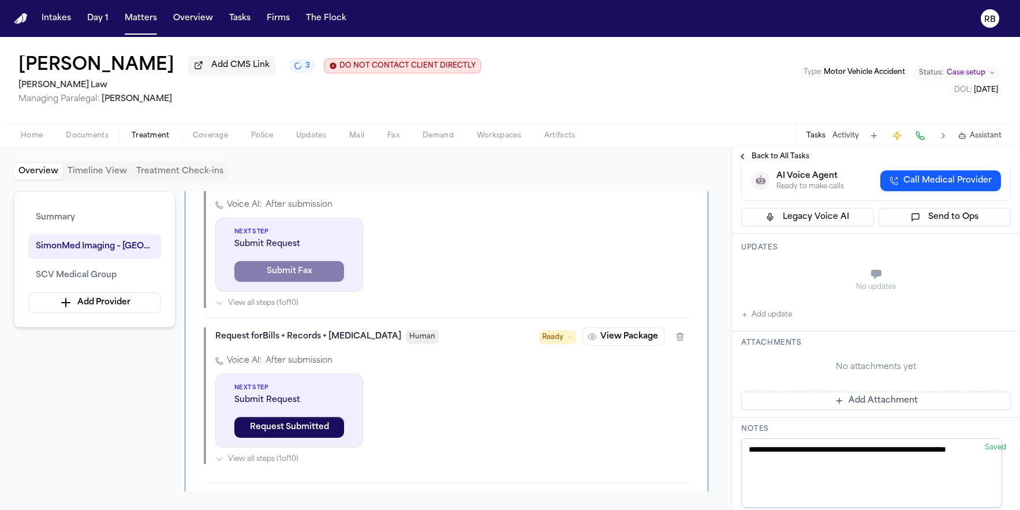
click at [786, 321] on button "Add update" at bounding box center [766, 315] width 51 height 14
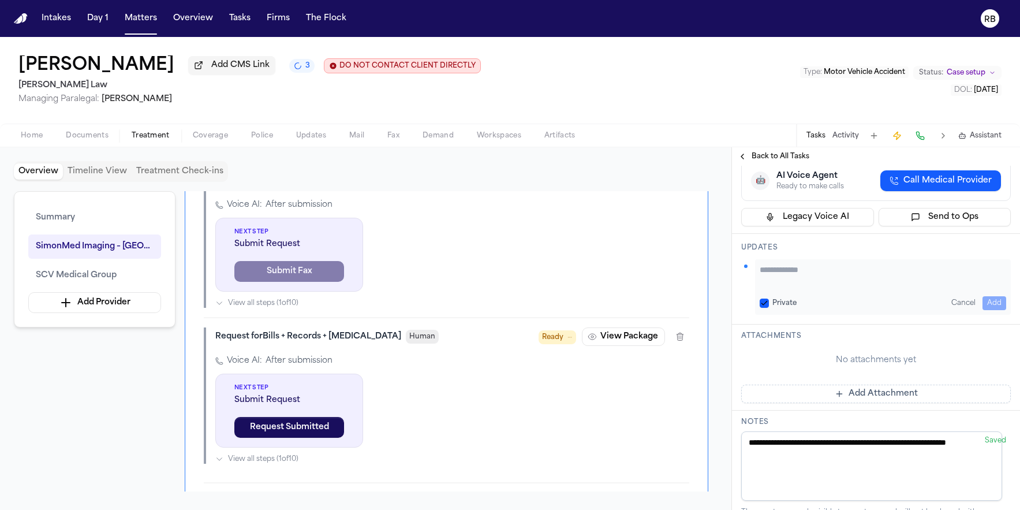
click at [837, 287] on textarea "Add your update" at bounding box center [883, 275] width 246 height 23
type textarea "**********"
click at [911, 315] on div "**********" at bounding box center [883, 286] width 256 height 55
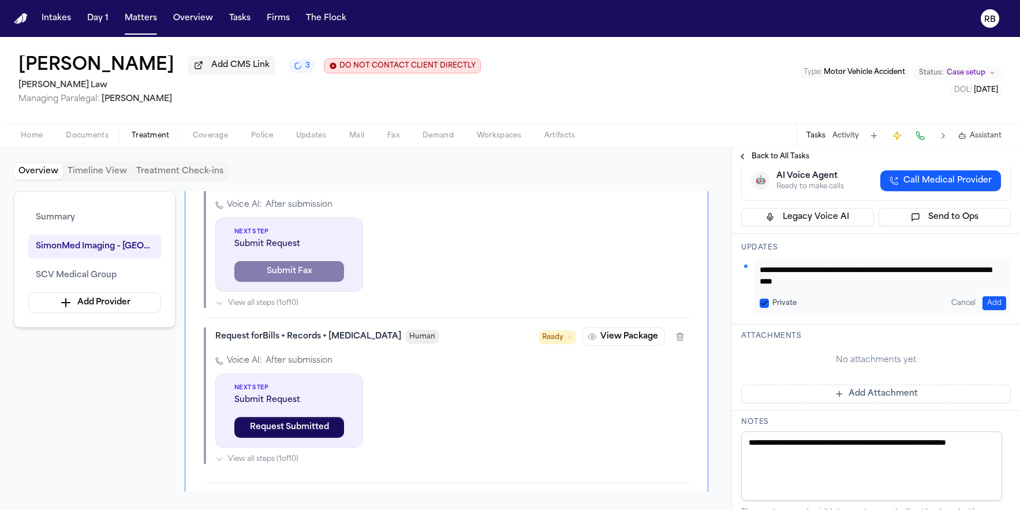
drag, startPoint x: 909, startPoint y: 325, endPoint x: 726, endPoint y: 316, distance: 183.2
click at [726, 316] on div "Overview Timeline View Treatment Check-ins Summary SimonMed Imaging – San Franc…" at bounding box center [510, 328] width 1020 height 362
click at [982, 310] on button "Add" at bounding box center [994, 303] width 24 height 14
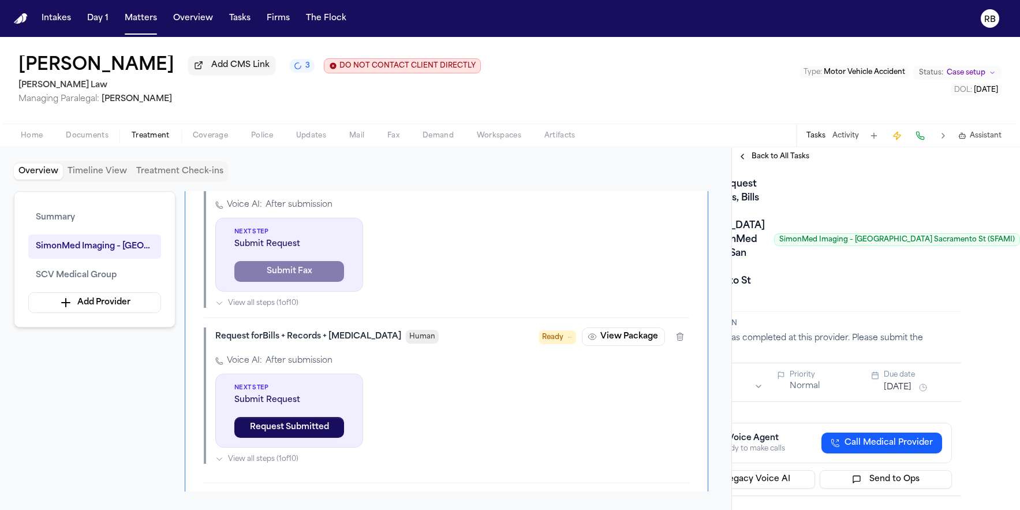
scroll to position [0, 65]
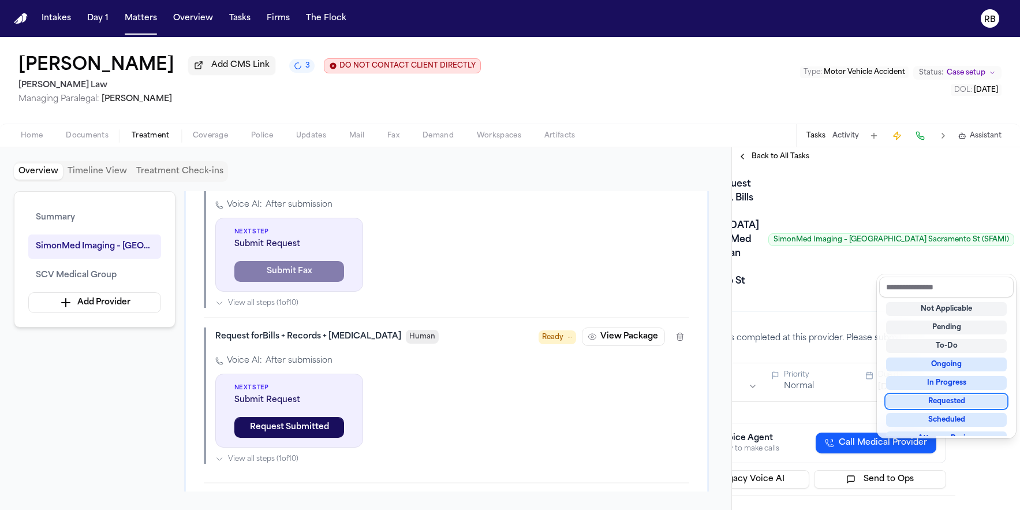
click at [970, 398] on div "Requested" at bounding box center [946, 401] width 121 height 14
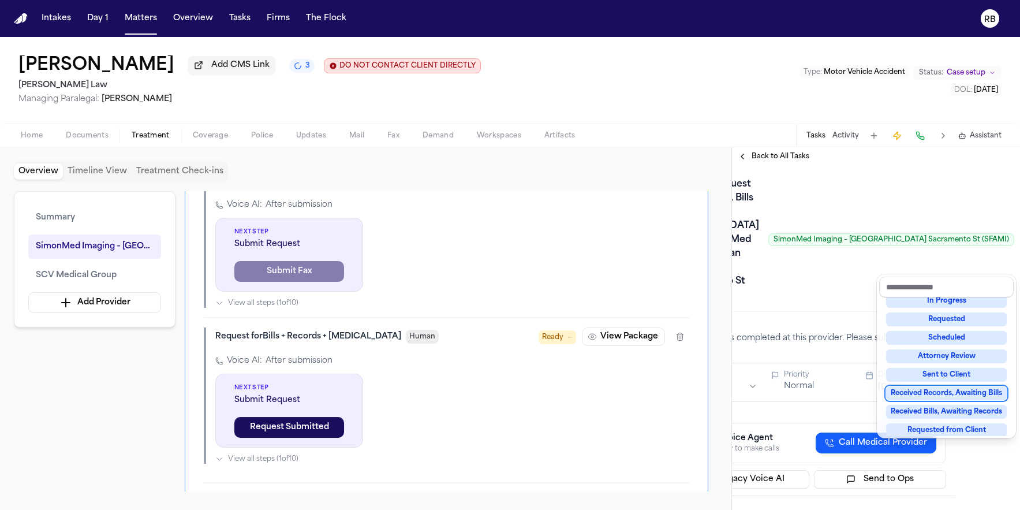
scroll to position [95, 0]
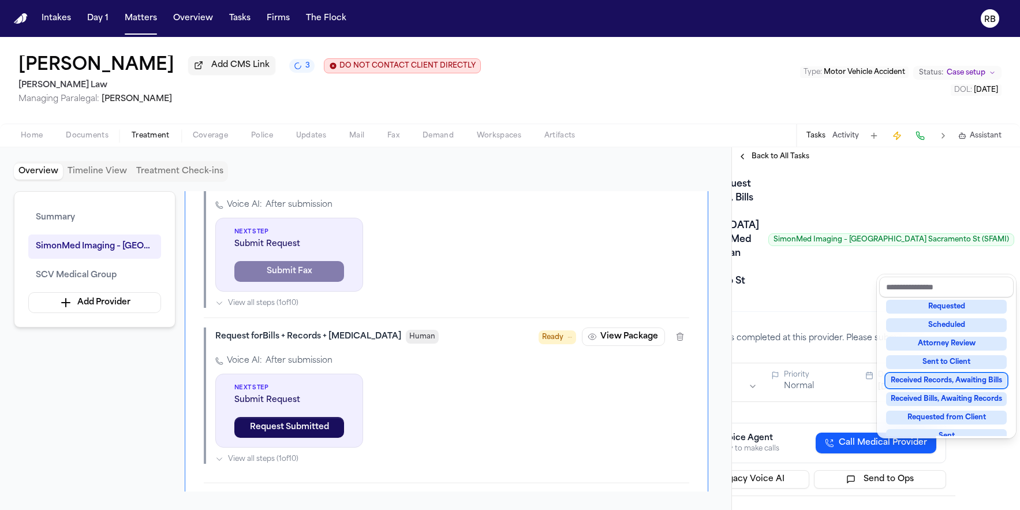
click at [985, 376] on div "Received Records, Awaiting Bills" at bounding box center [946, 380] width 121 height 14
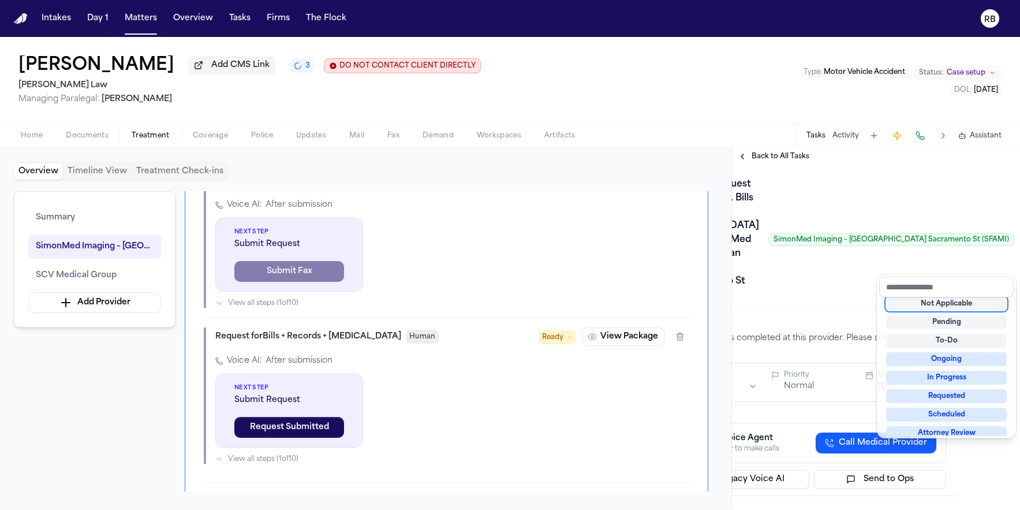
scroll to position [5, 0]
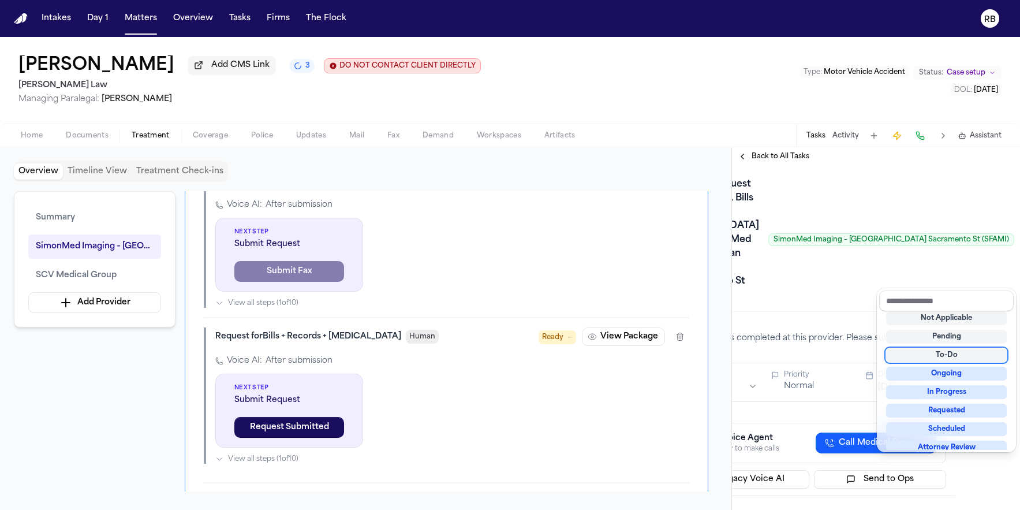
click at [835, 304] on div "Submit Request for Records, Bills and Radiology from SimonMed Imaging – San Fra…" at bounding box center [811, 239] width 270 height 129
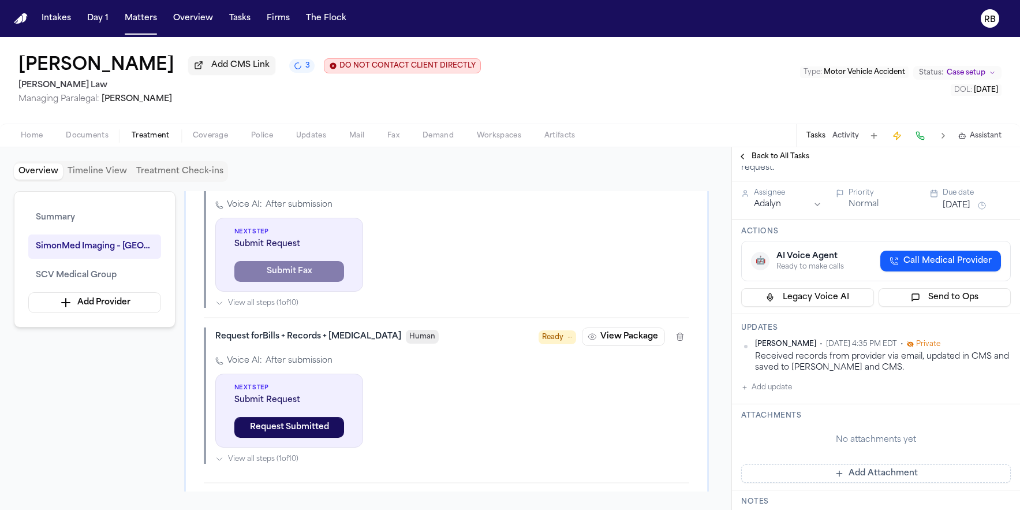
scroll to position [191, 0]
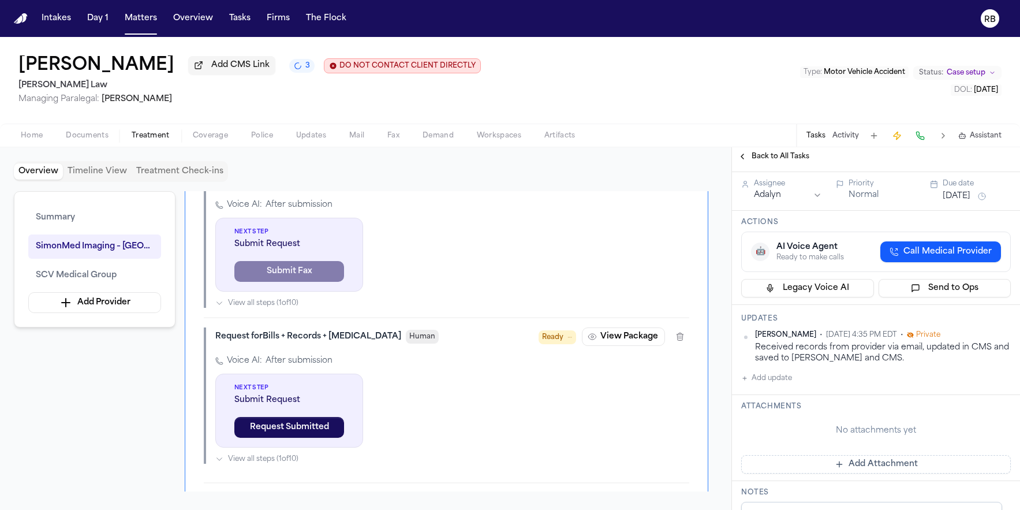
click at [788, 385] on button "Add update" at bounding box center [766, 378] width 51 height 14
click at [824, 399] on textarea "Add your update" at bounding box center [883, 387] width 246 height 23
type textarea "*"
click at [836, 272] on div "🤖 AI Voice Agent Ready to make calls Call Medical Provider" at bounding box center [876, 251] width 270 height 40
click at [861, 399] on textarea "Add your update" at bounding box center [879, 387] width 238 height 23
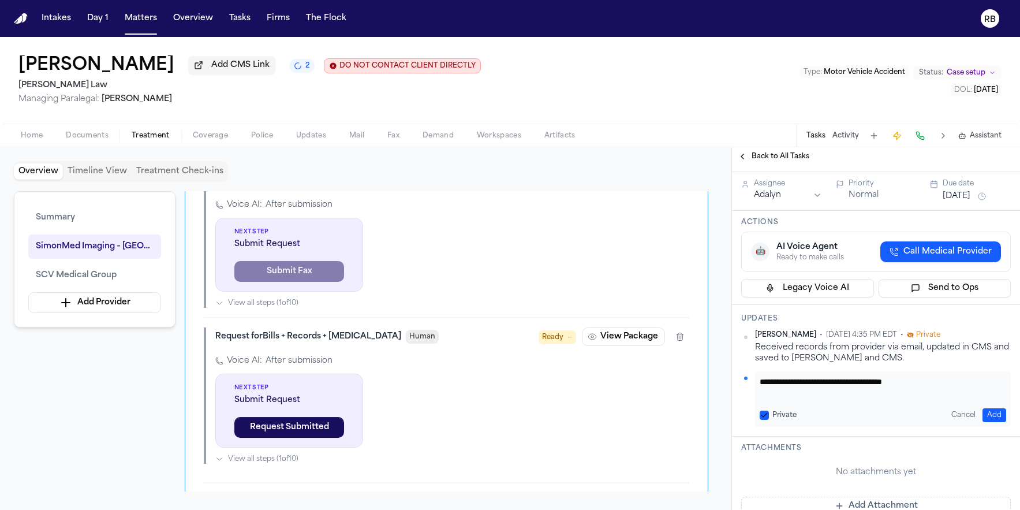
type textarea "**********"
click at [983, 422] on button "Add" at bounding box center [994, 415] width 24 height 14
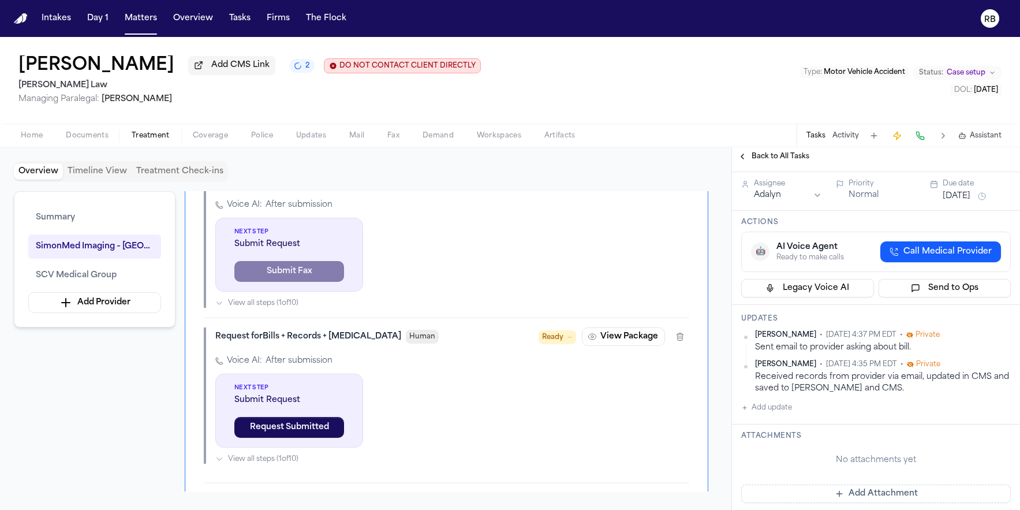
click at [970, 202] on button "[DATE]" at bounding box center [957, 196] width 28 height 12
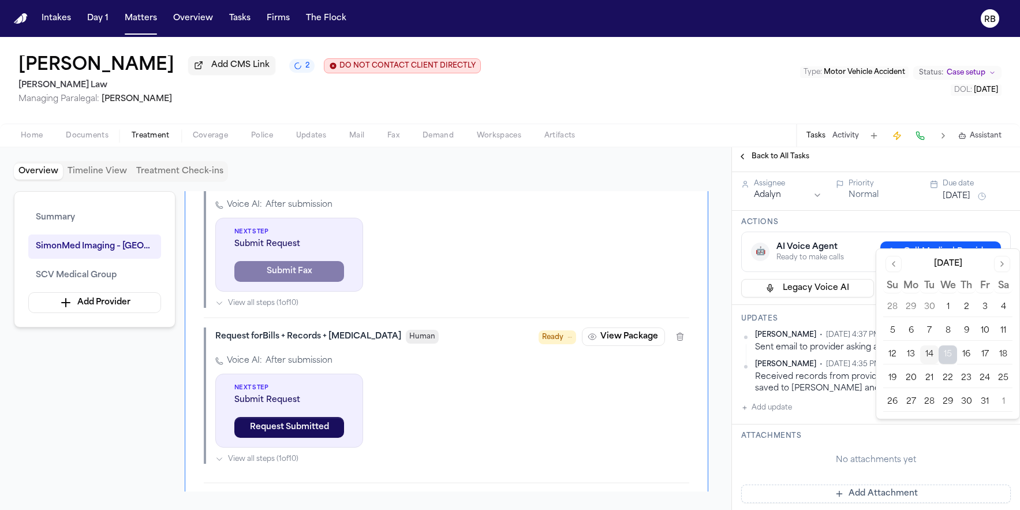
click at [986, 355] on button "17" at bounding box center [984, 354] width 18 height 18
click at [842, 257] on div "Actions 🤖 AI Voice Agent Ready to make calls Call Medical Provider Legacy Voice…" at bounding box center [876, 258] width 288 height 94
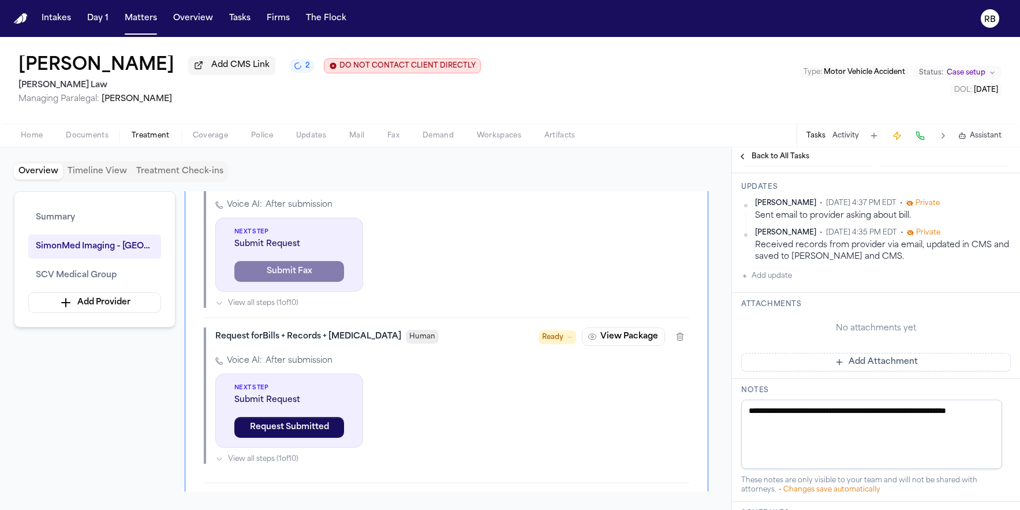
scroll to position [0, 0]
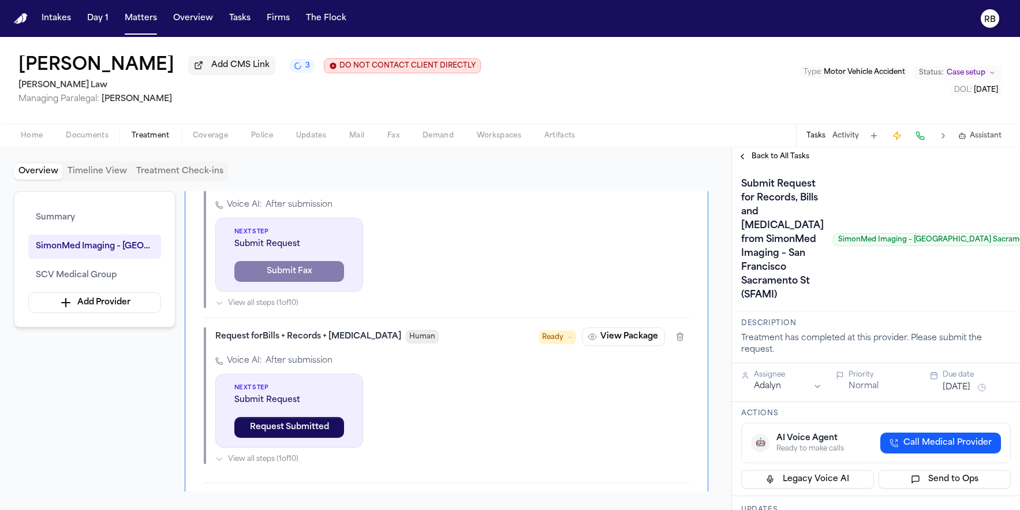
click at [792, 160] on span "Back to All Tasks" at bounding box center [781, 156] width 58 height 9
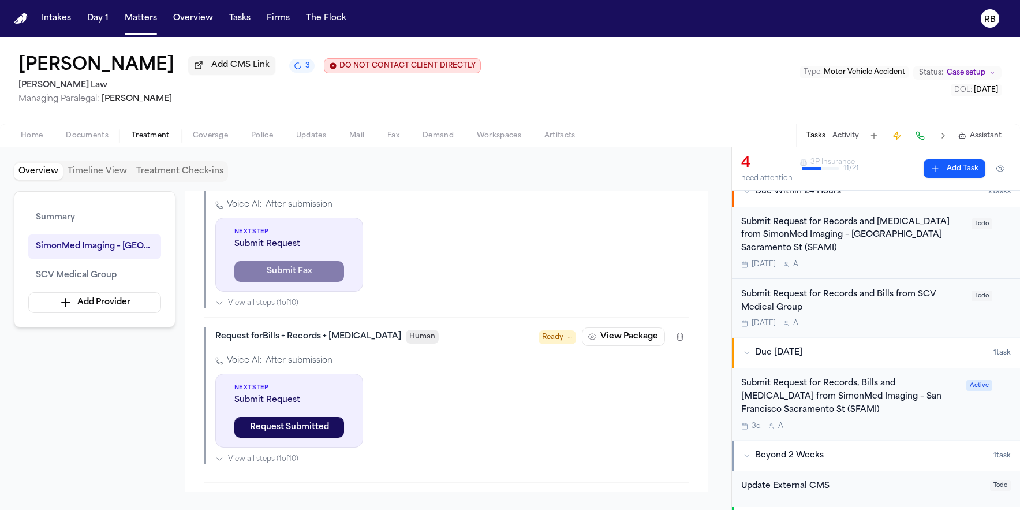
scroll to position [186, 0]
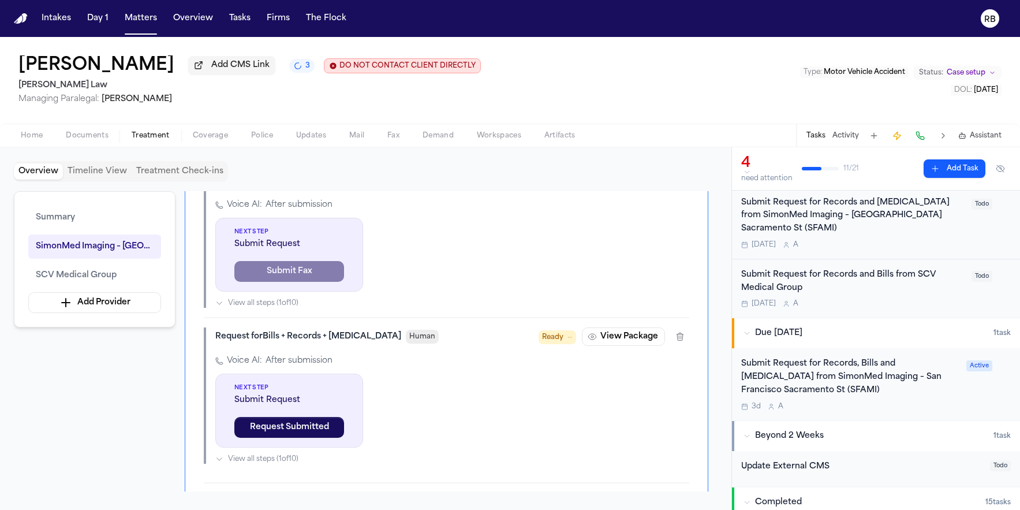
click at [934, 297] on div "Submit Request for Records and Bills from SCV Medical Group Tomorrow A" at bounding box center [852, 288] width 223 height 40
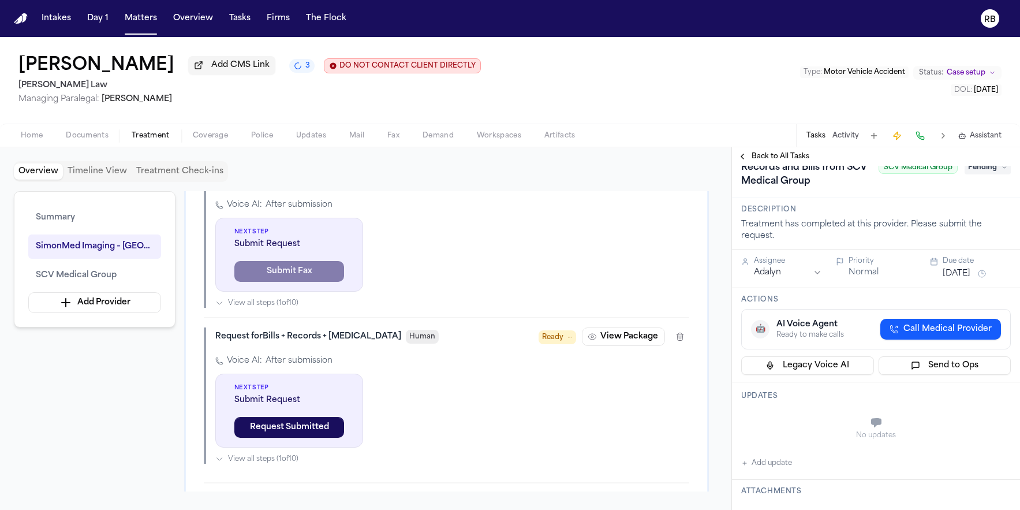
scroll to position [55, 0]
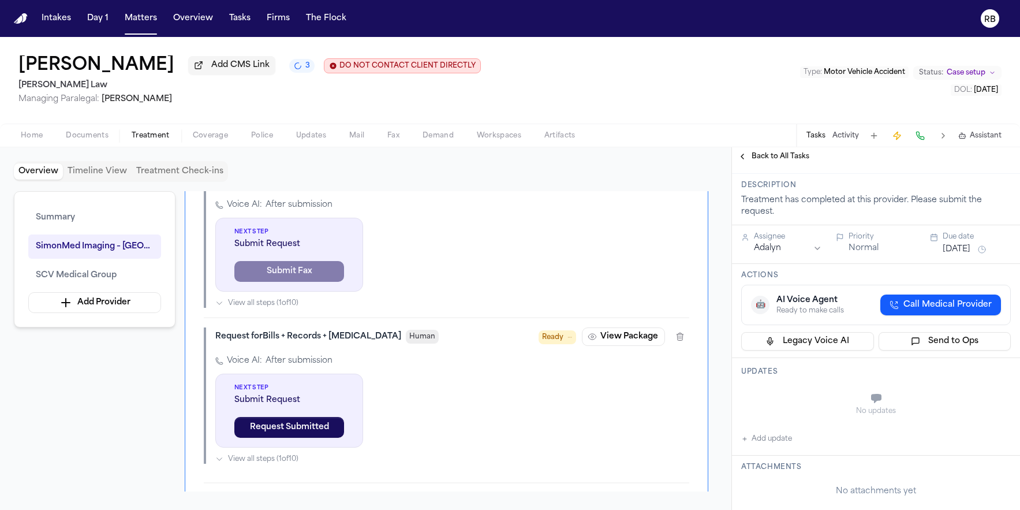
click at [790, 438] on button "Add update" at bounding box center [766, 439] width 51 height 14
click at [846, 391] on textarea "Add your update" at bounding box center [883, 399] width 246 height 23
paste textarea "**********"
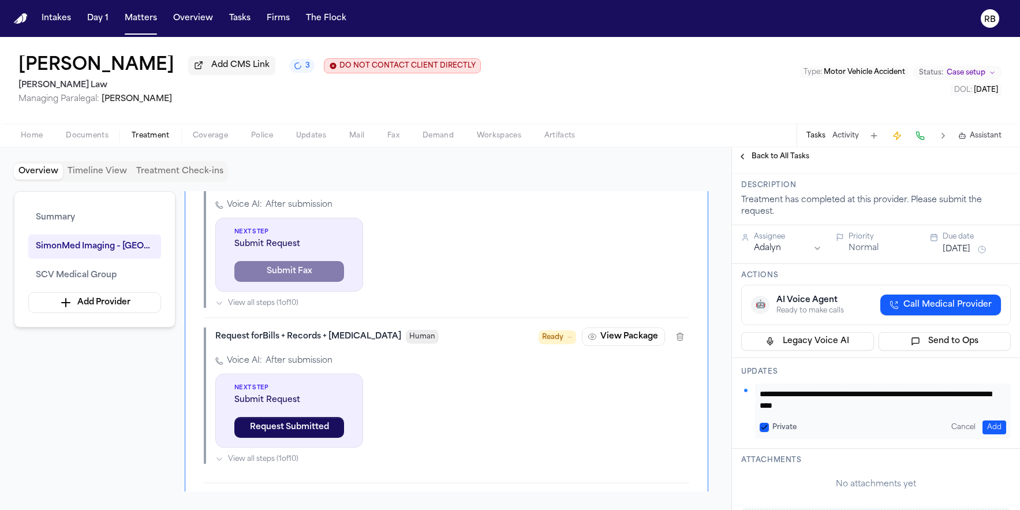
scroll to position [0, 0]
drag, startPoint x: 832, startPoint y: 395, endPoint x: 802, endPoint y: 395, distance: 29.4
click at [801, 396] on textarea "**********" at bounding box center [879, 399] width 238 height 23
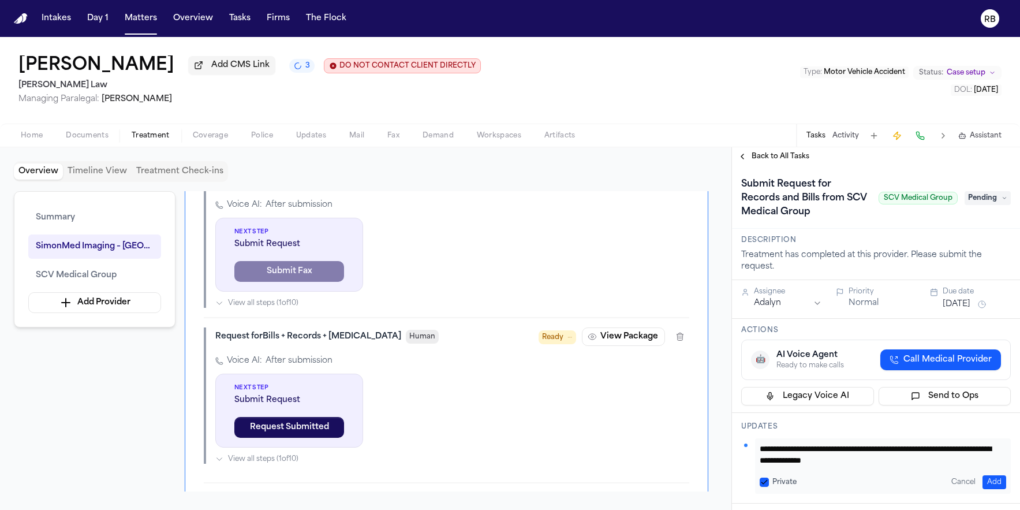
type textarea "**********"
click at [978, 204] on span "Pending" at bounding box center [987, 198] width 46 height 14
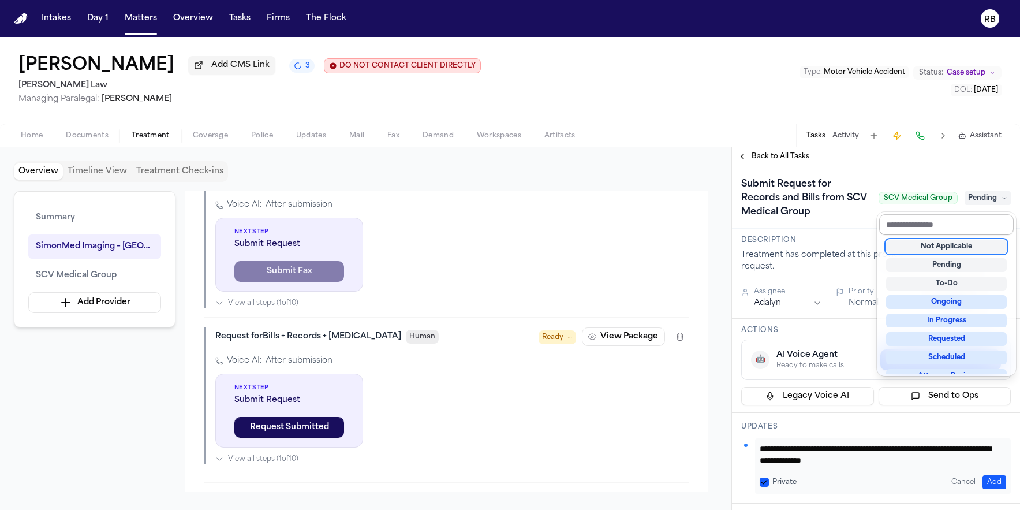
click at [971, 223] on input "text" at bounding box center [946, 224] width 134 height 21
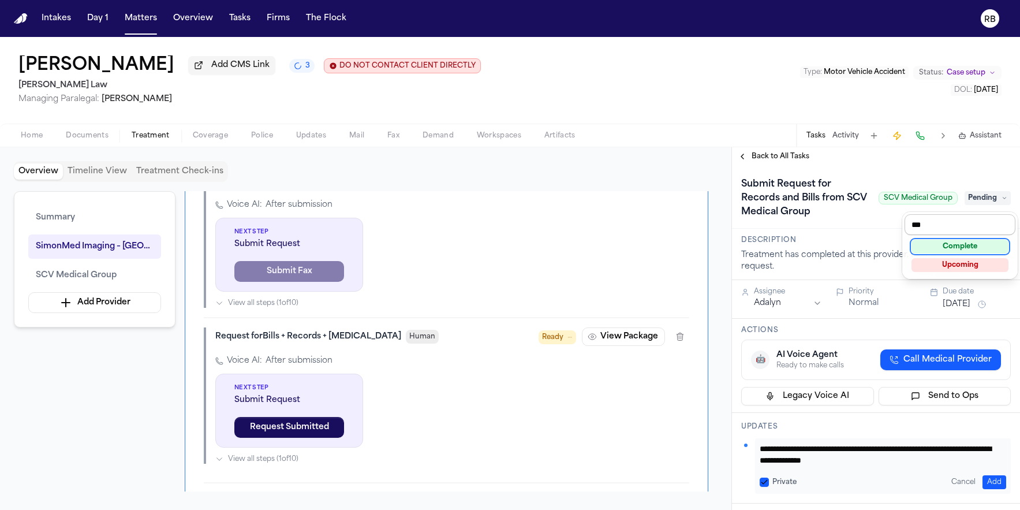
type input "****"
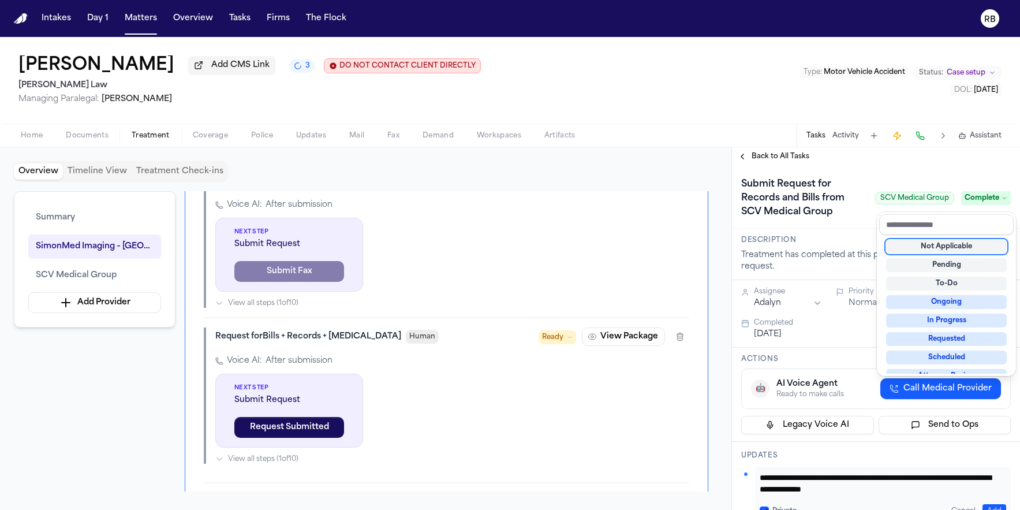
click at [846, 221] on div "Submit Request for Records and Bills from SCV Medical Group SCV Medical Group C…" at bounding box center [876, 198] width 270 height 46
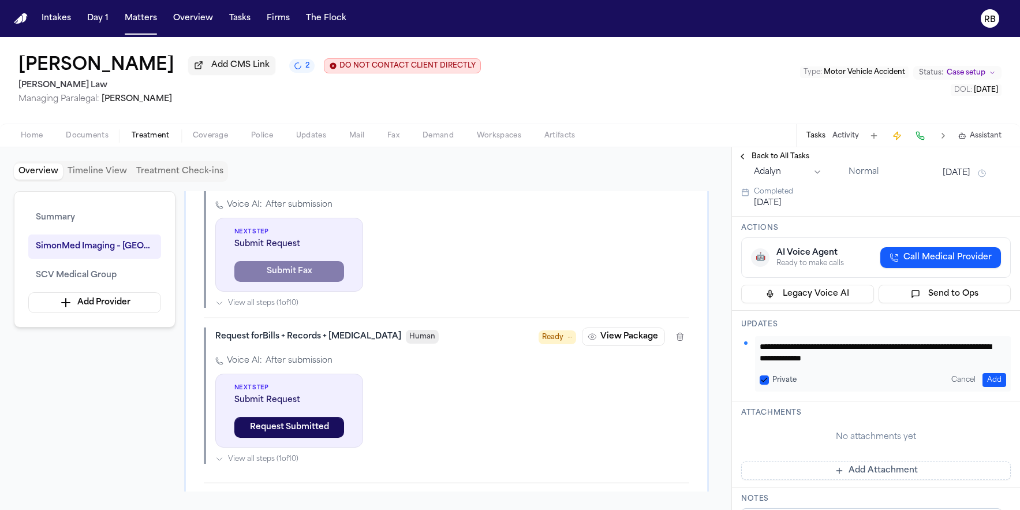
scroll to position [162, 0]
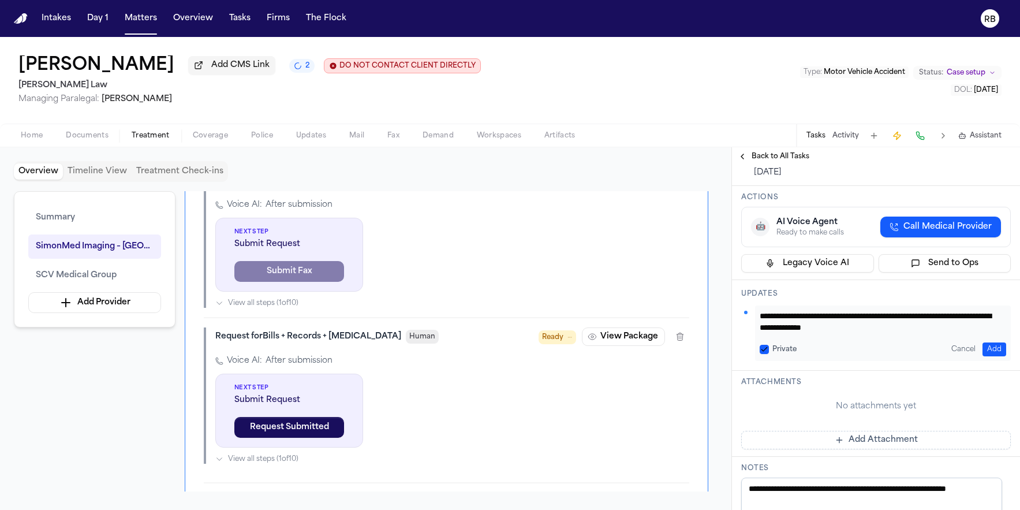
click at [986, 344] on button "Add" at bounding box center [994, 349] width 24 height 14
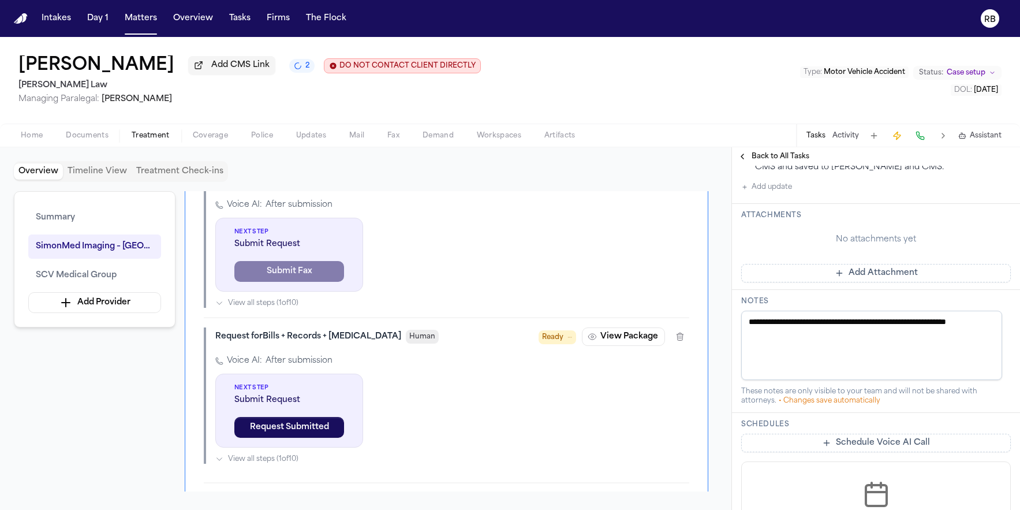
scroll to position [330, 0]
click at [794, 159] on span "Back to All Tasks" at bounding box center [781, 156] width 58 height 9
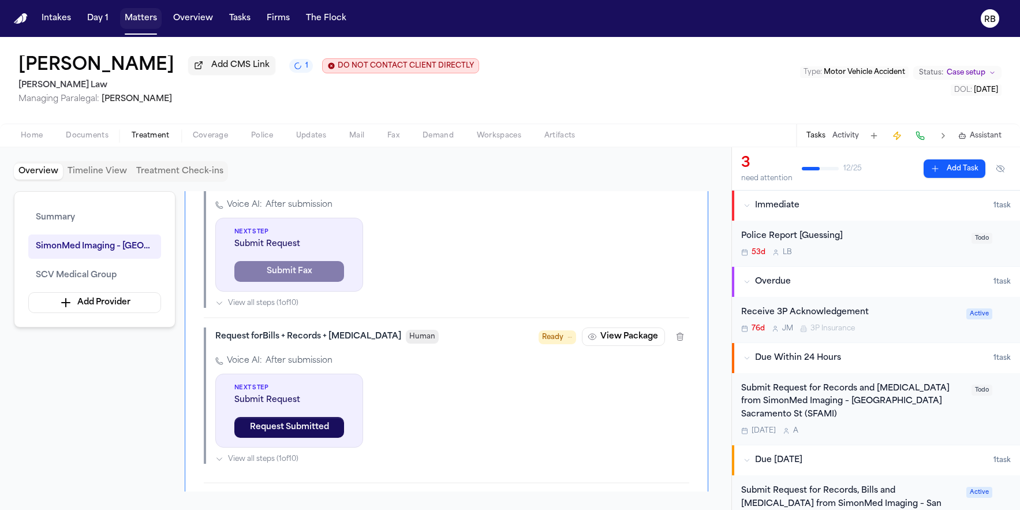
click at [145, 15] on button "Matters" at bounding box center [141, 18] width 42 height 21
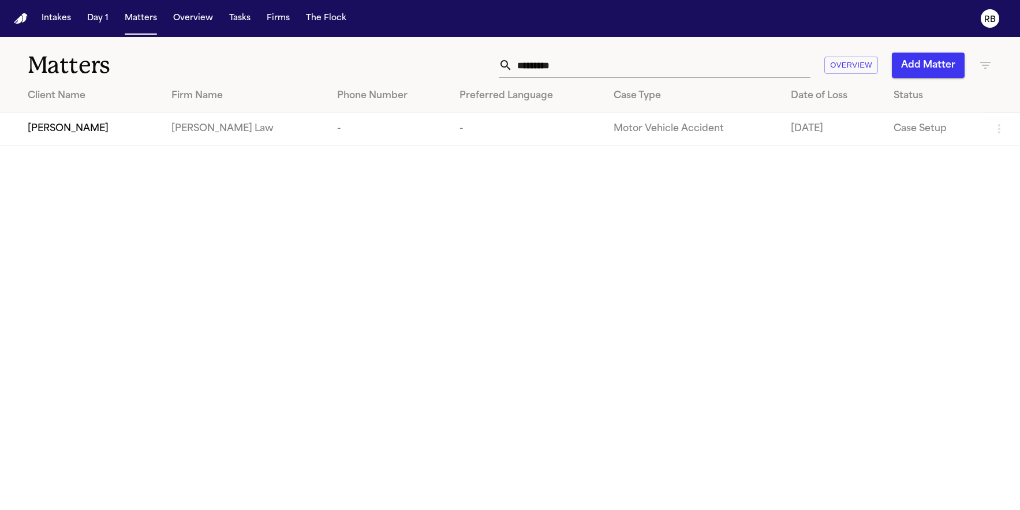
click at [608, 71] on input "*********" at bounding box center [662, 65] width 298 height 25
drag, startPoint x: 604, startPoint y: 69, endPoint x: 480, endPoint y: 72, distance: 124.1
click at [480, 72] on div "********* Overview Add Matter" at bounding box center [648, 65] width 687 height 25
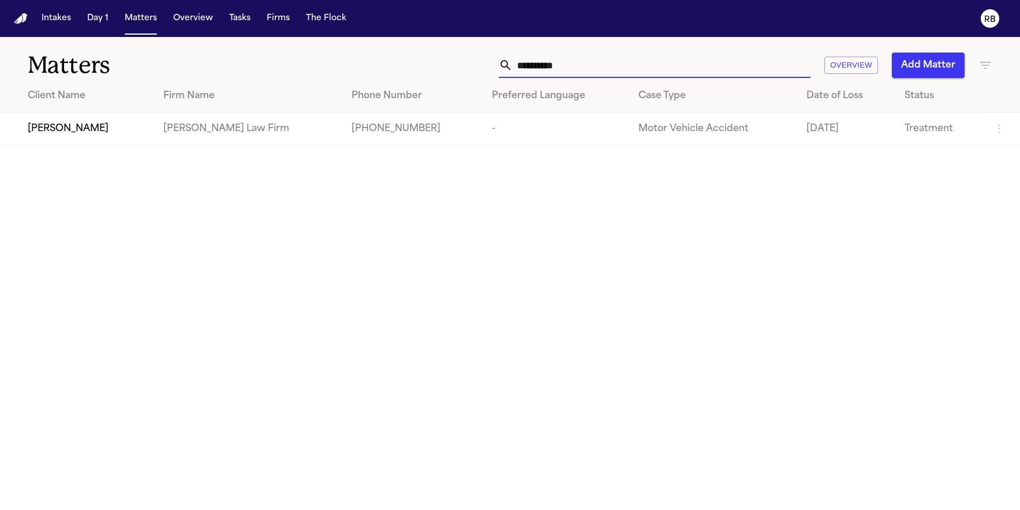
type input "**********"
click at [154, 122] on td "[PERSON_NAME]" at bounding box center [77, 129] width 154 height 33
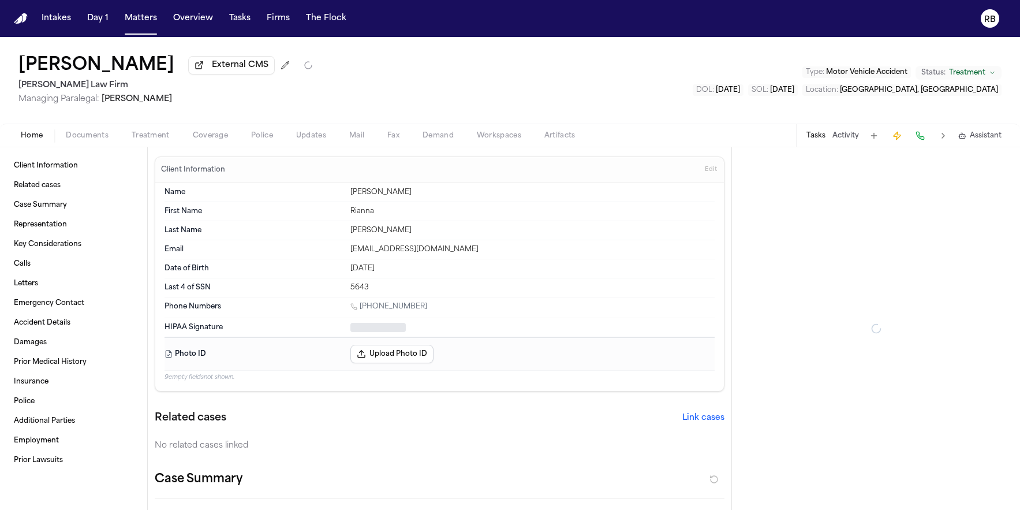
type textarea "*"
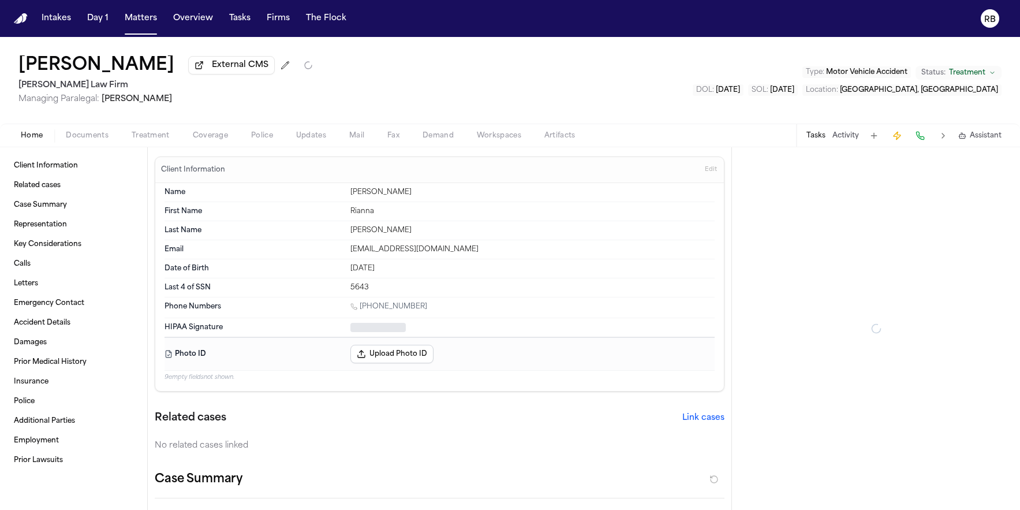
type textarea "*"
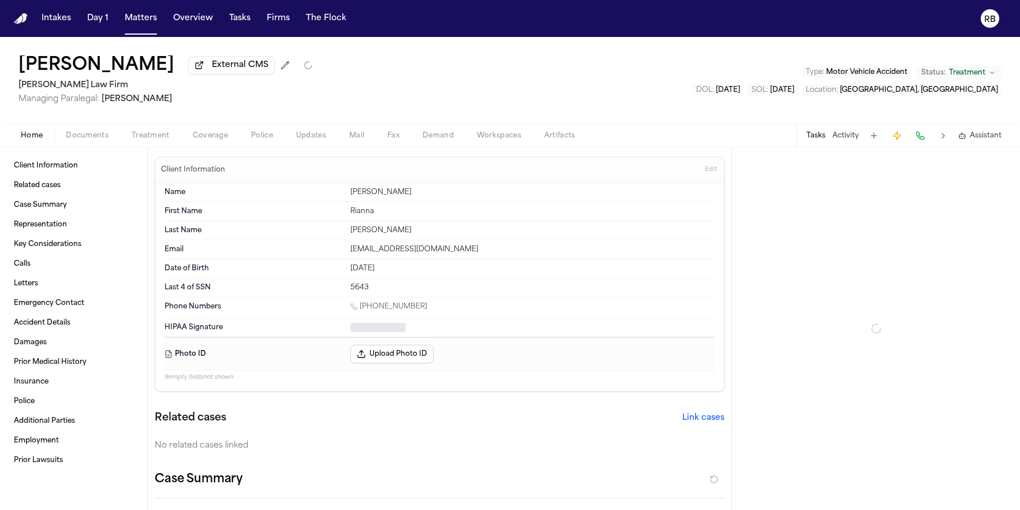
type textarea "*"
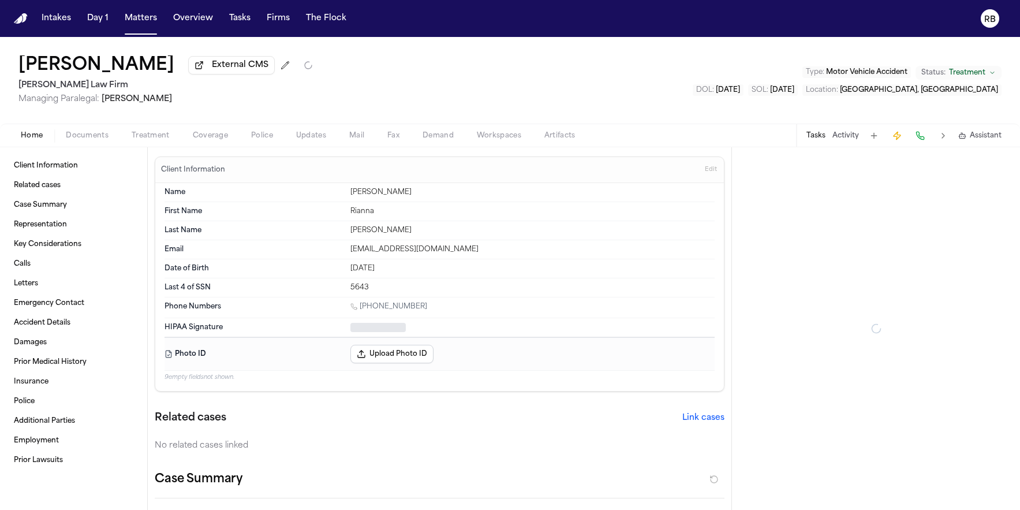
type textarea "*"
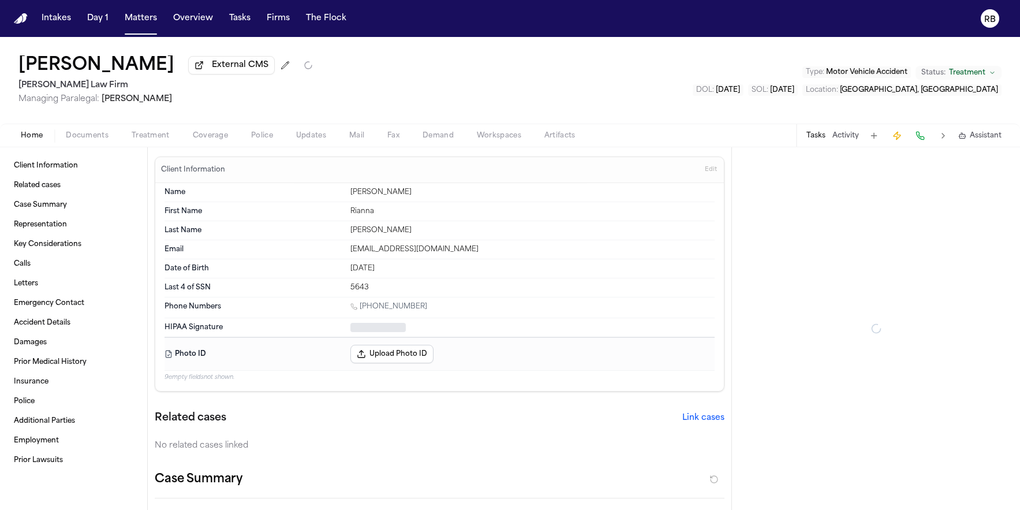
type textarea "*"
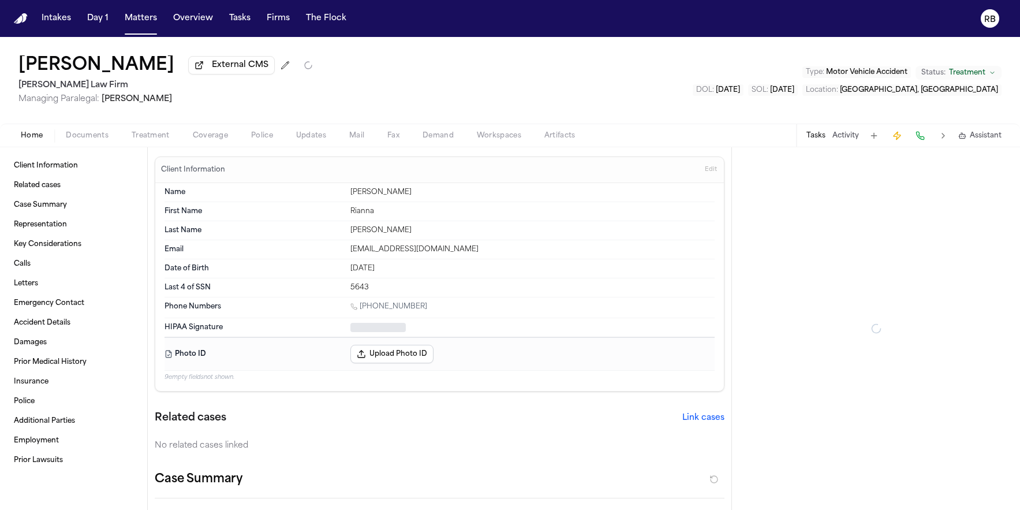
type textarea "*"
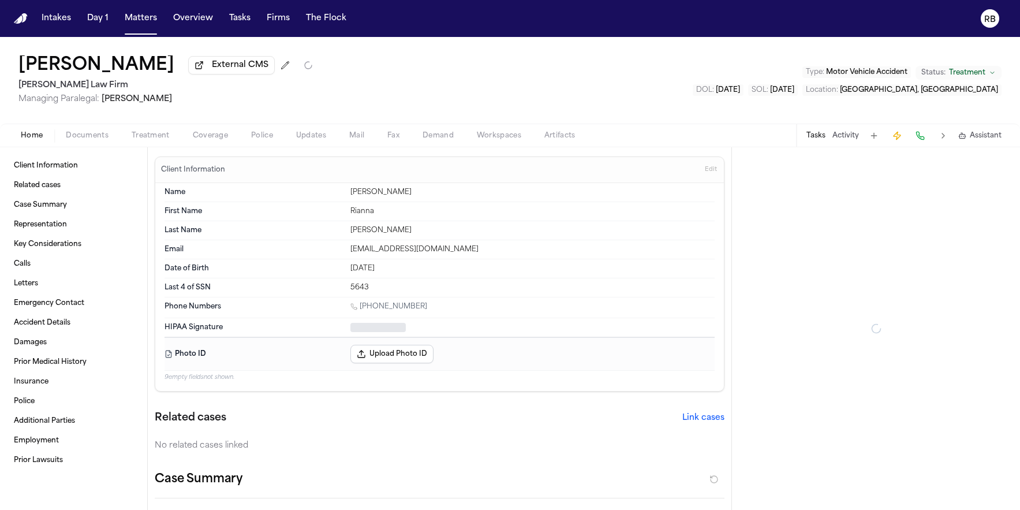
type textarea "*"
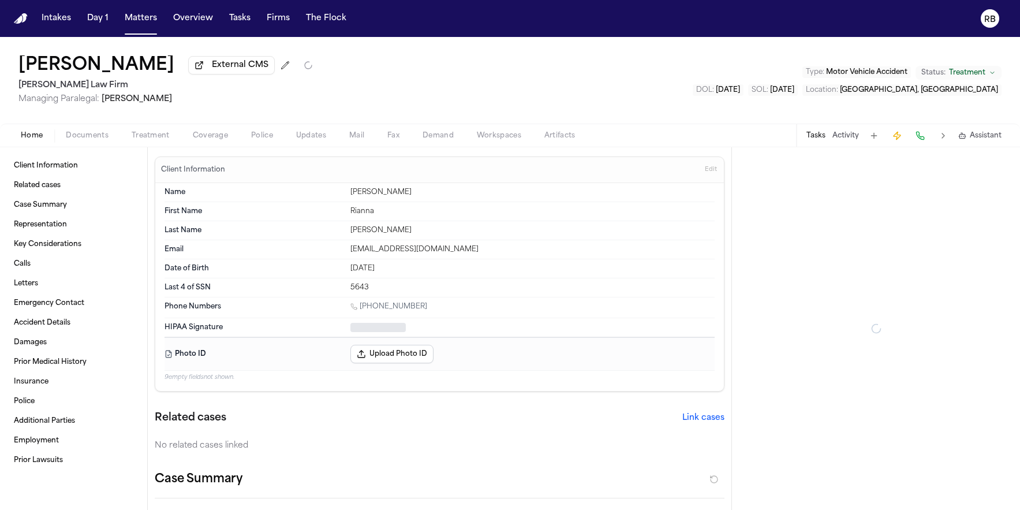
type textarea "*"
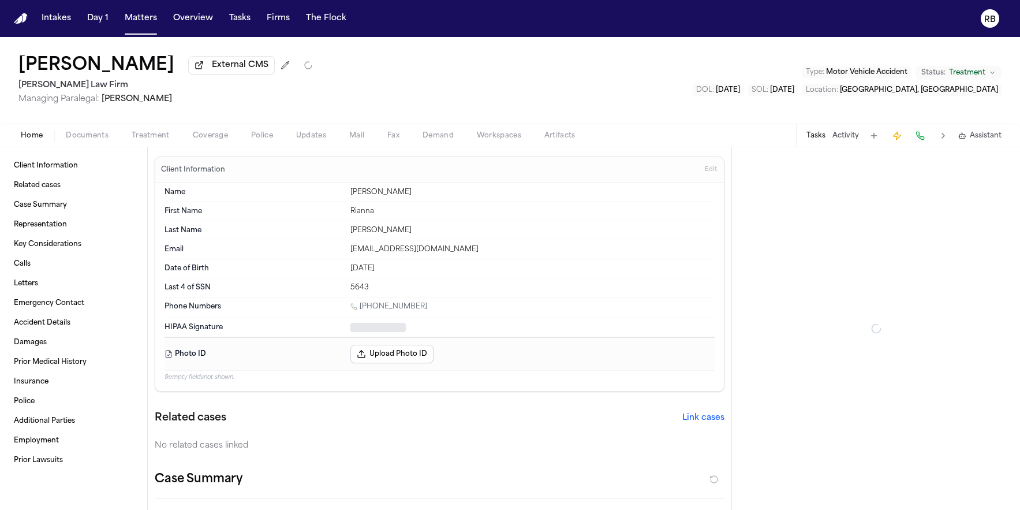
type textarea "*"
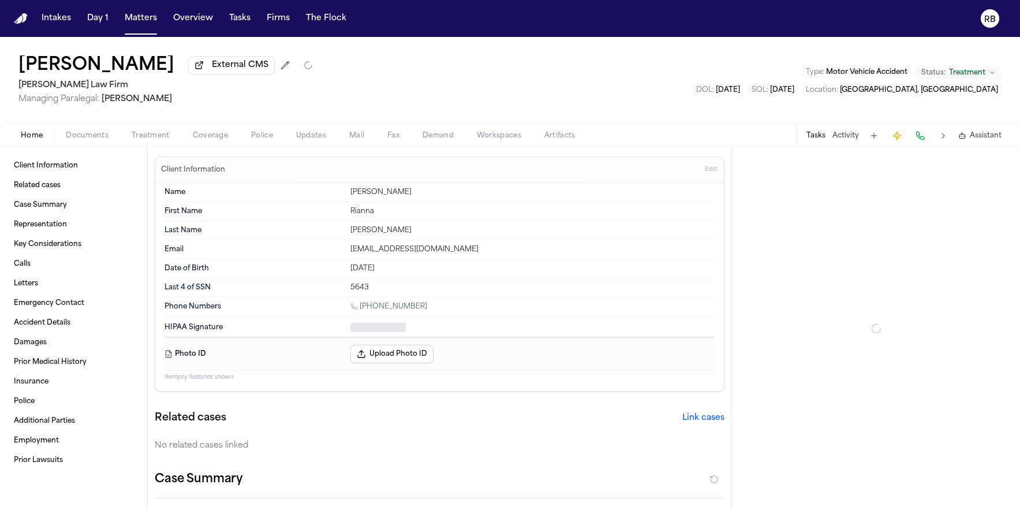
type textarea "*"
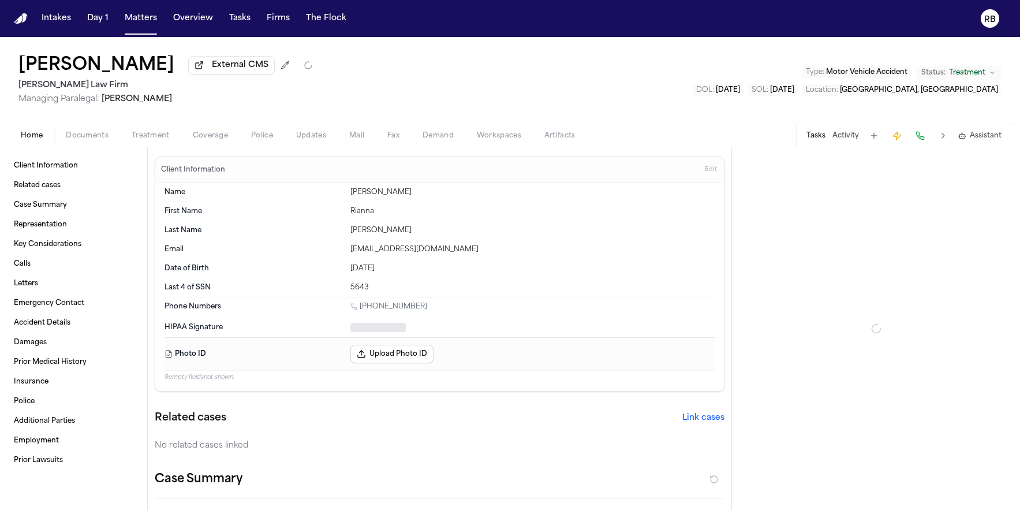
type textarea "*"
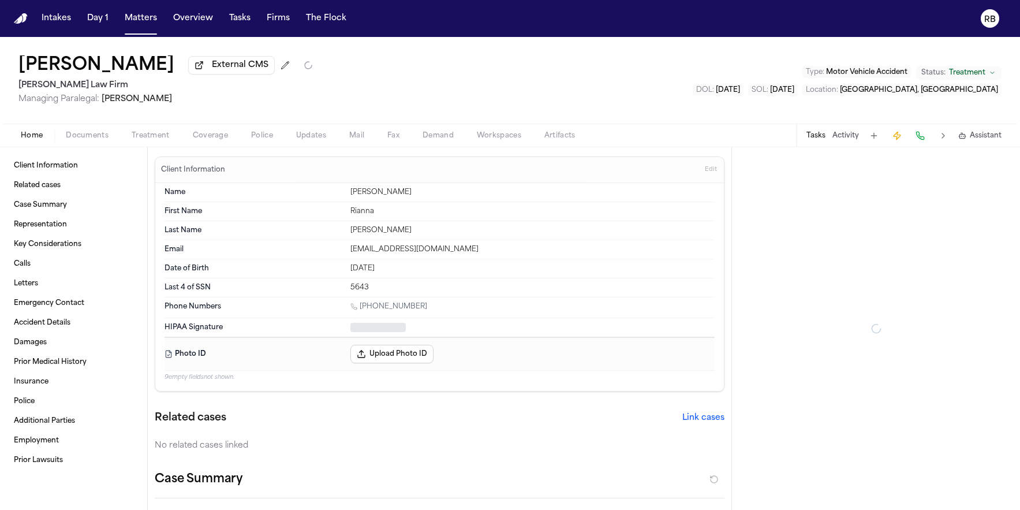
type textarea "*"
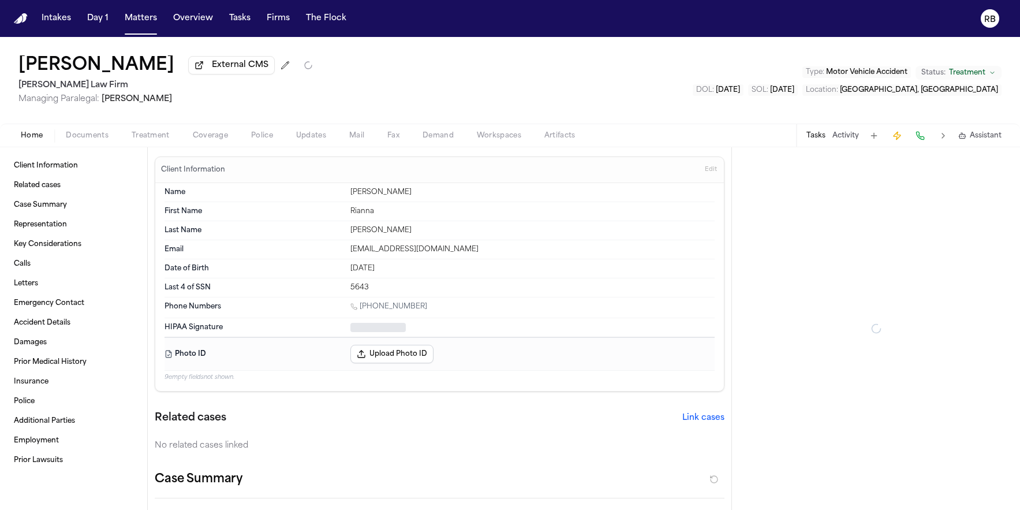
type textarea "*"
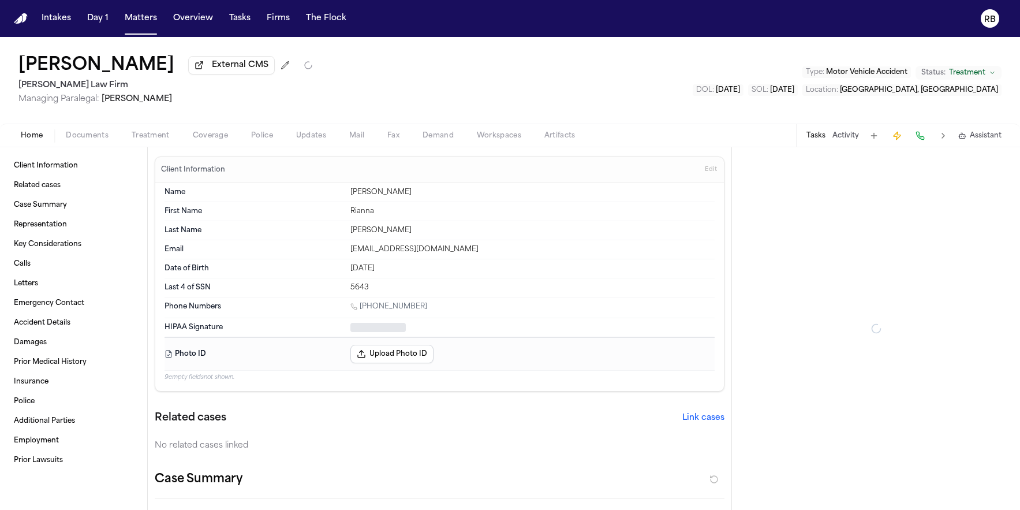
type textarea "*"
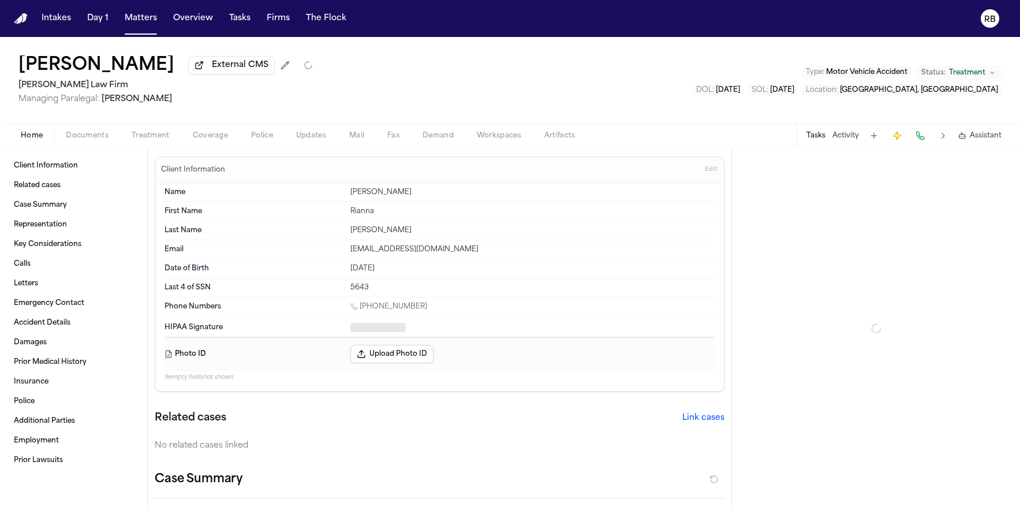
type textarea "*"
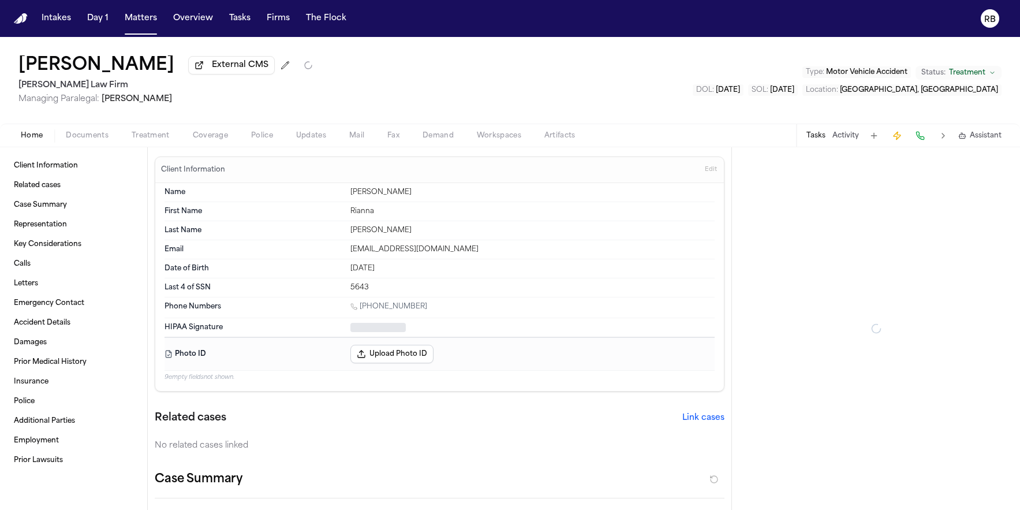
type textarea "*"
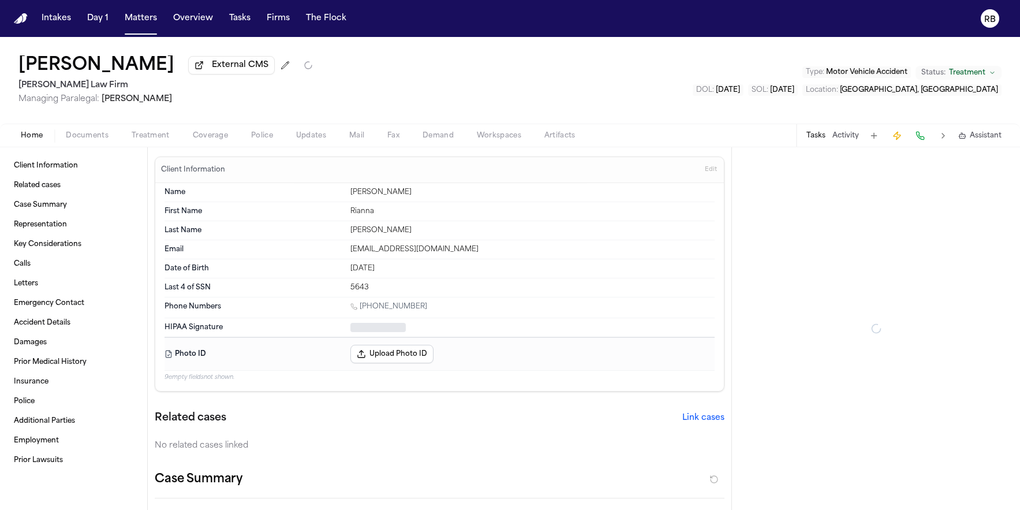
type textarea "*"
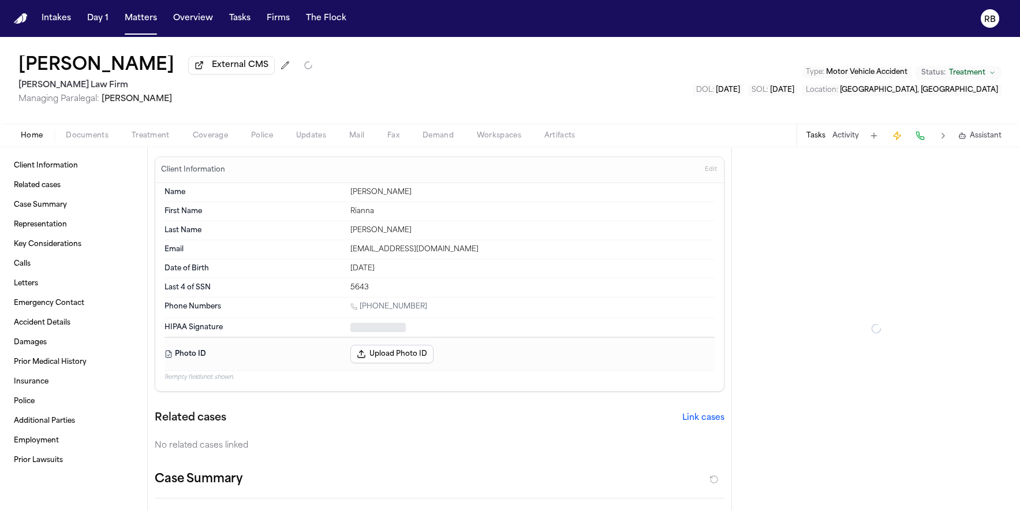
type textarea "*"
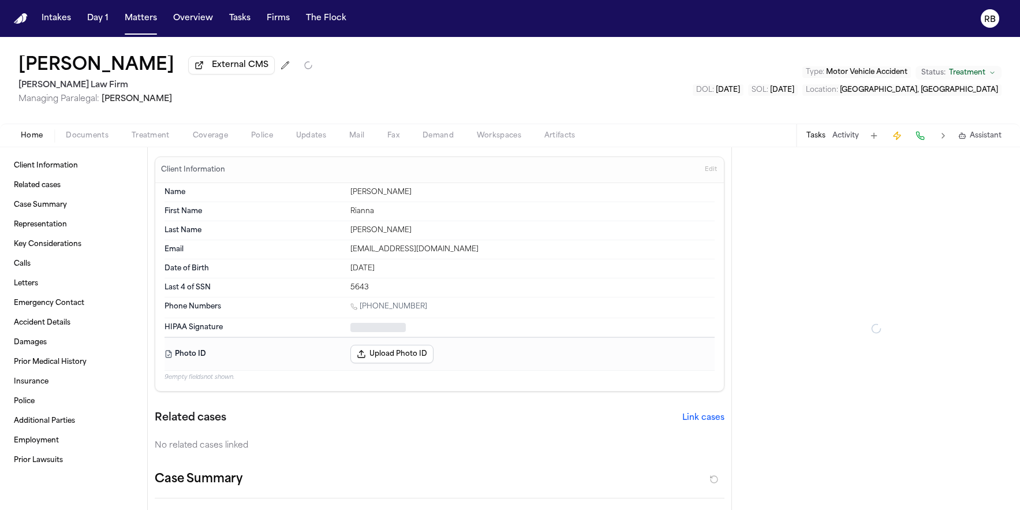
type textarea "*"
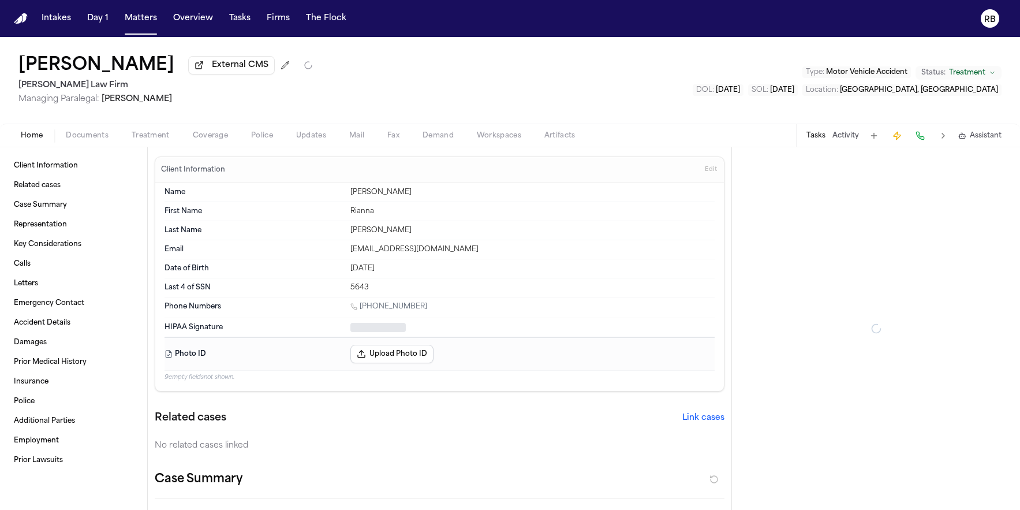
type textarea "*"
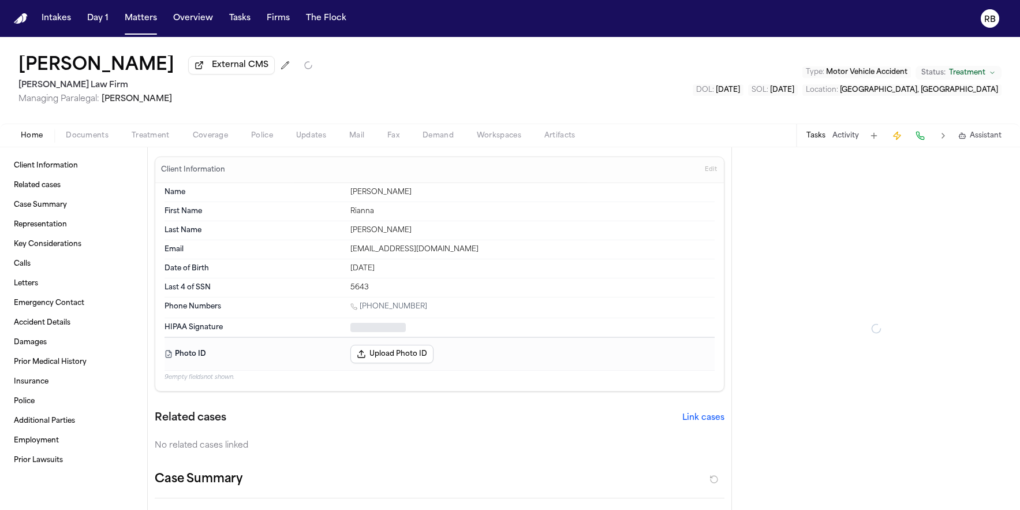
type textarea "*"
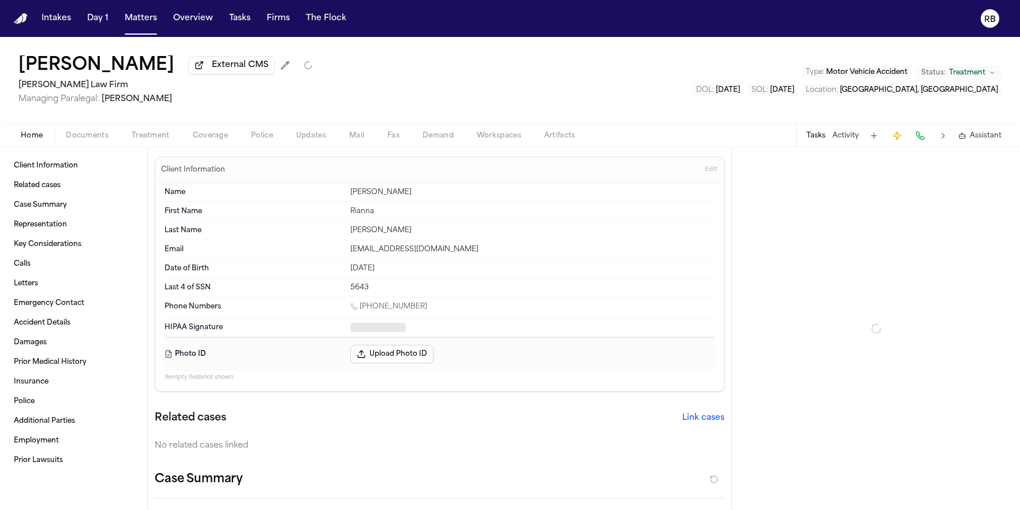
type textarea "*"
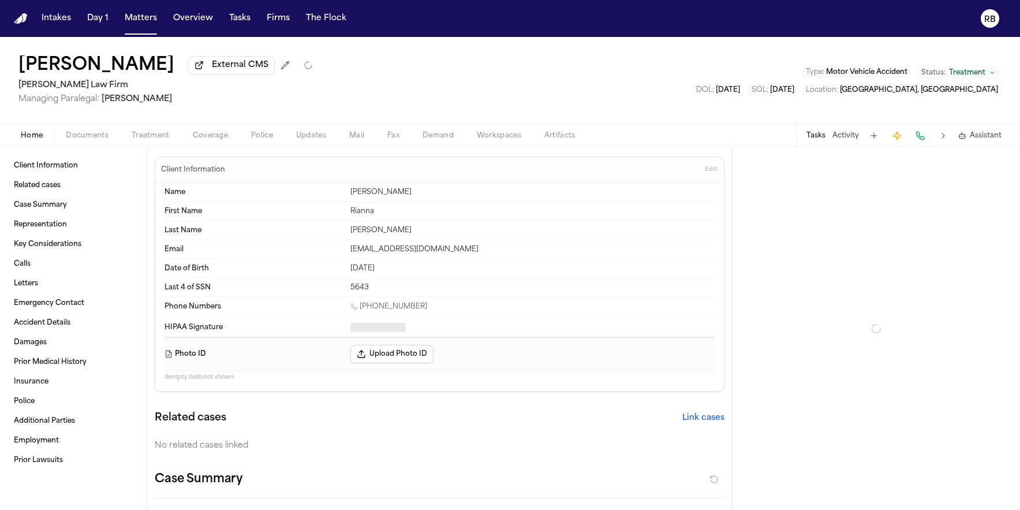
type textarea "*"
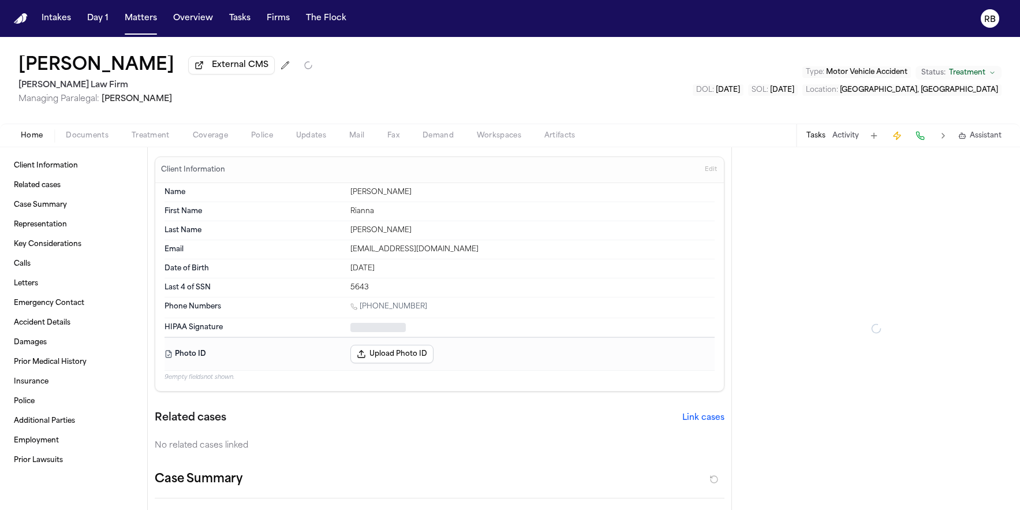
type textarea "*"
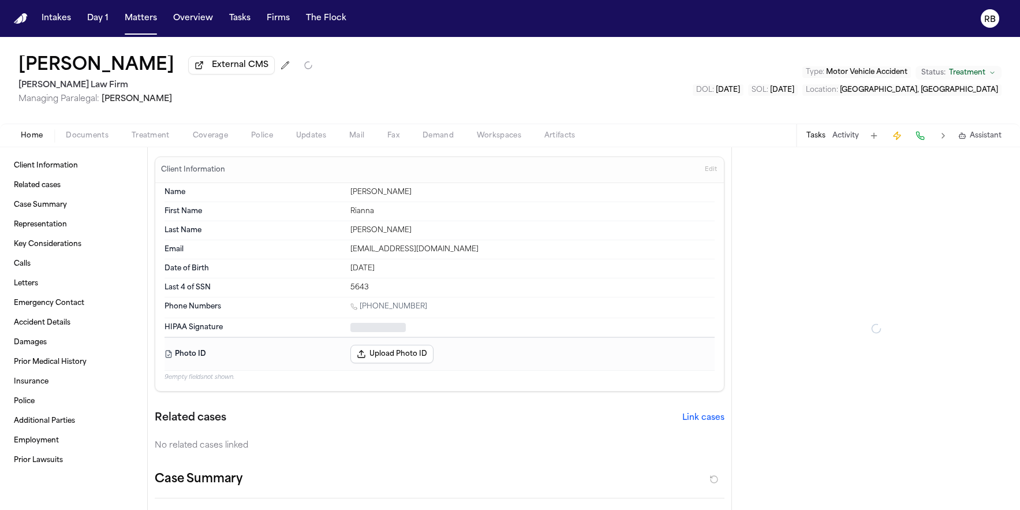
type textarea "*"
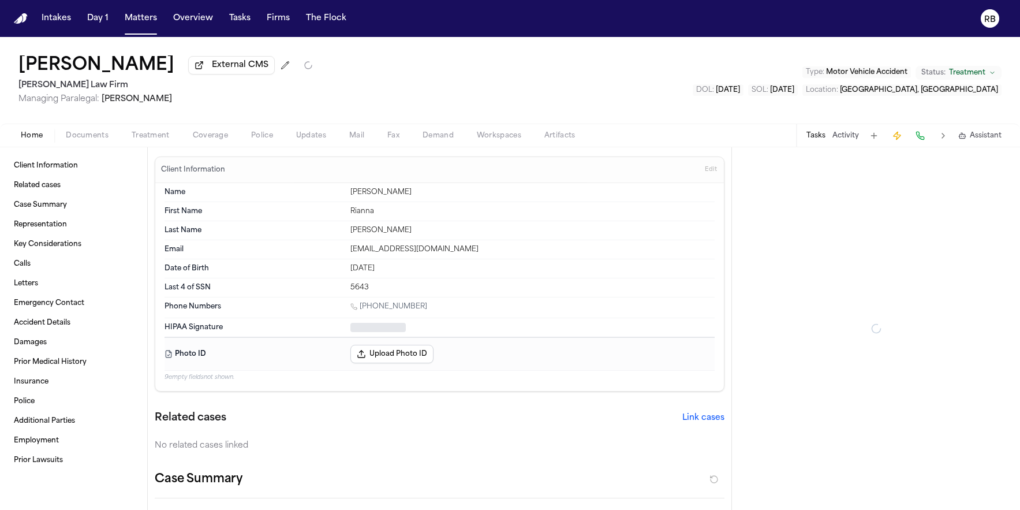
type textarea "*"
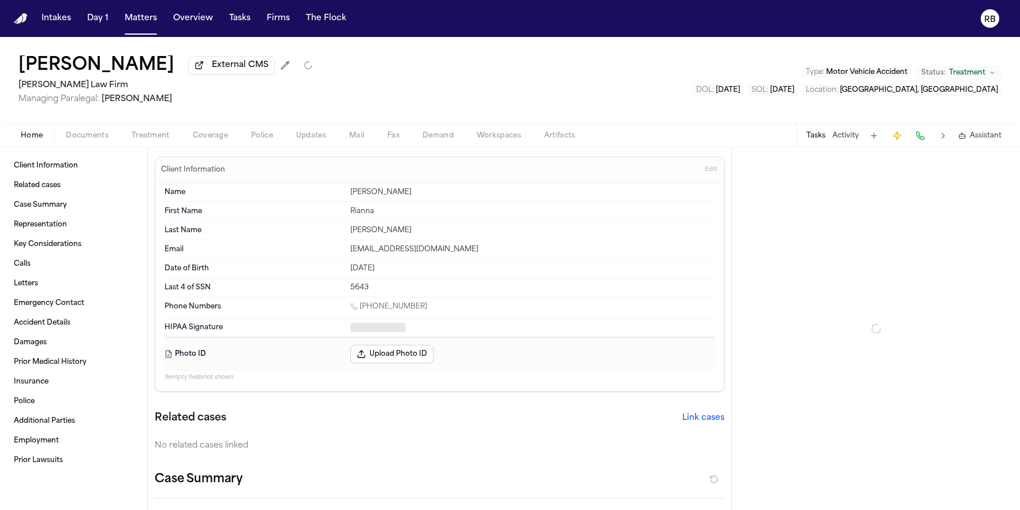
type textarea "*"
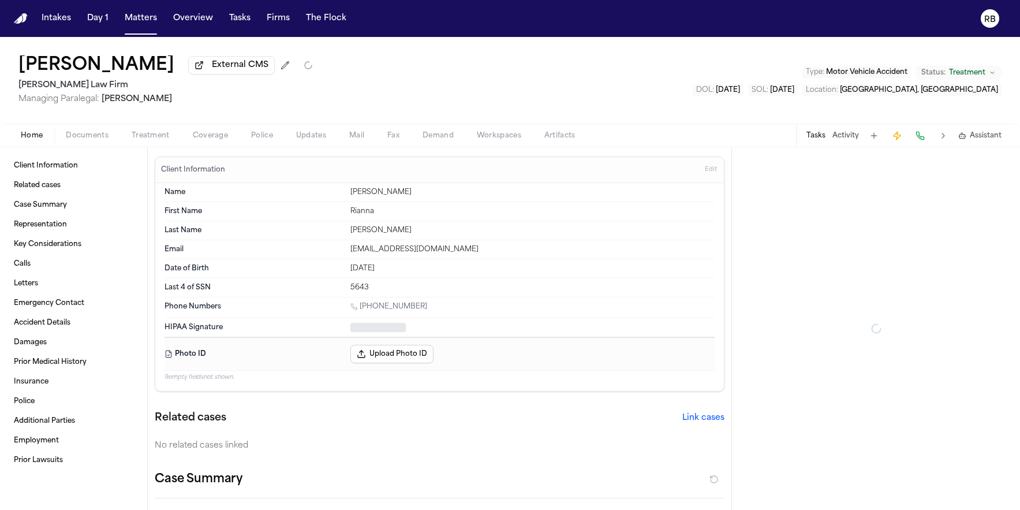
type textarea "*"
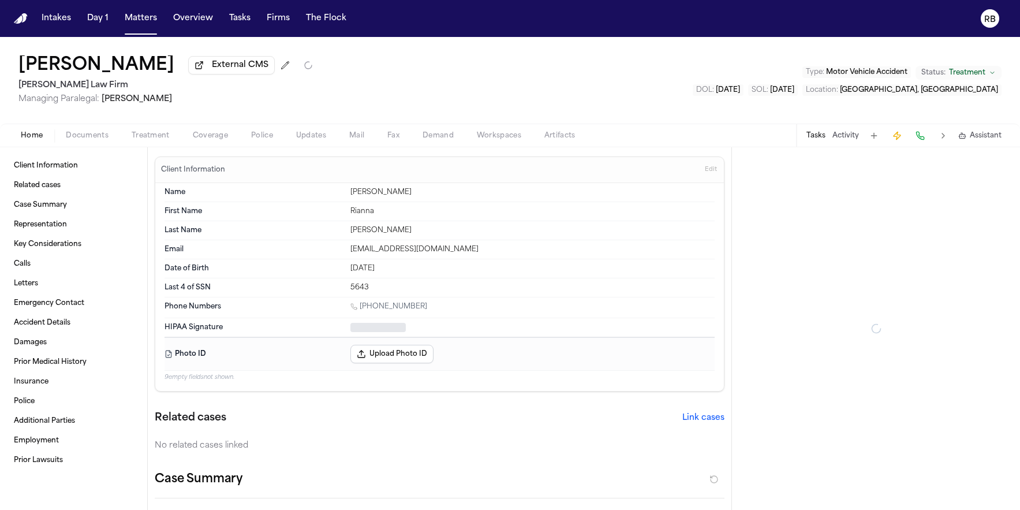
type textarea "*"
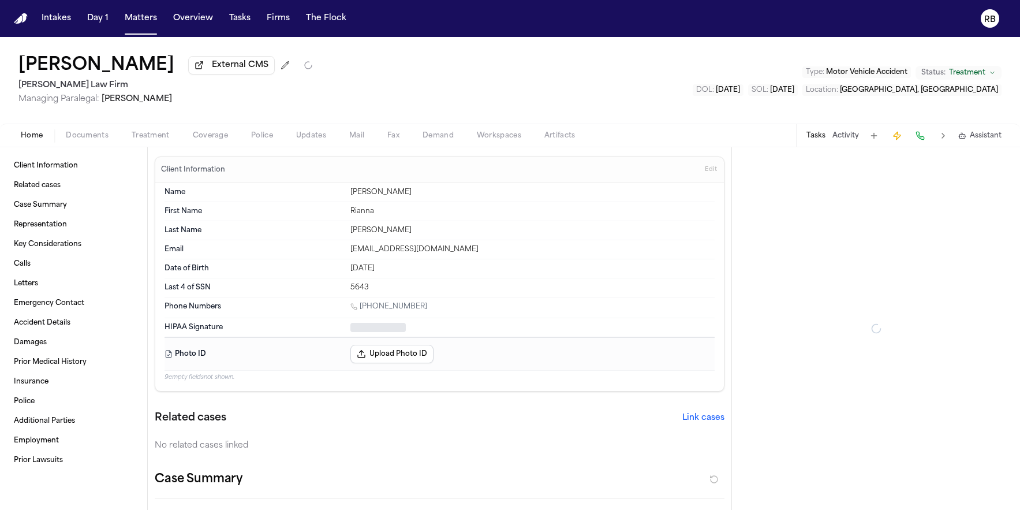
type textarea "*"
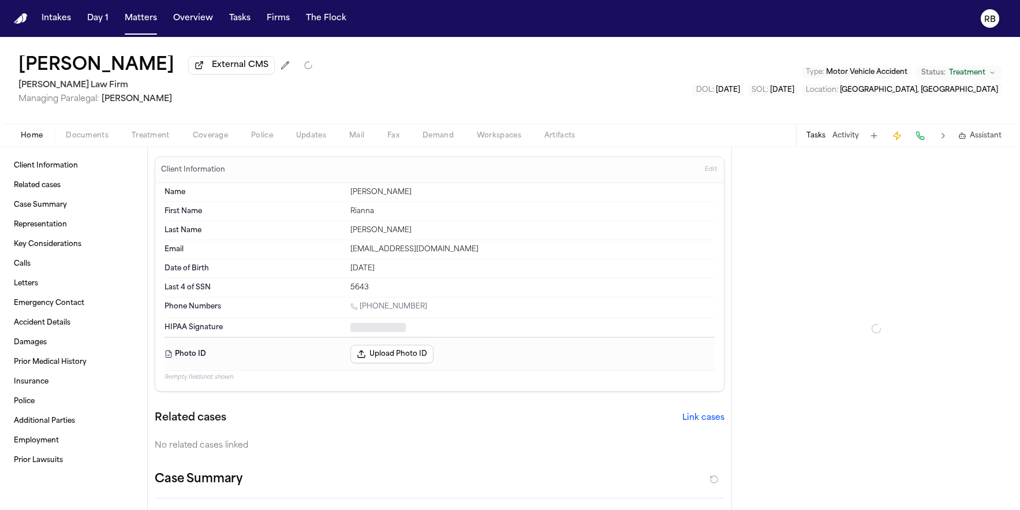
type textarea "*"
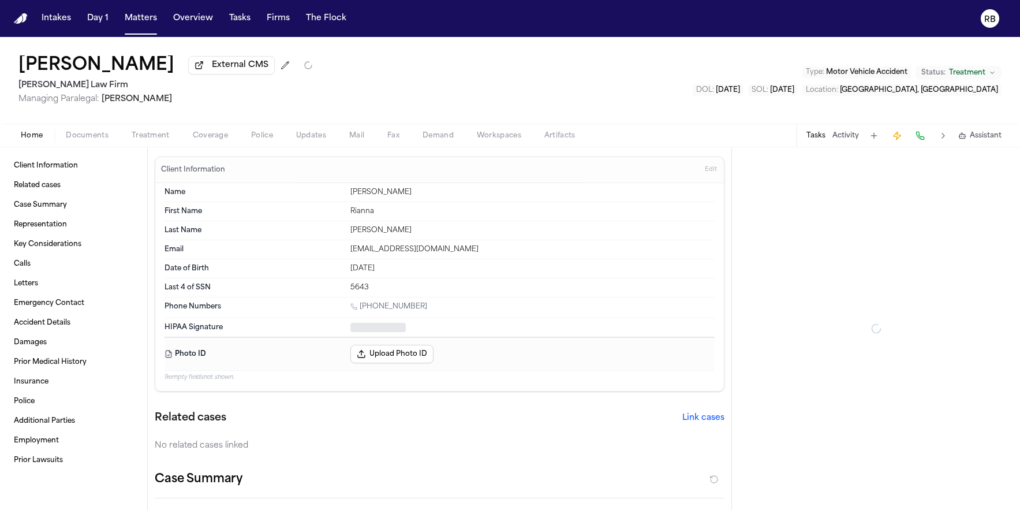
type textarea "*"
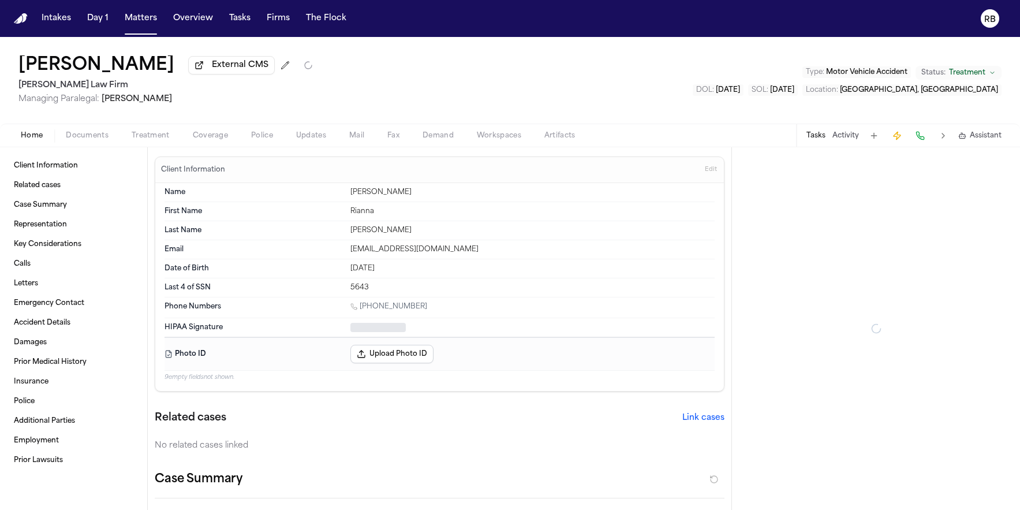
type textarea "*"
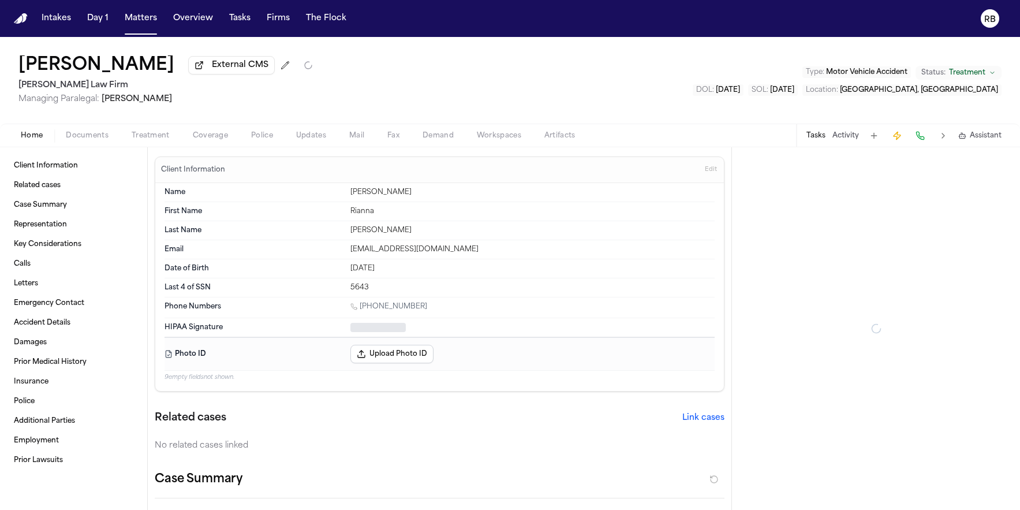
type textarea "*"
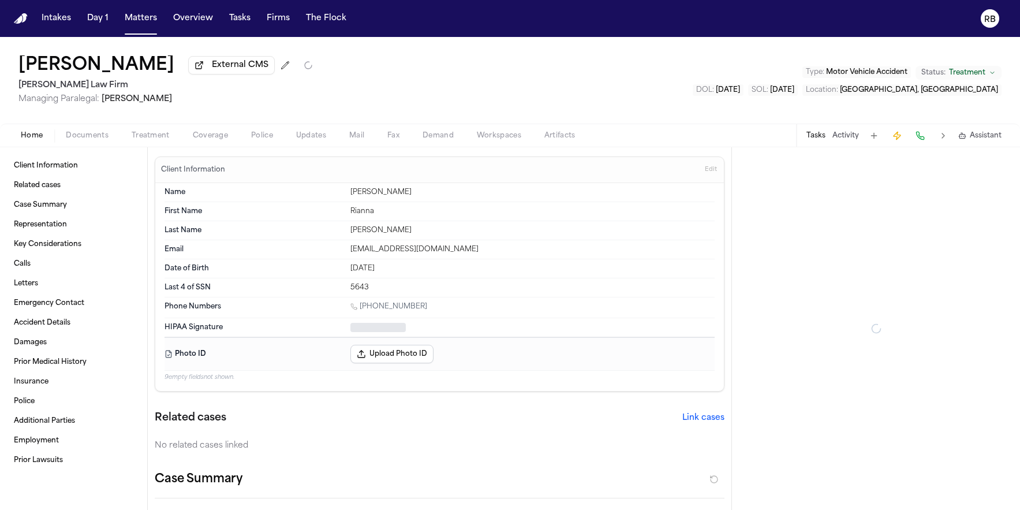
type textarea "*"
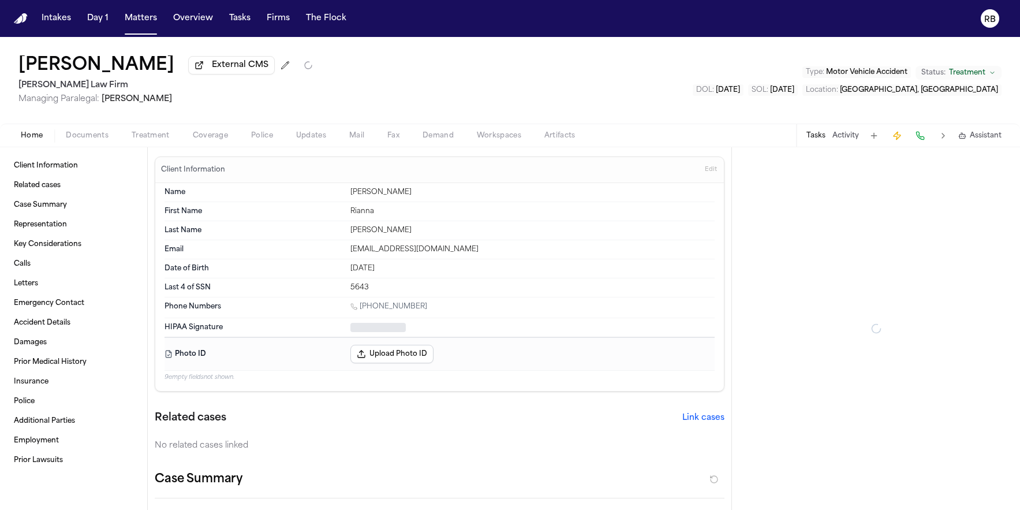
type textarea "*"
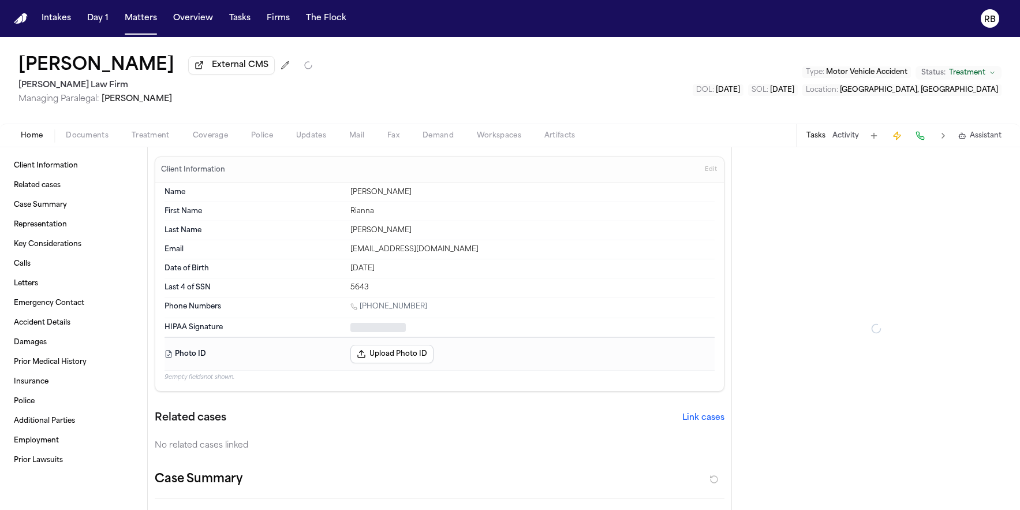
type textarea "*"
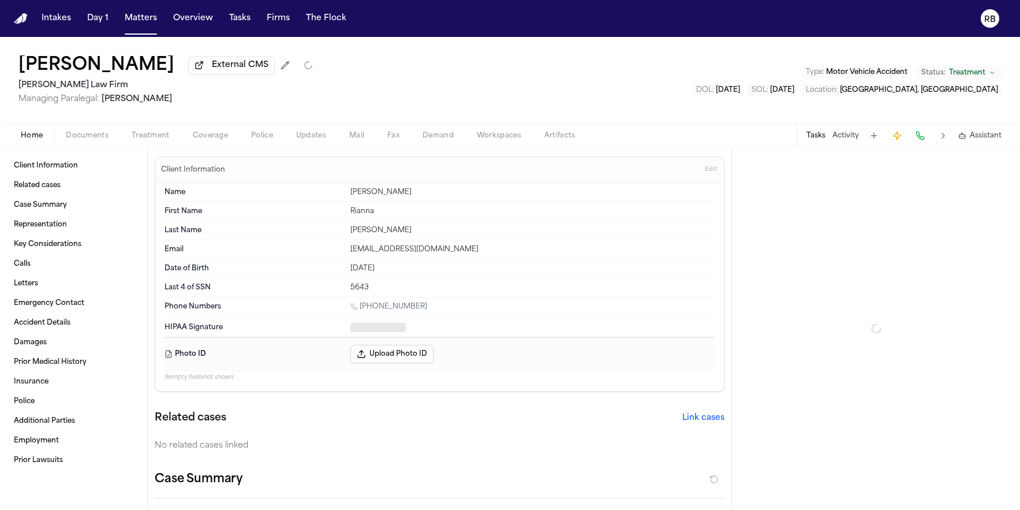
type textarea "*"
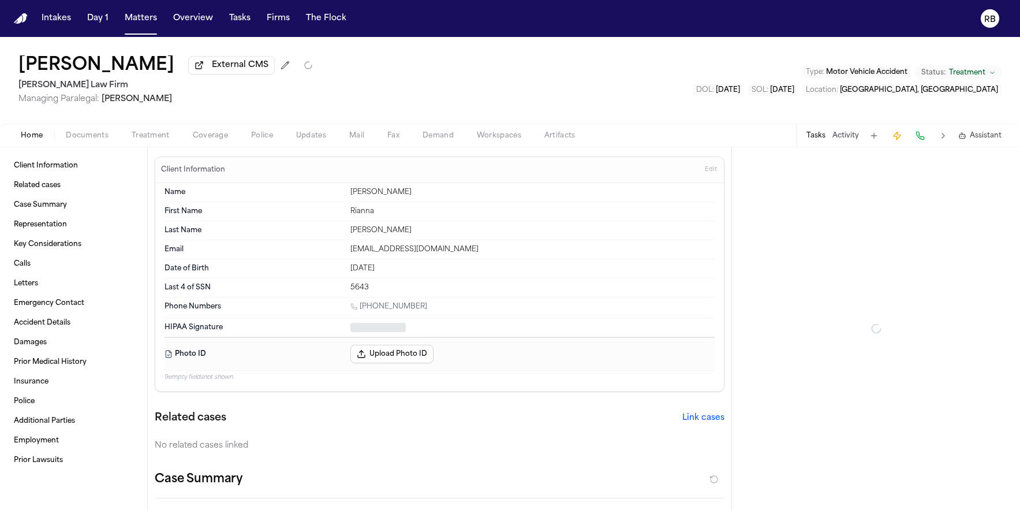
type textarea "*"
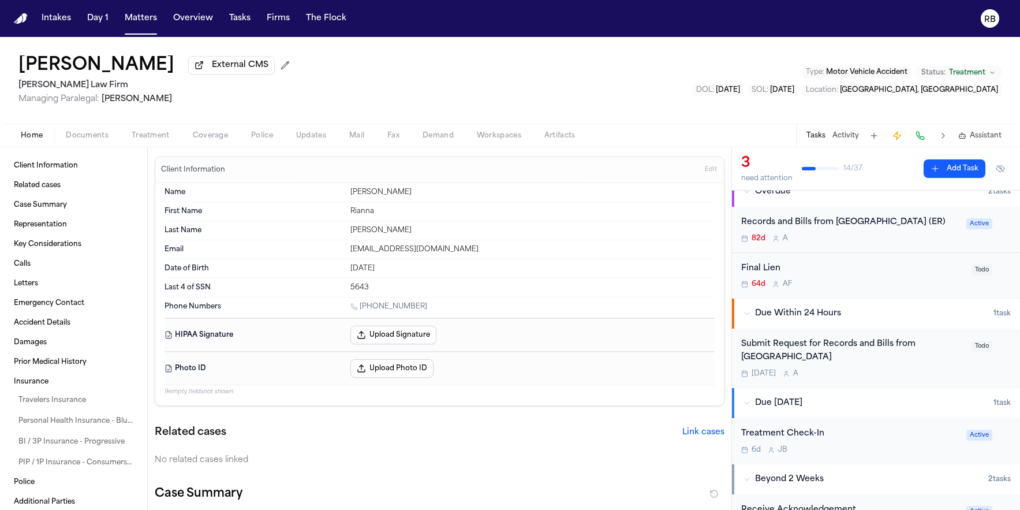
scroll to position [92, 0]
click at [925, 376] on div "Submit Request for Records and Bills from University Medical Center of El Paso …" at bounding box center [852, 356] width 223 height 40
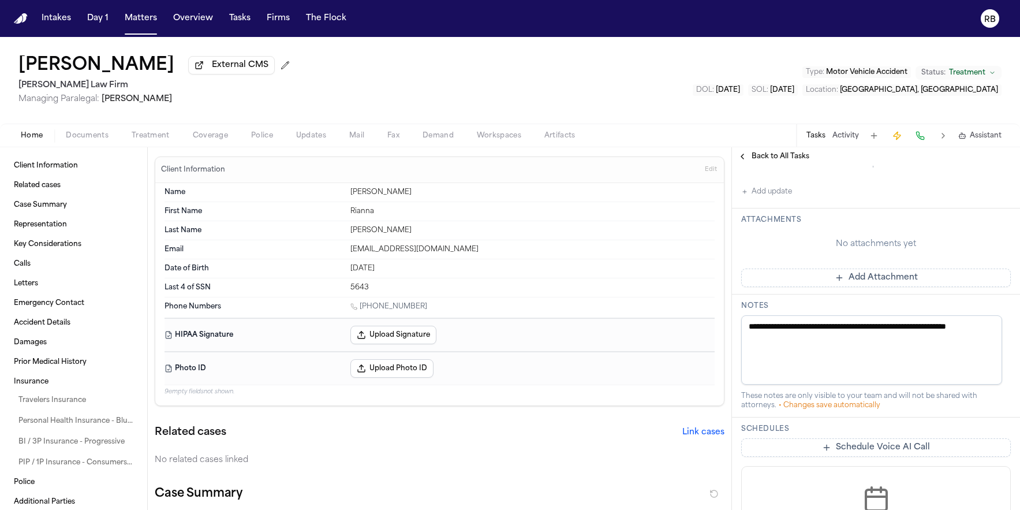
scroll to position [308, 0]
click at [909, 283] on button "Add Attachment" at bounding box center [876, 274] width 270 height 18
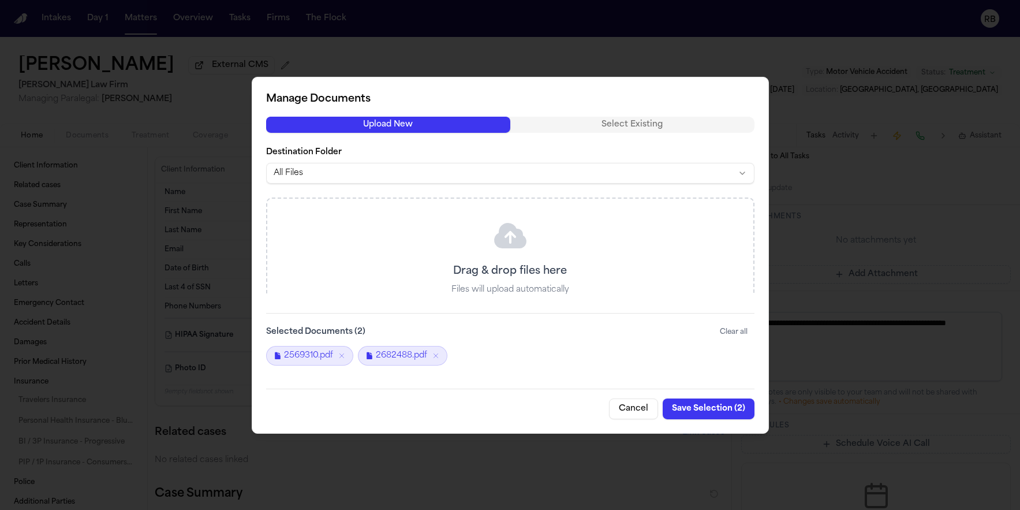
click at [525, 403] on div "Cancel Save Selection ( 2 )" at bounding box center [510, 403] width 488 height 31
click at [695, 403] on button "Save Selection ( 2 )" at bounding box center [709, 408] width 92 height 21
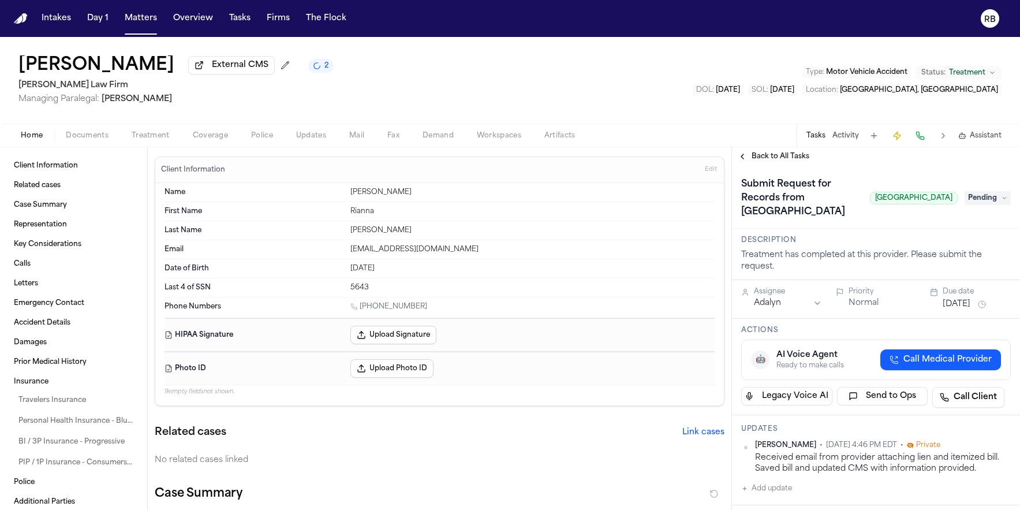
scroll to position [148, 0]
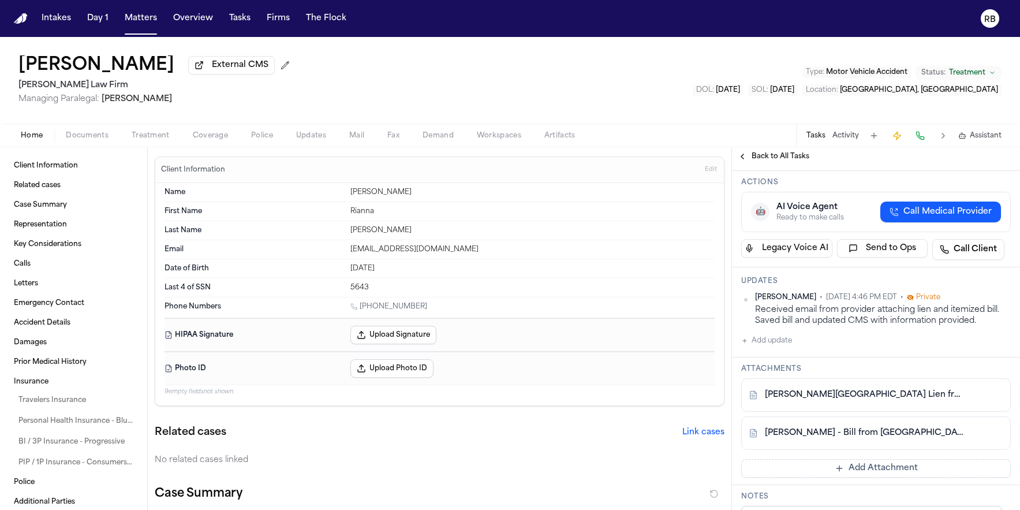
click at [781, 347] on button "Add update" at bounding box center [766, 341] width 51 height 14
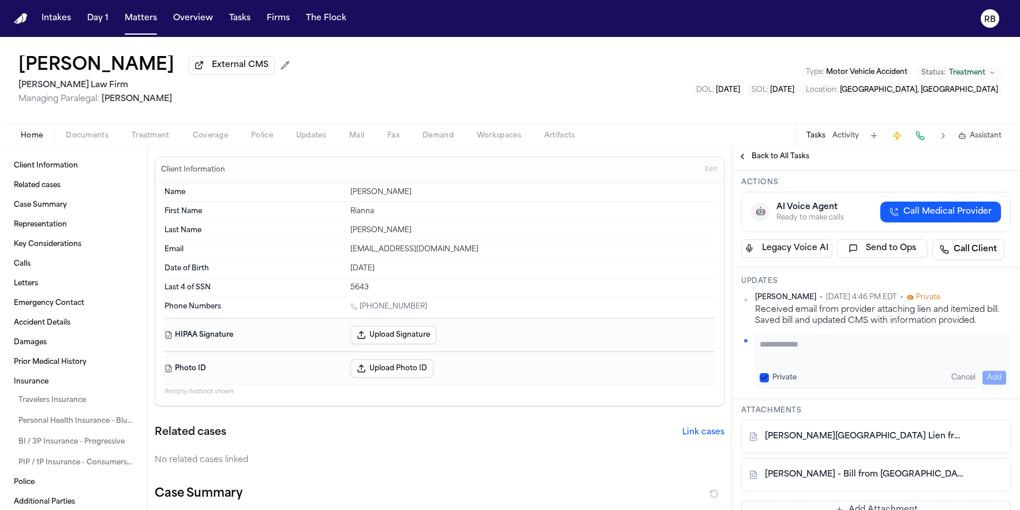
click at [827, 361] on textarea "Add your update" at bounding box center [883, 349] width 246 height 23
type textarea "**********"
click at [982, 384] on button "Add" at bounding box center [994, 378] width 24 height 14
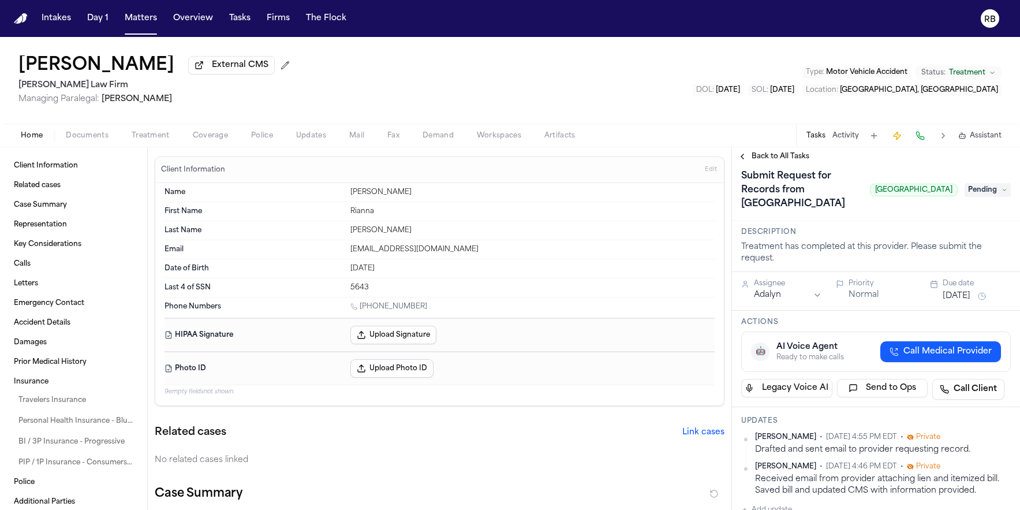
scroll to position [0, 0]
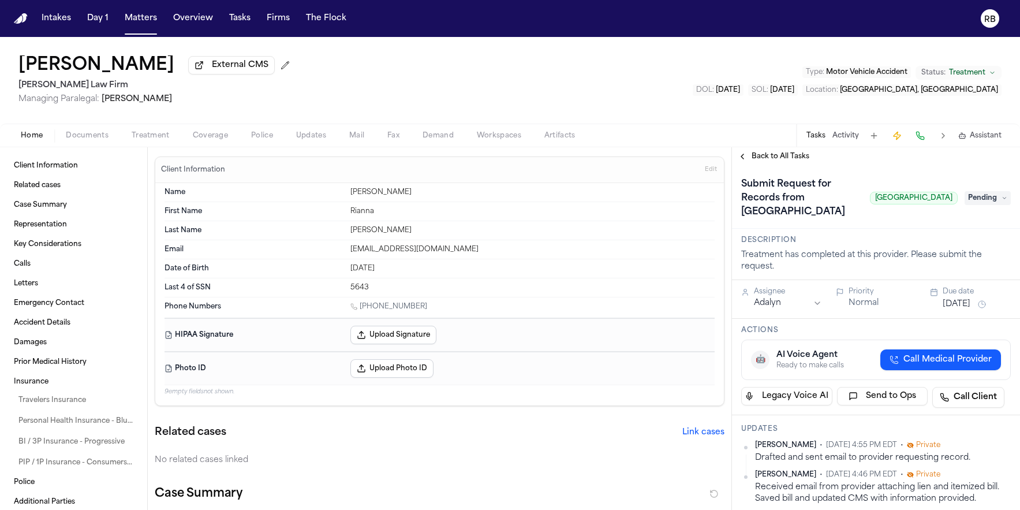
click at [967, 205] on span "Pending" at bounding box center [987, 198] width 46 height 14
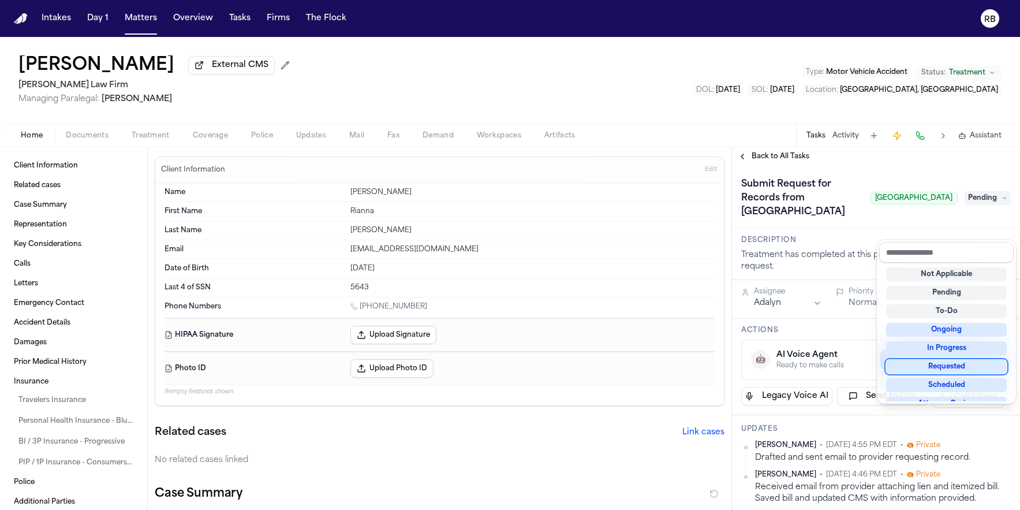
click at [973, 363] on div "Requested" at bounding box center [946, 367] width 121 height 14
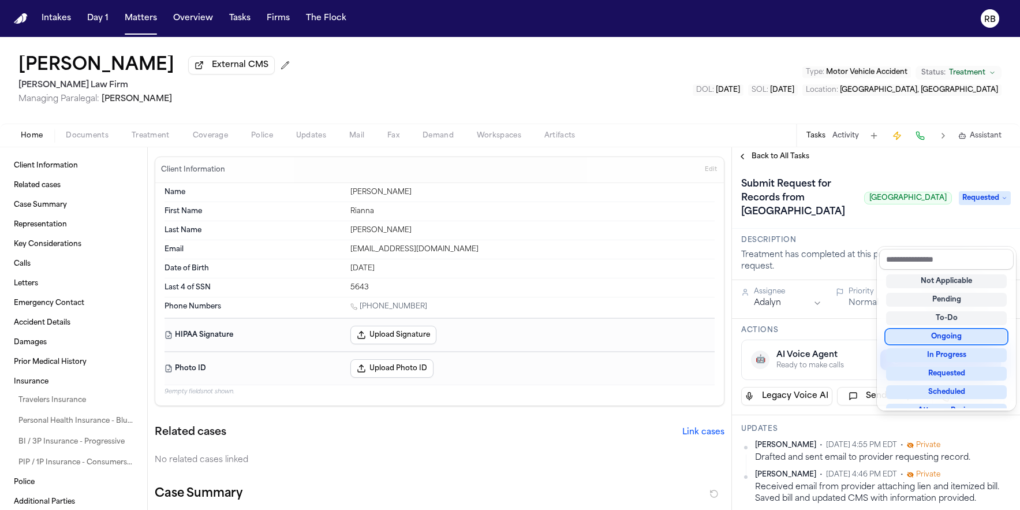
click at [847, 221] on div "Submit Request for Records from [GEOGRAPHIC_DATA] of [GEOGRAPHIC_DATA] Requested" at bounding box center [876, 198] width 270 height 46
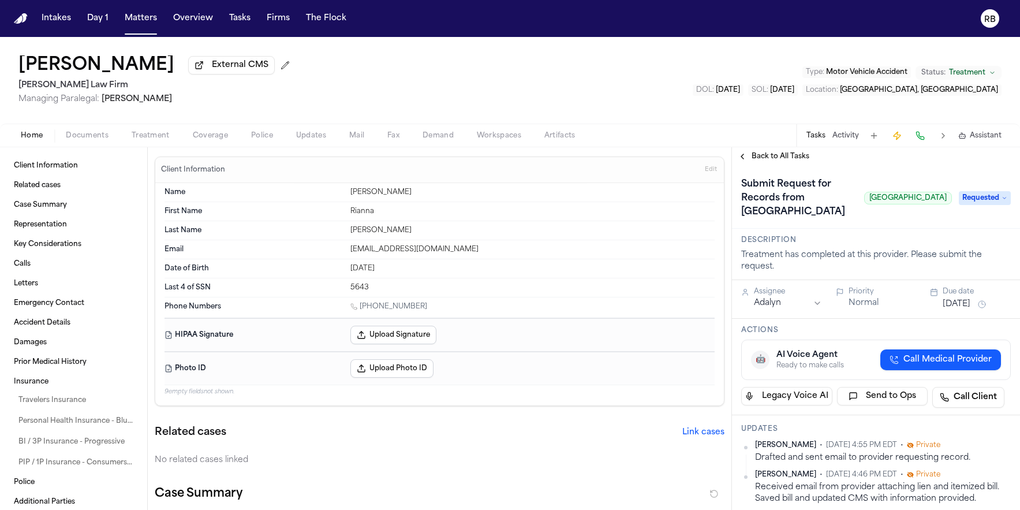
click at [761, 216] on h1 "Submit Request for Records from [GEOGRAPHIC_DATA]" at bounding box center [798, 198] width 123 height 46
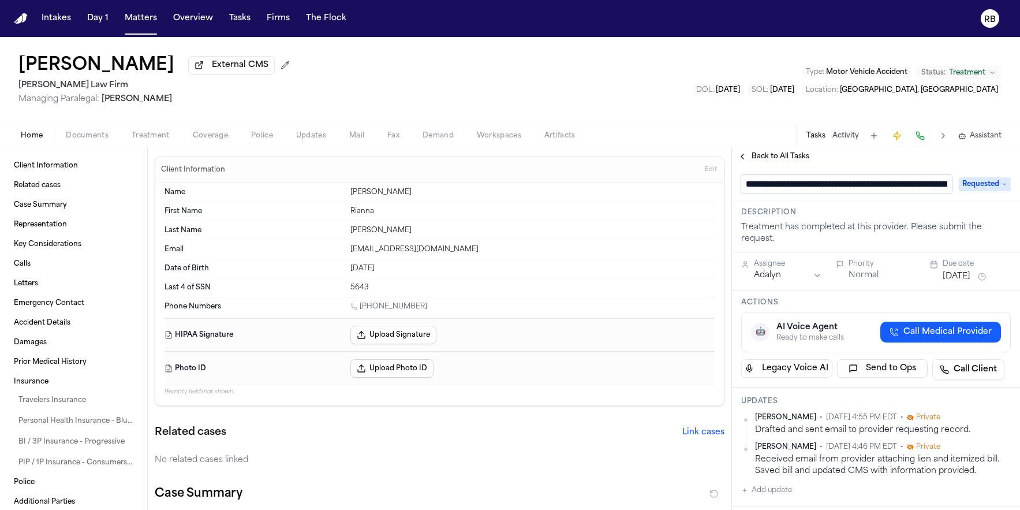
scroll to position [0, 132]
click at [756, 181] on input "**********" at bounding box center [841, 184] width 201 height 18
type input "**********"
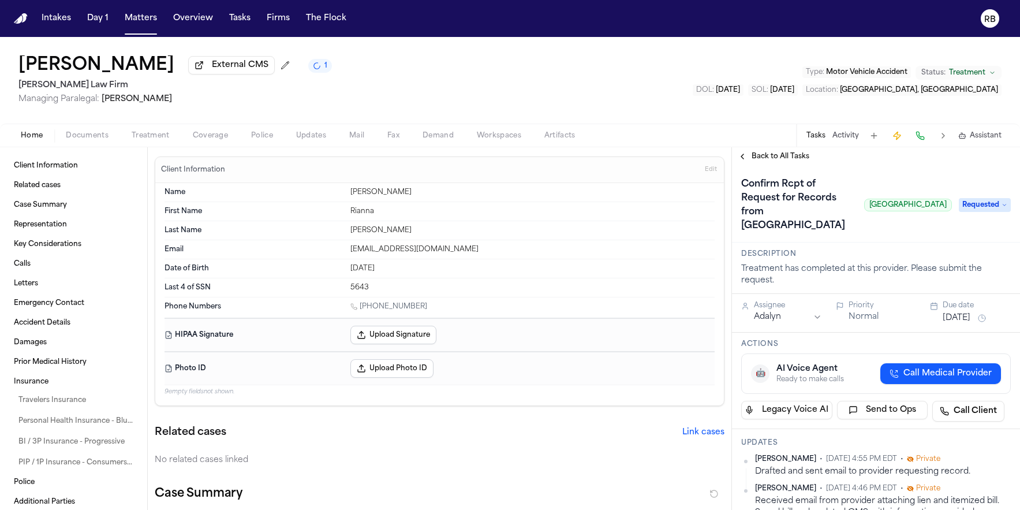
click at [951, 324] on button "[DATE]" at bounding box center [957, 318] width 28 height 12
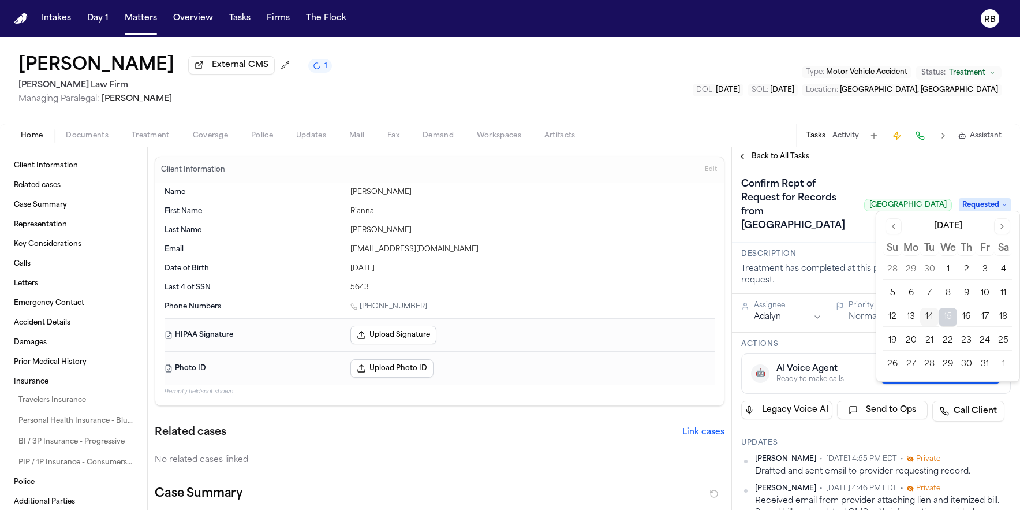
click at [987, 320] on button "17" at bounding box center [984, 317] width 18 height 18
click at [874, 235] on div "Confirm Rcpt of Request for Records from [GEOGRAPHIC_DATA] of [GEOGRAPHIC_DATA]" at bounding box center [846, 205] width 211 height 60
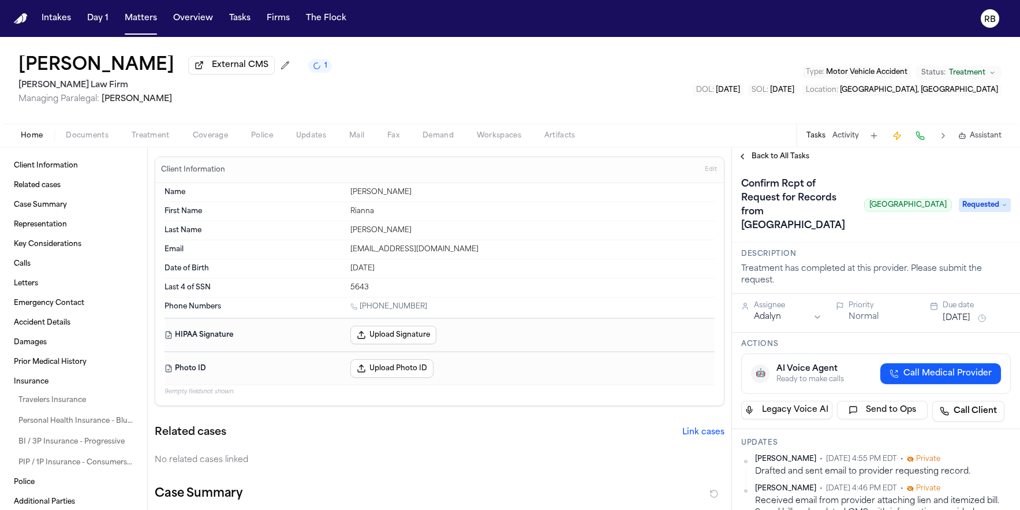
click at [775, 158] on span "Back to All Tasks" at bounding box center [781, 156] width 58 height 9
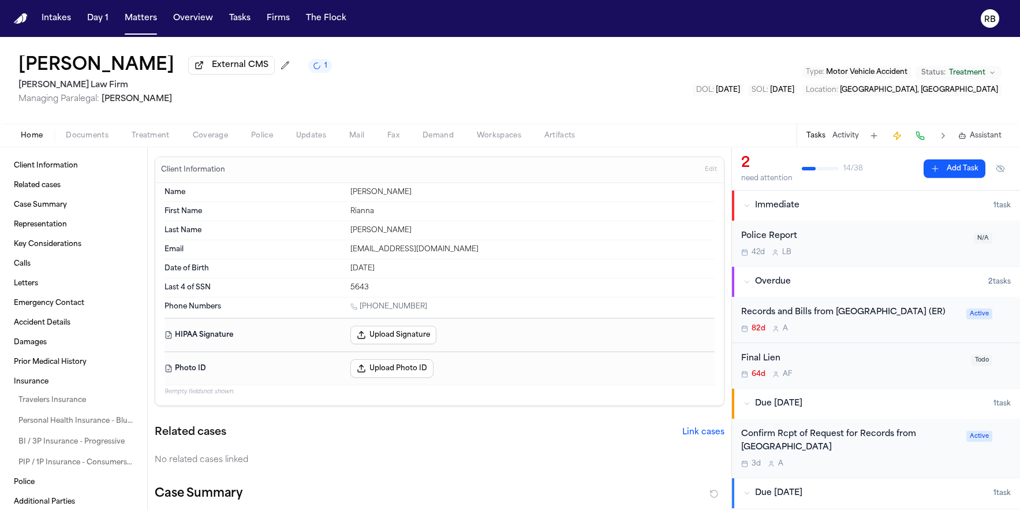
click at [732, 102] on div "[PERSON_NAME] External CMS 1 [PERSON_NAME] Law Firm Managing Paralegal: [PERSON…" at bounding box center [510, 80] width 1020 height 87
